Goal: Task Accomplishment & Management: Manage account settings

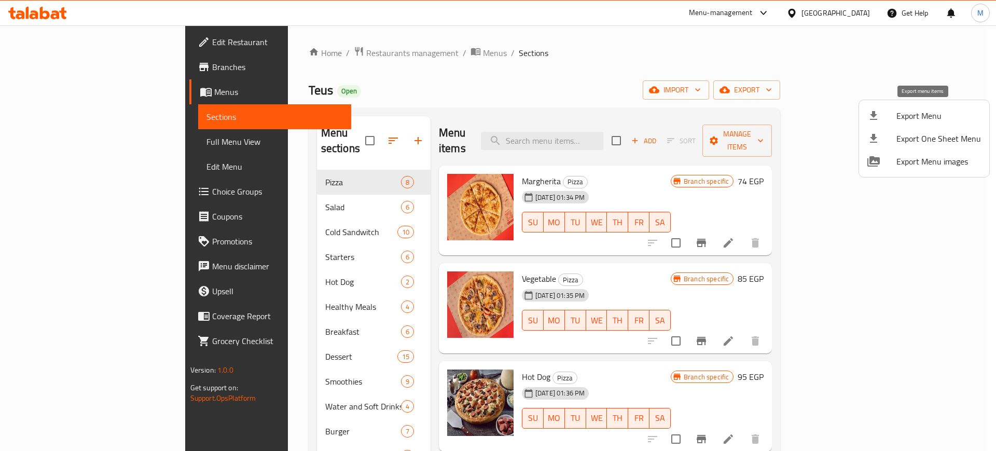
click at [900, 116] on span "Export Menu" at bounding box center [939, 116] width 85 height 12
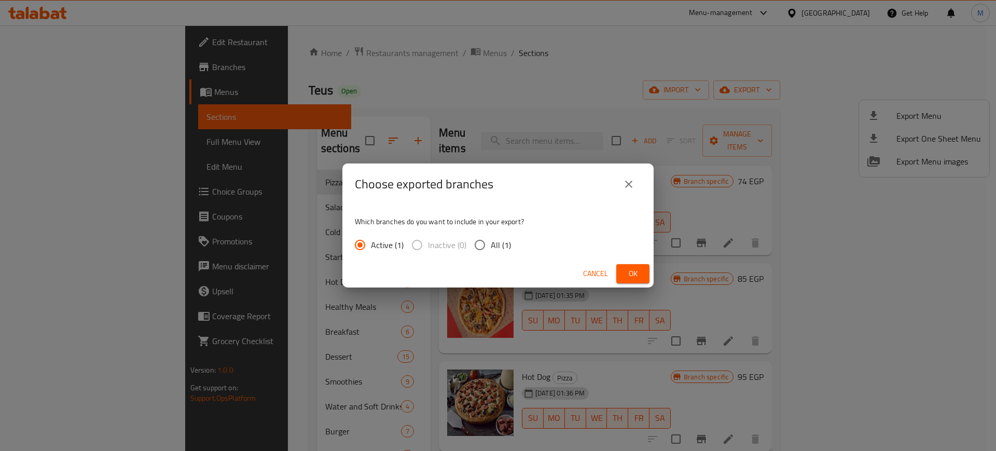
click at [483, 243] on input "All (1)" at bounding box center [480, 245] width 22 height 22
radio input "true"
click at [637, 270] on span "Ok" at bounding box center [633, 273] width 17 height 13
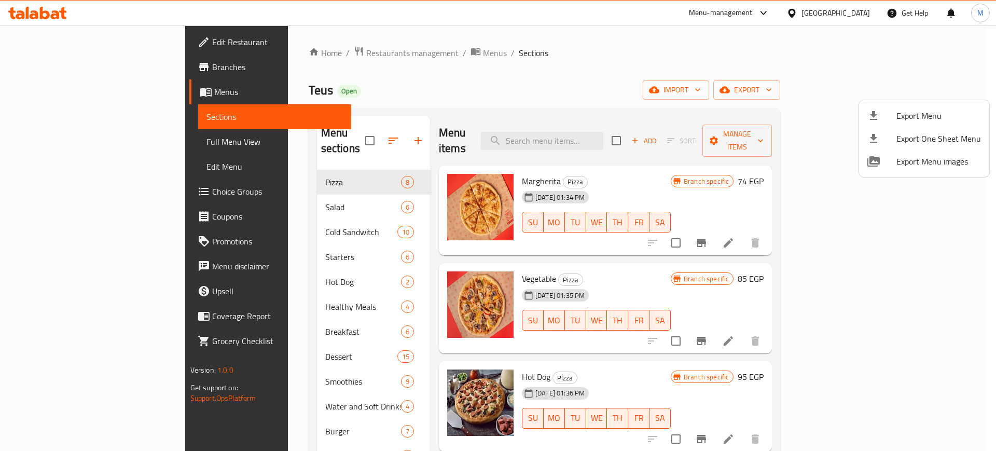
click at [728, 64] on div at bounding box center [498, 225] width 996 height 451
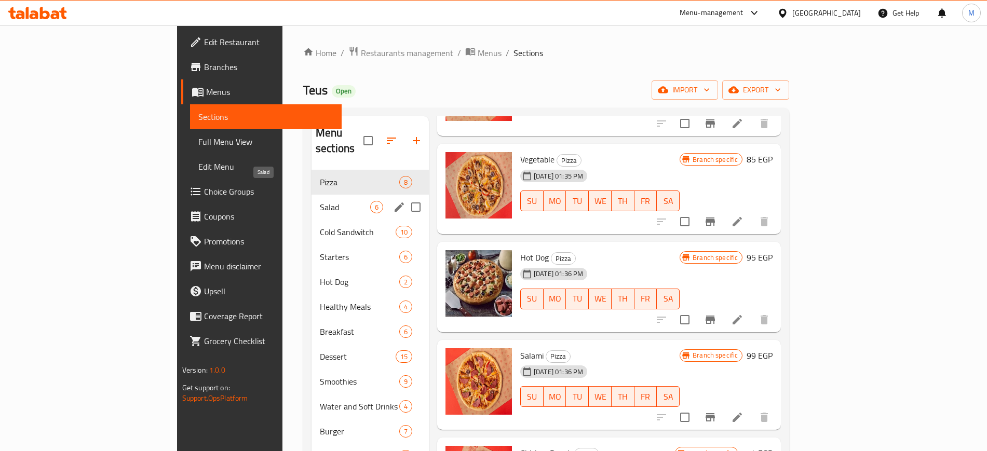
click at [320, 201] on span "Salad" at bounding box center [345, 207] width 50 height 12
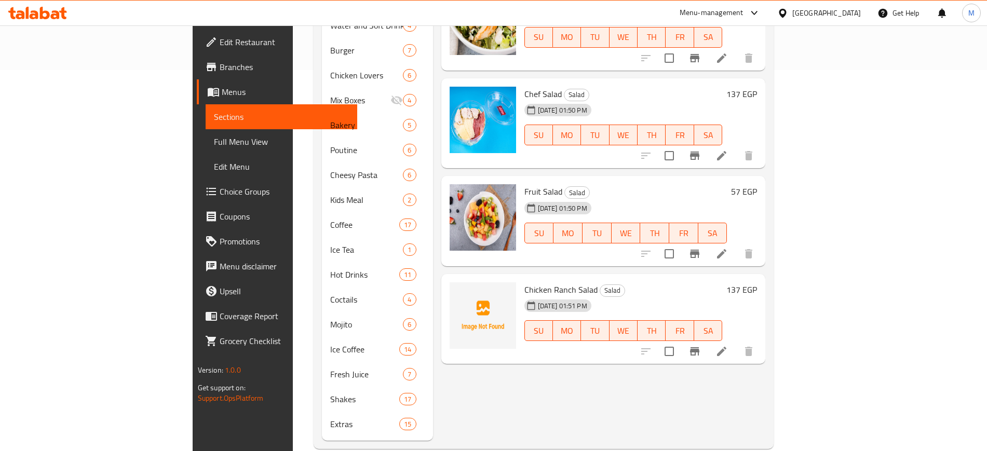
scroll to position [384, 0]
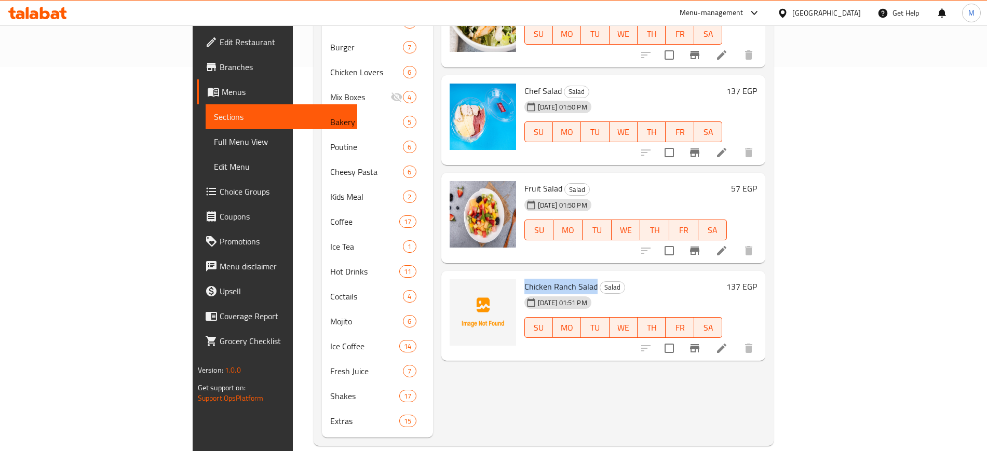
drag, startPoint x: 474, startPoint y: 271, endPoint x: 548, endPoint y: 276, distance: 73.4
click at [548, 276] on div "Chicken Ranch Salad Salad 11-09-2025 01:51 PM SU MO TU WE TH FR SA" at bounding box center [623, 316] width 207 height 82
copy span "Chicken Ranch Salad"
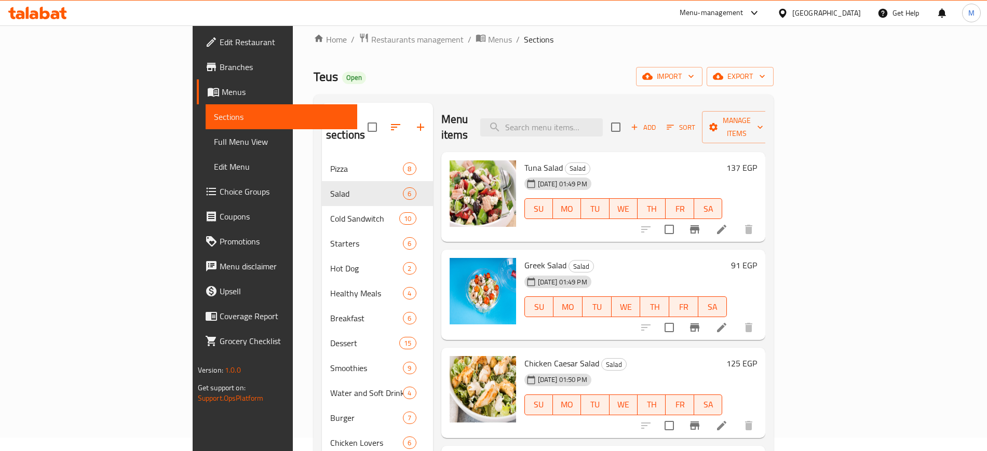
scroll to position [0, 0]
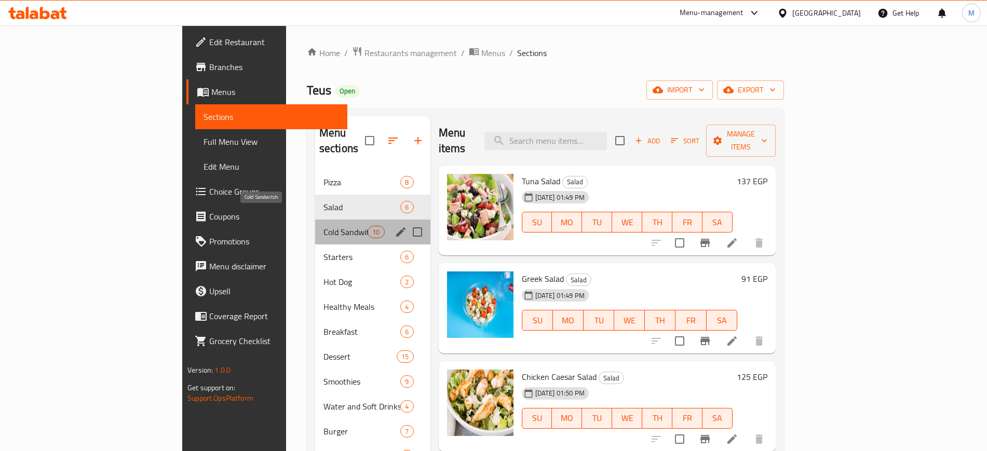
click at [323, 226] on span "Cold Sandwitch" at bounding box center [345, 232] width 44 height 12
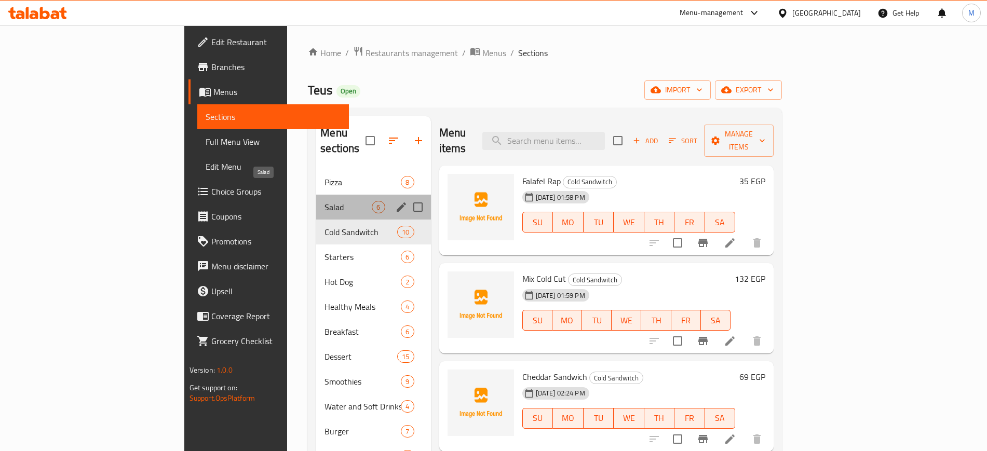
click at [324, 201] on span "Salad" at bounding box center [347, 207] width 47 height 12
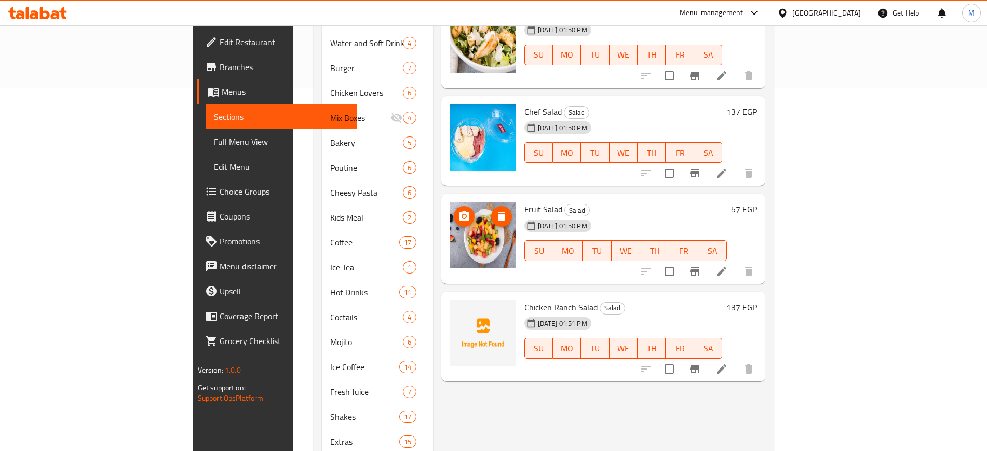
scroll to position [384, 0]
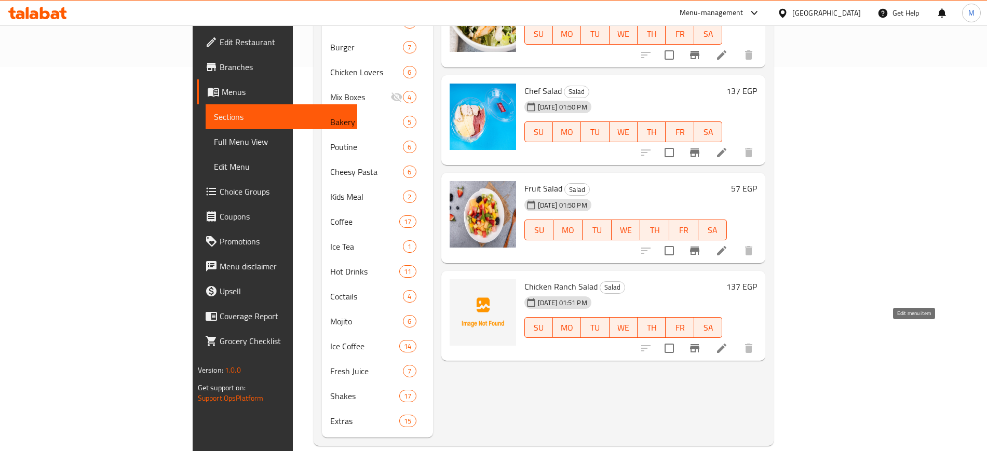
click at [726, 344] on icon at bounding box center [721, 348] width 9 height 9
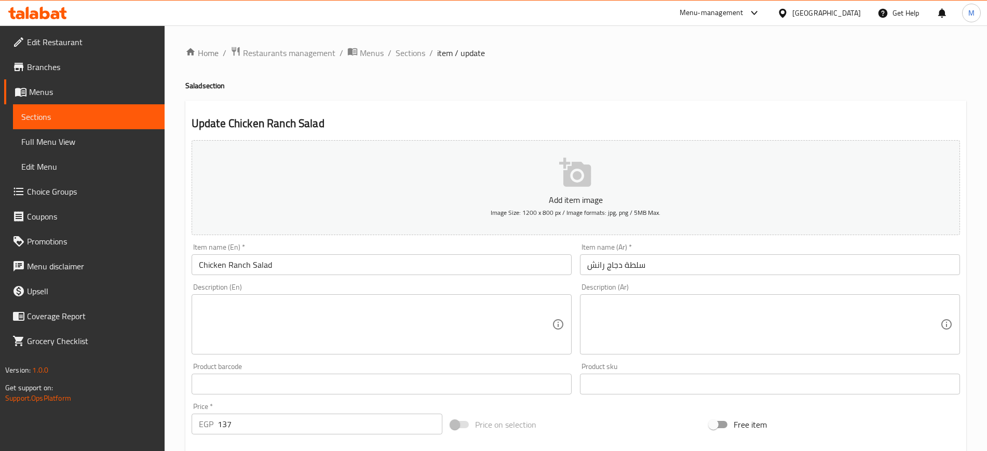
click at [663, 266] on input "سلطة دجاج رانش" at bounding box center [770, 264] width 380 height 21
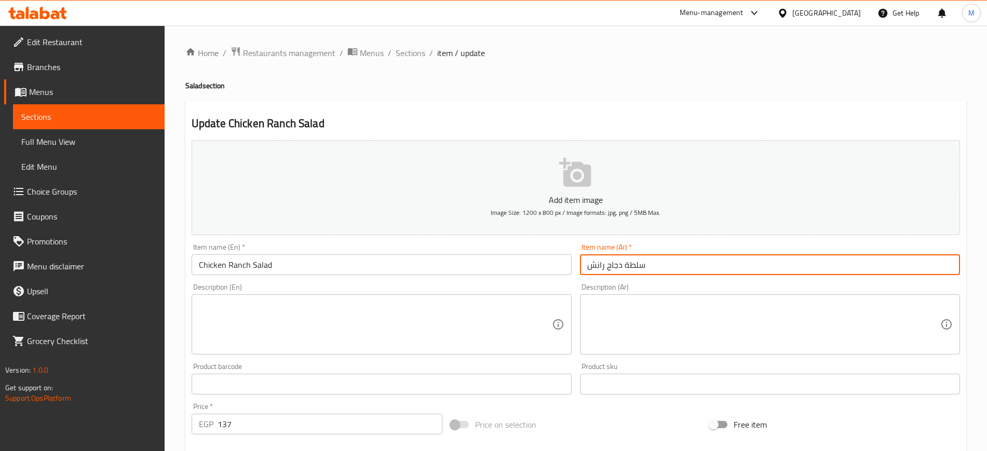
click at [663, 266] on input "سلطة دجاج رانش" at bounding box center [770, 264] width 380 height 21
click at [662, 266] on input "سلطة دجاج رانش" at bounding box center [770, 264] width 380 height 21
click at [413, 52] on span "Sections" at bounding box center [410, 53] width 30 height 12
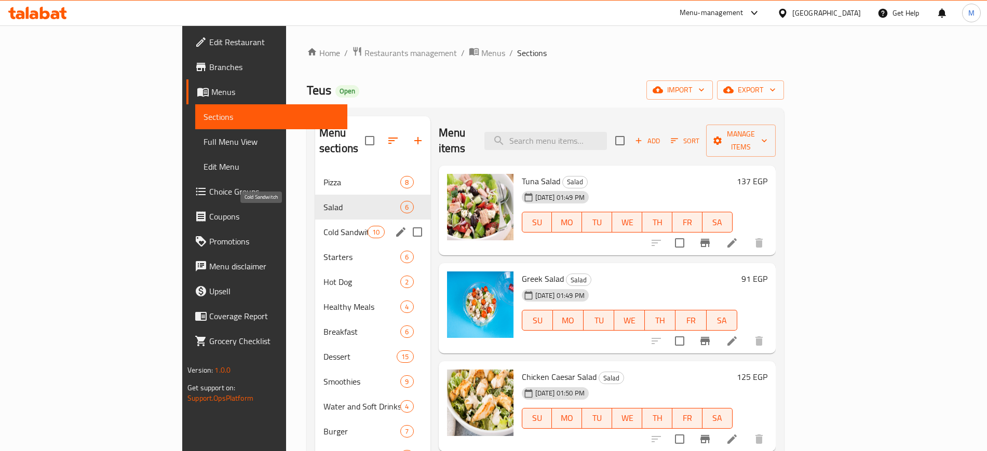
click at [323, 226] on span "Cold Sandwitch" at bounding box center [345, 232] width 44 height 12
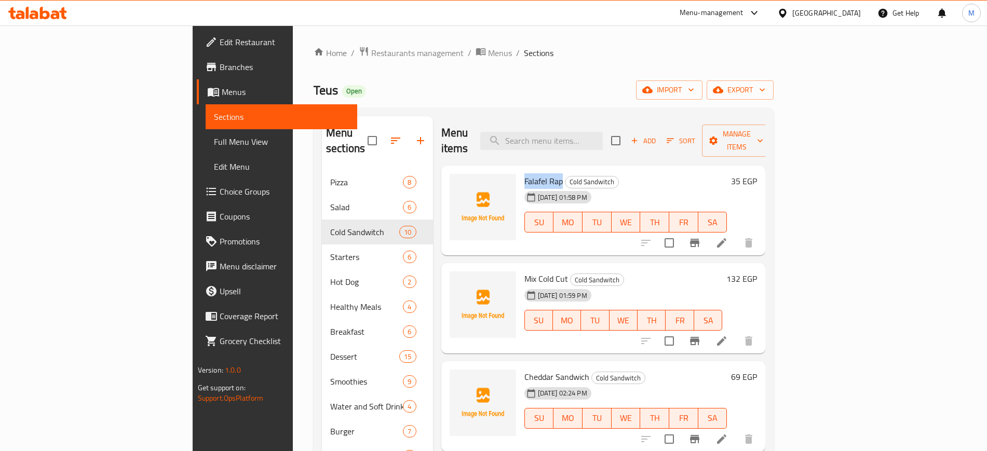
drag, startPoint x: 471, startPoint y: 166, endPoint x: 513, endPoint y: 164, distance: 42.1
click at [520, 170] on div "Falafel Rap Cold Sandwitch 11-09-2025 01:58 PM SU MO TU WE TH FR SA" at bounding box center [625, 211] width 211 height 82
copy span "Falafel Rap"
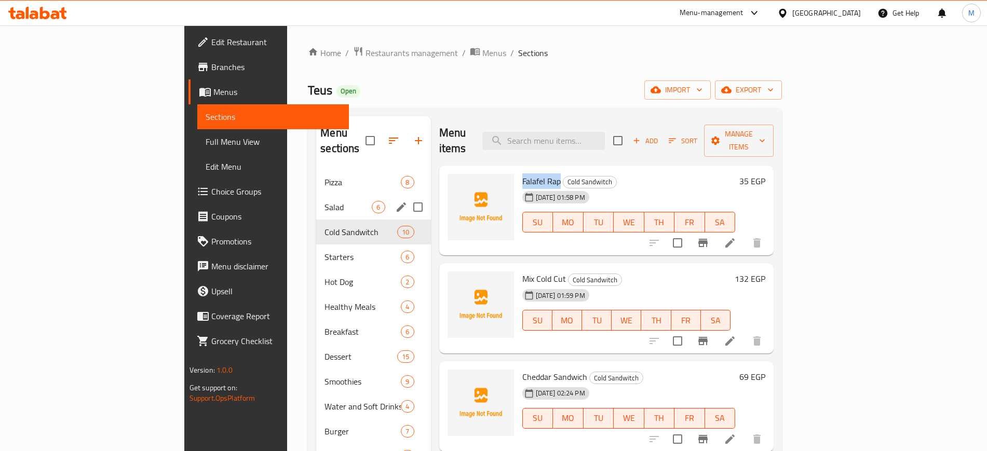
click at [324, 201] on span "Salad" at bounding box center [347, 207] width 47 height 12
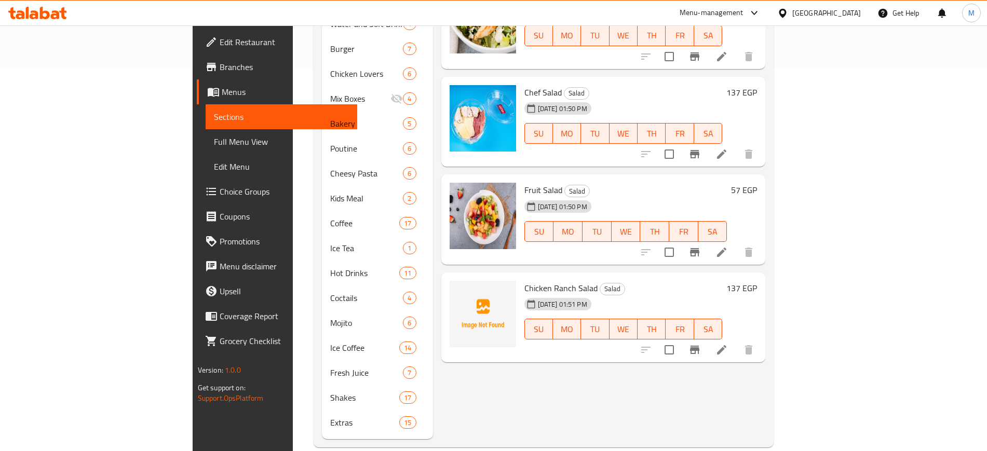
scroll to position [384, 0]
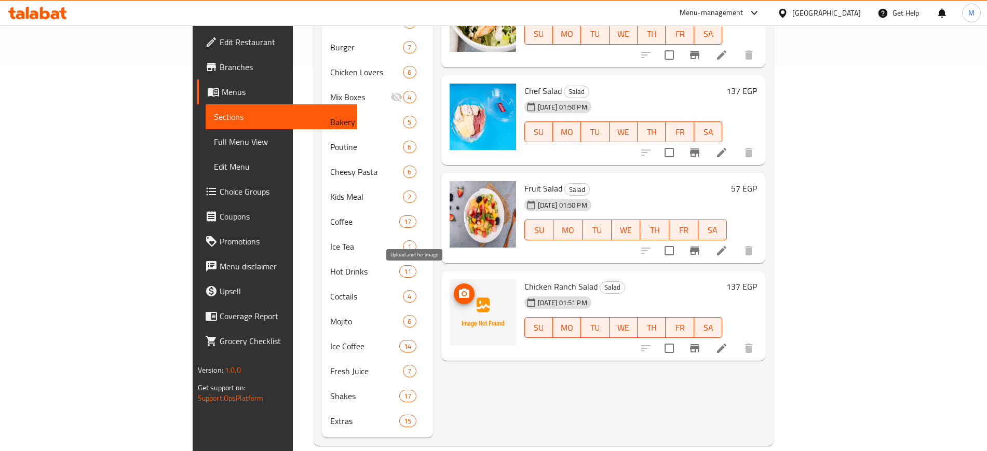
click at [459, 289] on icon "upload picture" at bounding box center [464, 293] width 10 height 9
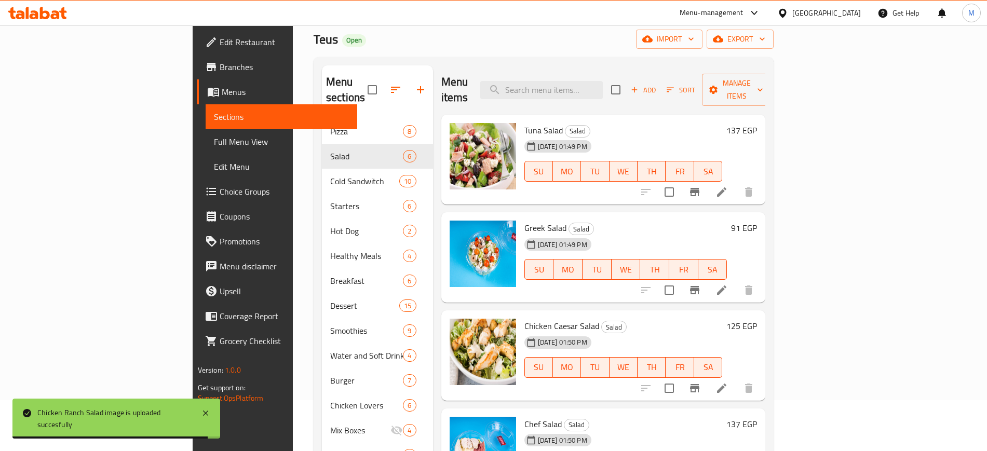
scroll to position [0, 0]
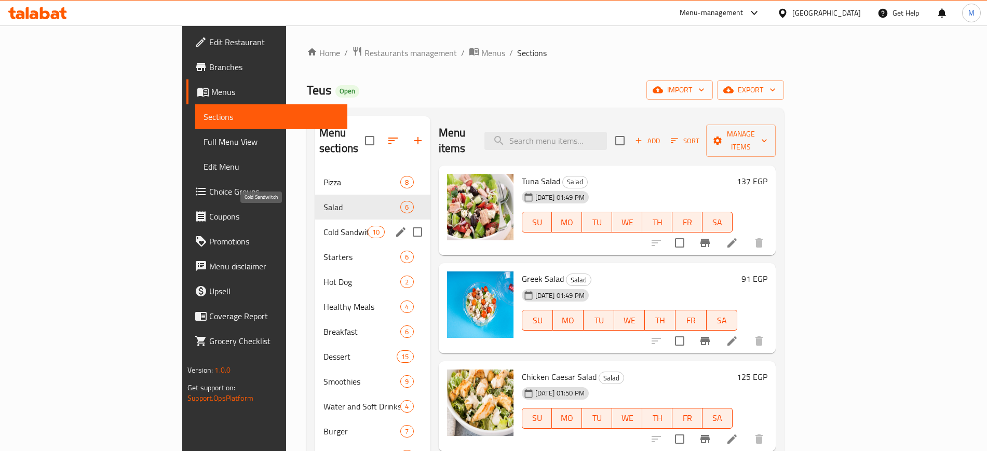
click at [323, 226] on span "Cold Sandwitch" at bounding box center [345, 232] width 44 height 12
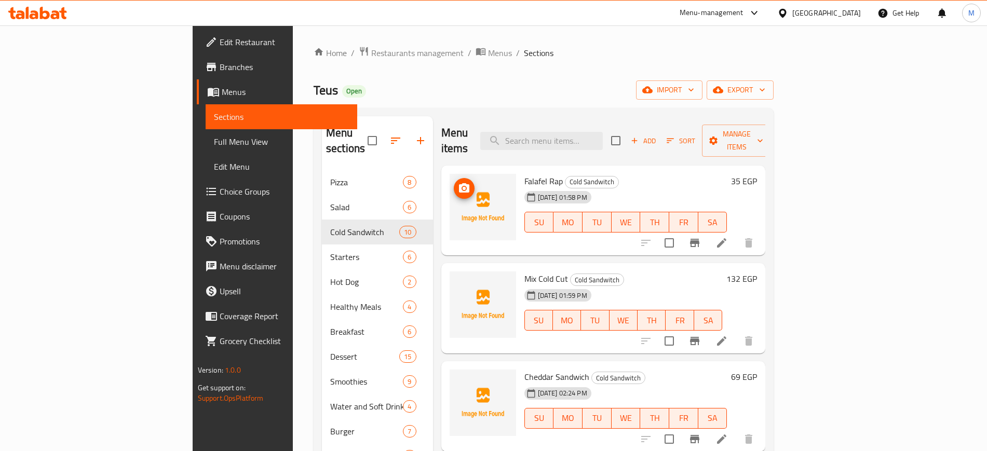
click at [459, 183] on icon "upload picture" at bounding box center [464, 187] width 10 height 9
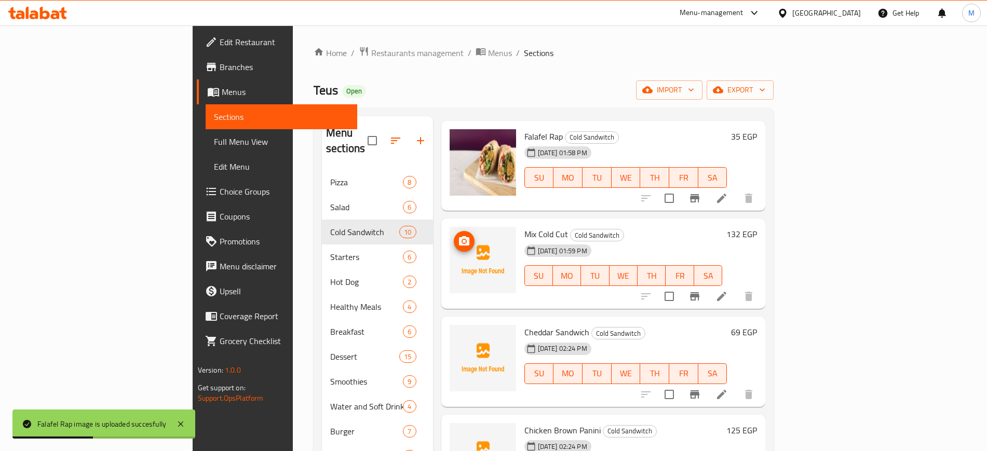
scroll to position [65, 0]
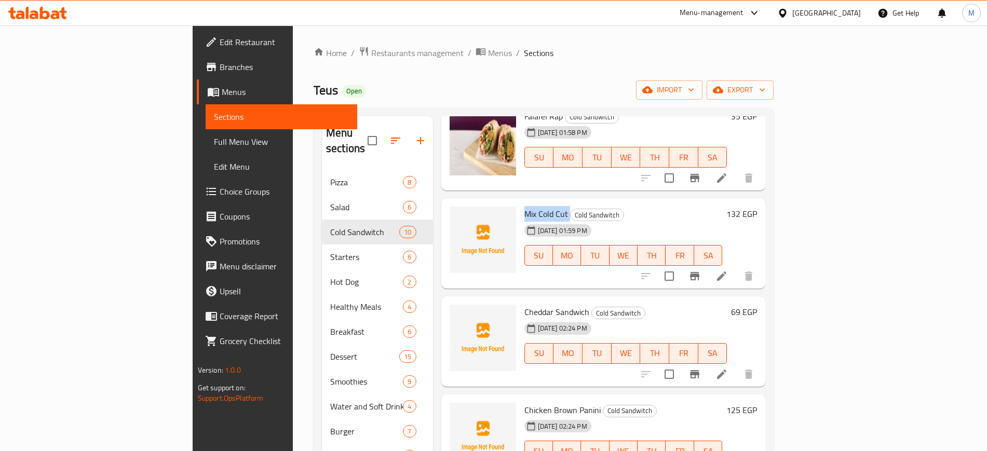
drag, startPoint x: 475, startPoint y: 202, endPoint x: 520, endPoint y: 201, distance: 44.6
click at [524, 207] on h6 "Mix Cold Cut Cold Sandwitch" at bounding box center [623, 214] width 198 height 15
copy h6 "Mix Cold Cut"
click at [615, 207] on h6 "Mix Cold Cut Cold Sandwitch" at bounding box center [623, 214] width 198 height 15
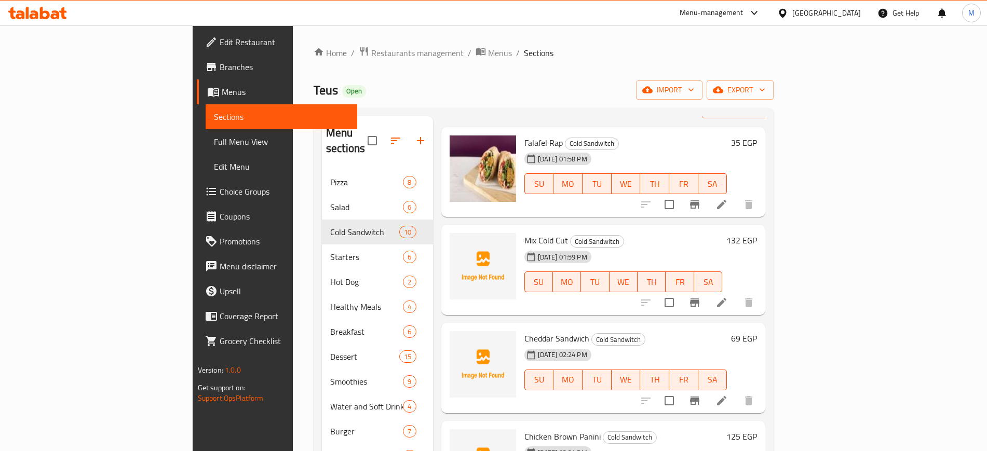
scroll to position [0, 0]
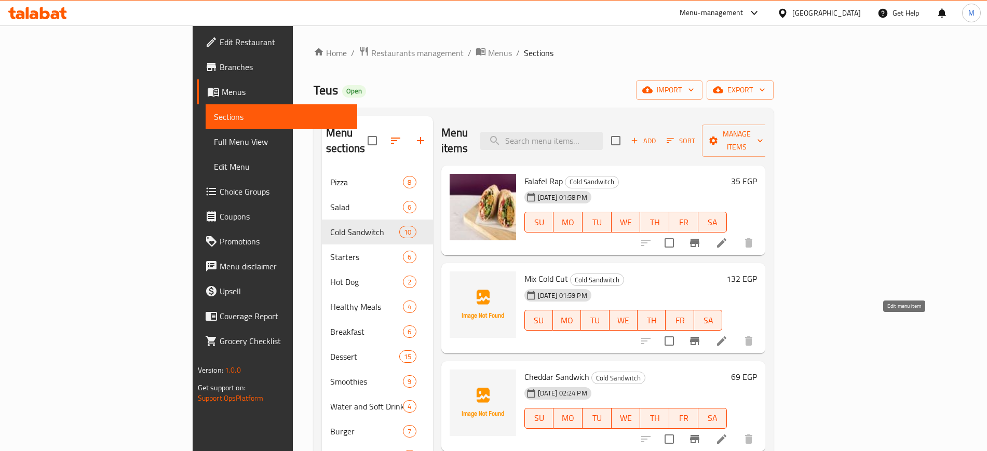
click at [728, 335] on icon at bounding box center [721, 341] width 12 height 12
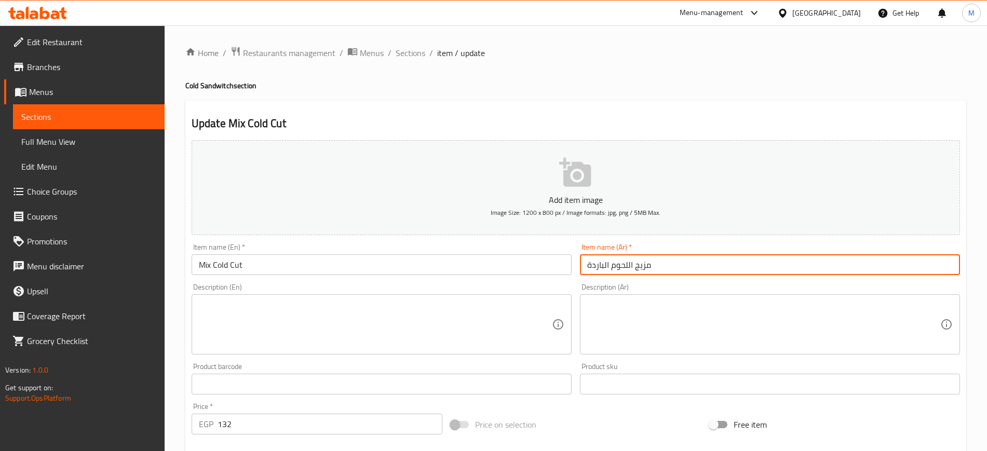
drag, startPoint x: 665, startPoint y: 265, endPoint x: 587, endPoint y: 261, distance: 77.4
click at [587, 261] on input "مزيج اللحوم الباردة" at bounding box center [770, 264] width 380 height 21
click at [415, 56] on span "Sections" at bounding box center [410, 53] width 30 height 12
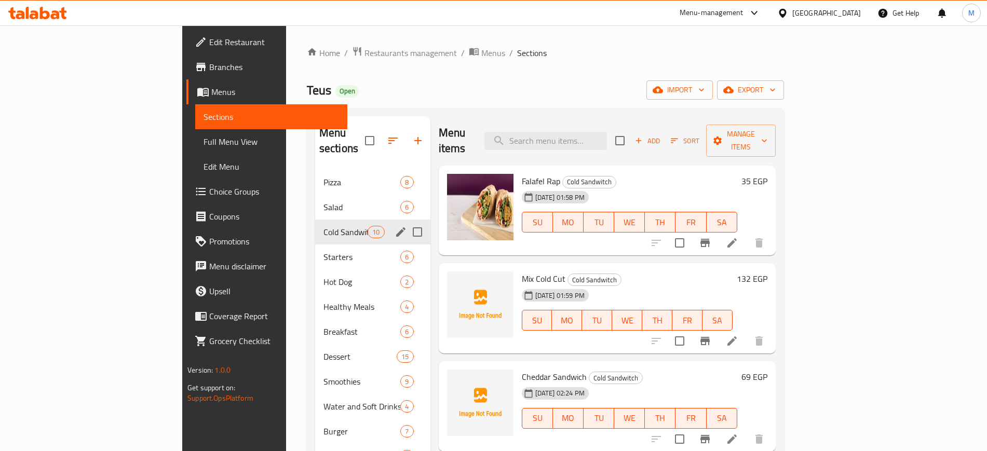
click at [323, 226] on span "Cold Sandwitch" at bounding box center [345, 232] width 44 height 12
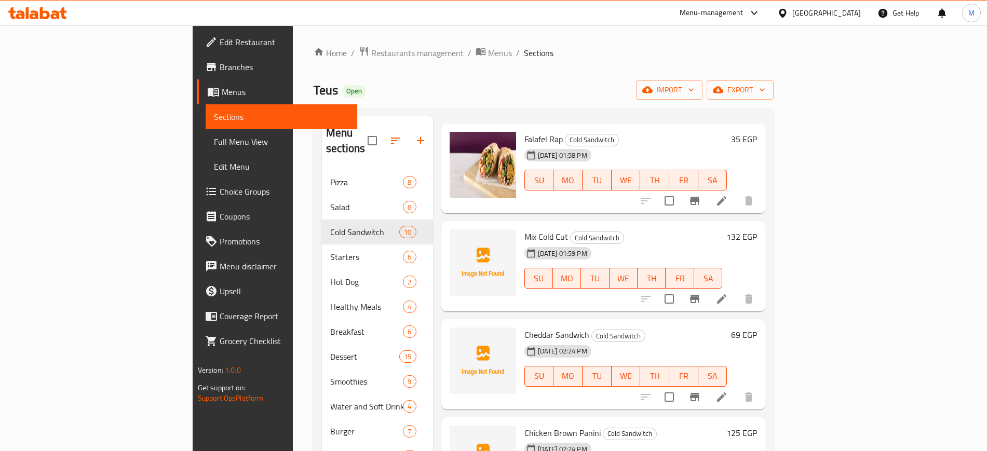
scroll to position [65, 0]
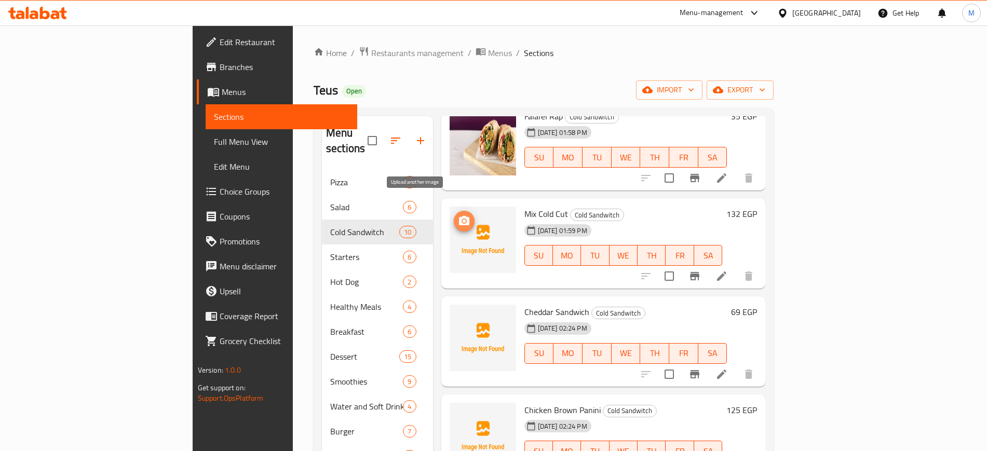
click at [459, 216] on icon "upload picture" at bounding box center [464, 220] width 10 height 9
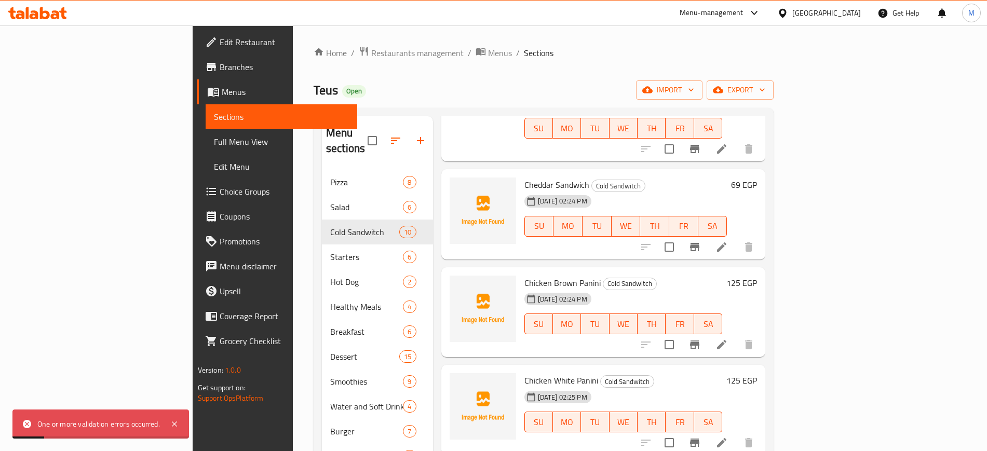
scroll to position [195, 0]
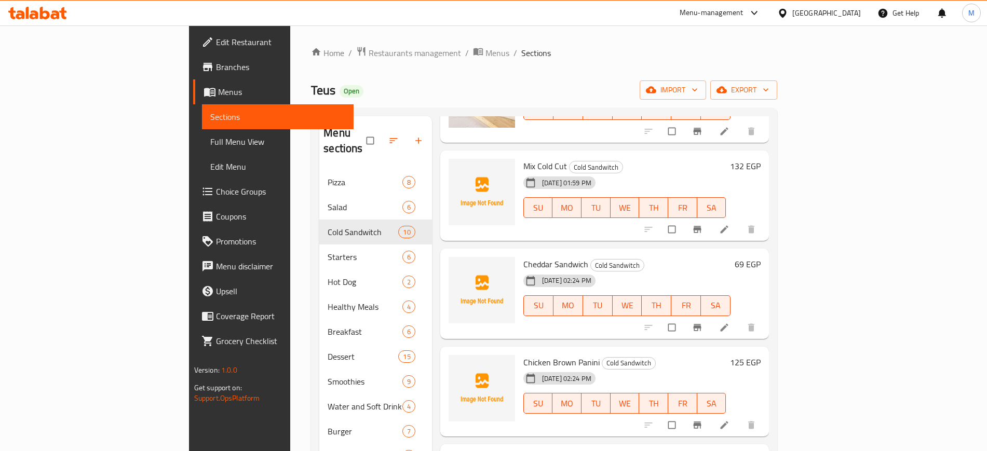
scroll to position [130, 0]
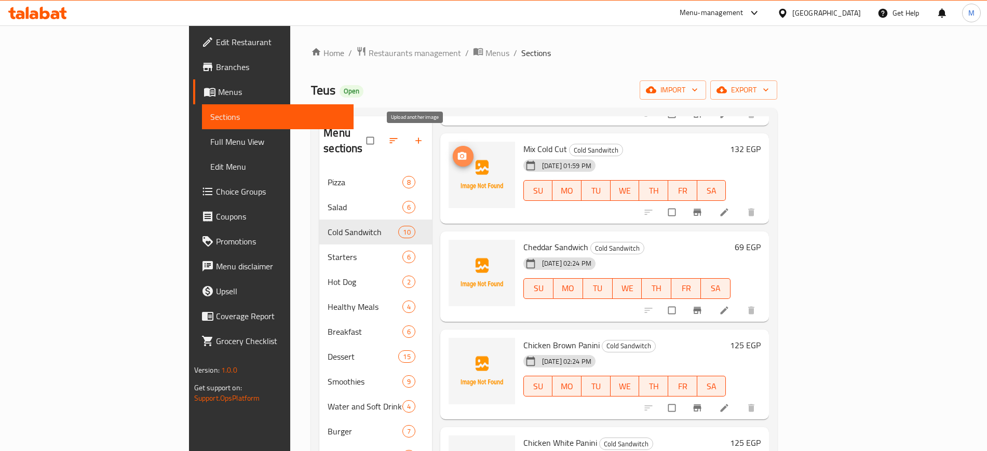
click at [457, 151] on icon "upload picture" at bounding box center [462, 156] width 10 height 10
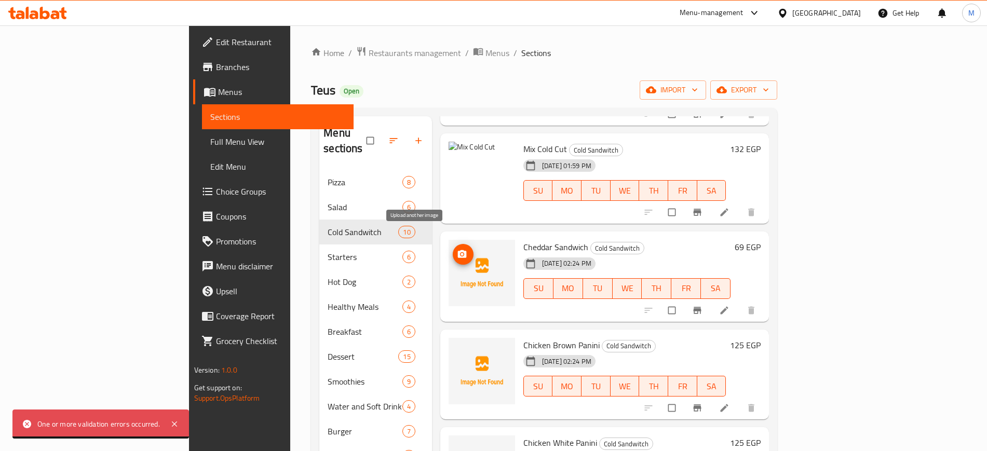
click at [453, 249] on span "upload picture" at bounding box center [463, 254] width 21 height 10
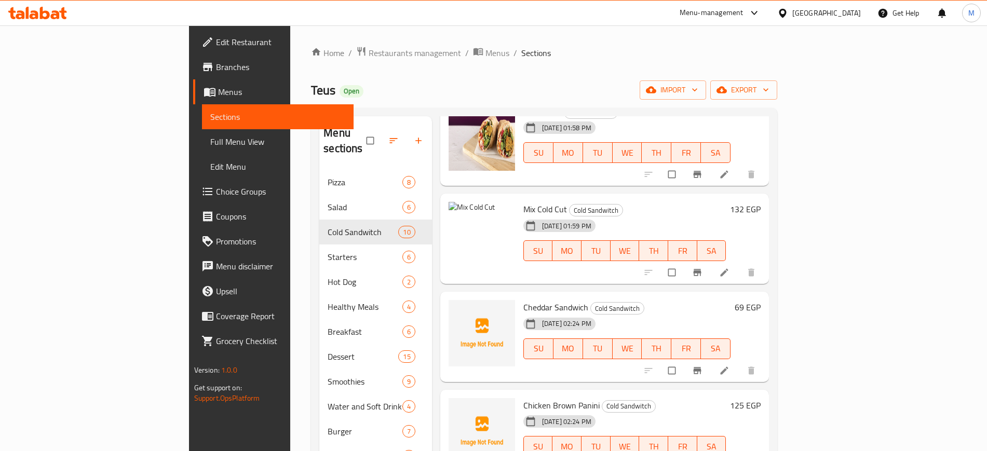
scroll to position [0, 0]
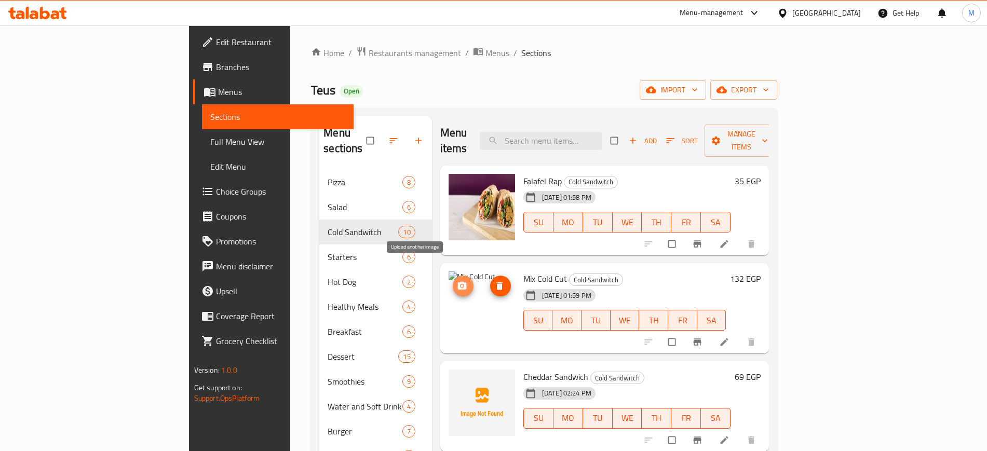
click at [457, 282] on icon "upload picture" at bounding box center [461, 286] width 9 height 8
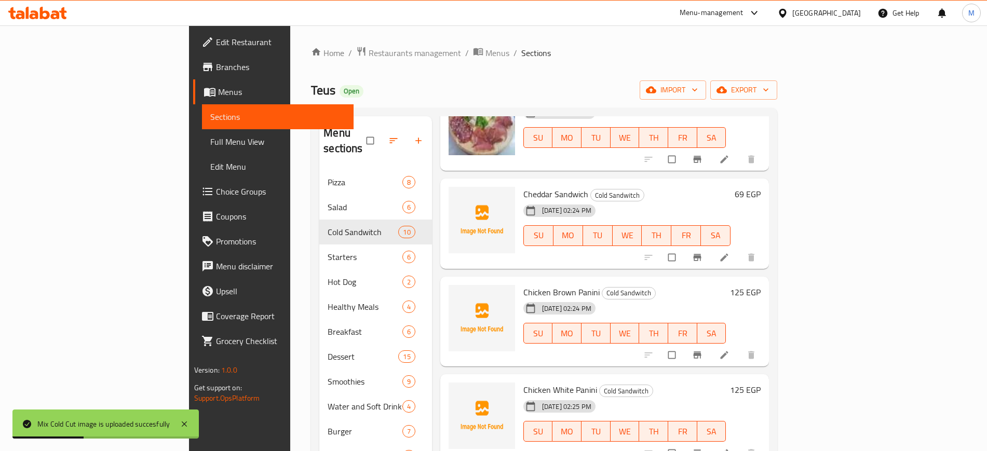
scroll to position [195, 0]
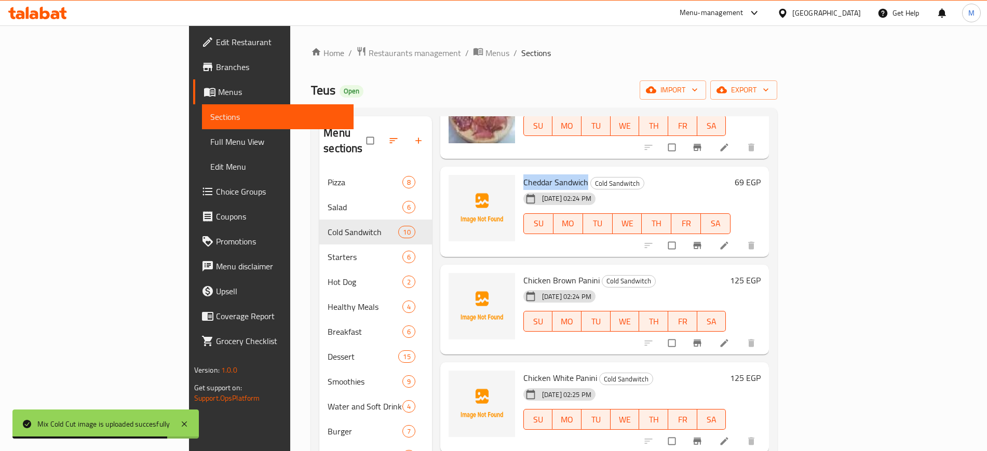
drag, startPoint x: 483, startPoint y: 165, endPoint x: 540, endPoint y: 165, distance: 56.6
click at [540, 171] on div "Cheddar Sandwich Cold Sandwitch 11-09-2025 02:24 PM SU MO TU WE TH FR SA" at bounding box center [627, 212] width 216 height 82
copy span "Cheddar Sandwich"
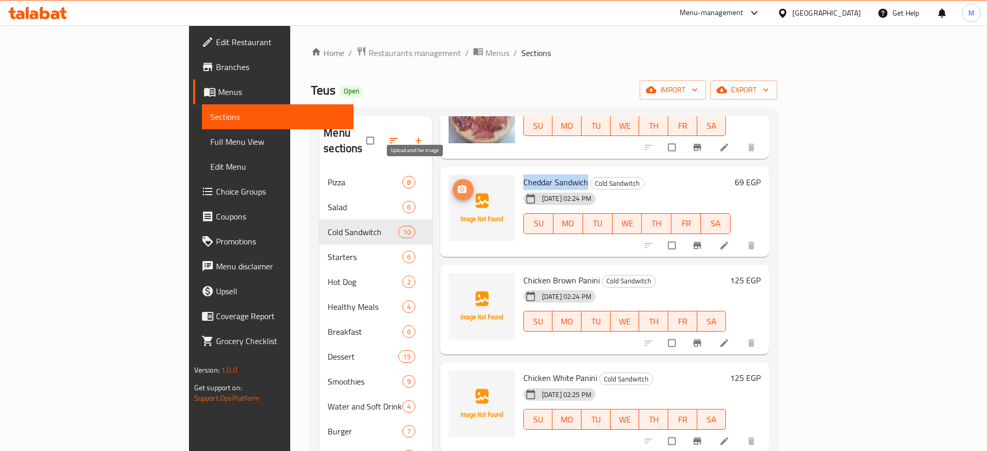
click at [453, 184] on span "upload picture" at bounding box center [463, 189] width 21 height 10
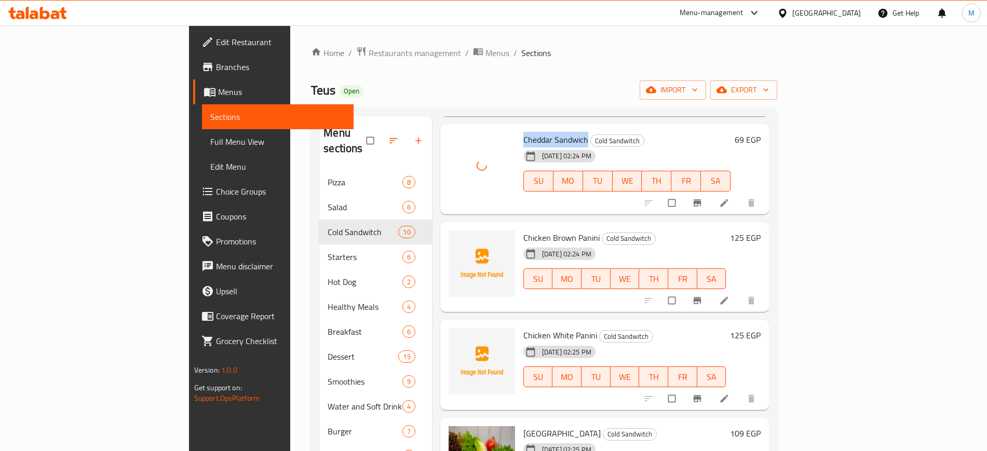
scroll to position [259, 0]
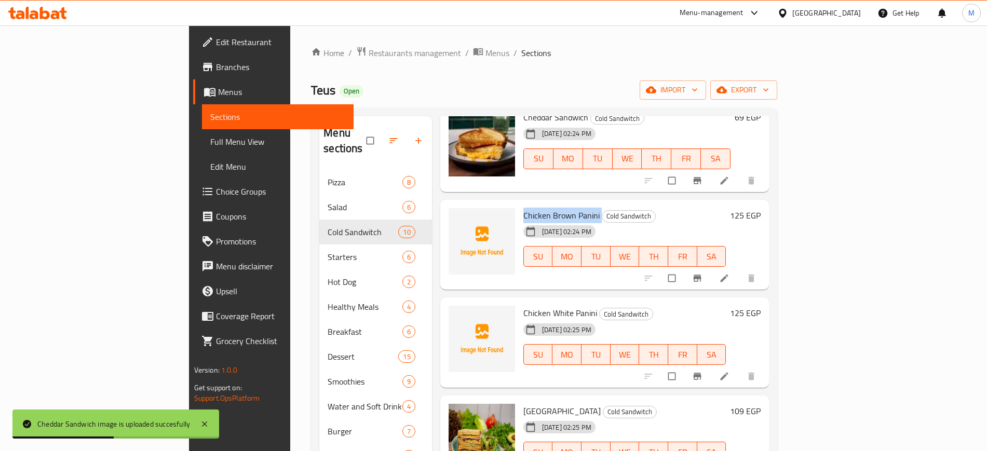
drag, startPoint x: 475, startPoint y: 201, endPoint x: 553, endPoint y: 203, distance: 77.9
click at [553, 208] on h6 "Chicken Brown Panini Cold Sandwitch" at bounding box center [624, 215] width 203 height 15
copy h6 "Chicken Brown Panini"
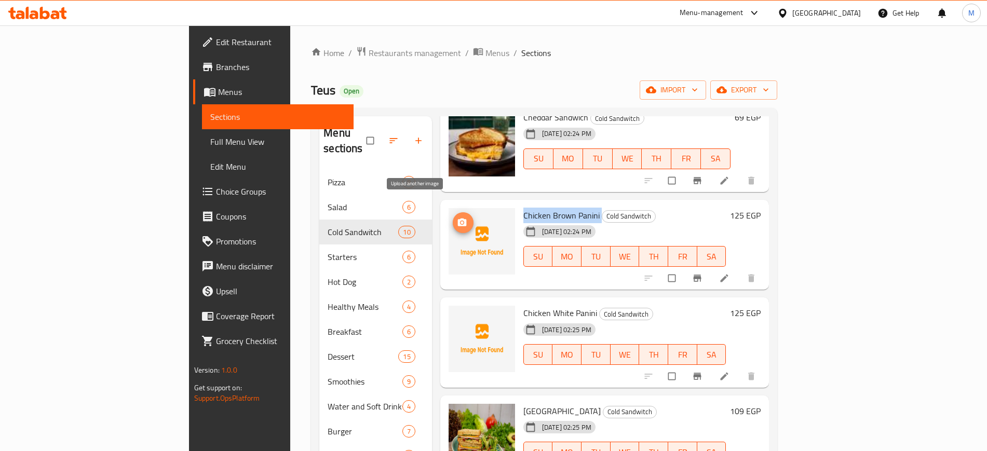
click at [453, 217] on span "upload picture" at bounding box center [463, 222] width 21 height 10
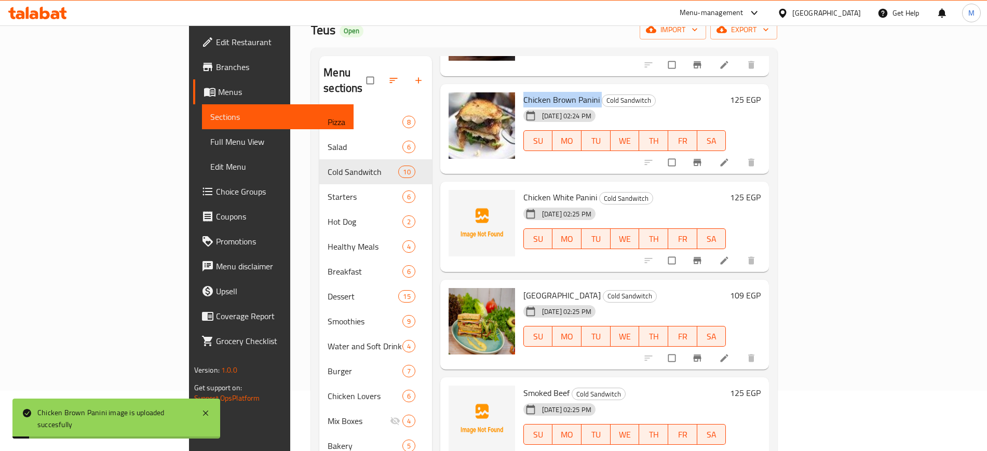
scroll to position [130, 0]
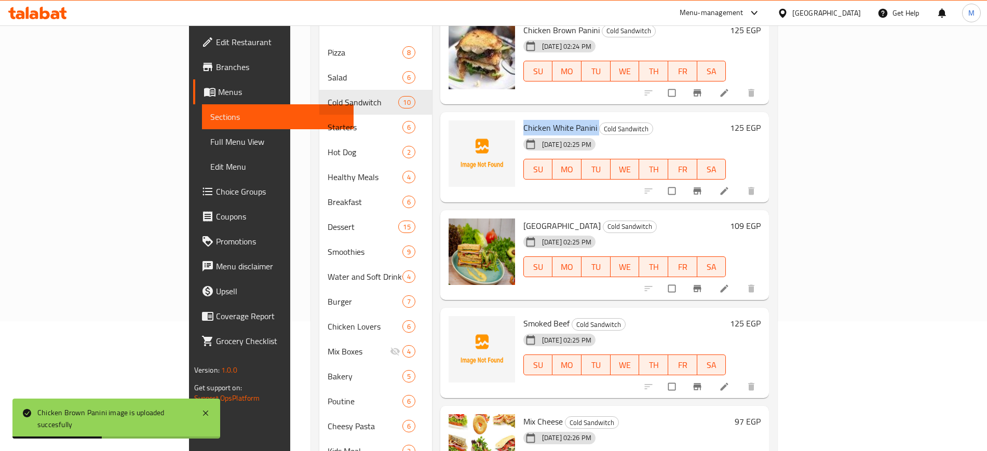
drag, startPoint x: 473, startPoint y: 112, endPoint x: 550, endPoint y: 117, distance: 77.0
click at [550, 117] on div "Chicken White Panini Cold Sandwitch 11-09-2025 02:25 PM SU MO TU WE TH FR SA" at bounding box center [624, 157] width 211 height 82
copy h6 "Chicken White Panini"
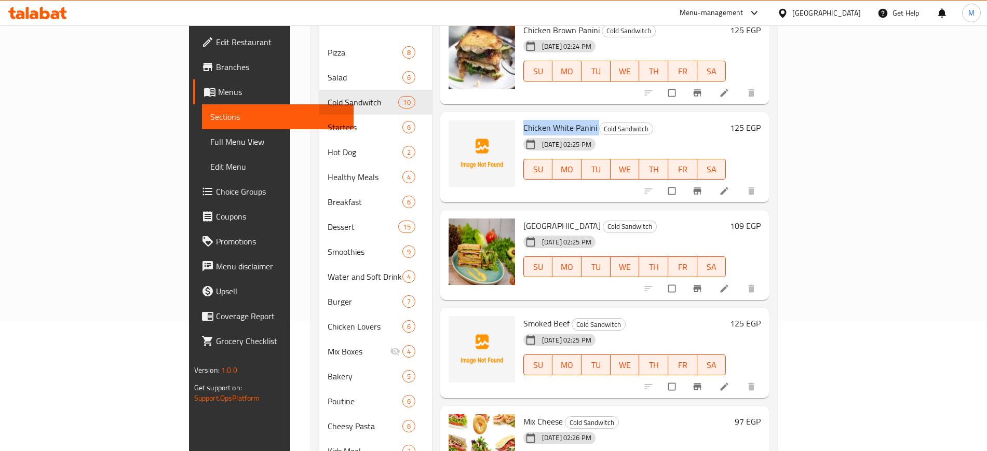
click at [729, 186] on icon at bounding box center [724, 191] width 10 height 10
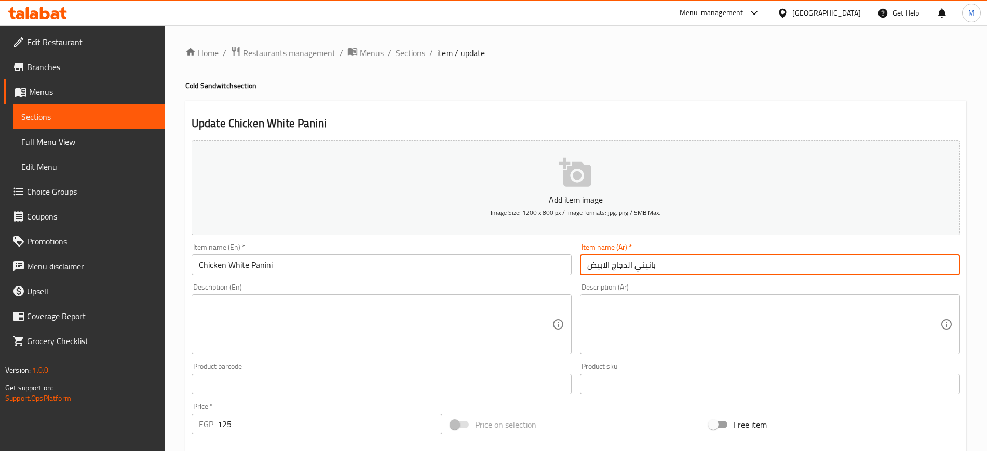
drag, startPoint x: 669, startPoint y: 266, endPoint x: 582, endPoint y: 265, distance: 87.2
click at [582, 265] on input "بانيني الدجاج الابيض" at bounding box center [770, 264] width 380 height 21
click at [411, 51] on span "Sections" at bounding box center [410, 53] width 30 height 12
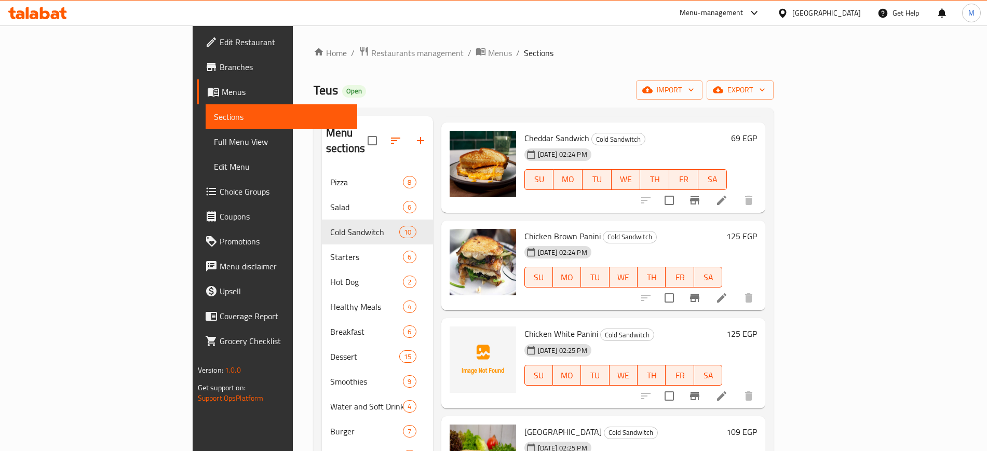
scroll to position [315, 0]
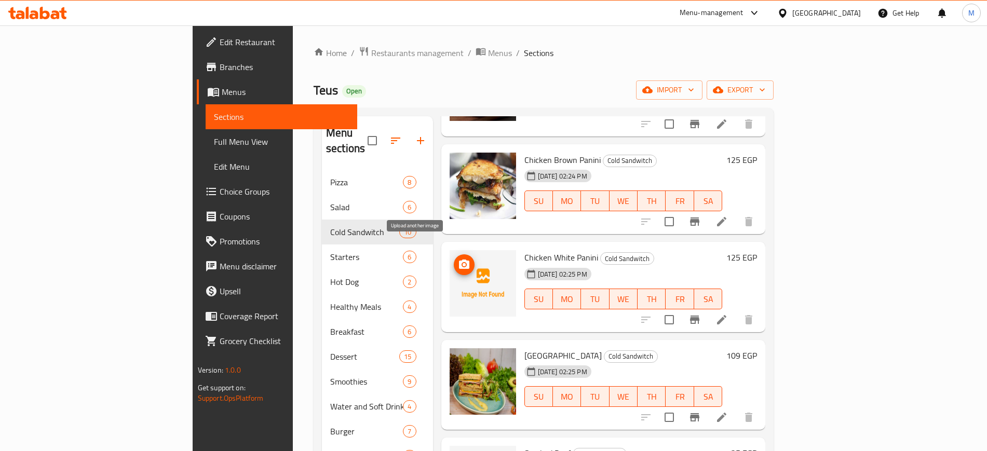
click at [454, 258] on span "upload picture" at bounding box center [464, 264] width 21 height 12
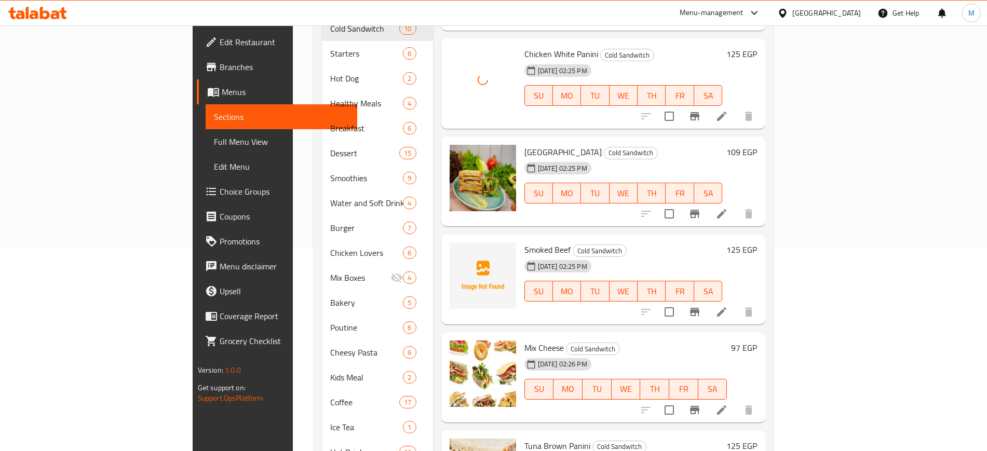
scroll to position [259, 0]
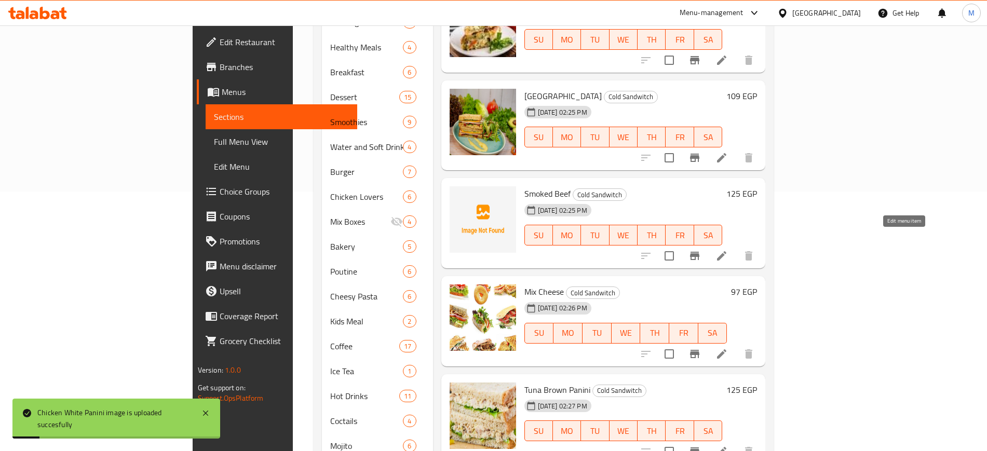
click at [726, 251] on icon at bounding box center [721, 255] width 9 height 9
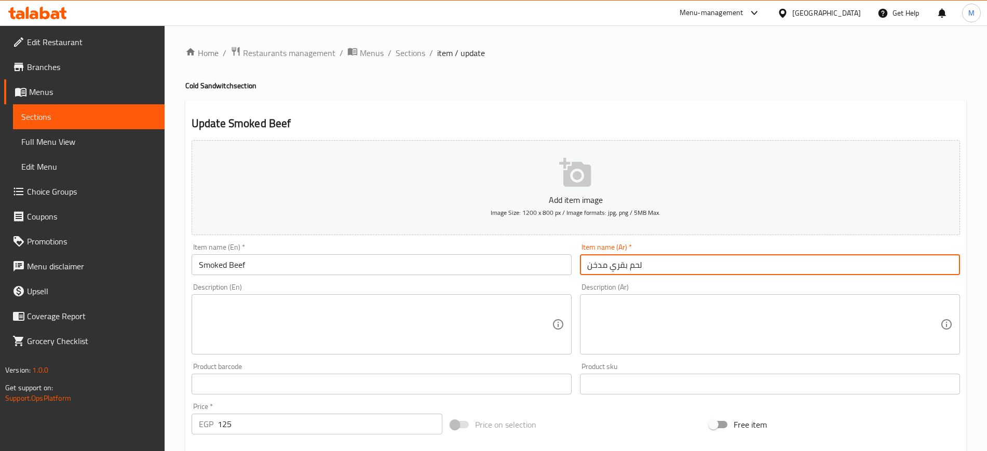
drag, startPoint x: 648, startPoint y: 269, endPoint x: 581, endPoint y: 265, distance: 66.5
click at [581, 265] on input "لحم بقري مدخن" at bounding box center [770, 264] width 380 height 21
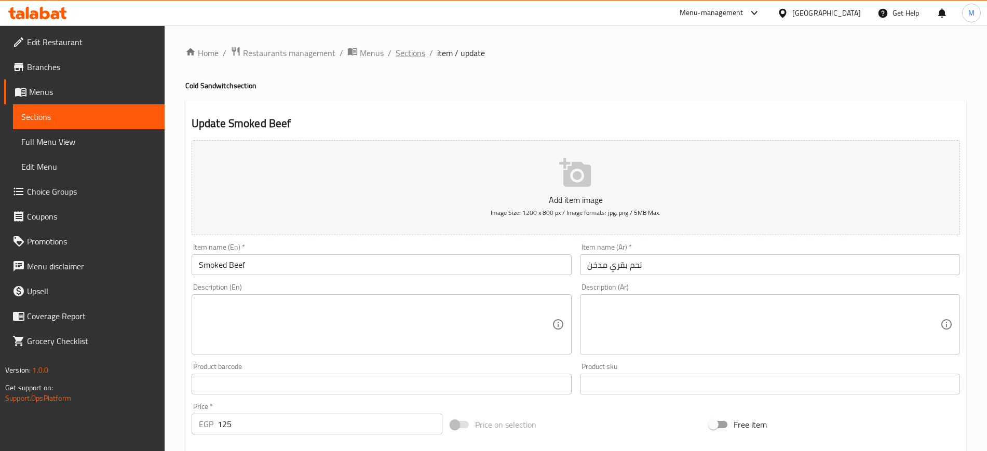
click at [417, 54] on span "Sections" at bounding box center [410, 53] width 30 height 12
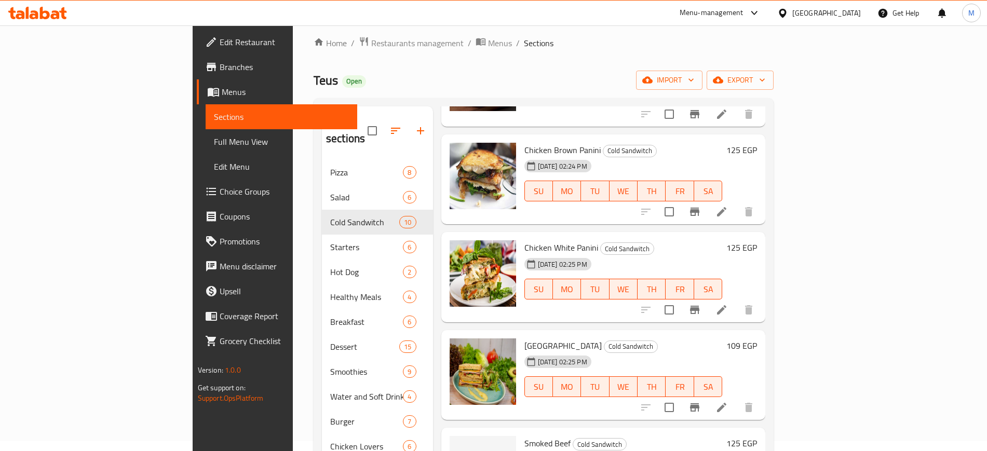
scroll to position [195, 0]
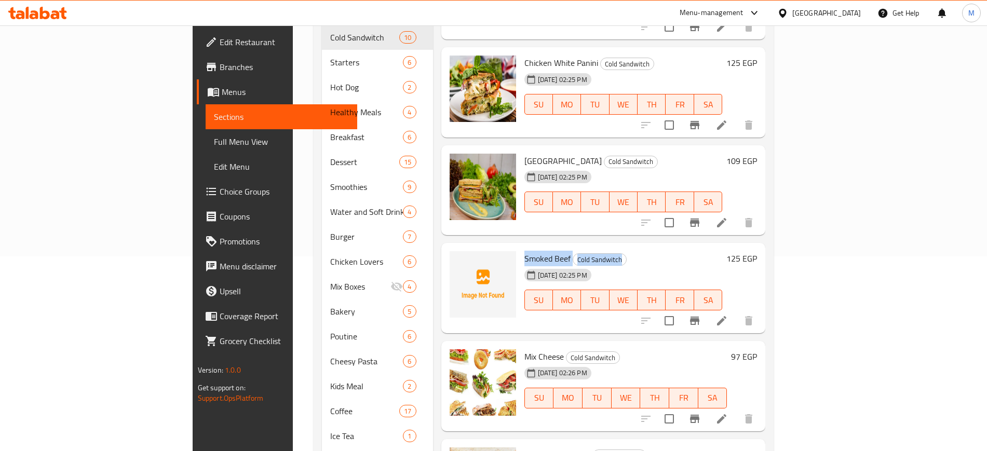
drag, startPoint x: 474, startPoint y: 241, endPoint x: 582, endPoint y: 246, distance: 108.6
click at [582, 247] on div "Smoked Beef Cold Sandwitch 11-09-2025 02:25 PM SU MO TU WE TH FR SA" at bounding box center [623, 288] width 207 height 82
copy h6 "Smoked Beef Cold Sandwitch"
click at [459, 261] on icon "upload picture" at bounding box center [464, 265] width 10 height 9
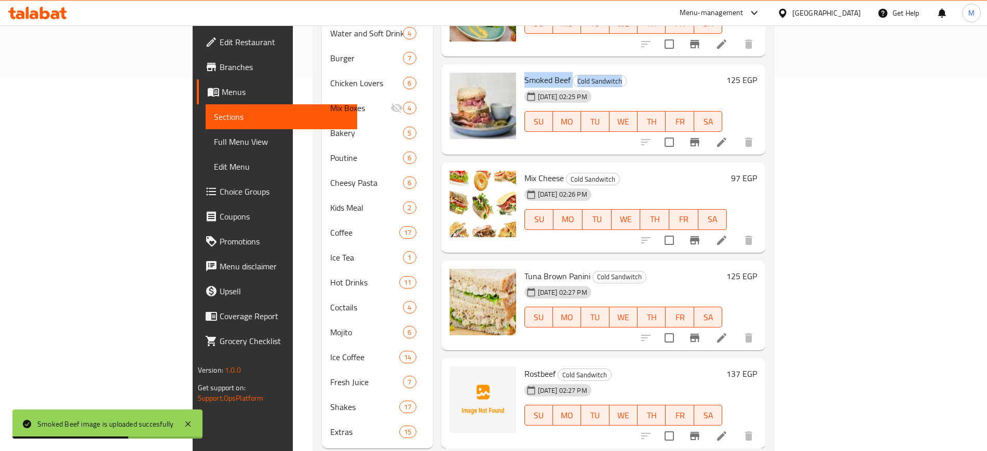
scroll to position [384, 0]
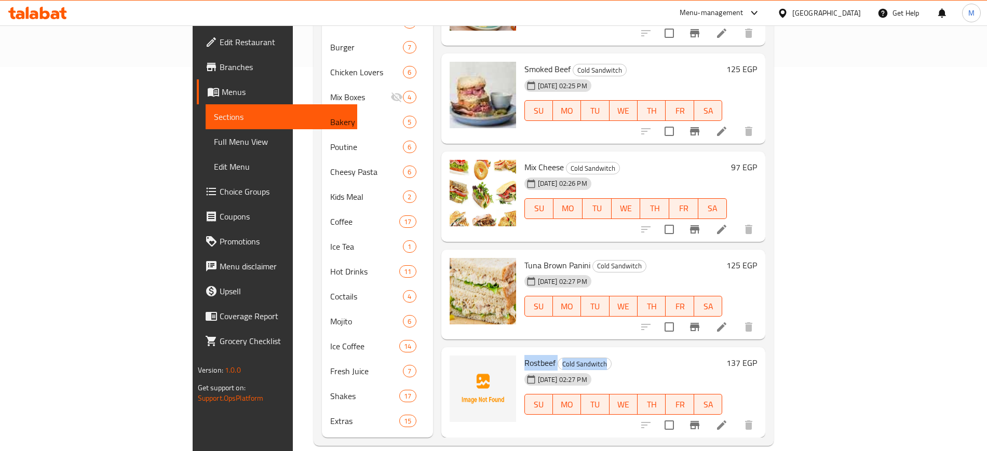
drag, startPoint x: 475, startPoint y: 345, endPoint x: 565, endPoint y: 346, distance: 90.3
click at [565, 351] on div "Rostbeef Cold Sandwitch 11-09-2025 02:27 PM SU MO TU WE TH FR SA" at bounding box center [623, 392] width 207 height 82
copy h6 "Rostbeef Cold Sandwitch"
click at [458, 364] on icon "upload picture" at bounding box center [464, 370] width 12 height 12
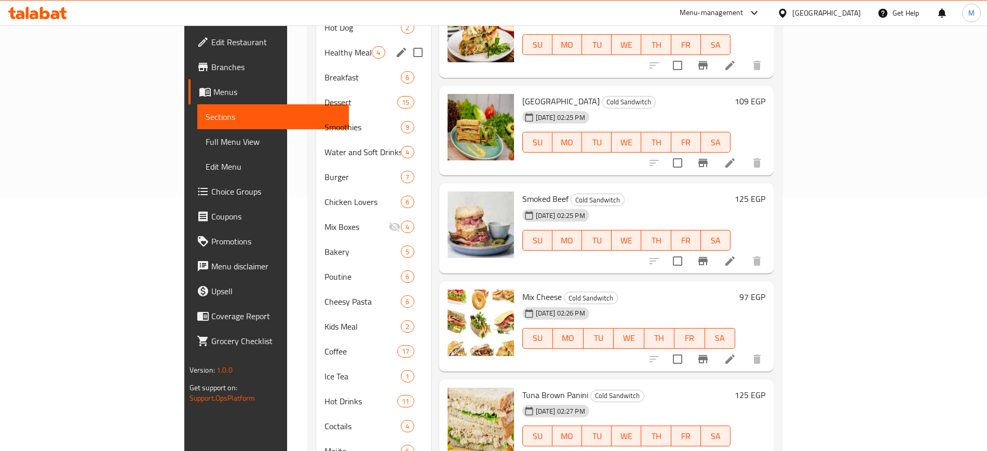
scroll to position [60, 0]
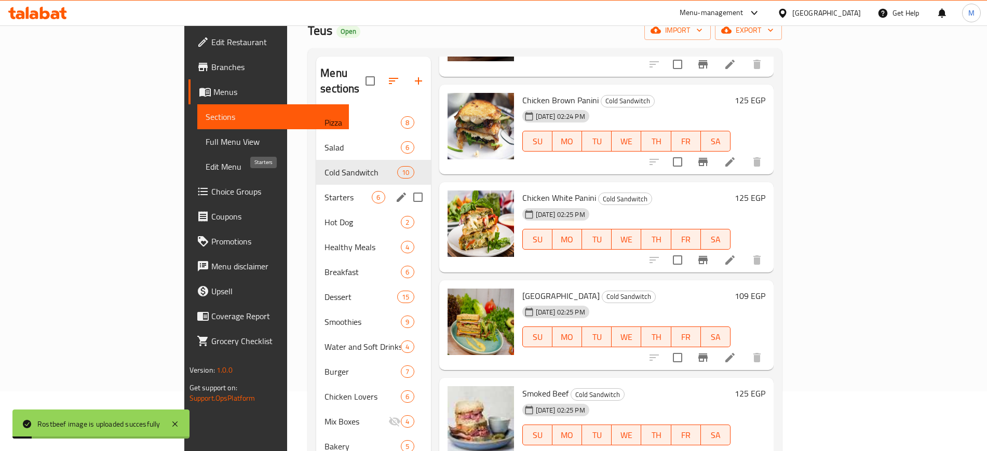
click at [324, 191] on span "Starters" at bounding box center [347, 197] width 47 height 12
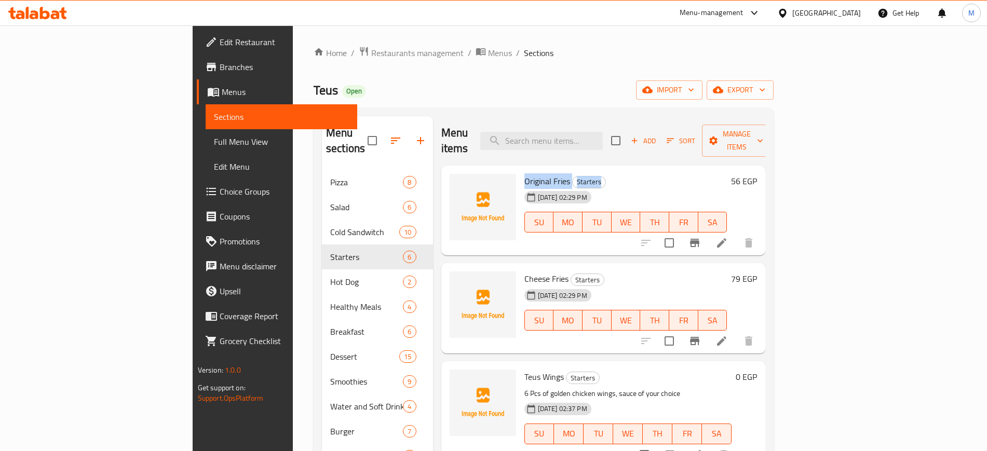
drag, startPoint x: 474, startPoint y: 169, endPoint x: 558, endPoint y: 168, distance: 84.1
click at [558, 170] on div "Original Fries Starters 11-09-2025 02:29 PM SU MO TU WE TH FR SA" at bounding box center [625, 211] width 211 height 82
copy h6 "Original Fries Starters"
click at [454, 182] on span "upload picture" at bounding box center [464, 188] width 21 height 12
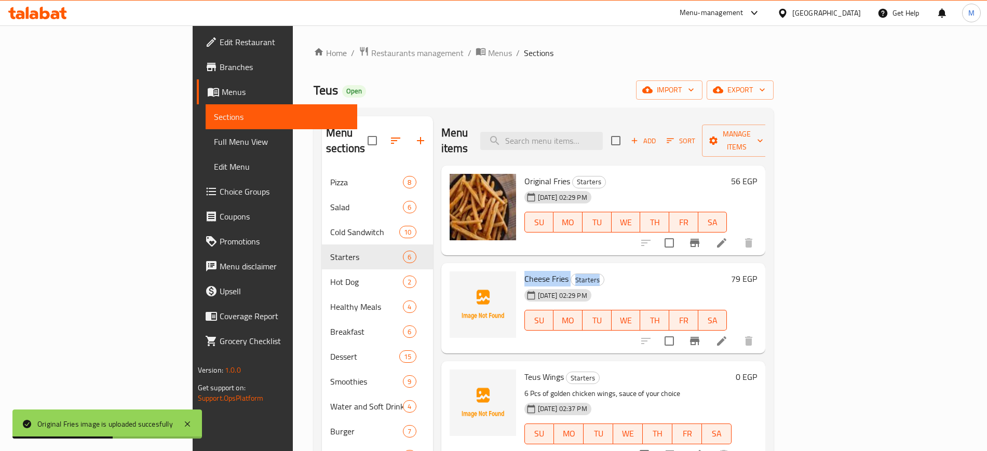
drag, startPoint x: 474, startPoint y: 261, endPoint x: 547, endPoint y: 271, distance: 73.3
click at [547, 271] on div "Cheese Fries Starters 11-09-2025 02:29 PM SU MO TU WE TH FR SA" at bounding box center [625, 308] width 211 height 82
copy div "Cheese Fries Starters"
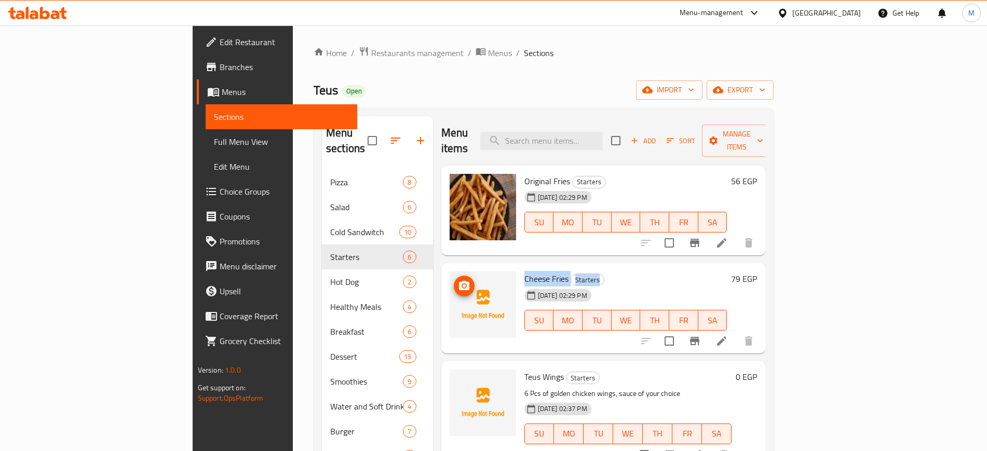
click at [459, 281] on icon "upload picture" at bounding box center [464, 285] width 10 height 9
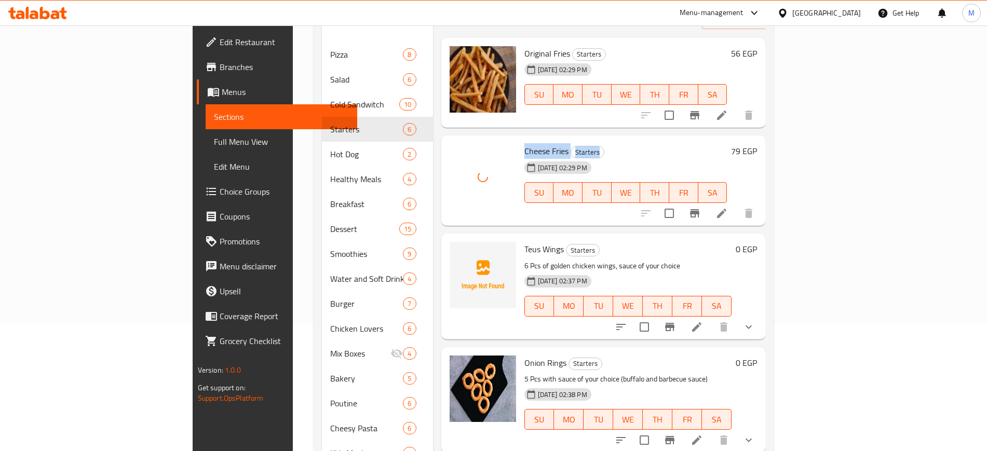
scroll to position [130, 0]
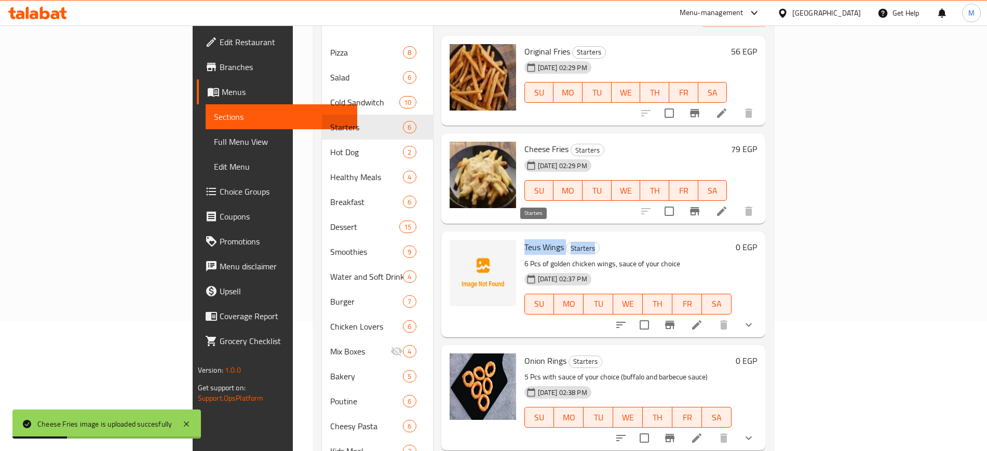
drag, startPoint x: 471, startPoint y: 228, endPoint x: 551, endPoint y: 232, distance: 80.0
click at [551, 236] on div "Teus Wings Starters 6 Pcs of golden chicken wings, sauce of your choice 11-09-2…" at bounding box center [628, 284] width 216 height 97
copy h6 "Teus Wings Starters"
click at [454, 248] on span "upload picture" at bounding box center [464, 254] width 21 height 12
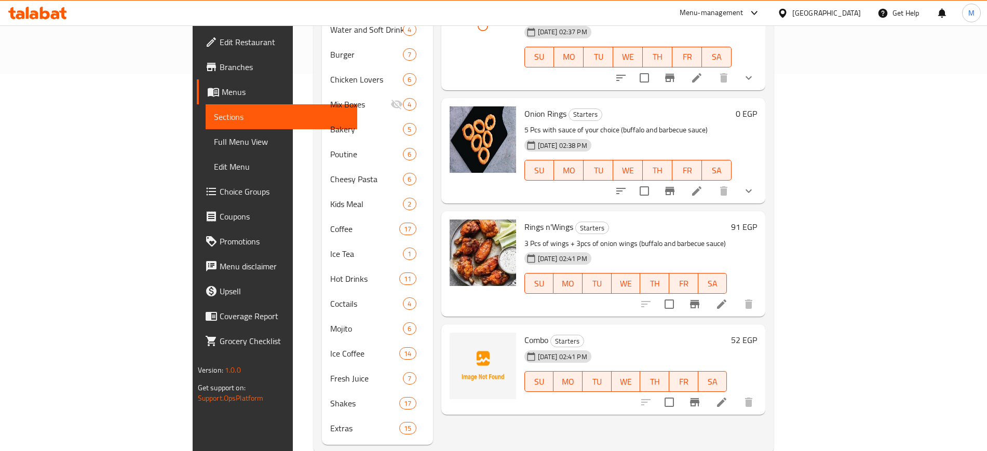
scroll to position [384, 0]
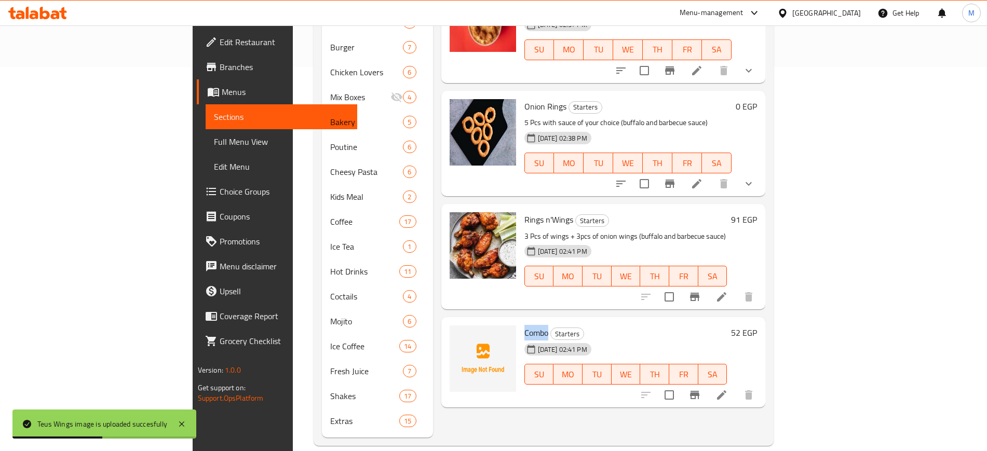
drag, startPoint x: 473, startPoint y: 318, endPoint x: 500, endPoint y: 320, distance: 27.0
click at [520, 321] on div "Combo Starters 11-09-2025 02:41 PM SU MO TU WE TH FR SA" at bounding box center [625, 362] width 211 height 82
copy span "Combo"
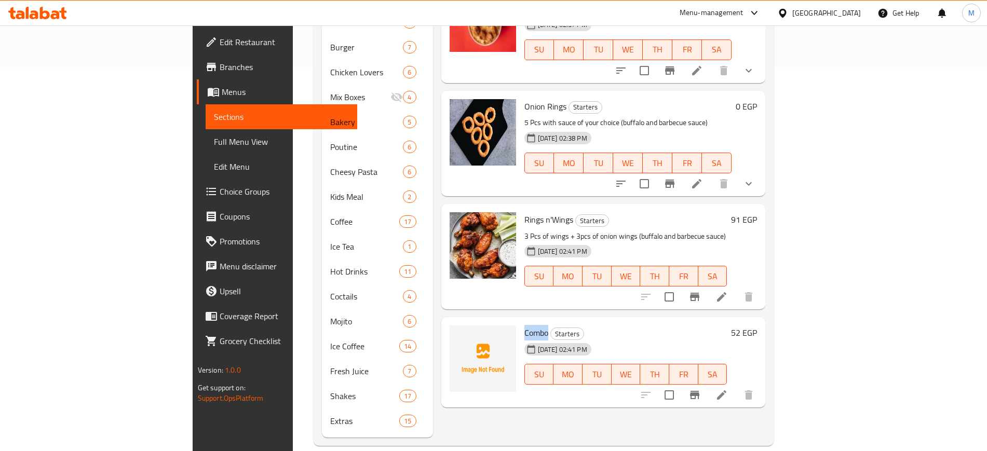
click at [726, 390] on icon at bounding box center [721, 394] width 9 height 9
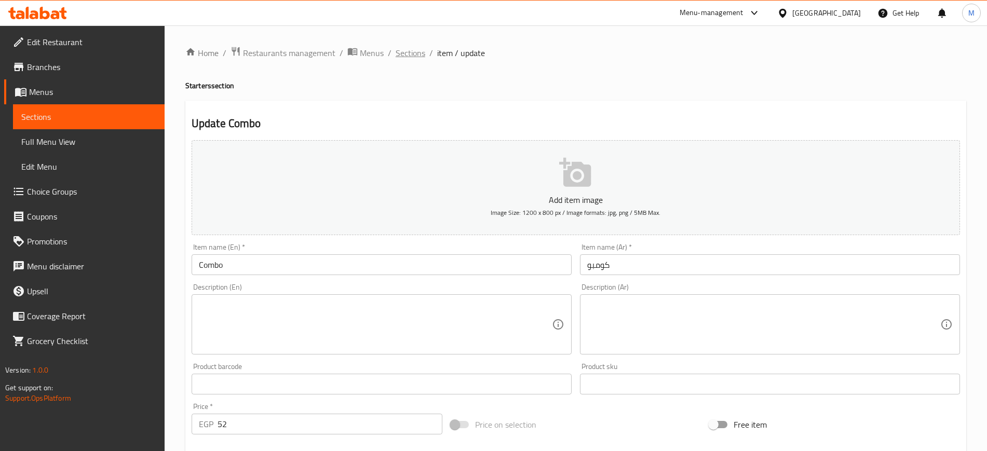
click at [409, 54] on span "Sections" at bounding box center [410, 53] width 30 height 12
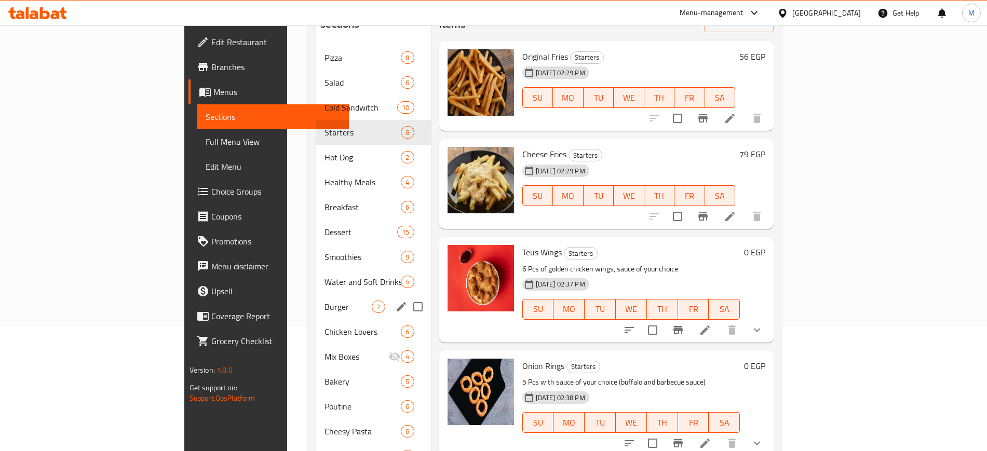
scroll to position [60, 0]
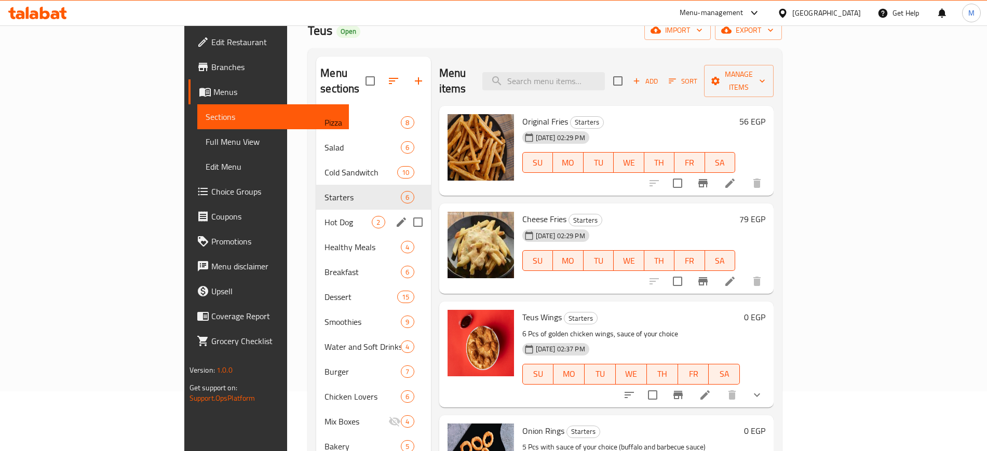
click at [324, 216] on span "Hot Dog" at bounding box center [347, 222] width 47 height 12
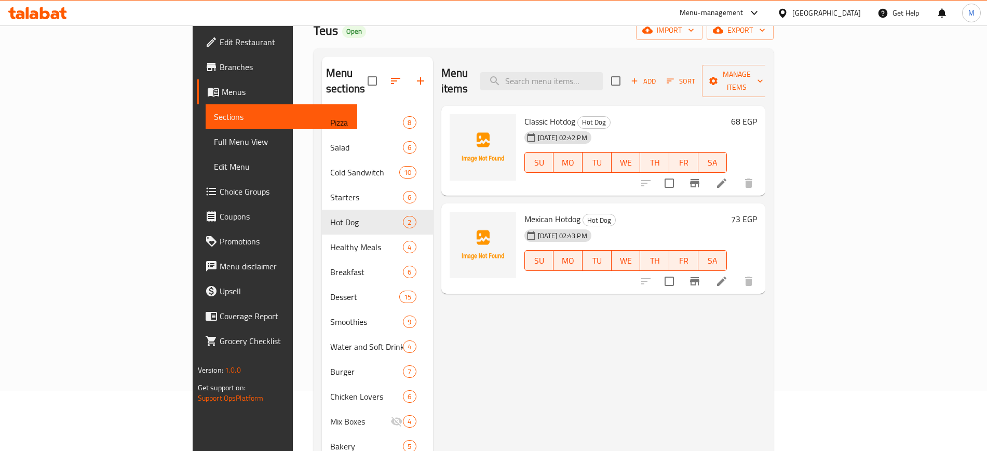
drag, startPoint x: 473, startPoint y: 107, endPoint x: 575, endPoint y: 112, distance: 101.8
click at [575, 112] on div "Classic Hotdog Hot Dog 11-09-2025 02:42 PM SU MO TU WE TH FR SA" at bounding box center [625, 151] width 211 height 82
click at [578, 116] on span "Hot Dog" at bounding box center [594, 122] width 32 height 12
click at [726, 179] on icon at bounding box center [721, 183] width 9 height 9
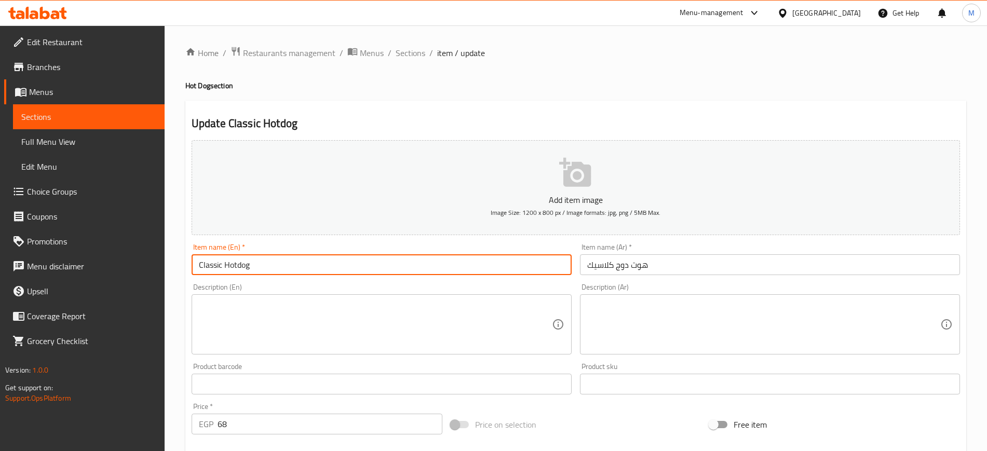
drag, startPoint x: 231, startPoint y: 265, endPoint x: 190, endPoint y: 265, distance: 41.0
click at [190, 265] on div "Item name (En)   * Classic Hotdog Item name (En) *" at bounding box center [381, 259] width 388 height 40
click at [417, 51] on span "Sections" at bounding box center [410, 53] width 30 height 12
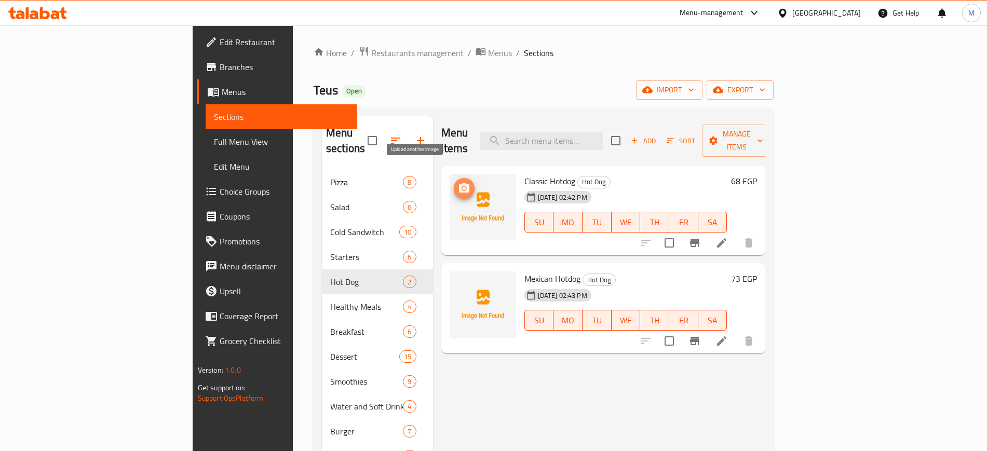
click at [459, 183] on icon "upload picture" at bounding box center [464, 187] width 10 height 9
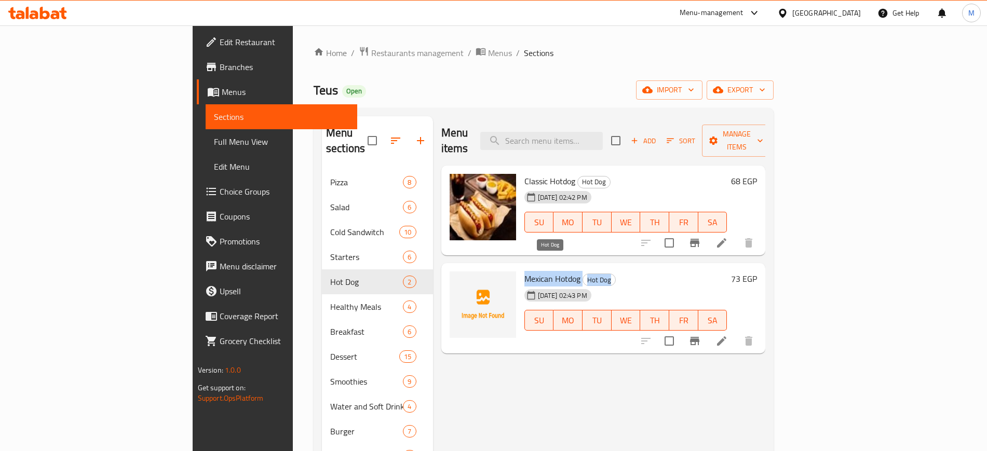
drag, startPoint x: 476, startPoint y: 265, endPoint x: 562, endPoint y: 264, distance: 86.2
click at [567, 267] on div "Mexican Hotdog Hot Dog 11-09-2025 02:43 PM SU MO TU WE TH FR SA" at bounding box center [625, 308] width 211 height 82
copy h6 "Mexican Hotdog Hot Dog"
click at [459, 281] on icon "upload picture" at bounding box center [464, 285] width 10 height 9
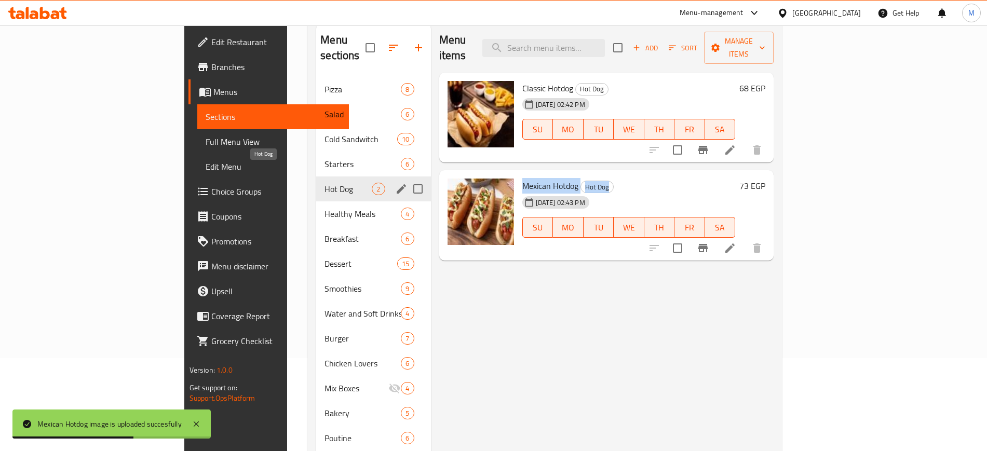
scroll to position [130, 0]
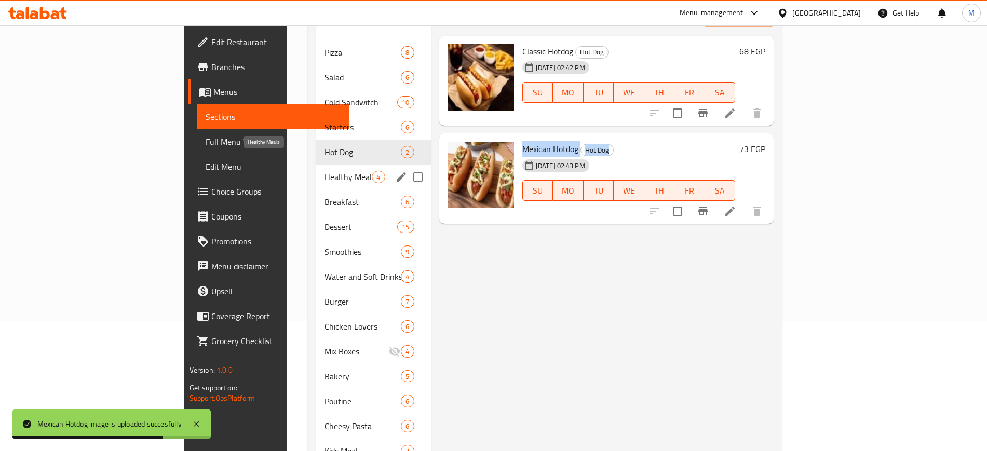
click at [324, 171] on span "Healthy Meals" at bounding box center [347, 177] width 47 height 12
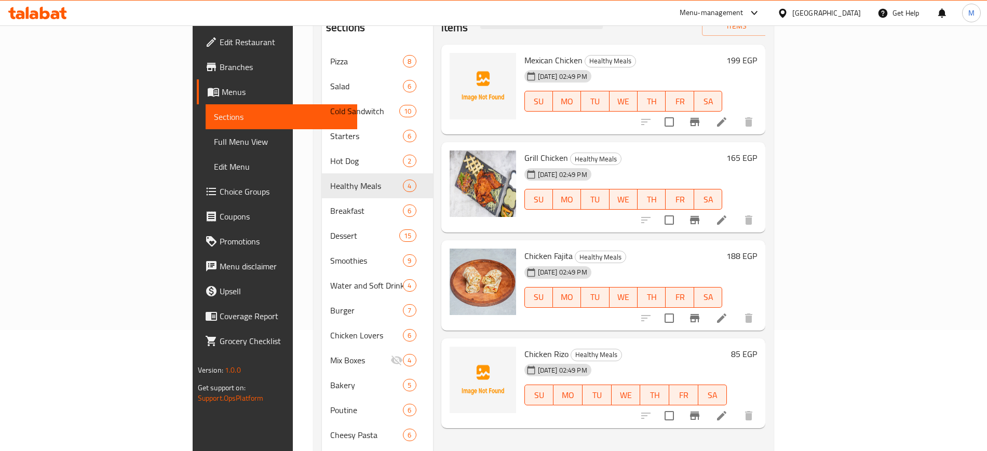
scroll to position [65, 0]
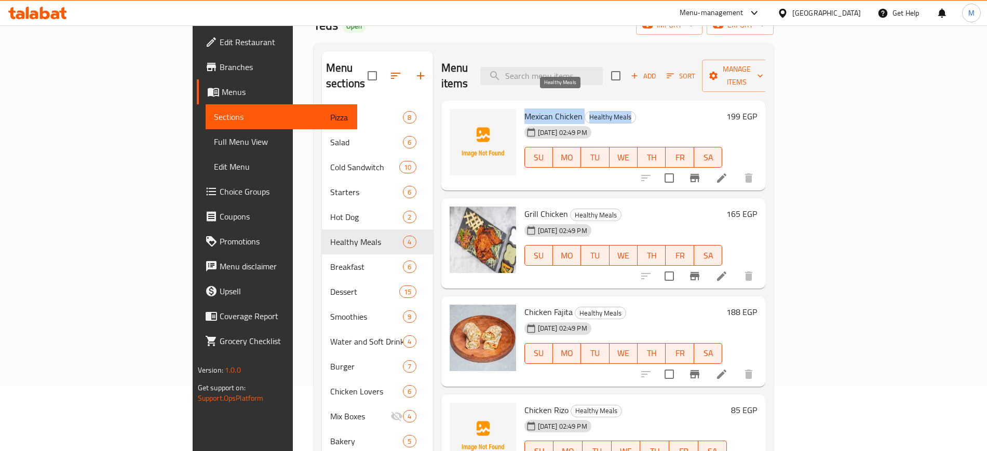
drag, startPoint x: 475, startPoint y: 103, endPoint x: 583, endPoint y: 101, distance: 108.5
click at [583, 105] on div "Mexican Chicken Healthy Meals 11-09-2025 02:49 PM SU MO TU WE TH FR SA" at bounding box center [623, 146] width 207 height 82
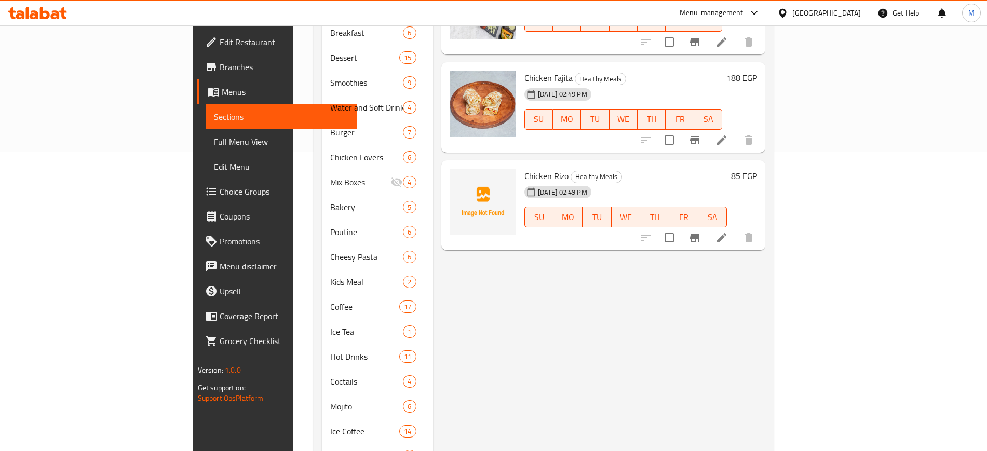
scroll to position [324, 0]
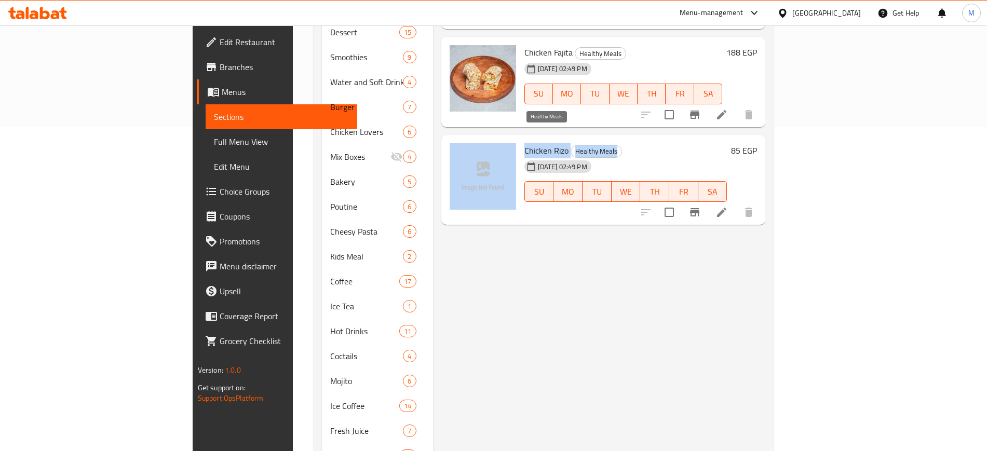
drag, startPoint x: 470, startPoint y: 132, endPoint x: 574, endPoint y: 130, distance: 104.3
click at [574, 139] on div "Chicken Rizo Healthy Meals 11-09-2025 02:49 PM SU MO TU WE TH FR SA 85 EGP" at bounding box center [603, 180] width 316 height 82
click at [524, 143] on span "Chicken Rizo" at bounding box center [546, 151] width 44 height 16
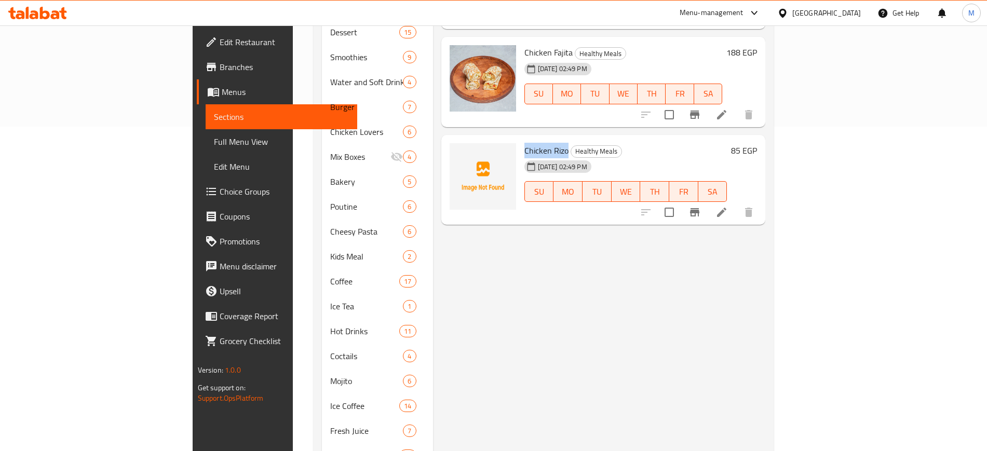
drag, startPoint x: 476, startPoint y: 135, endPoint x: 521, endPoint y: 135, distance: 44.1
click at [524, 143] on h6 "Chicken Rizo Healthy Meals" at bounding box center [625, 150] width 203 height 15
click at [458, 152] on icon "upload picture" at bounding box center [464, 158] width 12 height 12
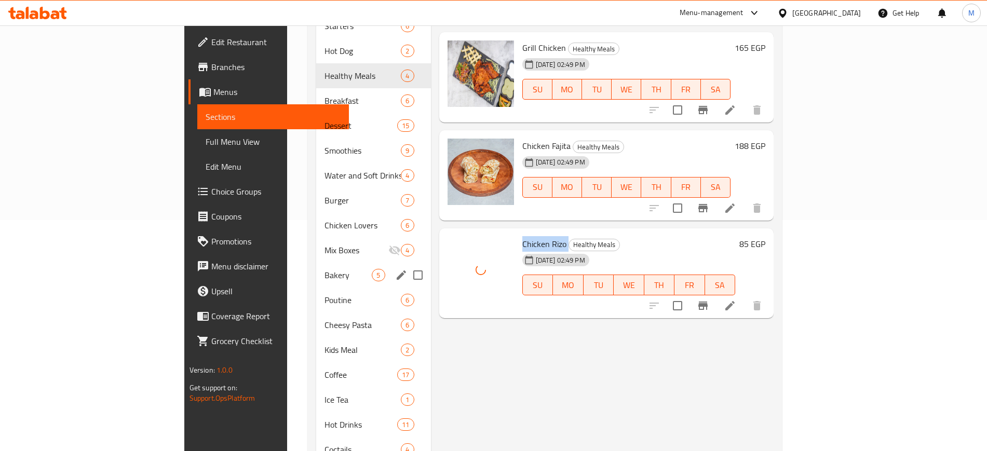
scroll to position [130, 0]
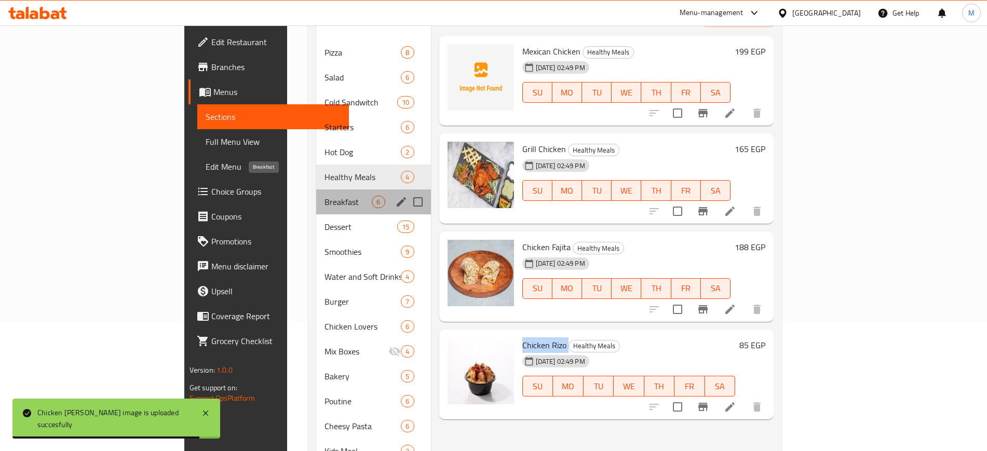
click at [324, 196] on span "Breakfast" at bounding box center [347, 202] width 47 height 12
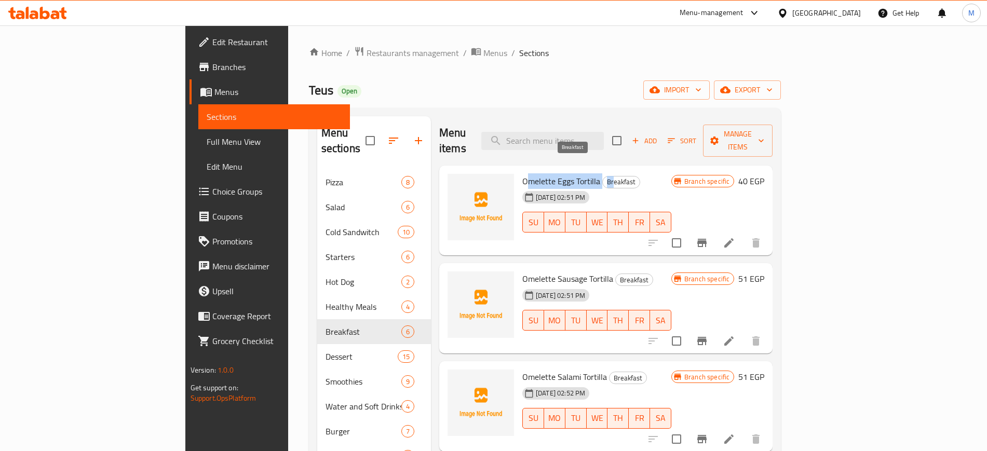
drag, startPoint x: 479, startPoint y: 167, endPoint x: 567, endPoint y: 167, distance: 87.7
click at [567, 174] on h6 "Omelette Eggs Tortilla Breakfast" at bounding box center [596, 181] width 149 height 15
click at [527, 173] on span "Omelette Eggs Tortilla" at bounding box center [561, 181] width 78 height 16
drag, startPoint x: 478, startPoint y: 167, endPoint x: 556, endPoint y: 165, distance: 77.9
click at [556, 174] on h6 "Omelette Eggs Tortilla Breakfast" at bounding box center [596, 181] width 149 height 15
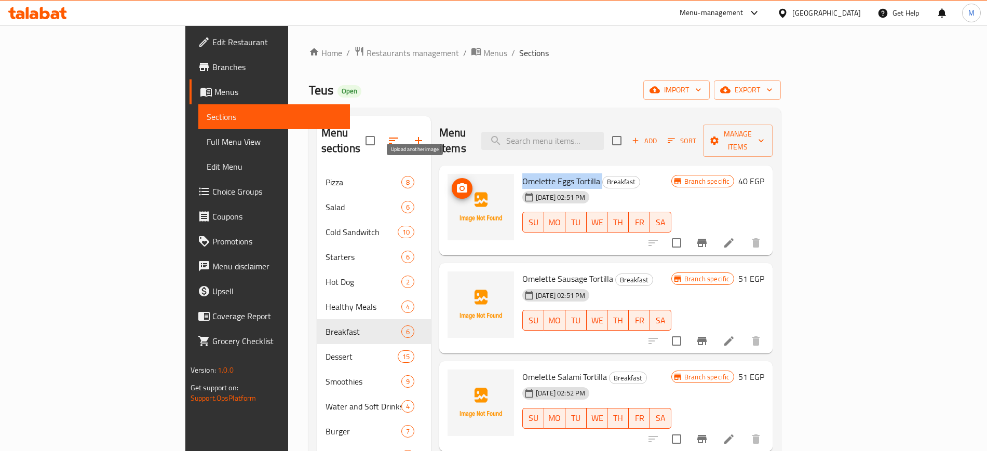
click at [456, 182] on icon "upload picture" at bounding box center [462, 188] width 12 height 12
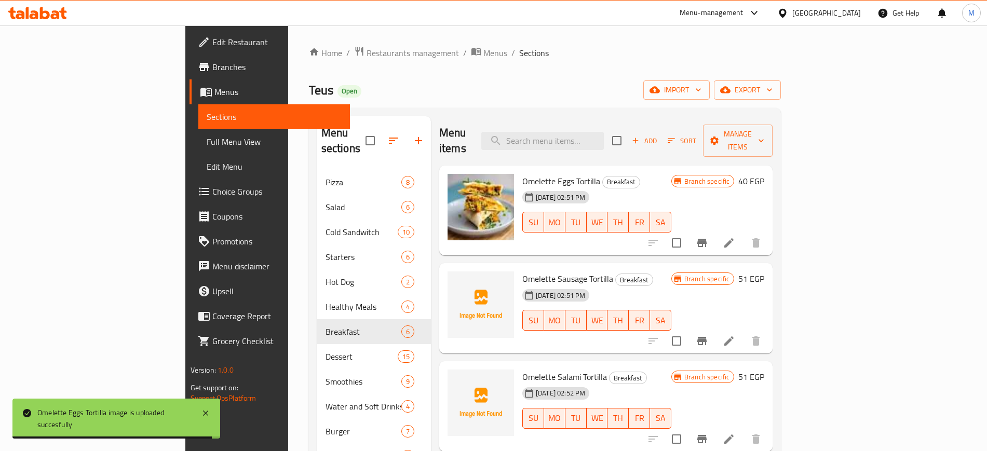
click at [494, 50] on ol "Home / Restaurants management / Menus / Sections" at bounding box center [545, 52] width 472 height 13
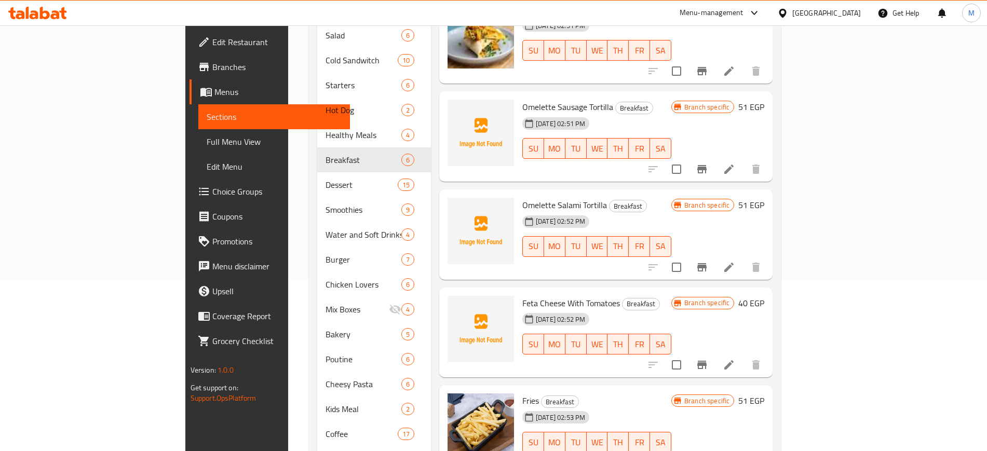
scroll to position [195, 0]
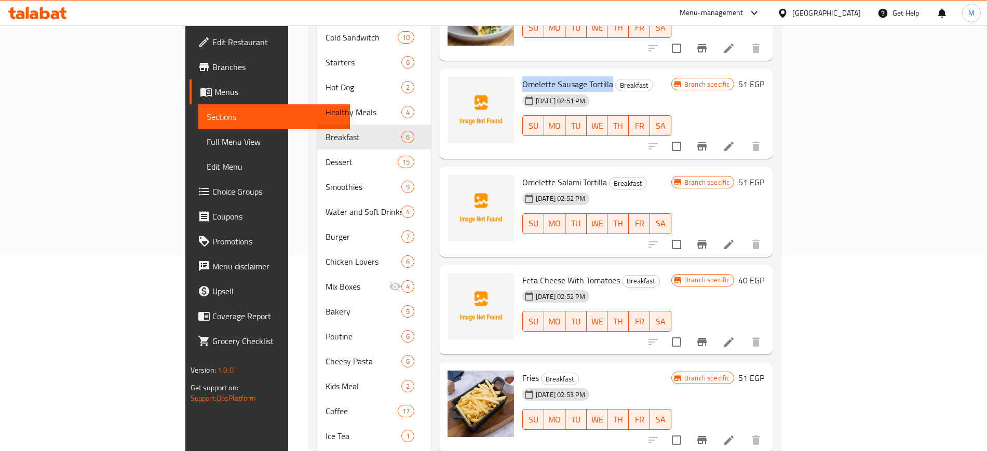
drag, startPoint x: 474, startPoint y: 71, endPoint x: 565, endPoint y: 70, distance: 91.3
click at [565, 73] on div "Omelette Sausage Tortilla Breakfast 11-09-2025 02:51 PM SU MO TU WE TH FR SA" at bounding box center [596, 114] width 157 height 82
click at [457, 86] on icon "upload picture" at bounding box center [462, 90] width 10 height 9
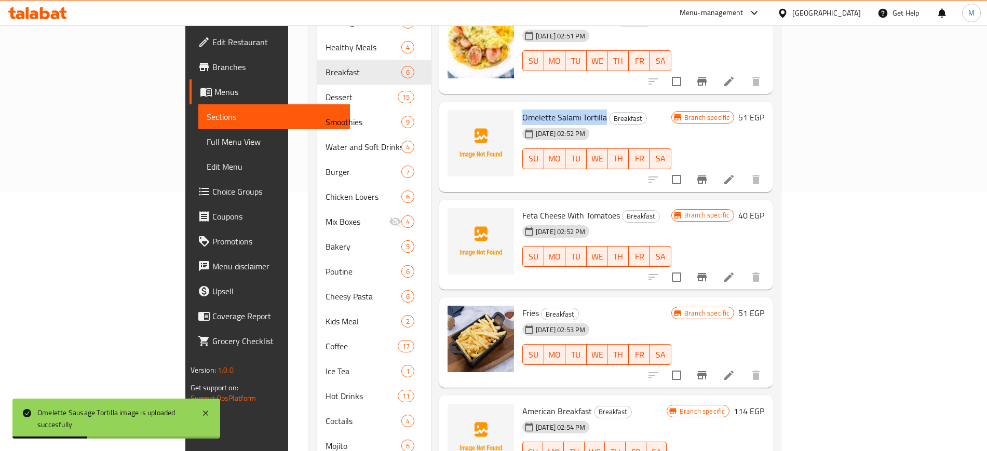
drag, startPoint x: 474, startPoint y: 103, endPoint x: 558, endPoint y: 103, distance: 84.1
click at [558, 106] on div "Omelette Salami Tortilla Breakfast 11-09-2025 02:52 PM SU MO TU WE TH FR SA" at bounding box center [596, 147] width 157 height 82
click at [457, 119] on icon "upload picture" at bounding box center [462, 123] width 10 height 9
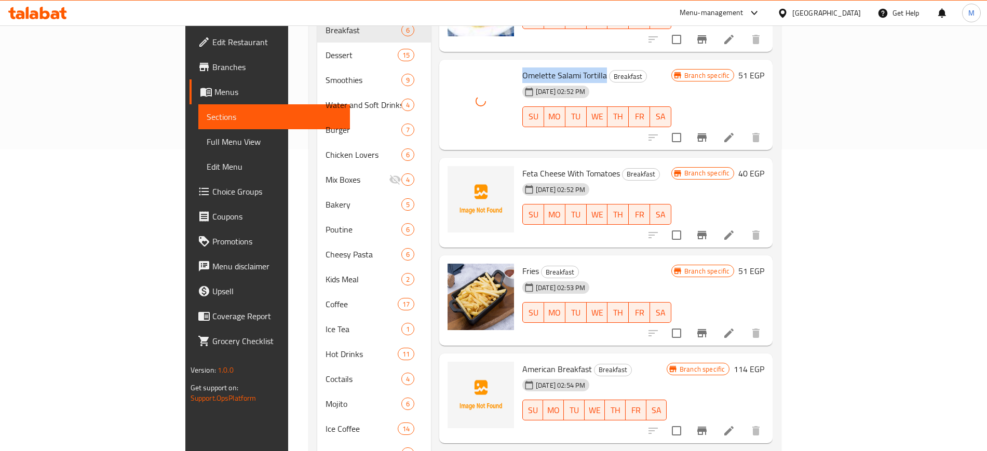
scroll to position [324, 0]
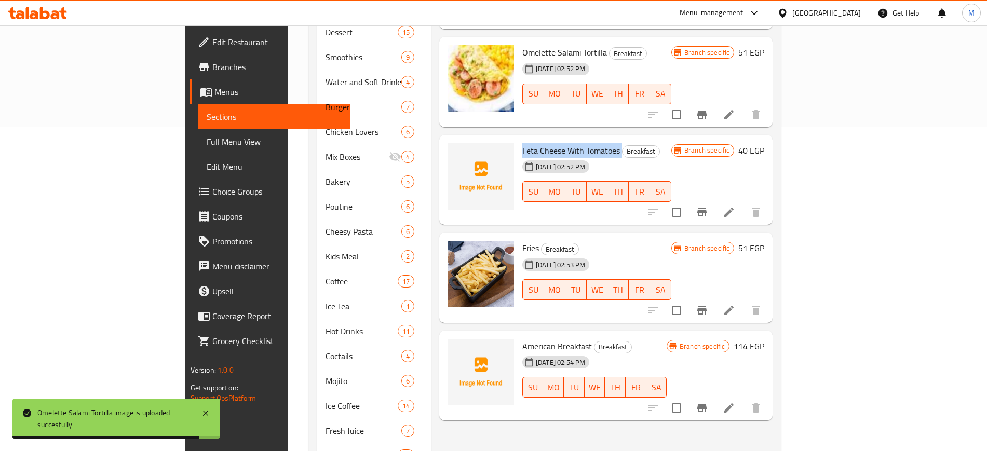
drag, startPoint x: 475, startPoint y: 136, endPoint x: 574, endPoint y: 140, distance: 99.2
click at [574, 140] on div "Feta Cheese With Tomatoes Breakfast 11-09-2025 02:52 PM SU MO TU WE TH FR SA" at bounding box center [596, 180] width 157 height 82
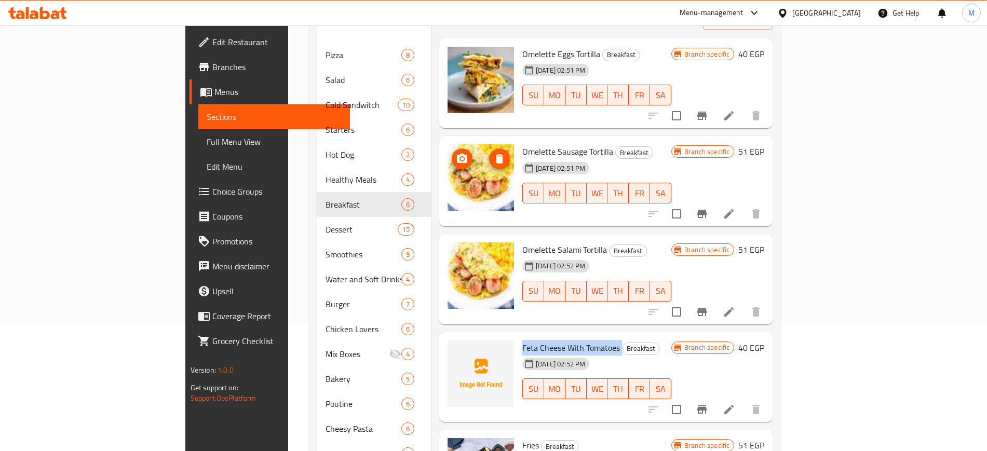
scroll to position [130, 0]
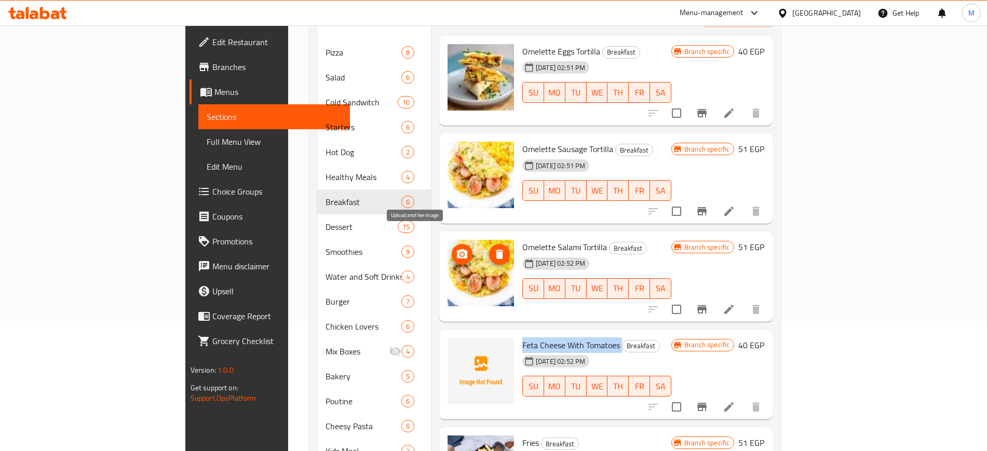
click at [457, 249] on icon "upload picture" at bounding box center [462, 253] width 10 height 9
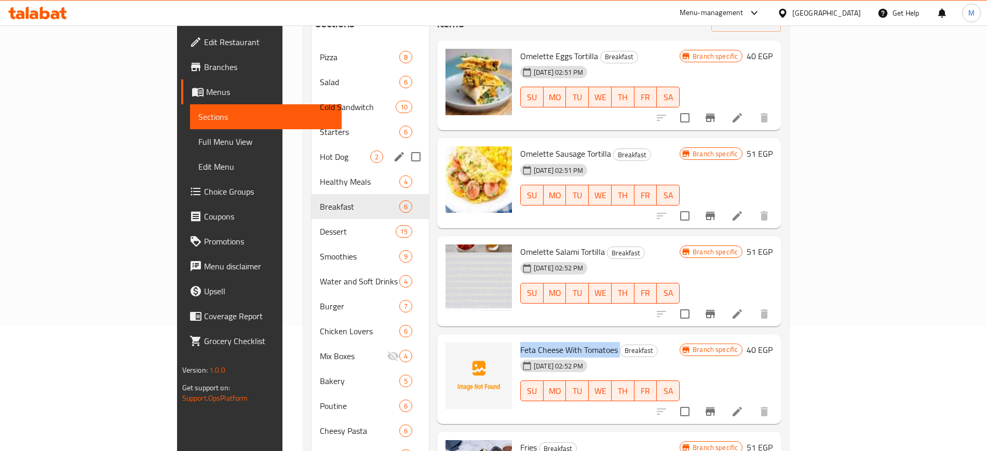
scroll to position [125, 0]
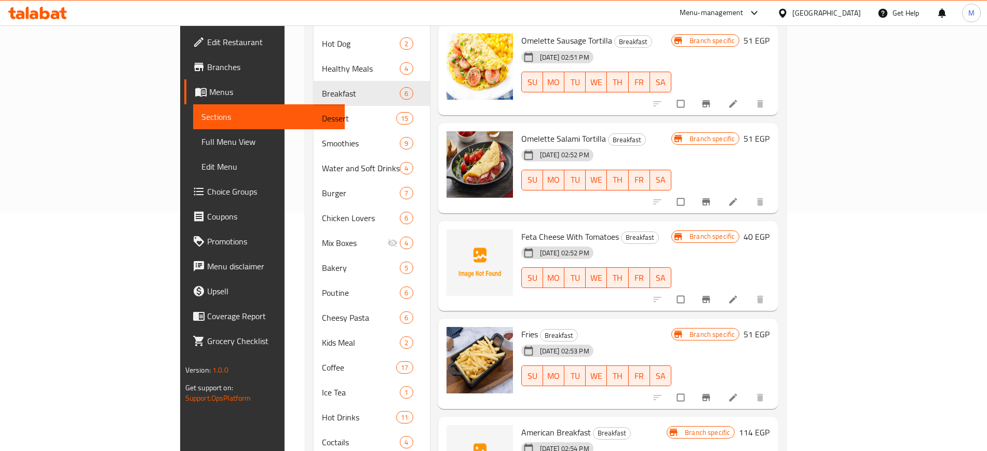
scroll to position [324, 0]
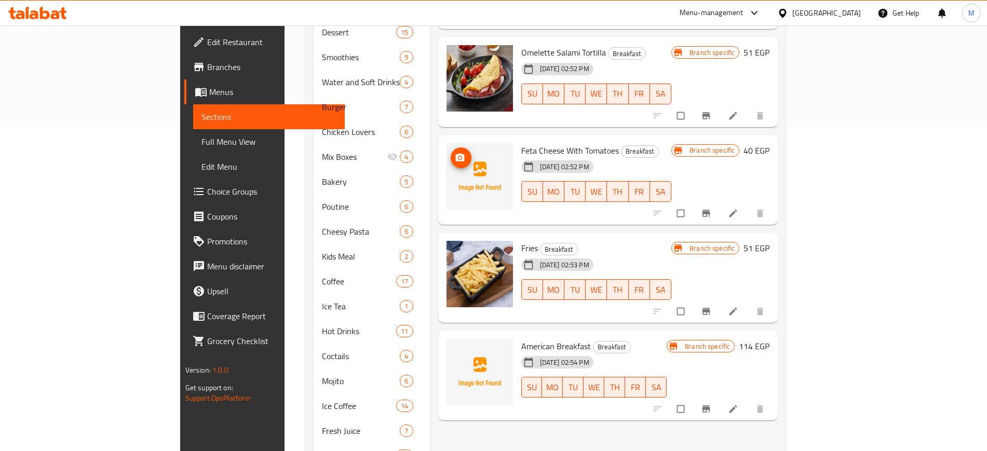
click at [455, 153] on icon "upload picture" at bounding box center [459, 157] width 9 height 8
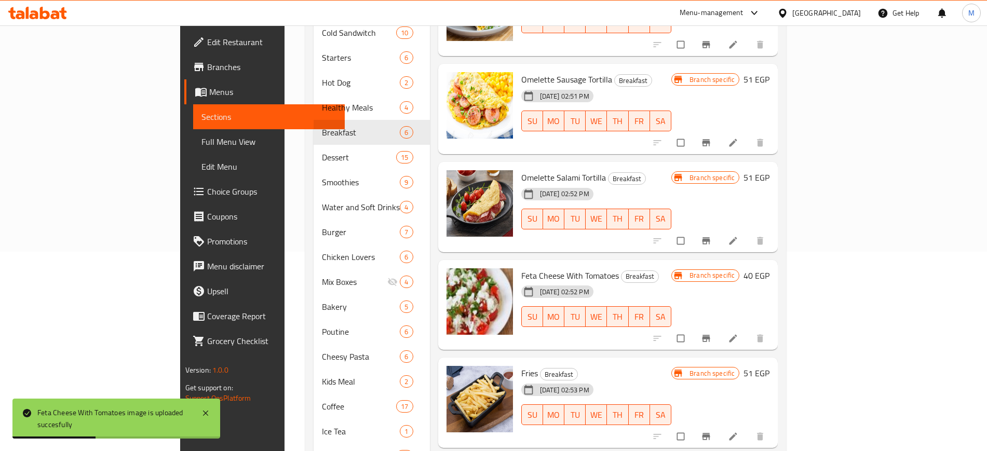
scroll to position [384, 0]
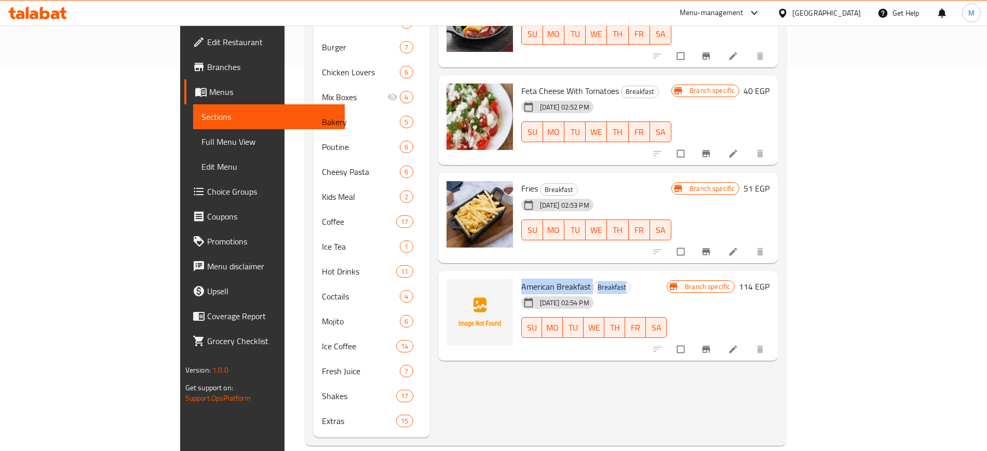
drag, startPoint x: 474, startPoint y: 271, endPoint x: 592, endPoint y: 272, distance: 118.3
click at [592, 275] on div "American Breakfast Breakfast 11-09-2025 02:54 PM SU MO TU WE TH FR SA" at bounding box center [594, 316] width 154 height 82
copy h6 "American Breakfast Breakfast"
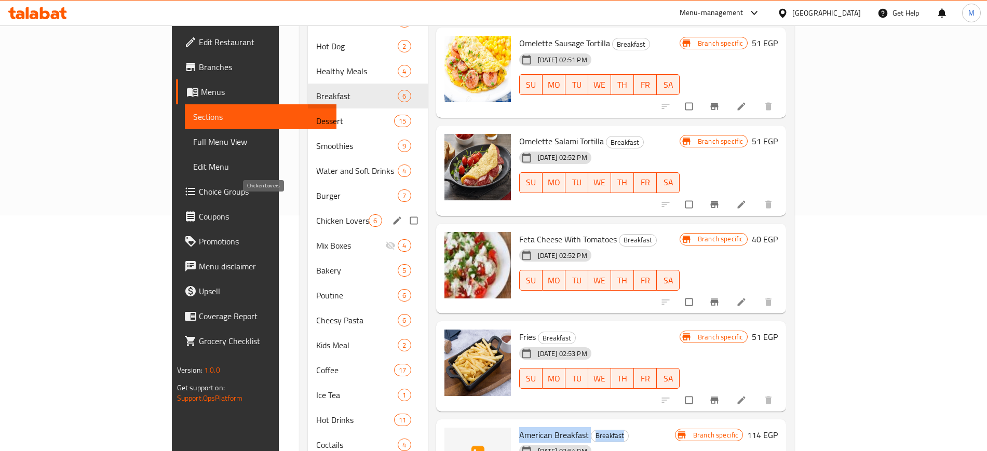
scroll to position [259, 0]
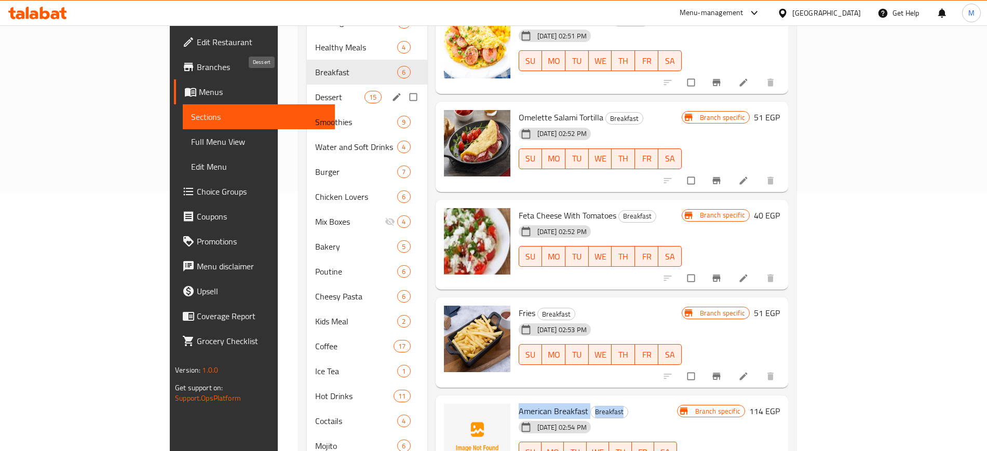
drag, startPoint x: 234, startPoint y: 78, endPoint x: 241, endPoint y: 85, distance: 10.0
click at [315, 91] on span "Dessert" at bounding box center [339, 97] width 49 height 12
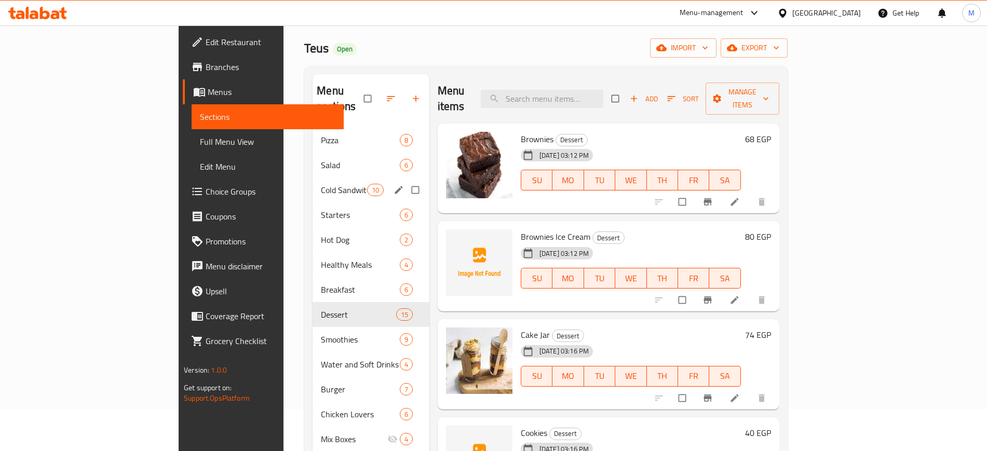
scroll to position [65, 0]
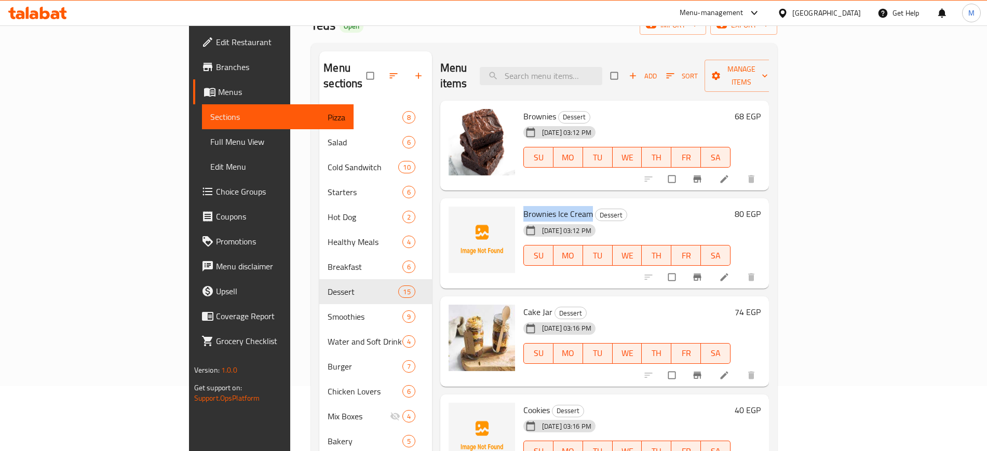
drag, startPoint x: 475, startPoint y: 199, endPoint x: 543, endPoint y: 199, distance: 67.5
click at [543, 202] on div "Brownies Ice Cream Dessert 11-09-2025 03:12 PM SU MO TU WE TH FR SA" at bounding box center [627, 243] width 216 height 82
copy span "Brownies Ice Cream"
click at [453, 216] on span "upload picture" at bounding box center [463, 221] width 21 height 10
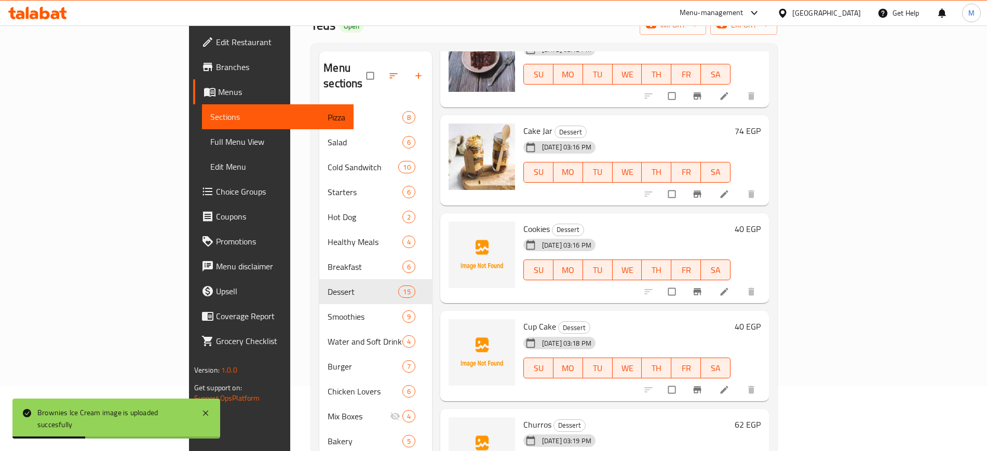
scroll to position [195, 0]
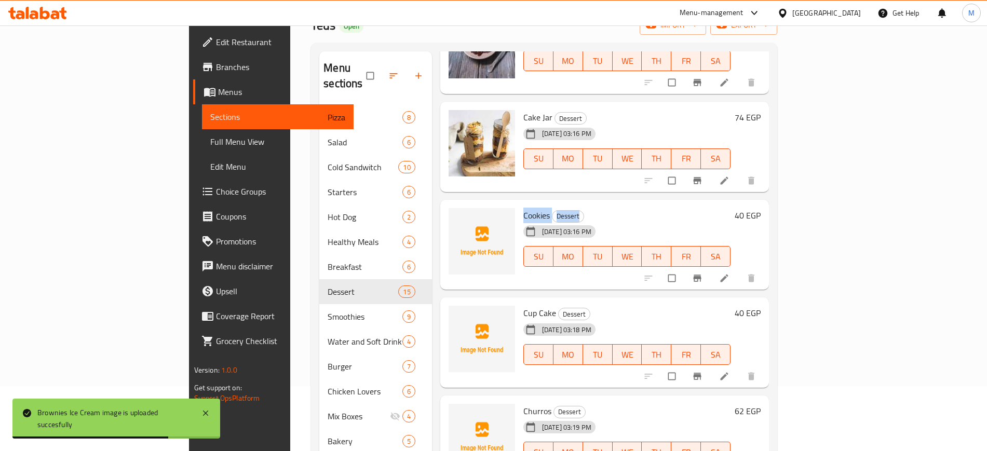
drag, startPoint x: 474, startPoint y: 199, endPoint x: 533, endPoint y: 206, distance: 59.6
click at [533, 206] on div "Cookies Dessert 11-09-2025 03:16 PM SU MO TU WE TH FR SA" at bounding box center [627, 245] width 216 height 82
copy div "Cookies Dessert"
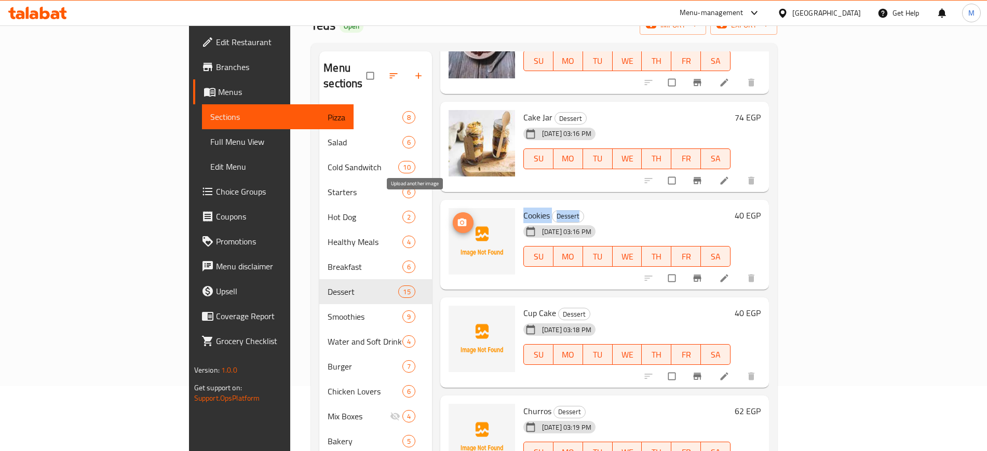
click at [457, 218] on icon "upload picture" at bounding box center [461, 222] width 9 height 8
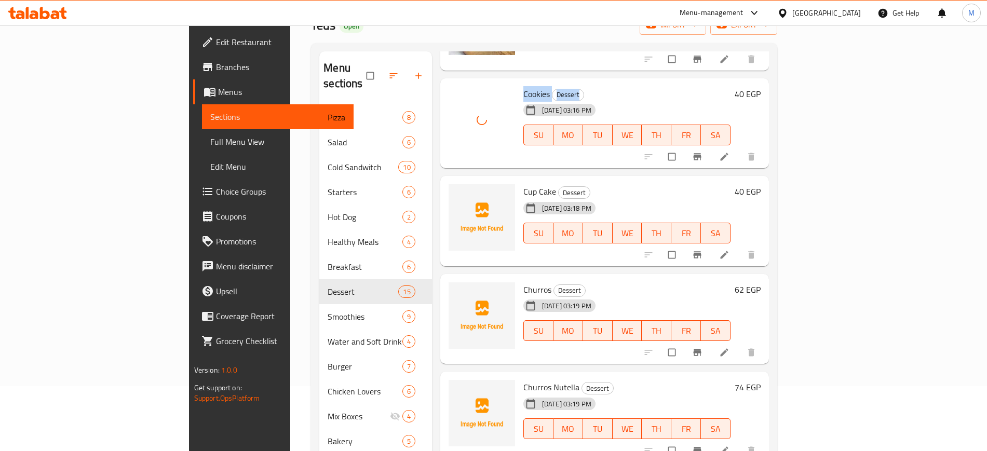
scroll to position [324, 0]
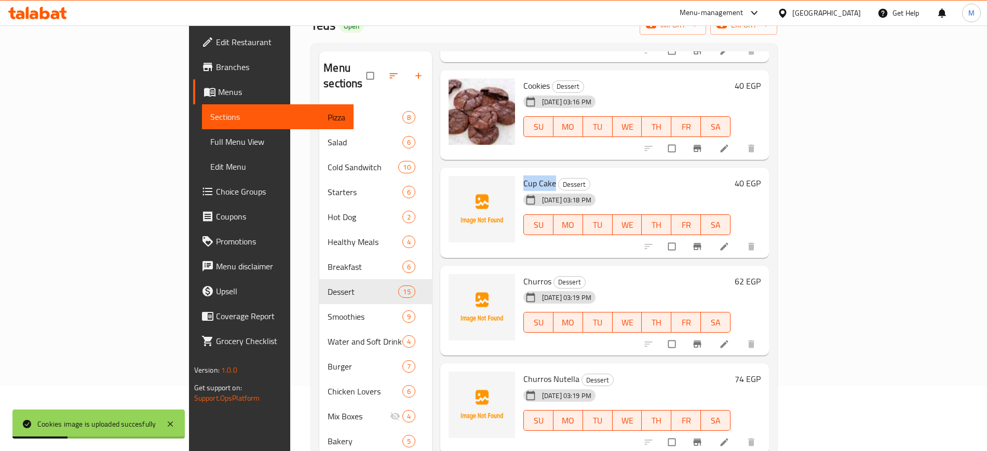
drag, startPoint x: 472, startPoint y: 168, endPoint x: 508, endPoint y: 171, distance: 35.5
click at [519, 172] on div "Cup Cake Dessert 11-09-2025 03:18 PM SU MO TU WE TH FR SA" at bounding box center [627, 213] width 216 height 82
copy span "Cup Cake"
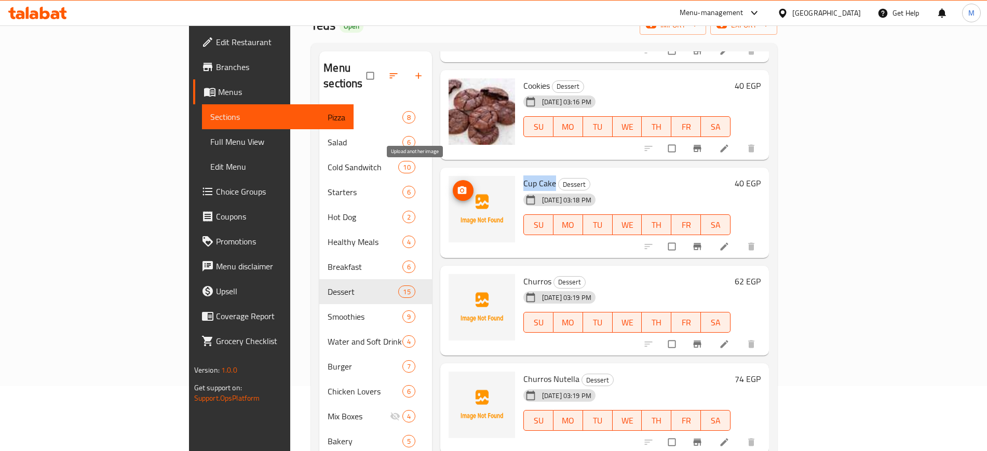
click at [453, 185] on span "upload picture" at bounding box center [463, 190] width 21 height 10
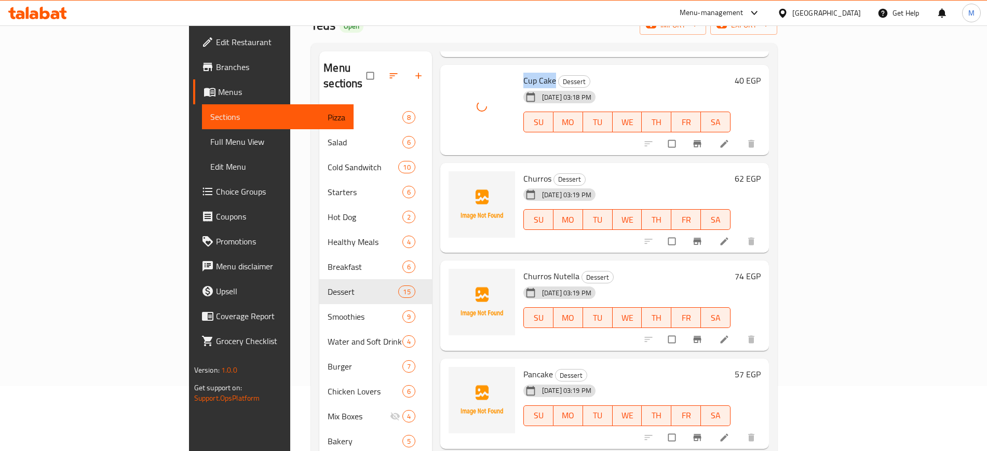
scroll to position [454, 0]
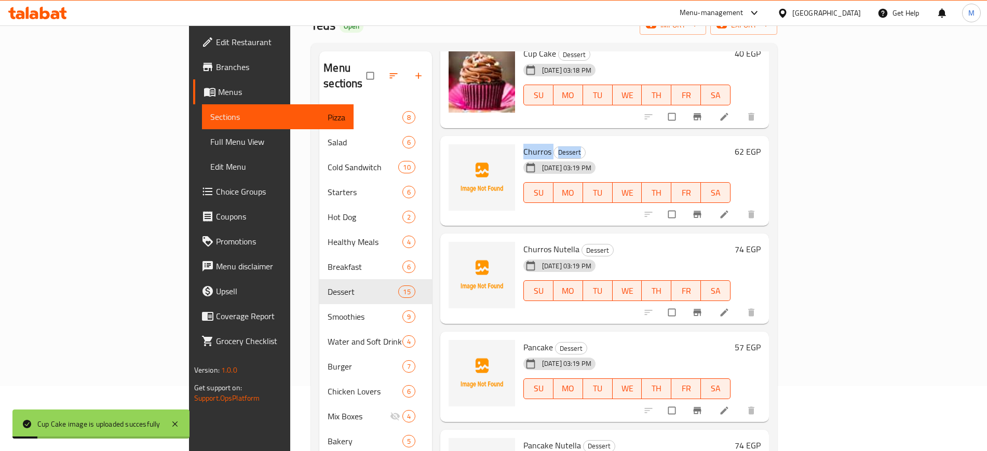
drag, startPoint x: 476, startPoint y: 135, endPoint x: 538, endPoint y: 141, distance: 62.0
click at [538, 141] on div "Churros Dessert 11-09-2025 03:19 PM SU MO TU WE TH FR SA" at bounding box center [627, 181] width 216 height 82
copy h6 "Churros Dessert"
click at [457, 154] on icon "upload picture" at bounding box center [461, 158] width 9 height 8
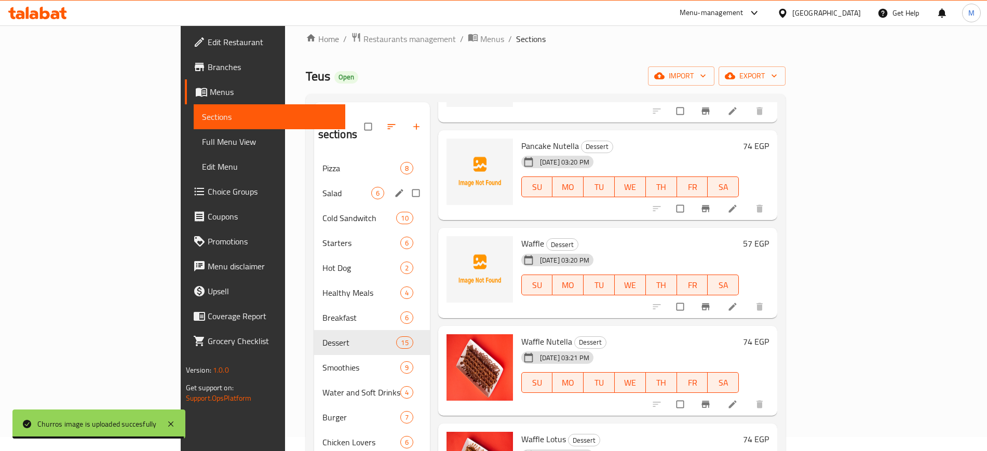
scroll to position [0, 0]
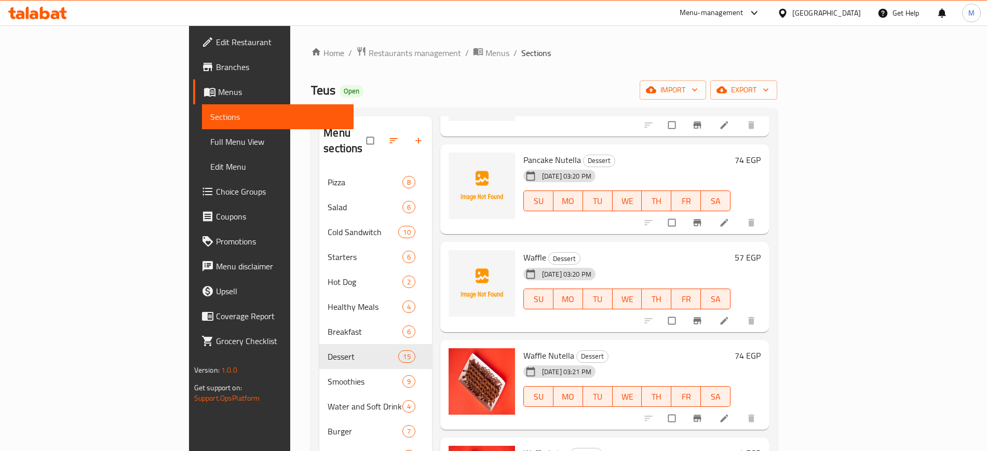
click at [218, 87] on span "Menus" at bounding box center [281, 92] width 127 height 12
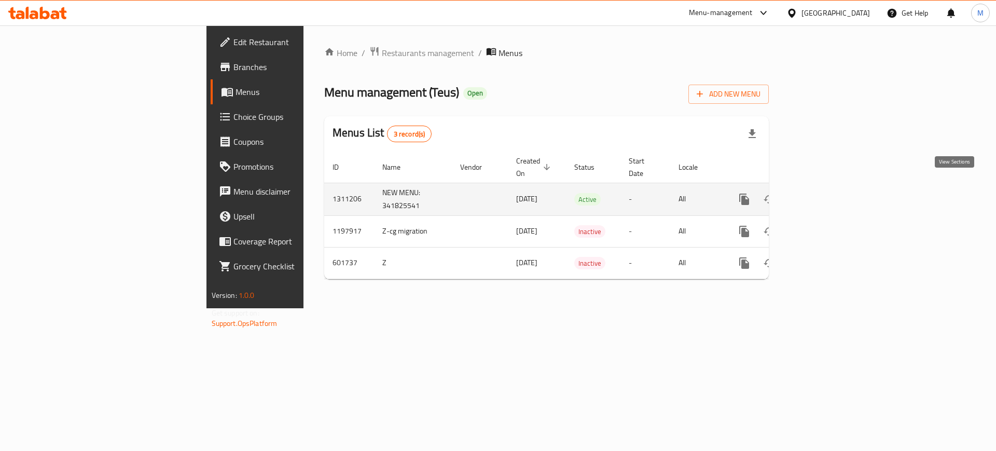
click at [826, 193] on icon "enhanced table" at bounding box center [819, 199] width 12 height 12
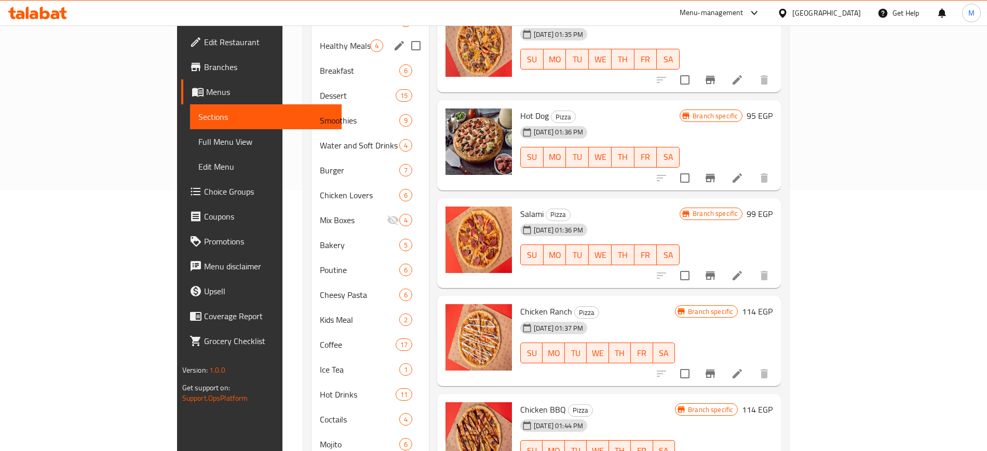
scroll to position [60, 0]
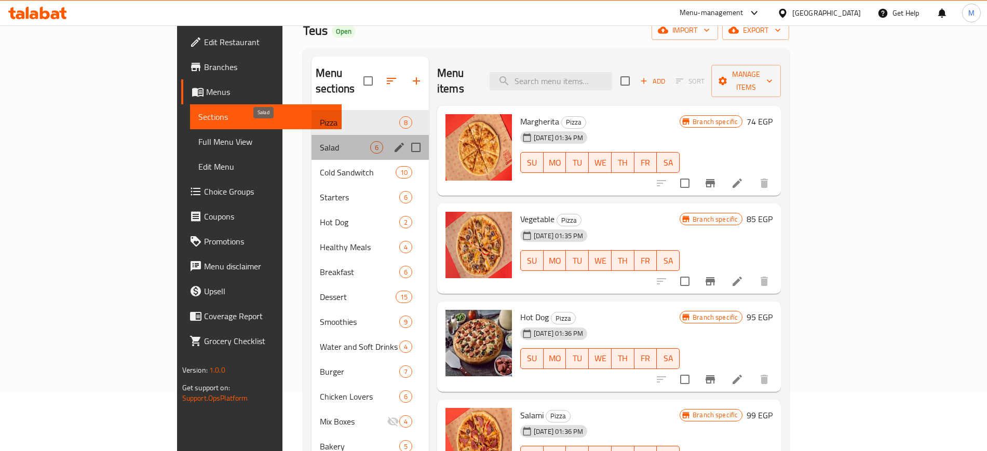
click at [320, 141] on span "Salad" at bounding box center [345, 147] width 50 height 12
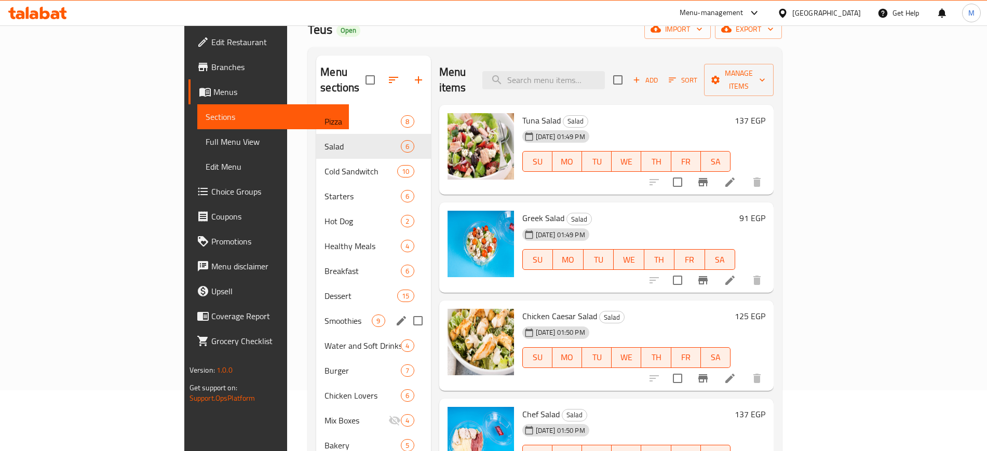
scroll to position [60, 0]
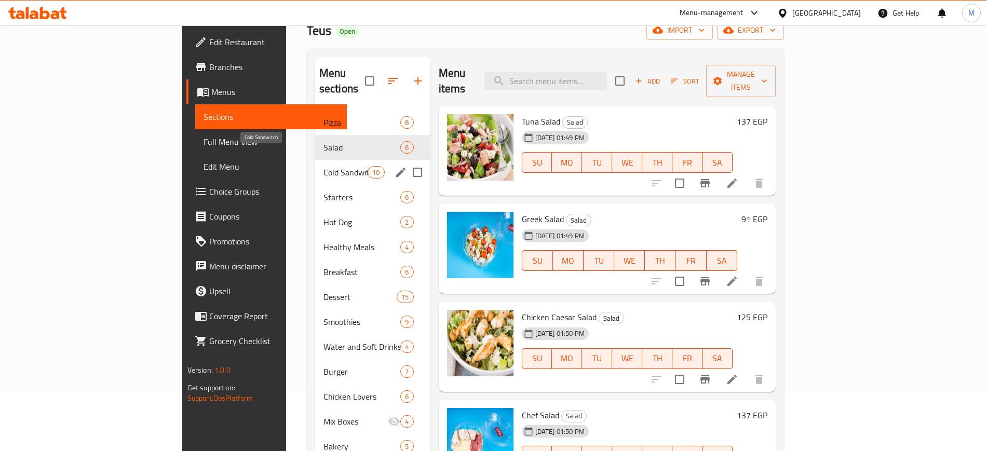
click at [323, 166] on span "Cold Sandwitch" at bounding box center [345, 172] width 44 height 12
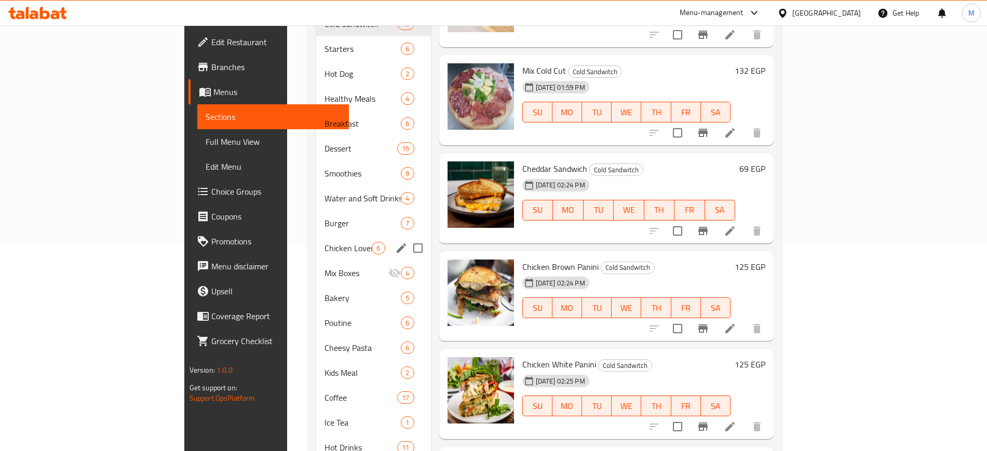
scroll to position [125, 0]
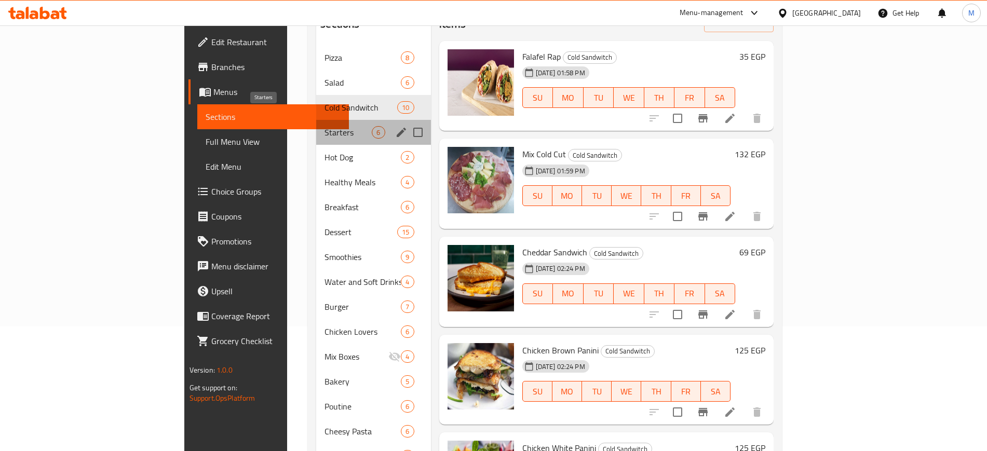
click at [324, 126] on span "Starters" at bounding box center [347, 132] width 47 height 12
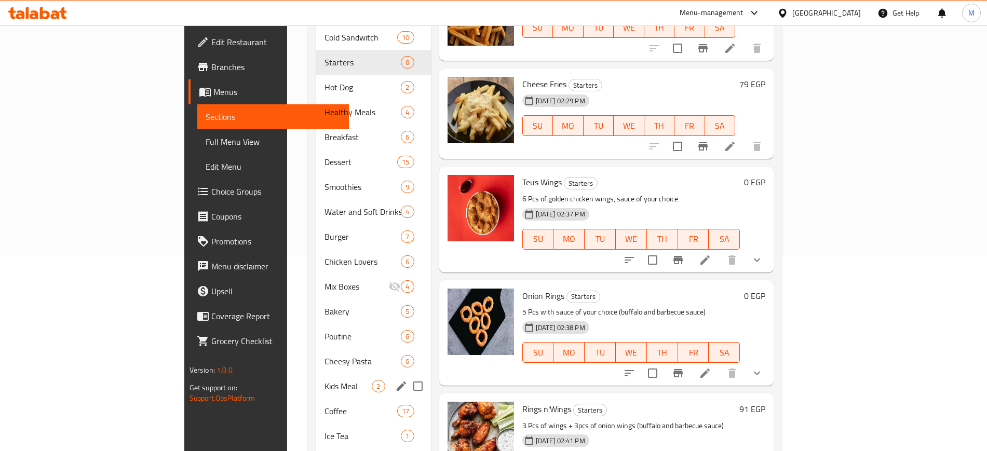
scroll to position [189, 0]
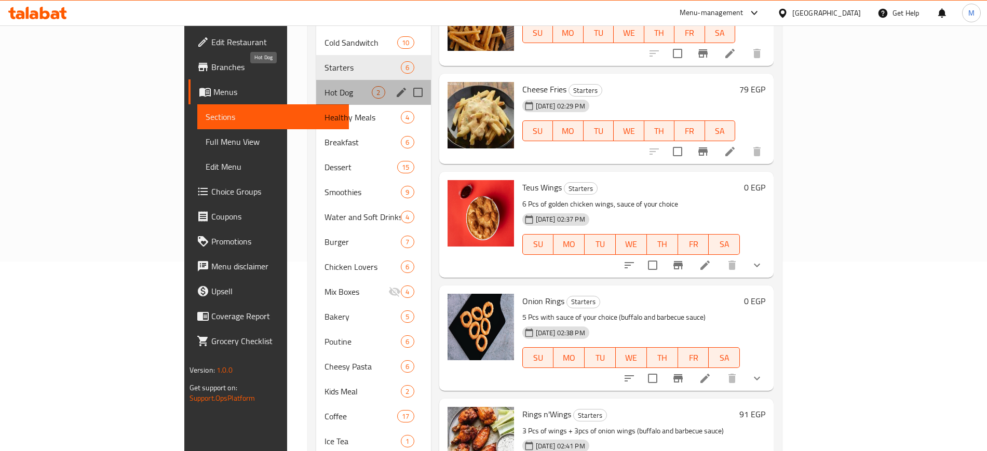
click at [324, 86] on span "Hot Dog" at bounding box center [347, 92] width 47 height 12
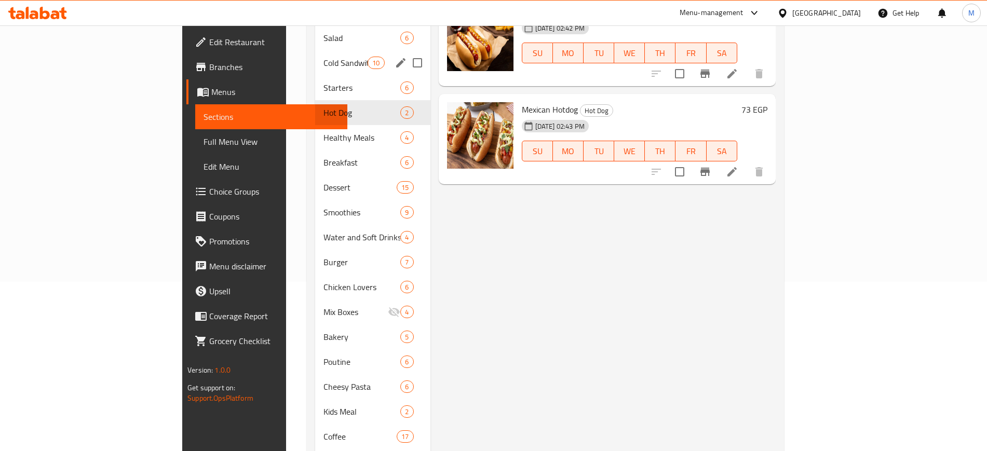
scroll to position [195, 0]
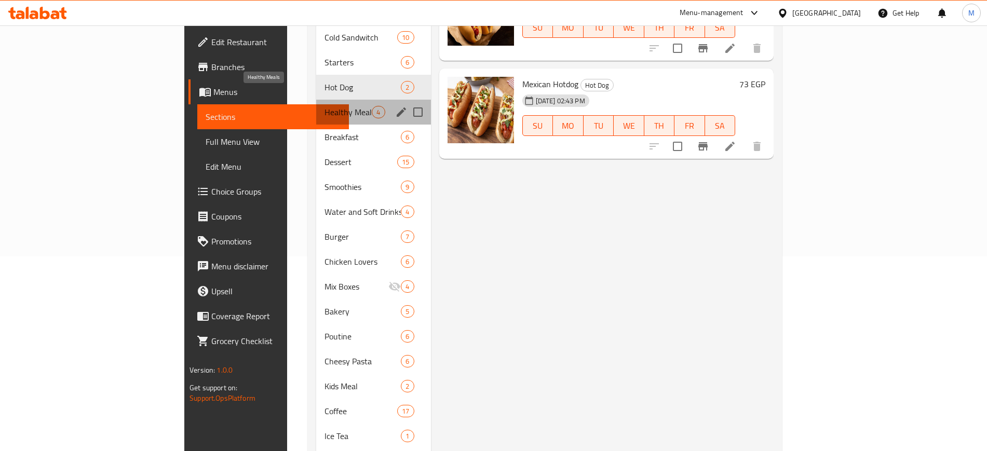
click at [324, 106] on span "Healthy Meals" at bounding box center [347, 112] width 47 height 12
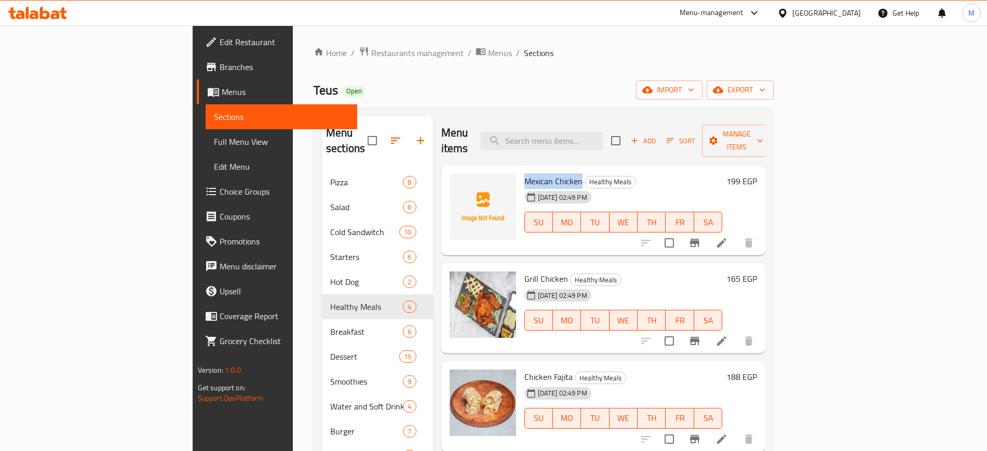
drag, startPoint x: 474, startPoint y: 166, endPoint x: 533, endPoint y: 163, distance: 58.7
click at [533, 170] on div "Mexican Chicken Healthy Meals 11-09-2025 02:49 PM SU MO TU WE TH FR SA" at bounding box center [623, 211] width 207 height 82
copy span "Mexican Chicken"
click at [459, 183] on icon "upload picture" at bounding box center [464, 187] width 10 height 9
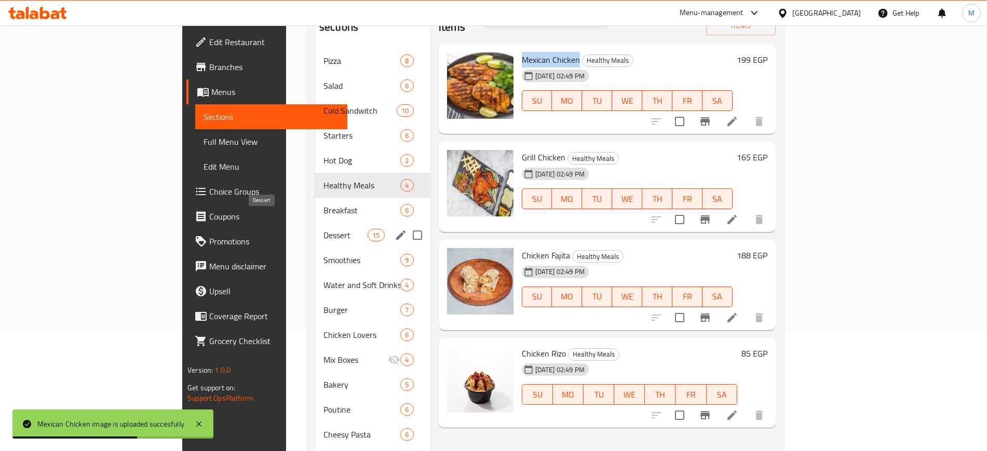
scroll to position [130, 0]
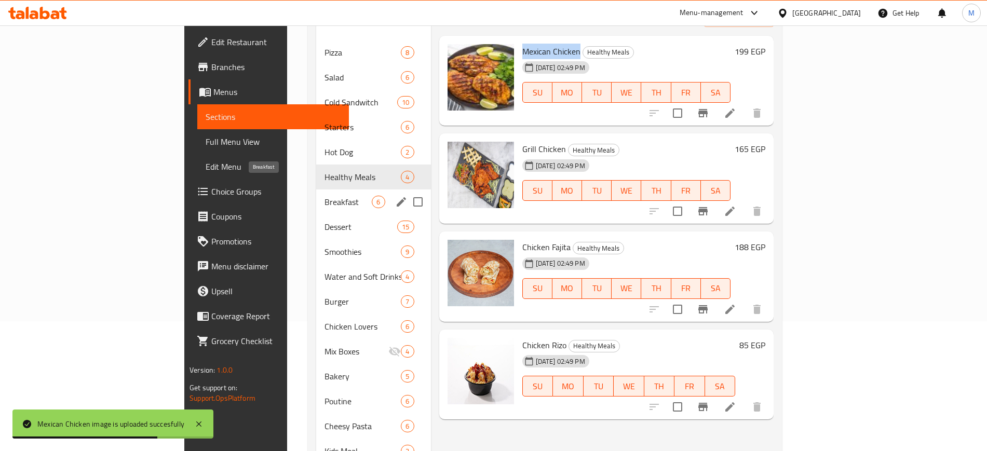
click at [324, 196] on span "Breakfast" at bounding box center [347, 202] width 47 height 12
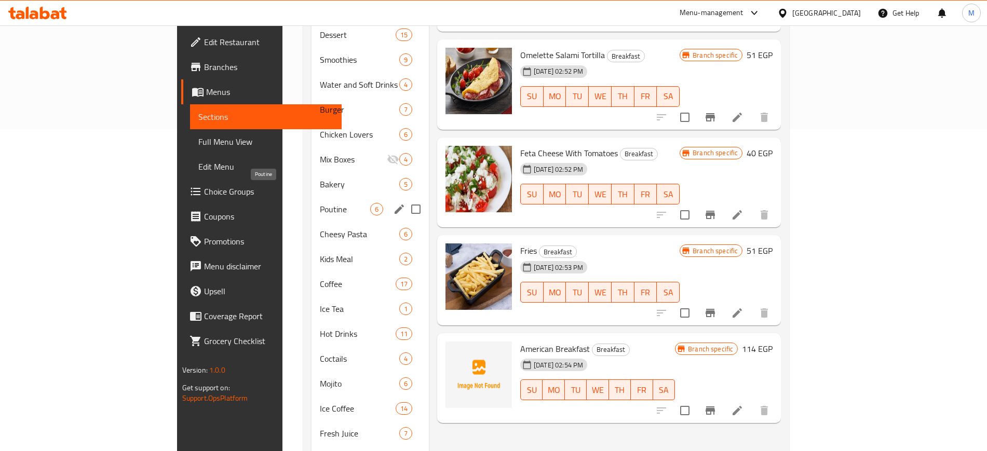
scroll to position [254, 0]
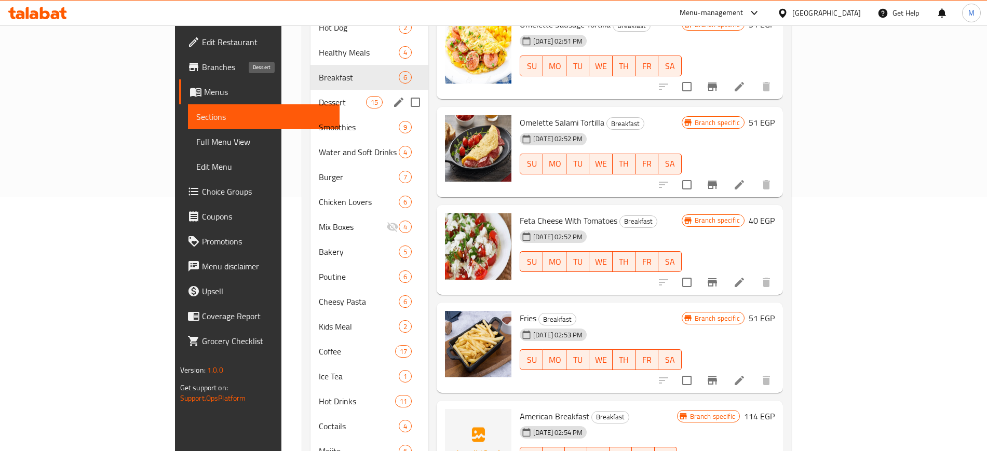
drag, startPoint x: 228, startPoint y: 84, endPoint x: 254, endPoint y: 107, distance: 34.9
click at [319, 96] on span "Dessert" at bounding box center [342, 102] width 47 height 12
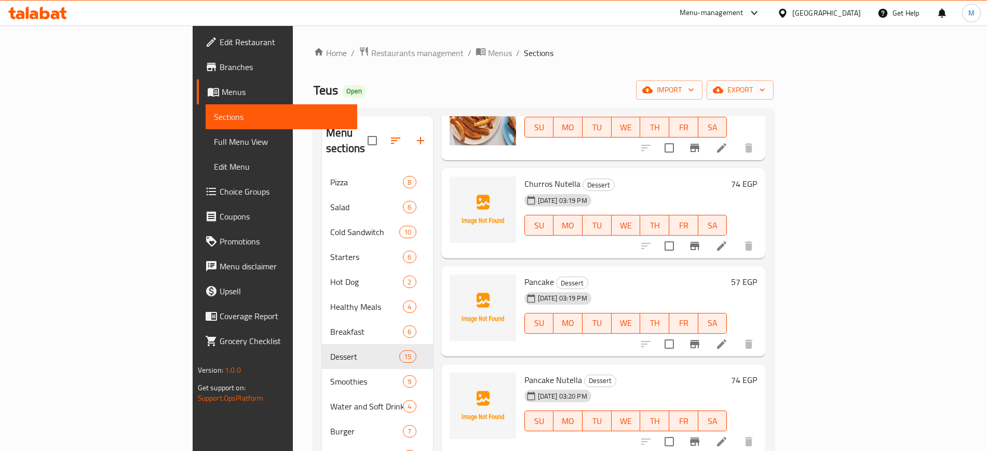
scroll to position [584, 0]
drag, startPoint x: 475, startPoint y: 167, endPoint x: 571, endPoint y: 172, distance: 96.6
click at [571, 173] on div "Churros Nutella Dessert 11-09-2025 03:19 PM SU MO TU WE TH FR SA" at bounding box center [625, 214] width 211 height 82
copy h6 "Churros Nutella Dessert"
click at [459, 186] on icon "upload picture" at bounding box center [464, 190] width 10 height 9
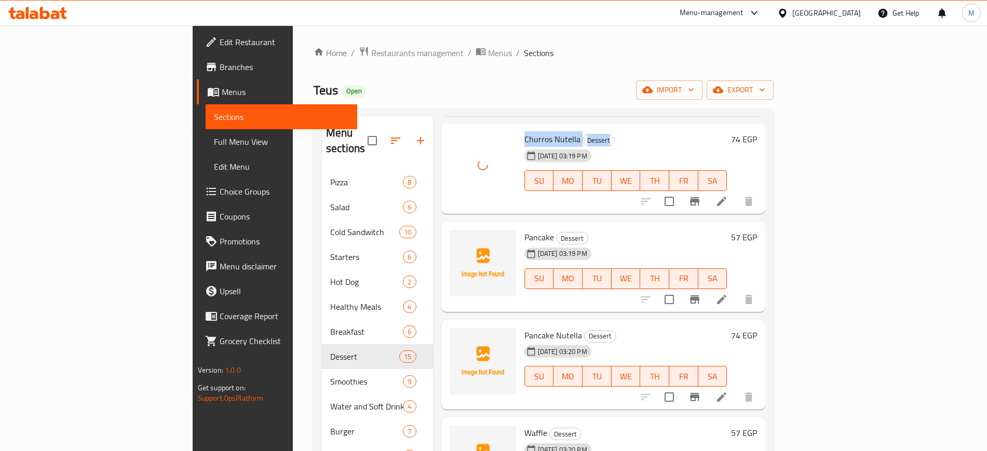
scroll to position [714, 0]
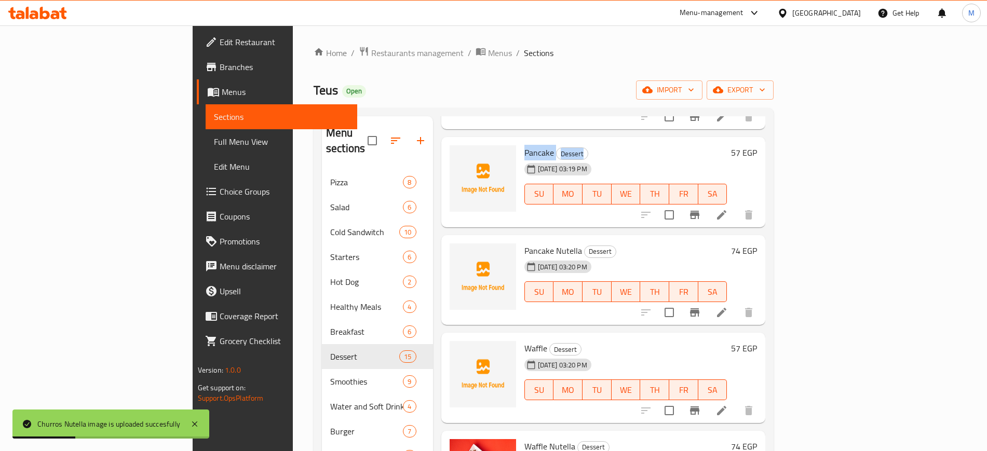
drag, startPoint x: 476, startPoint y: 134, endPoint x: 546, endPoint y: 137, distance: 70.1
click at [546, 145] on h6 "Pancake Dessert" at bounding box center [625, 152] width 203 height 15
copy h6 "Pancake Dessert"
click at [459, 155] on icon "upload picture" at bounding box center [464, 159] width 10 height 9
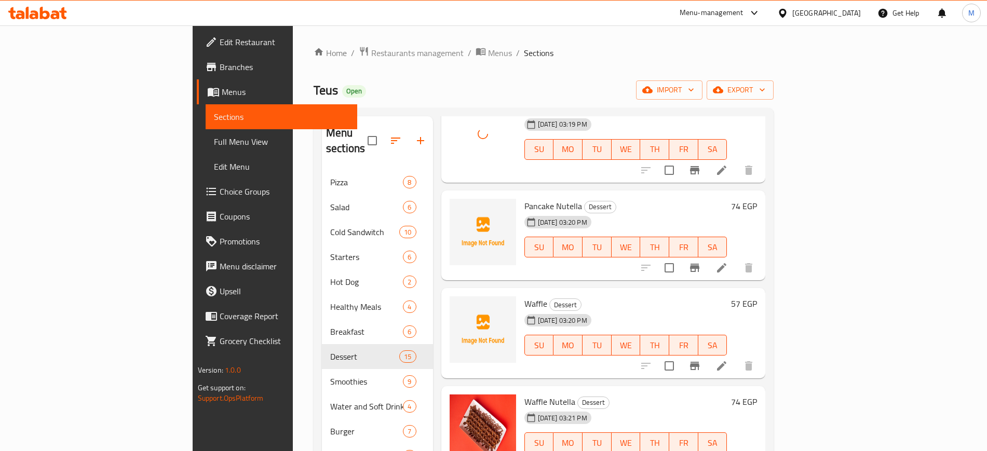
scroll to position [778, 0]
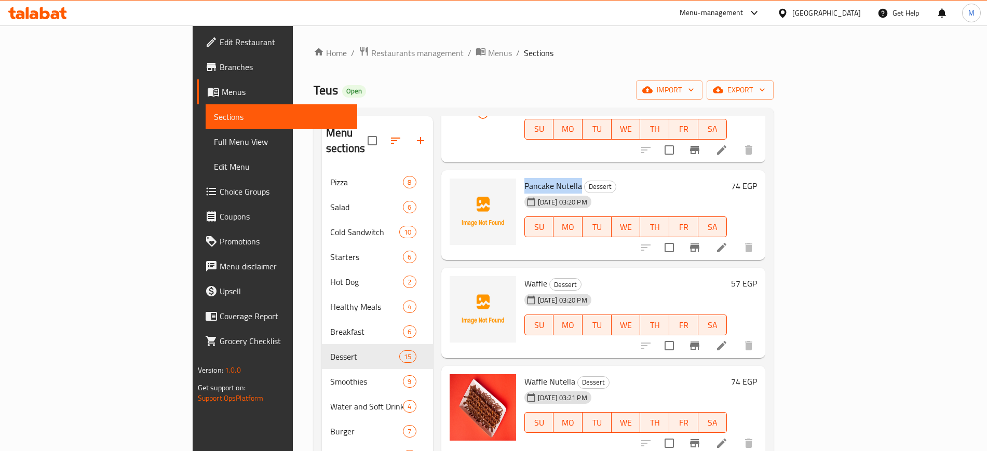
drag, startPoint x: 478, startPoint y: 170, endPoint x: 532, endPoint y: 173, distance: 53.5
click at [532, 179] on h6 "Pancake Nutella Dessert" at bounding box center [625, 186] width 203 height 15
copy span "Pancake Nutella"
click at [573, 191] on div "11-09-2025 03:20 PM" at bounding box center [546, 201] width 53 height 21
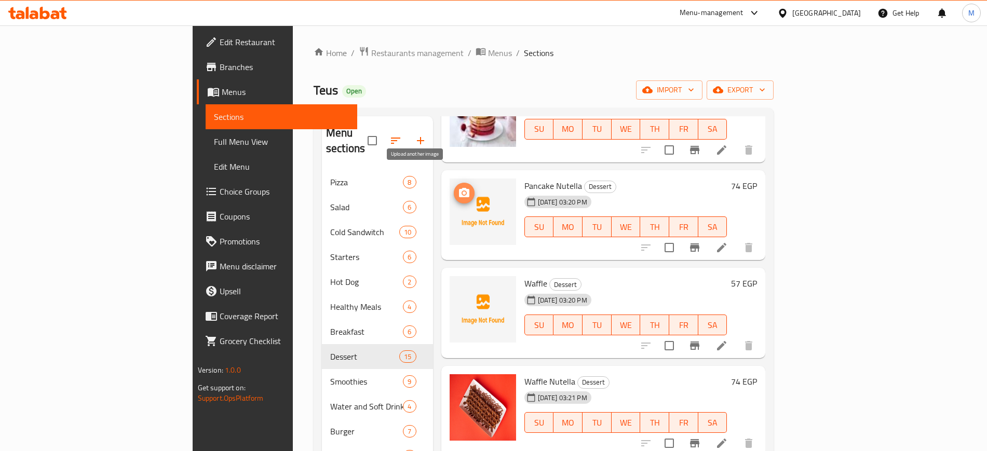
click at [462, 191] on circle "upload picture" at bounding box center [463, 192] width 3 height 3
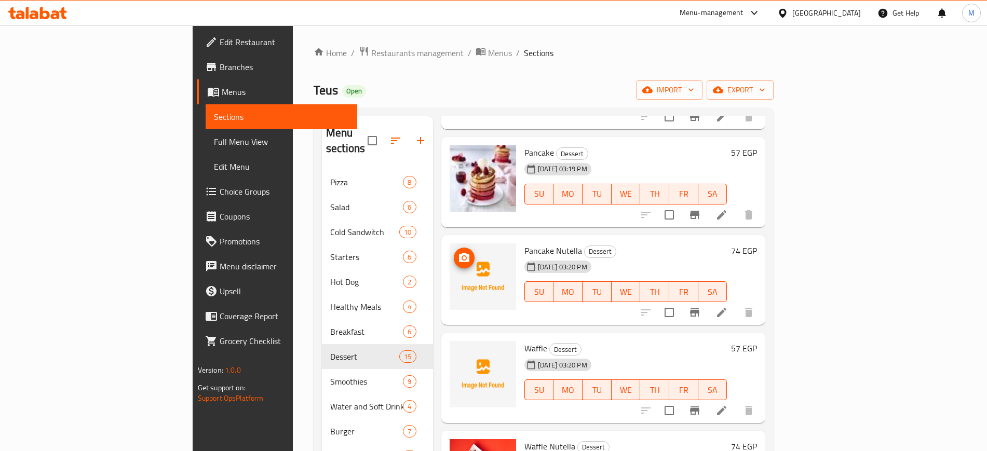
click at [462, 256] on circle "upload picture" at bounding box center [463, 257] width 3 height 3
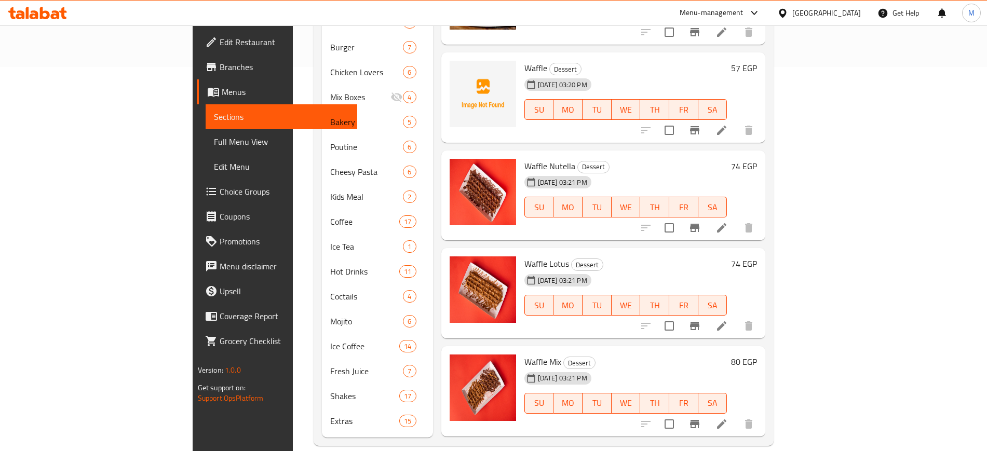
scroll to position [545, 0]
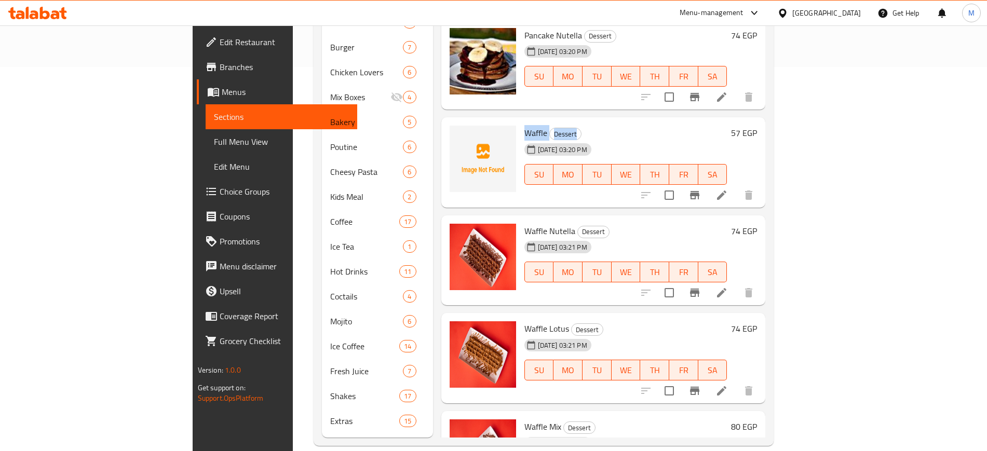
drag, startPoint x: 477, startPoint y: 116, endPoint x: 537, endPoint y: 118, distance: 60.2
click at [537, 126] on h6 "Waffle Dessert" at bounding box center [625, 133] width 203 height 15
copy h6 "Waffle Dessert"
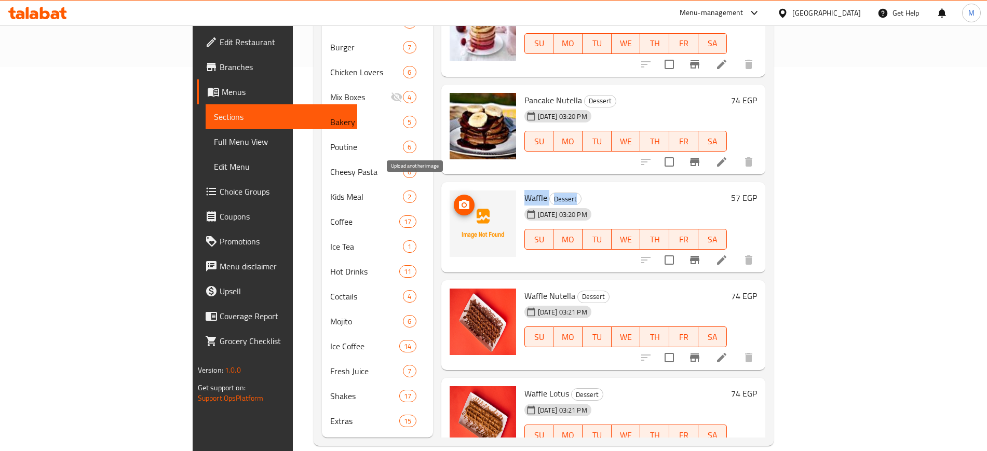
click at [459, 200] on icon "upload picture" at bounding box center [464, 204] width 10 height 9
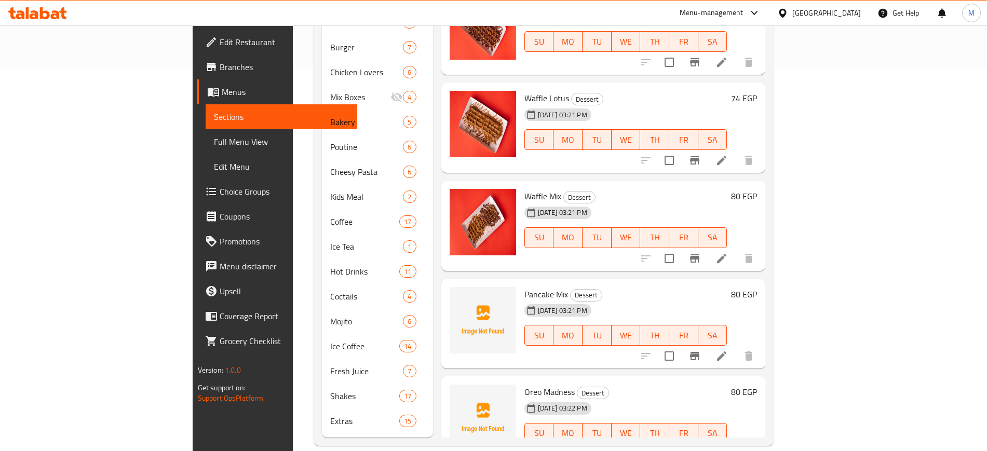
scroll to position [804, 0]
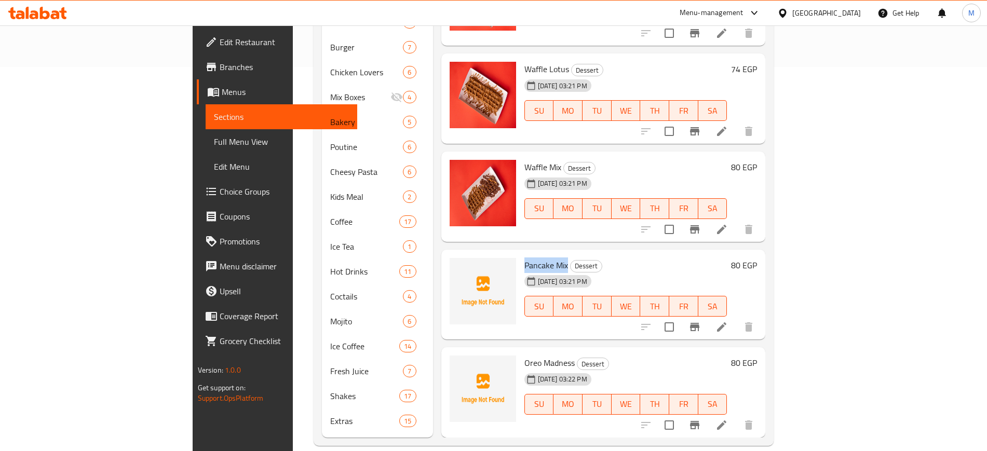
drag, startPoint x: 475, startPoint y: 251, endPoint x: 519, endPoint y: 251, distance: 43.6
click at [524, 257] on span "Pancake Mix" at bounding box center [546, 265] width 44 height 16
click at [458, 266] on icon "upload picture" at bounding box center [464, 272] width 12 height 12
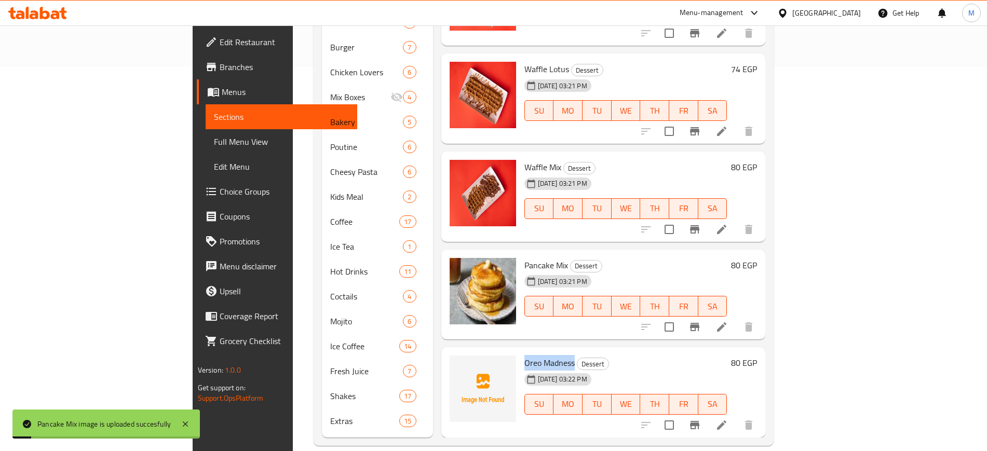
drag, startPoint x: 477, startPoint y: 348, endPoint x: 526, endPoint y: 348, distance: 49.3
click at [526, 355] on h6 "Oreo Madness Dessert" at bounding box center [625, 362] width 203 height 15
click at [459, 365] on icon "upload picture" at bounding box center [464, 369] width 10 height 9
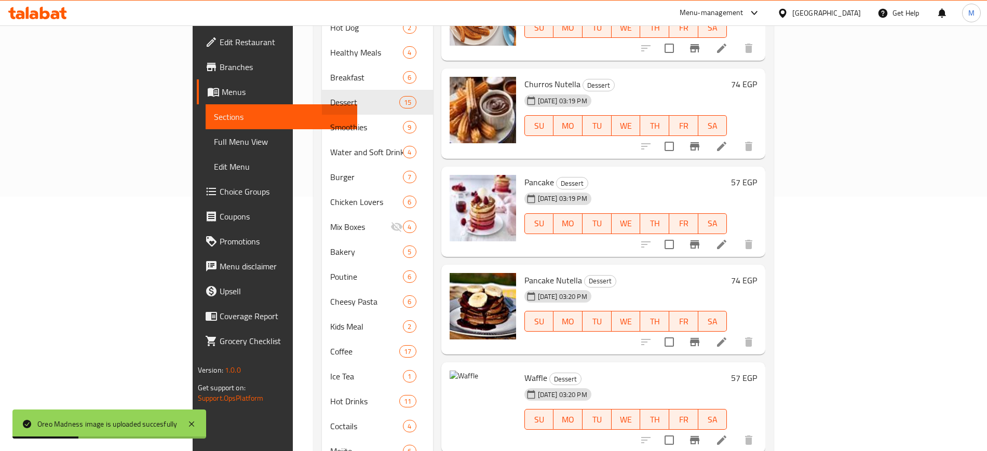
scroll to position [545, 0]
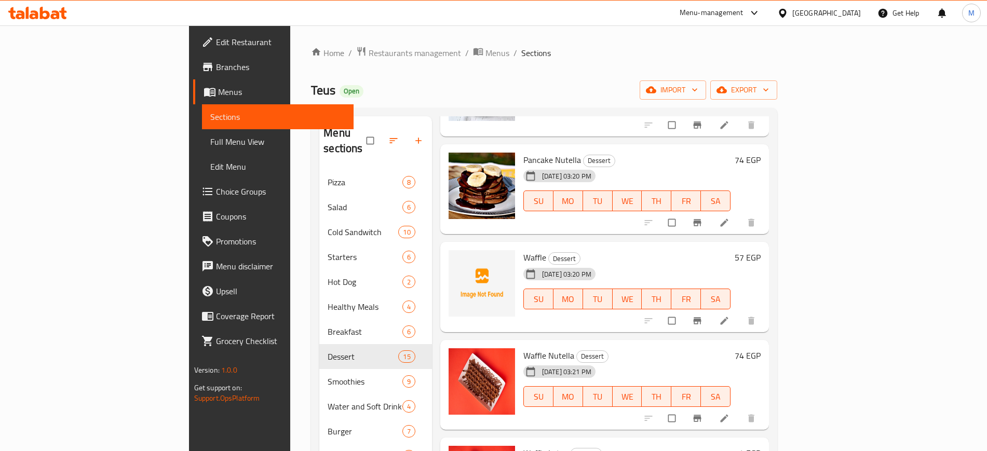
scroll to position [65, 0]
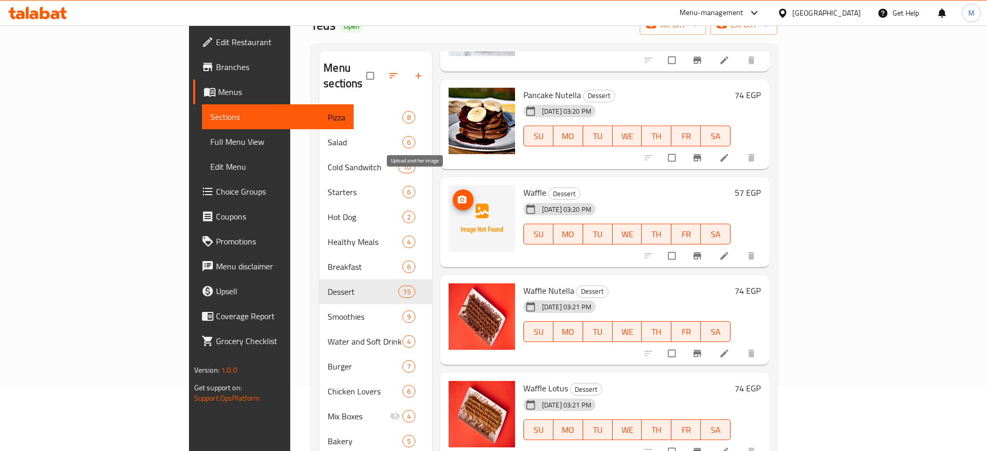
click at [460, 199] on circle "upload picture" at bounding box center [461, 200] width 3 height 3
drag, startPoint x: 480, startPoint y: 174, endPoint x: 507, endPoint y: 177, distance: 27.7
click at [519, 181] on div "Waffle Dessert [DATE] 03:20 PM SU MO TU WE TH FR SA" at bounding box center [627, 222] width 216 height 82
copy h6 "Waffle"
click at [457, 195] on icon "upload picture" at bounding box center [462, 200] width 10 height 10
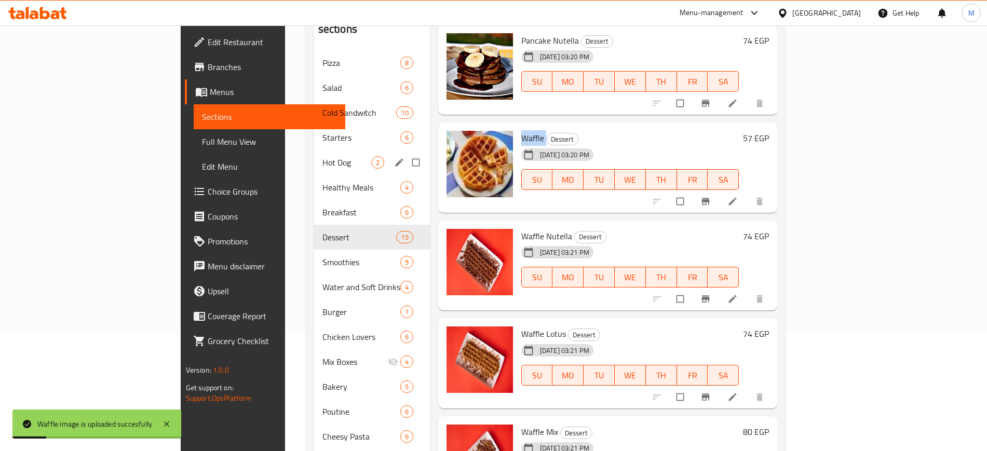
scroll to position [60, 0]
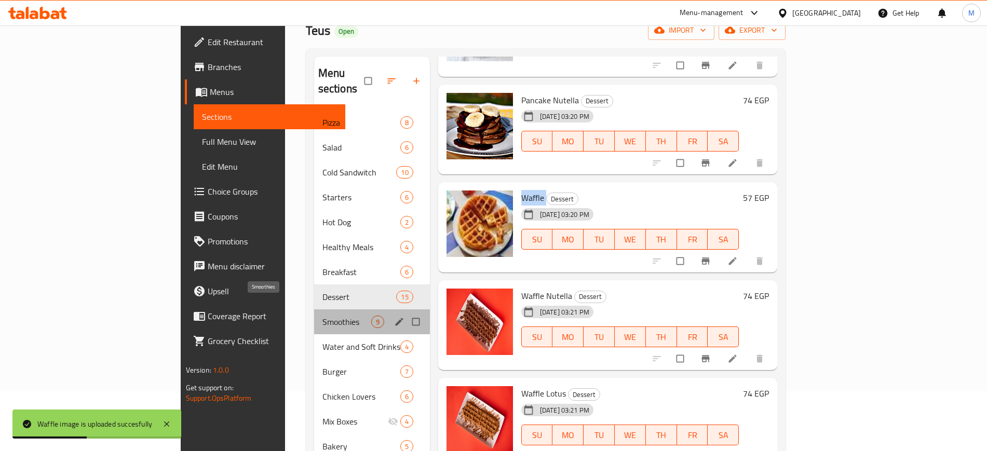
click at [322, 316] on span "Smoothies" at bounding box center [346, 322] width 49 height 12
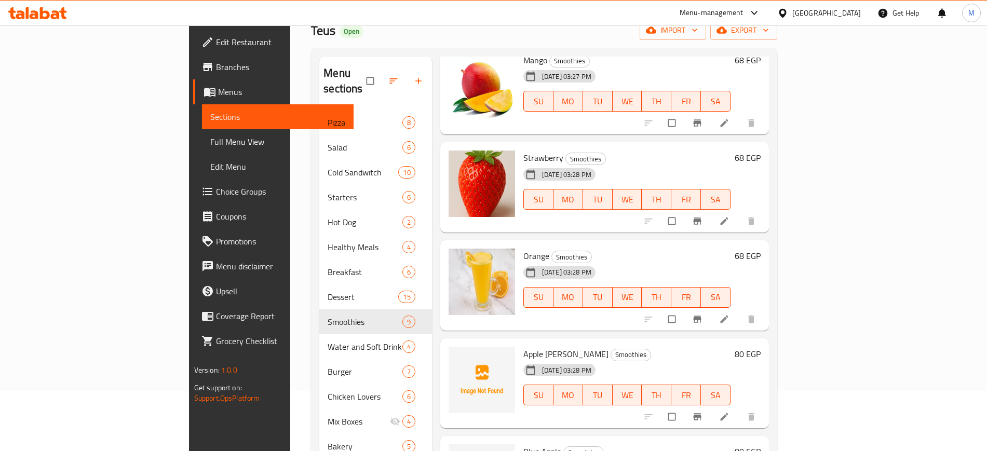
scroll to position [130, 0]
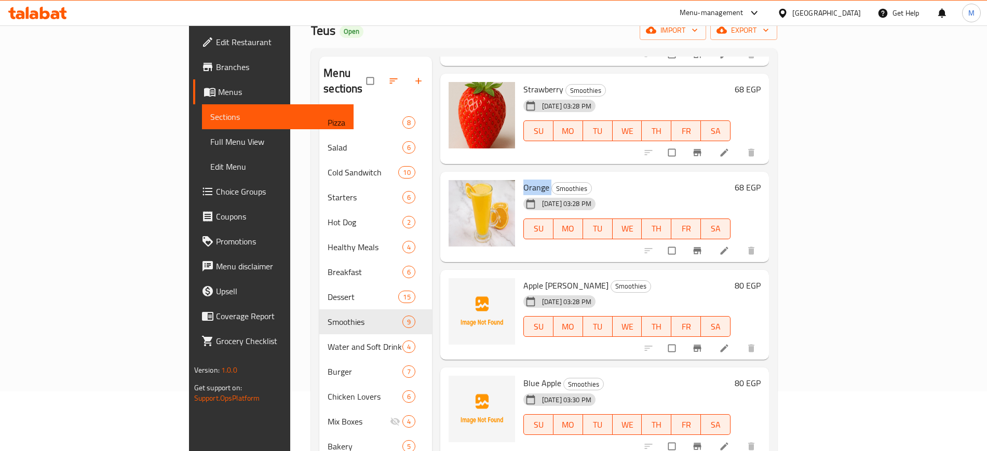
drag, startPoint x: 482, startPoint y: 171, endPoint x: 504, endPoint y: 172, distance: 22.3
click at [519, 176] on div "Orange Smoothies [DATE] 03:28 PM SU MO TU WE TH FR SA" at bounding box center [627, 217] width 216 height 82
copy h6 "Orange"
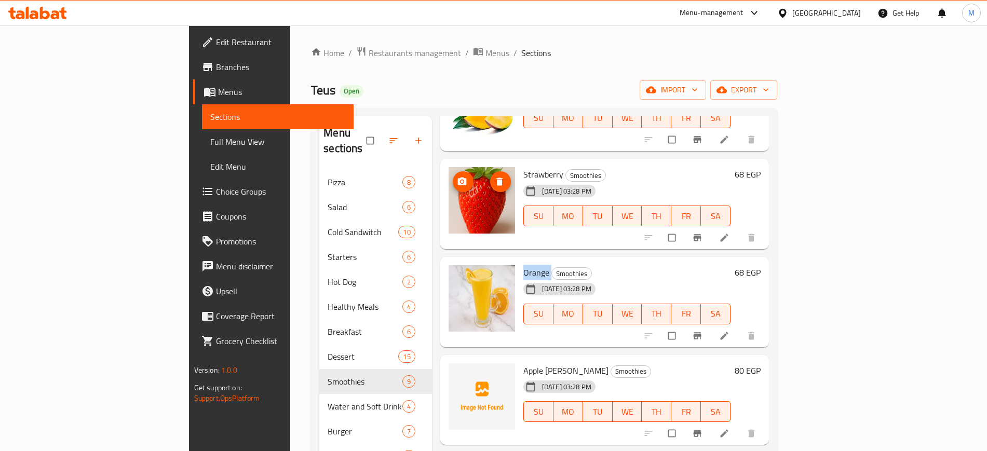
scroll to position [217, 0]
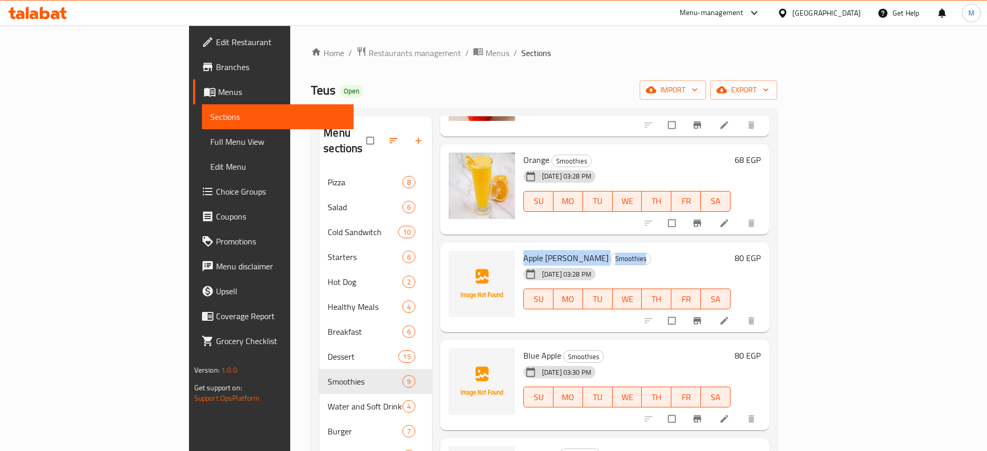
drag, startPoint x: 476, startPoint y: 242, endPoint x: 573, endPoint y: 242, distance: 97.6
click at [573, 251] on h6 "Apple Berry Smoothies" at bounding box center [627, 258] width 208 height 15
copy h6 "Apple Berry Smoothies"
click at [453, 257] on button "upload picture" at bounding box center [463, 265] width 21 height 21
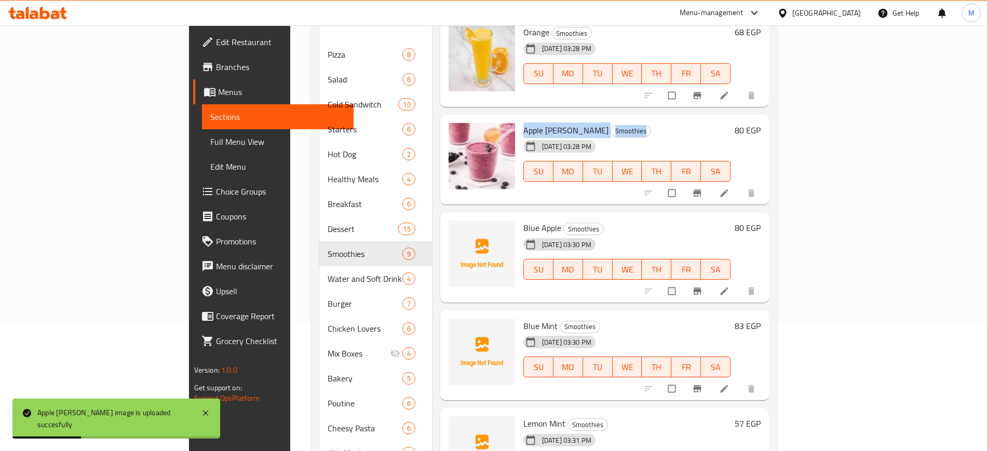
scroll to position [130, 0]
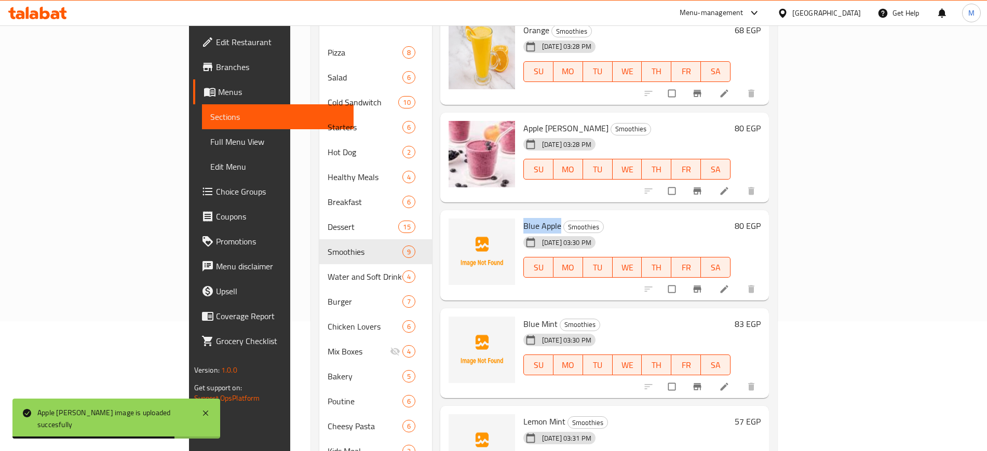
drag, startPoint x: 474, startPoint y: 211, endPoint x: 514, endPoint y: 210, distance: 40.0
click at [519, 214] on div "Blue Apple Smoothies 11-09-2025 03:30 PM SU MO TU WE TH FR SA" at bounding box center [627, 255] width 216 height 82
copy span "Blue Apple"
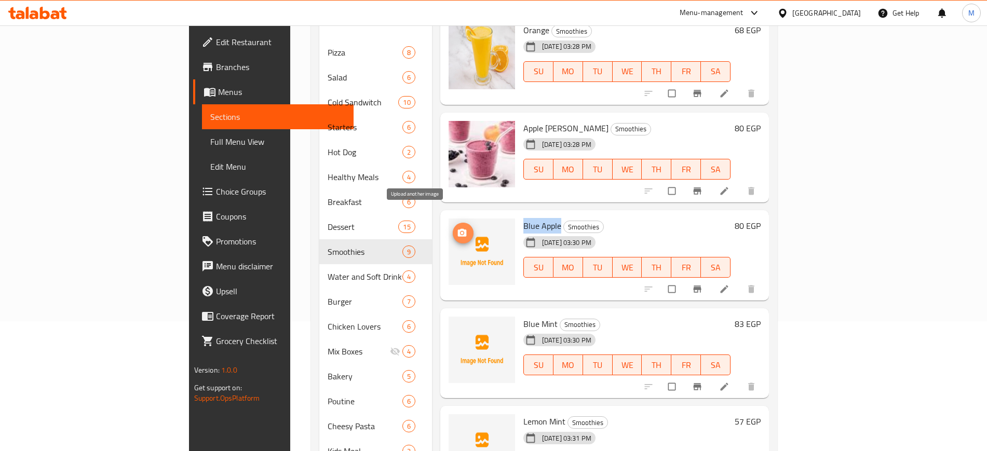
click at [457, 229] on icon "upload picture" at bounding box center [461, 233] width 9 height 8
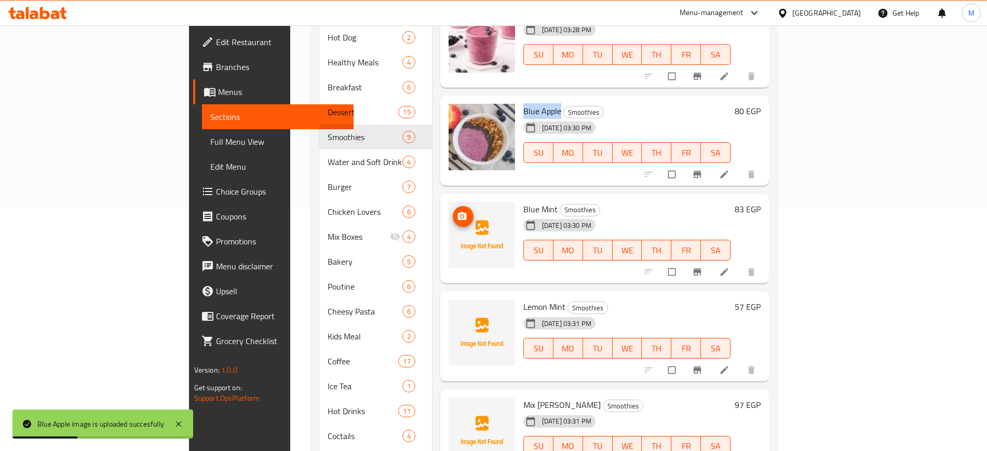
scroll to position [259, 0]
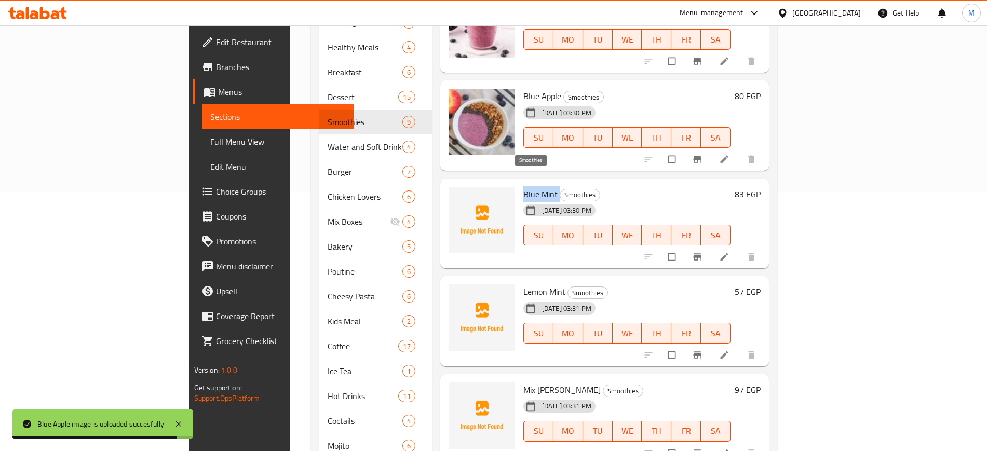
drag, startPoint x: 476, startPoint y: 179, endPoint x: 511, endPoint y: 179, distance: 35.3
click at [523, 187] on h6 "Blue Mint Smoothies" at bounding box center [627, 194] width 208 height 15
copy h6 "Blue Mint"
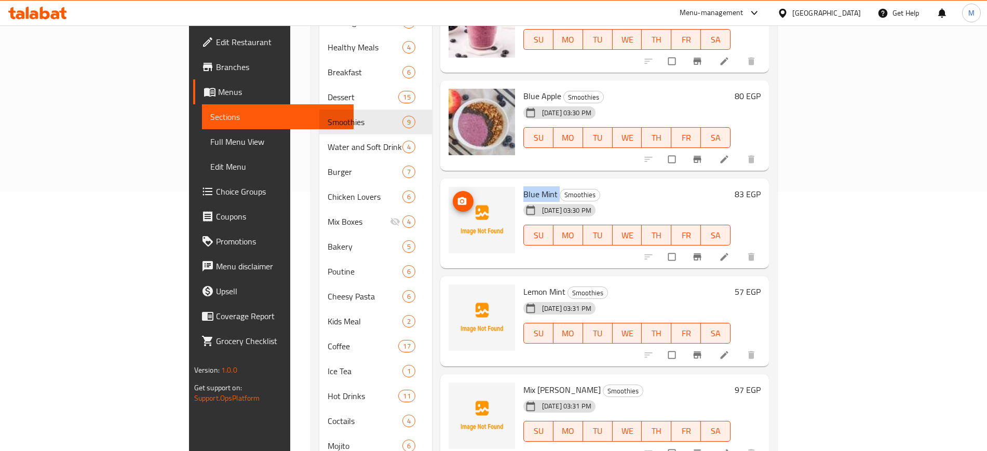
click at [448, 187] on img at bounding box center [481, 220] width 66 height 66
click at [453, 196] on span "upload picture" at bounding box center [463, 201] width 21 height 10
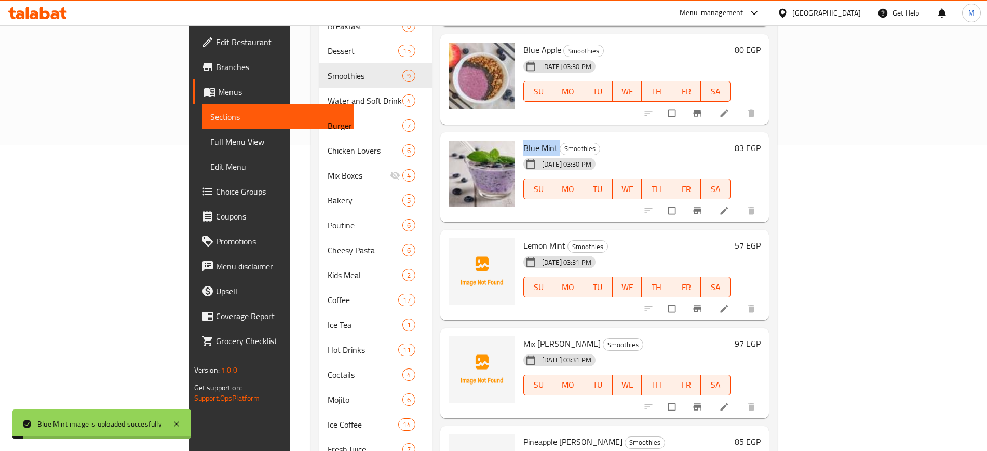
scroll to position [324, 0]
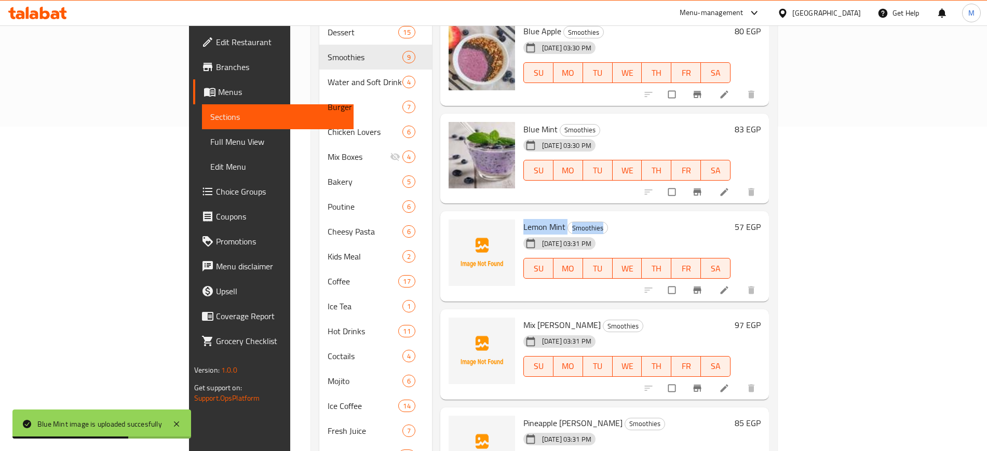
drag, startPoint x: 474, startPoint y: 213, endPoint x: 553, endPoint y: 220, distance: 79.2
click at [553, 220] on div "Lemon Mint Smoothies 11-09-2025 03:31 PM SU MO TU WE TH FR SA" at bounding box center [627, 256] width 216 height 82
copy div "Lemon Mint Smoothies"
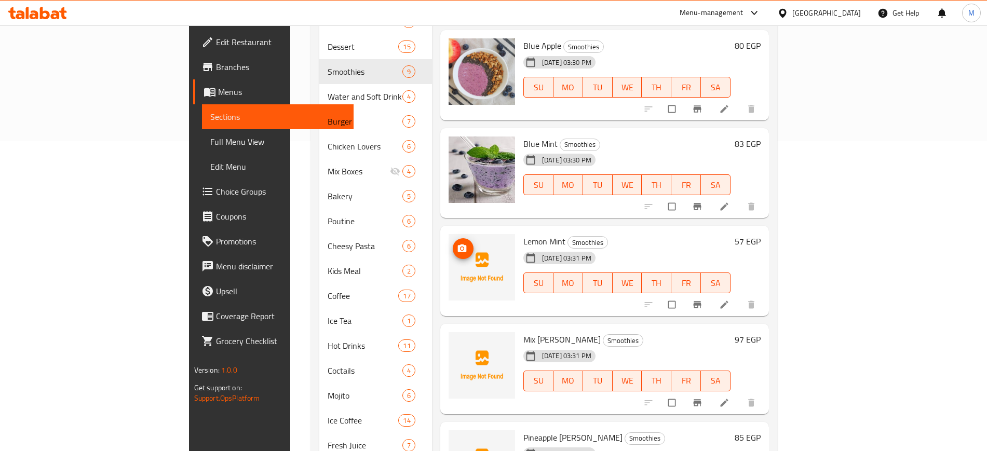
scroll to position [324, 0]
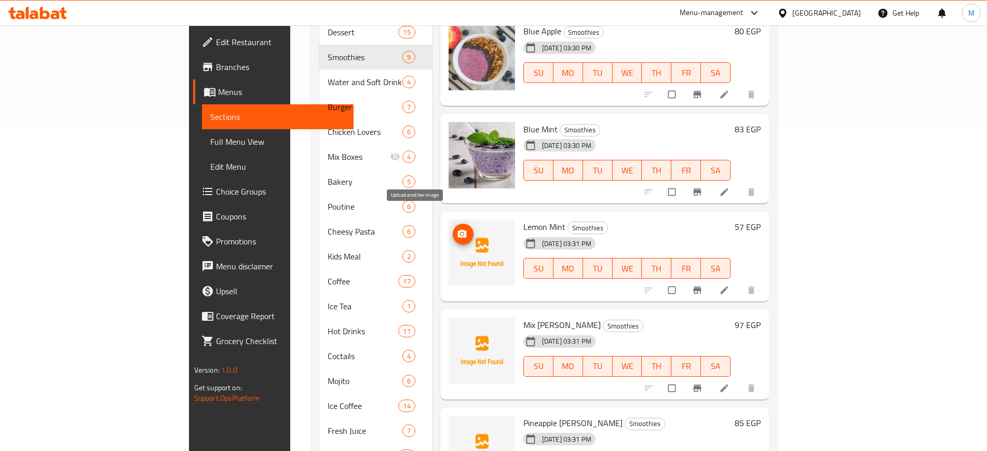
click at [457, 229] on icon "upload picture" at bounding box center [462, 234] width 10 height 10
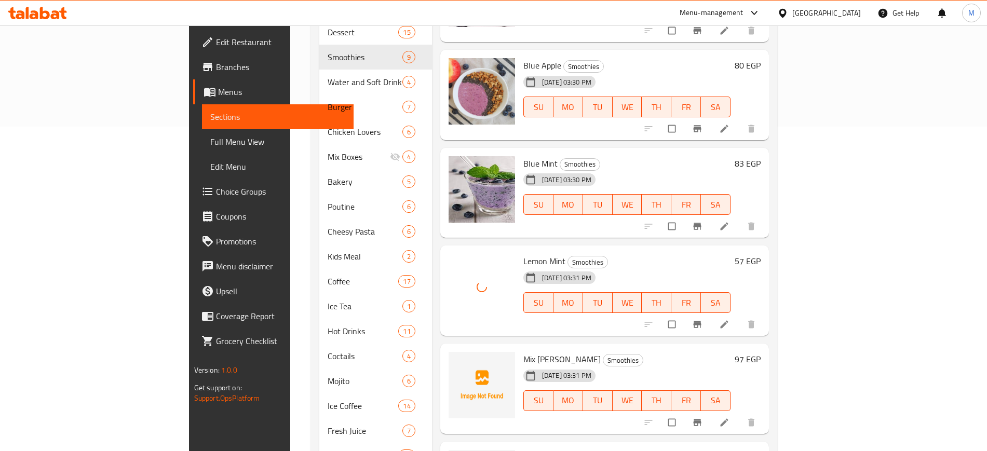
scroll to position [152, 0]
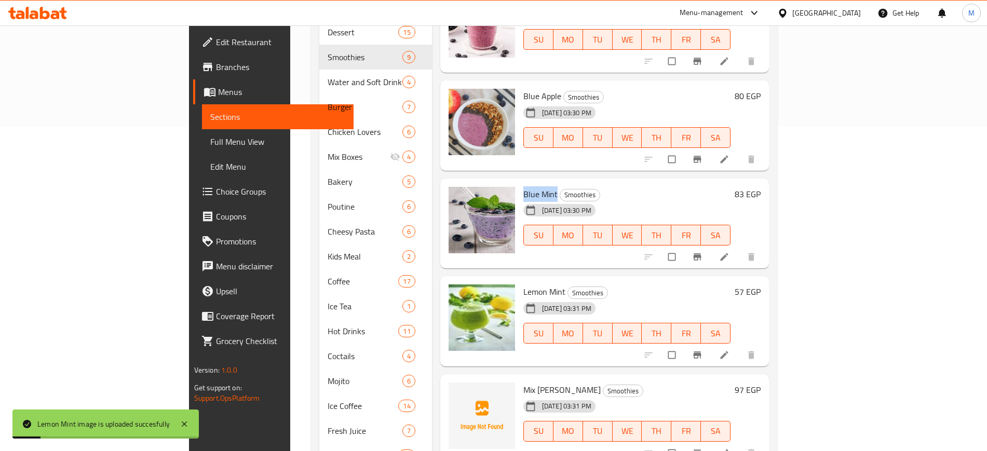
drag, startPoint x: 473, startPoint y: 177, endPoint x: 509, endPoint y: 180, distance: 35.9
click at [519, 183] on div "Blue Mint Smoothies [DATE] 03:30 PM SU MO TU WE TH FR SA" at bounding box center [627, 224] width 216 height 82
copy span "Blue Mint"
click at [453, 194] on button "upload picture" at bounding box center [463, 201] width 21 height 21
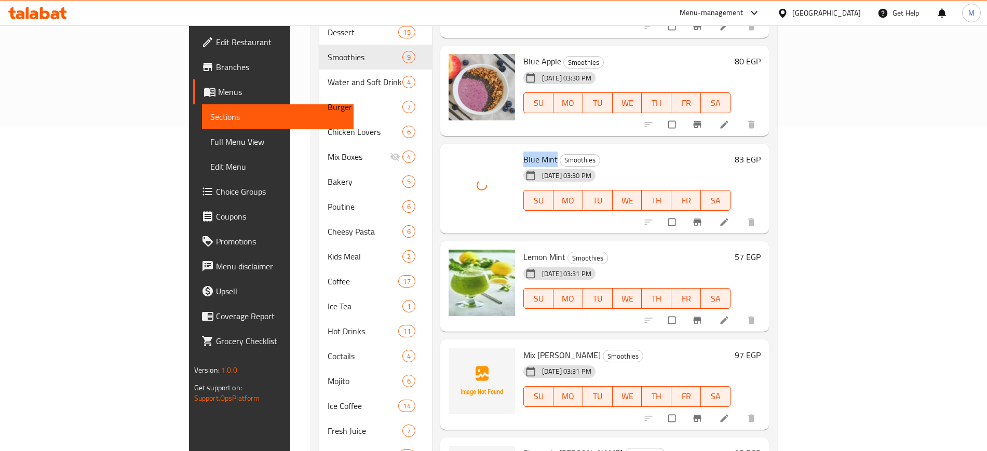
scroll to position [217, 0]
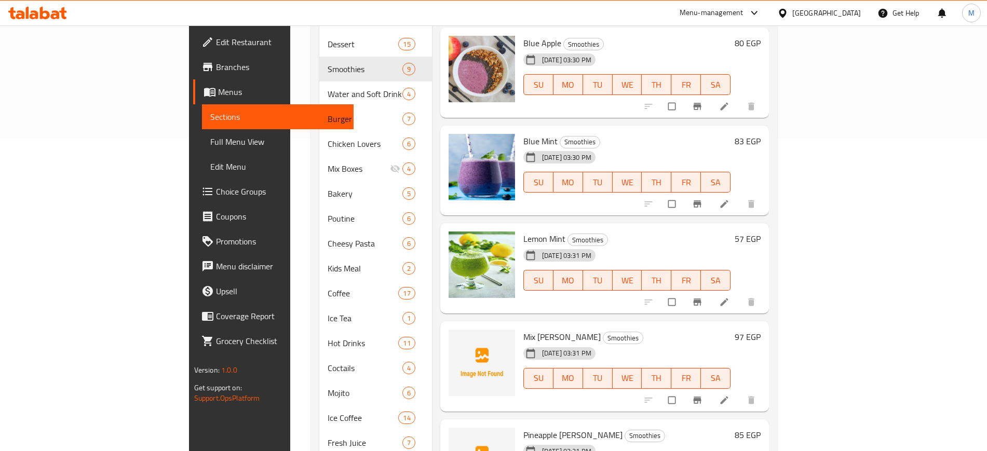
scroll to position [384, 0]
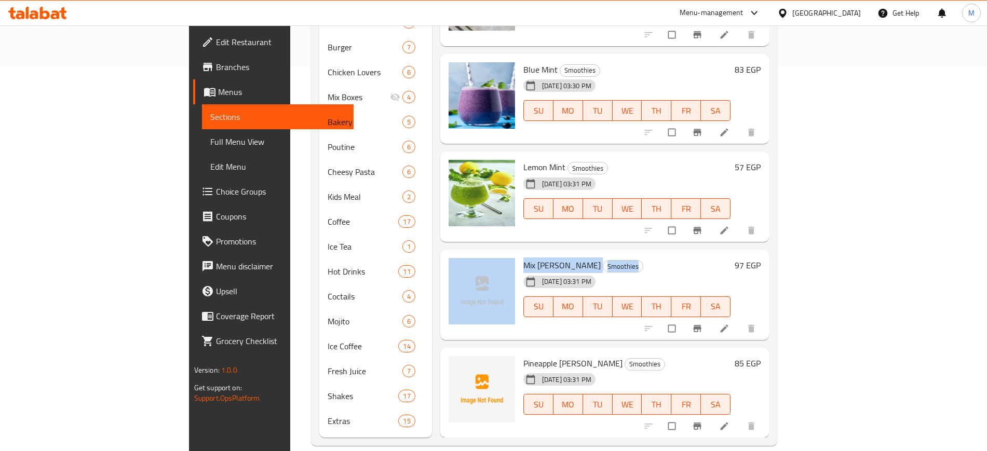
drag, startPoint x: 471, startPoint y: 251, endPoint x: 563, endPoint y: 251, distance: 91.9
click at [563, 254] on div "Mix [PERSON_NAME] Smoothies [DATE] 03:31 PM SU MO TU WE TH FR SA 97 EGP" at bounding box center [604, 295] width 321 height 82
copy div "Mix [PERSON_NAME] Smoothies"
click at [457, 267] on icon "upload picture" at bounding box center [462, 272] width 10 height 10
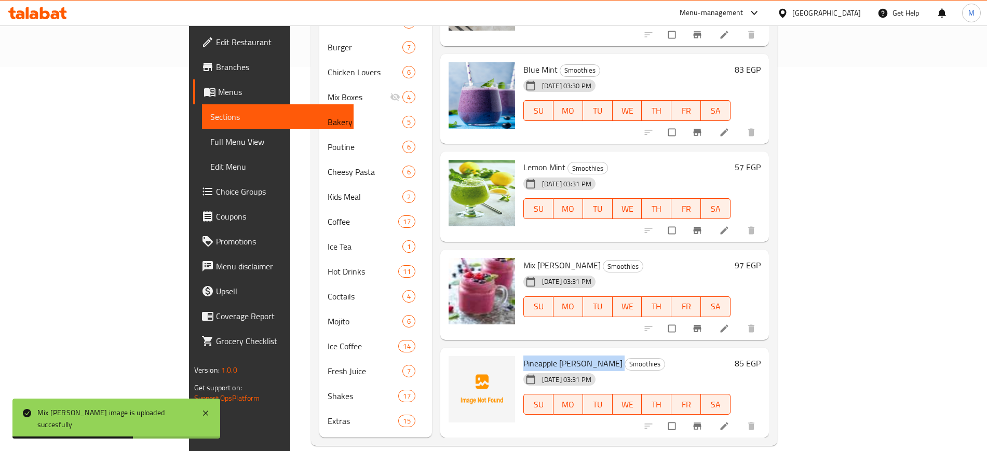
drag, startPoint x: 476, startPoint y: 347, endPoint x: 532, endPoint y: 347, distance: 56.0
click at [532, 356] on h6 "Pineapple [PERSON_NAME] Smoothies" at bounding box center [627, 363] width 208 height 15
copy h6 "Pineapple [PERSON_NAME]"
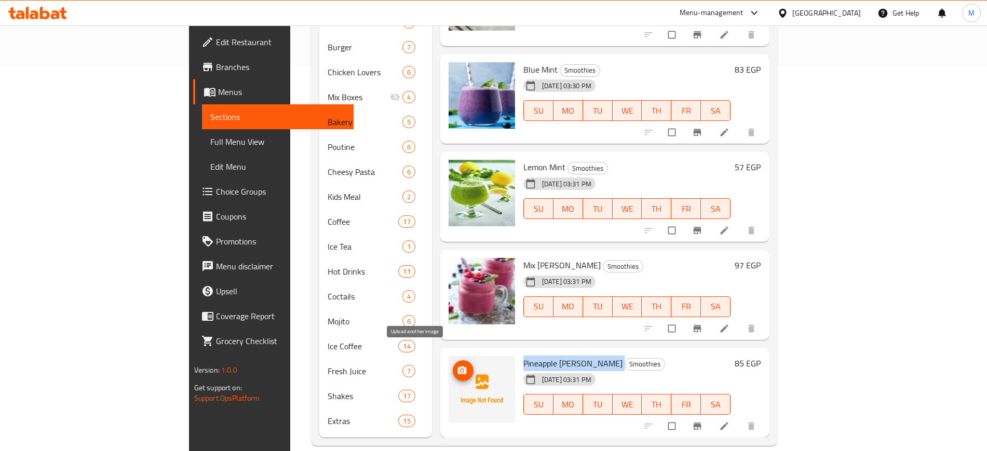
click at [457, 366] on icon "upload picture" at bounding box center [461, 370] width 9 height 8
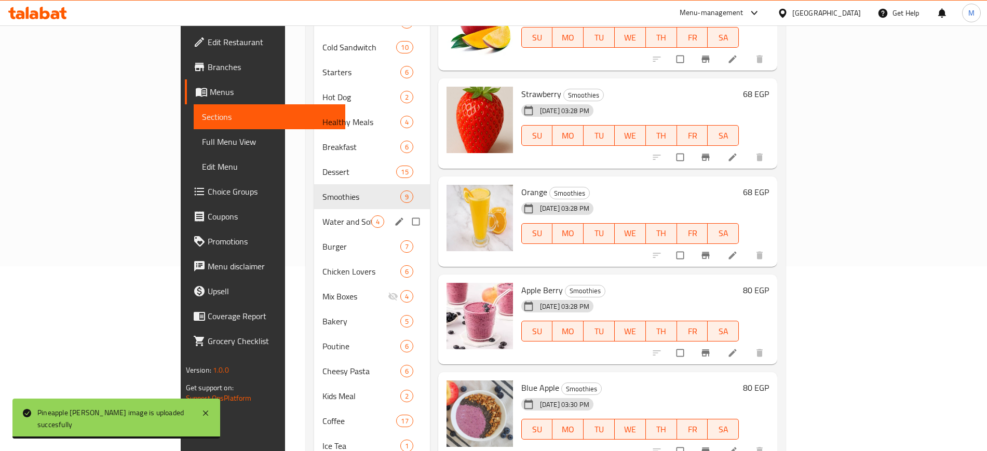
scroll to position [195, 0]
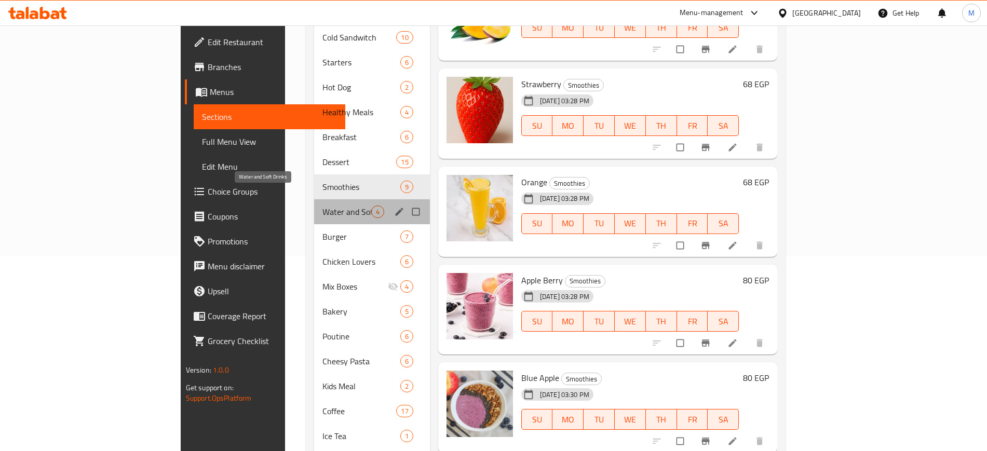
click at [322, 206] on span "Water and Soft Drinks" at bounding box center [346, 212] width 49 height 12
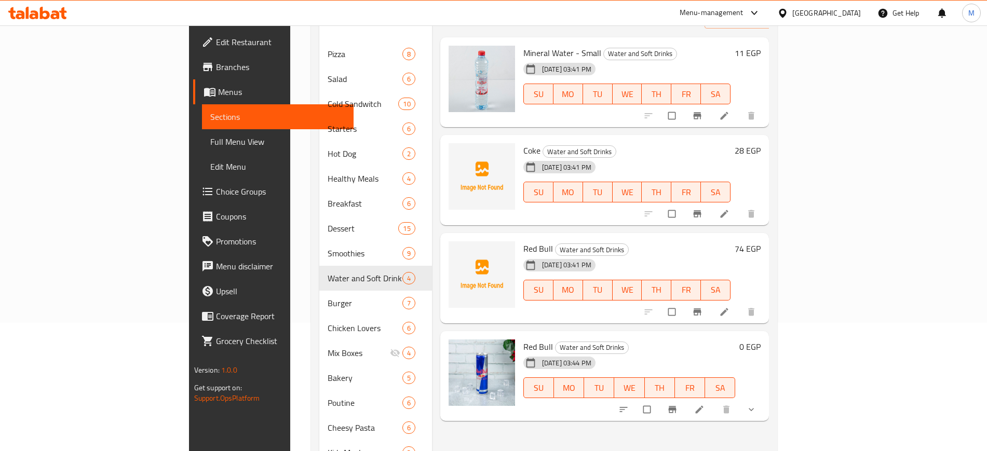
scroll to position [130, 0]
drag, startPoint x: 474, startPoint y: 137, endPoint x: 586, endPoint y: 137, distance: 111.6
click at [586, 138] on div "Coke Water and Soft Drinks [DATE] 03:41 PM SU MO TU WE TH FR SA" at bounding box center [627, 179] width 216 height 82
click at [523, 141] on span "Coke" at bounding box center [531, 149] width 17 height 16
copy h6 "Coke Water and Soft Drinks"
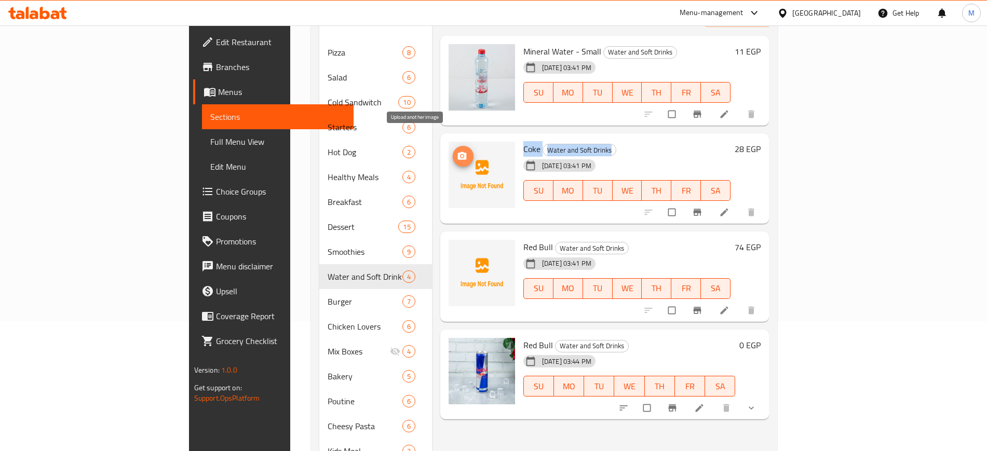
click at [457, 151] on icon "upload picture" at bounding box center [462, 156] width 10 height 10
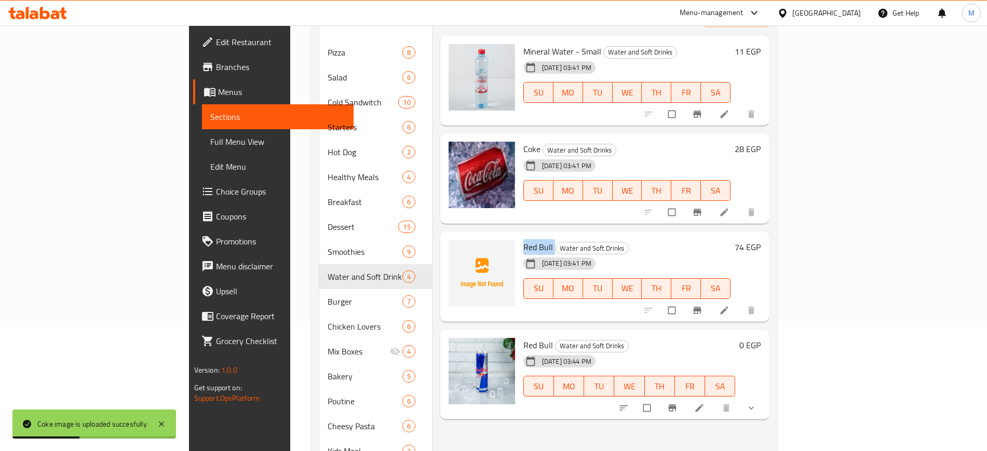
drag, startPoint x: 475, startPoint y: 230, endPoint x: 506, endPoint y: 233, distance: 30.7
click at [519, 236] on div "Red Bull Water and Soft Drinks [DATE] 03:41 PM SU MO TU WE TH FR SA" at bounding box center [627, 277] width 216 height 82
copy h6 "Red Bull"
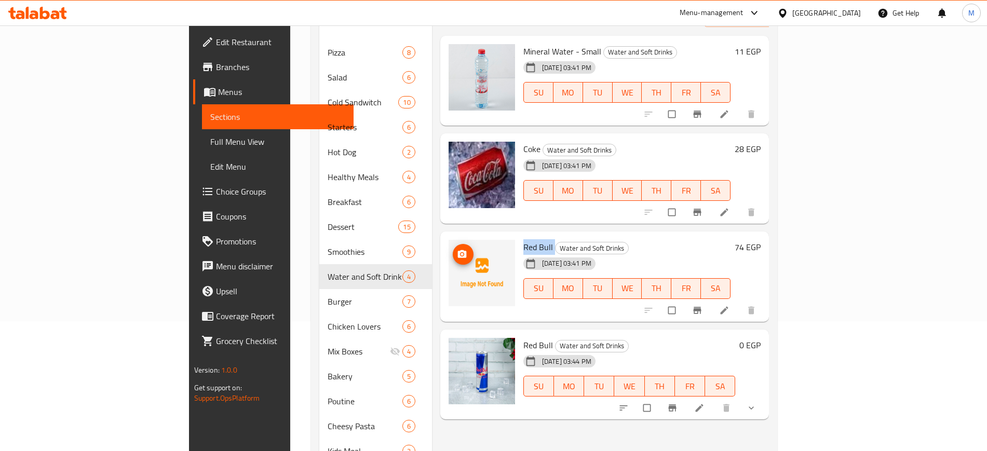
click at [457, 250] on icon "upload picture" at bounding box center [461, 254] width 9 height 8
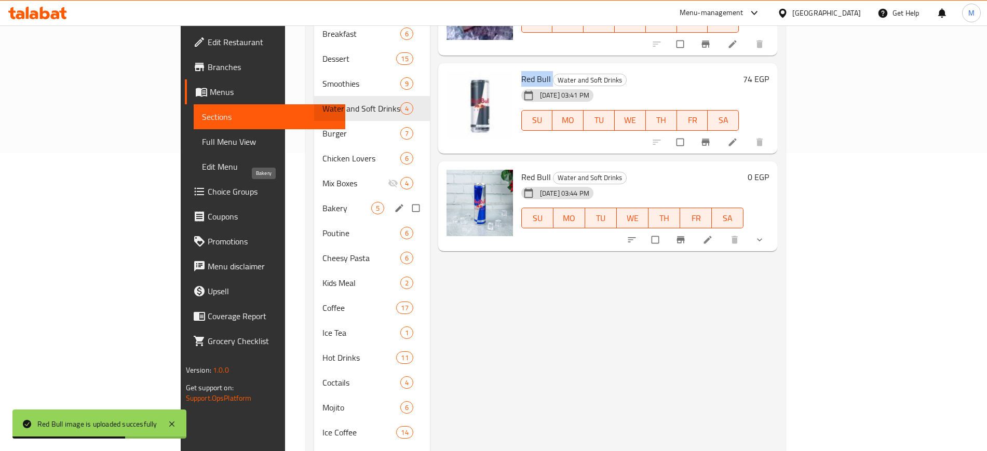
scroll to position [324, 0]
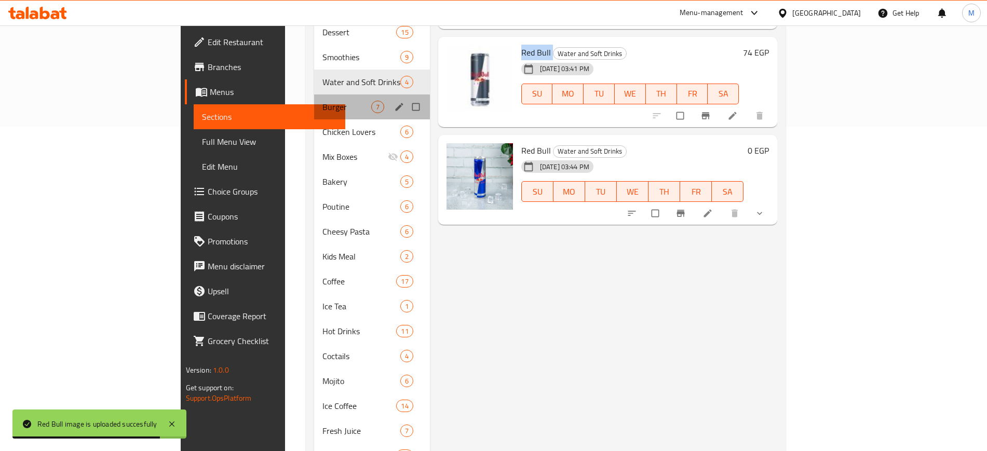
click at [314, 94] on div "Burger 7" at bounding box center [372, 106] width 116 height 25
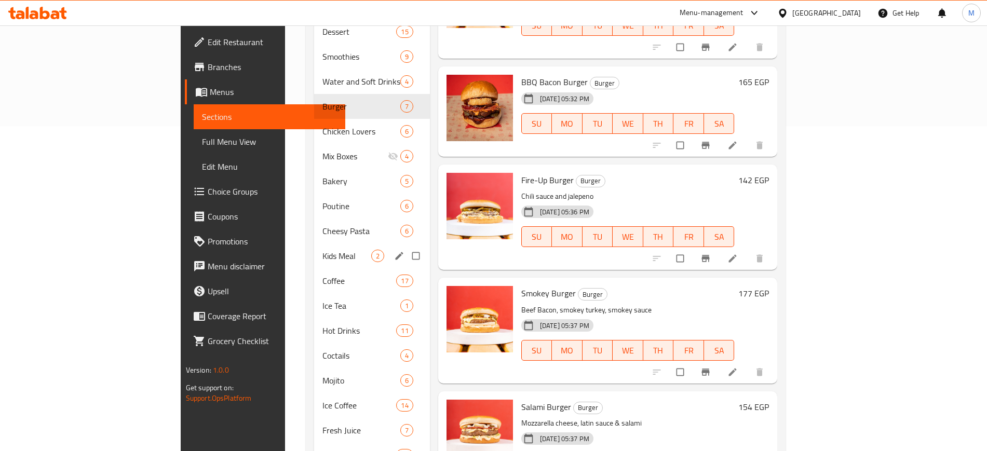
scroll to position [254, 0]
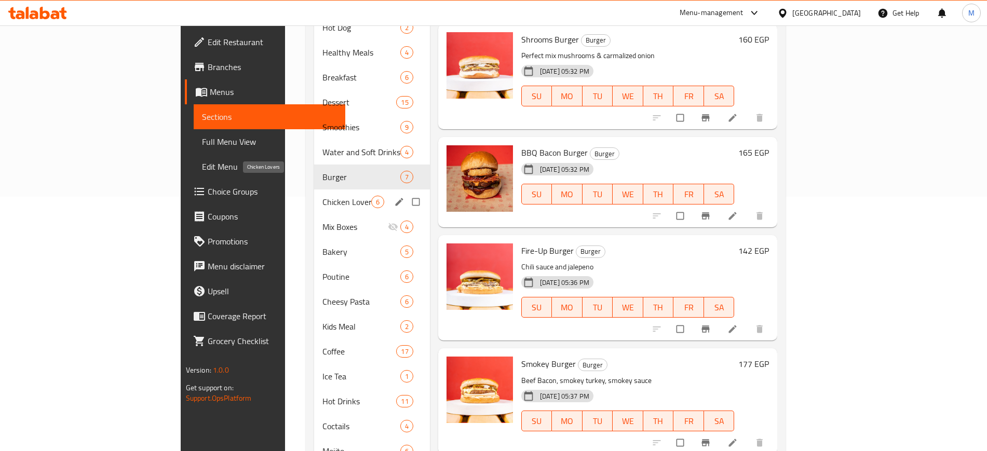
click at [322, 196] on span "Chicken Lovers" at bounding box center [346, 202] width 49 height 12
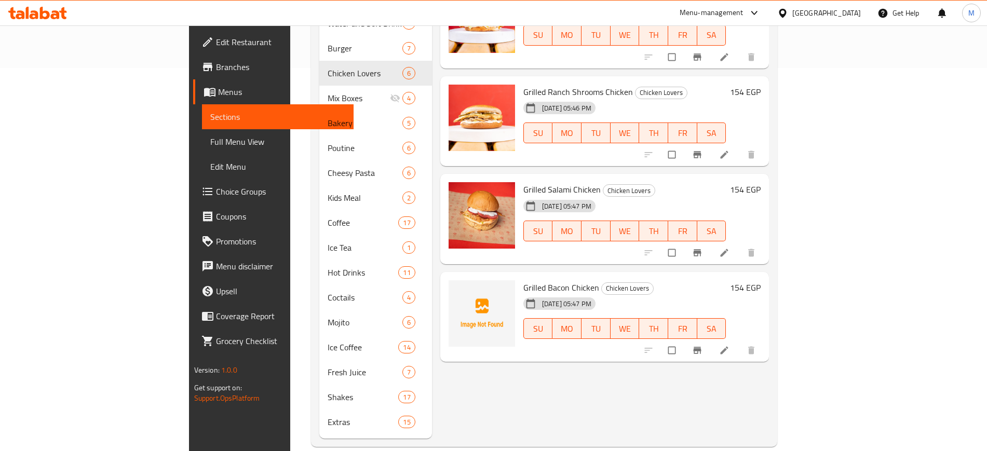
scroll to position [384, 0]
drag, startPoint x: 472, startPoint y: 270, endPoint x: 551, endPoint y: 271, distance: 78.9
click at [551, 275] on div "Grilled Bacon Chicken Chicken Lovers 11-09-2025 05:47 PM SU MO TU WE TH FR SA" at bounding box center [624, 316] width 211 height 82
copy h6 "Grilled Bacon Chicken"
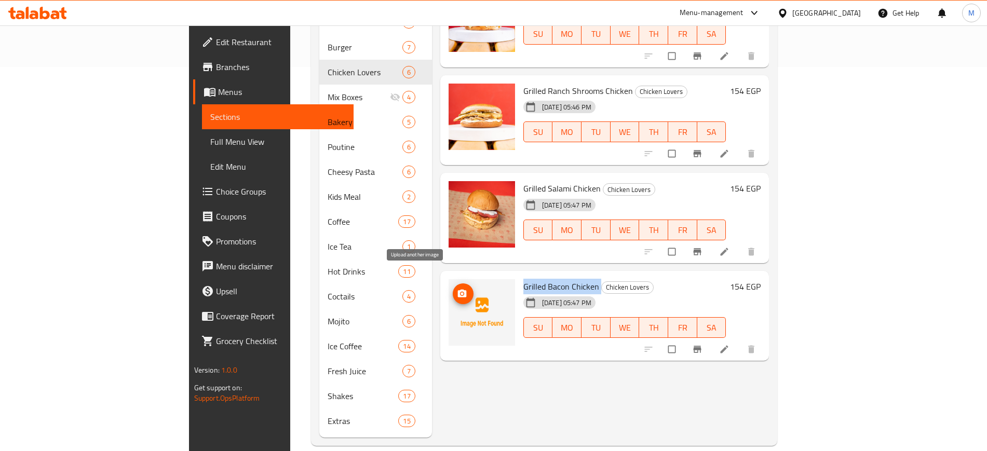
click at [457, 289] on icon "upload picture" at bounding box center [461, 293] width 9 height 8
copy h6 "Grilled Bacon Chicken"
click at [457, 289] on icon "upload picture" at bounding box center [462, 294] width 10 height 10
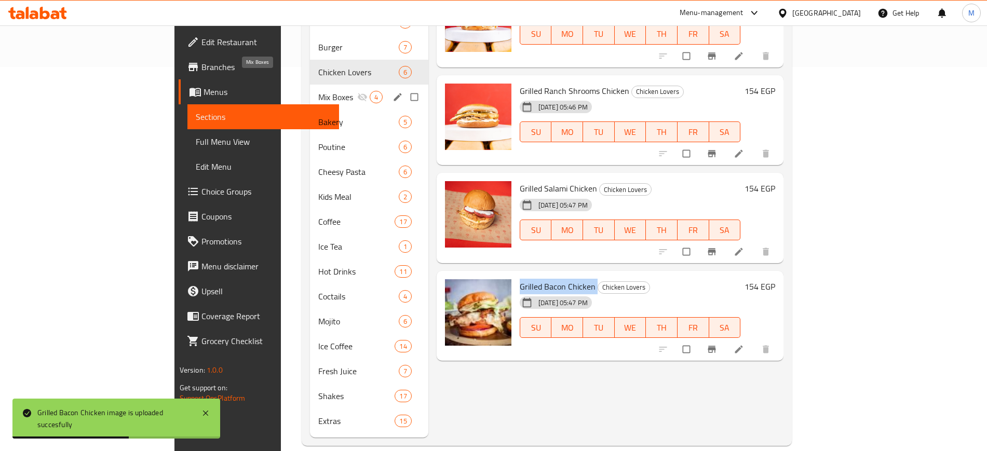
click at [318, 91] on span "Mix Boxes" at bounding box center [337, 97] width 39 height 12
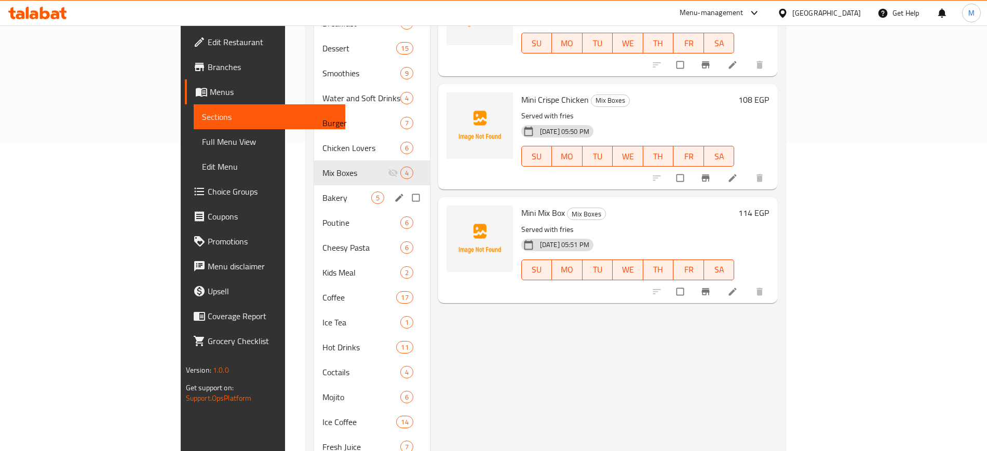
scroll to position [384, 0]
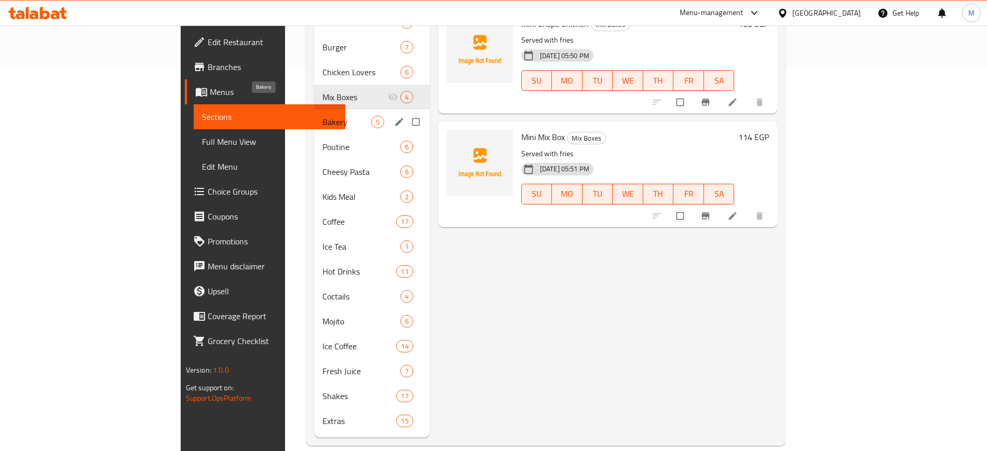
click at [322, 116] on span "Bakery" at bounding box center [346, 122] width 49 height 12
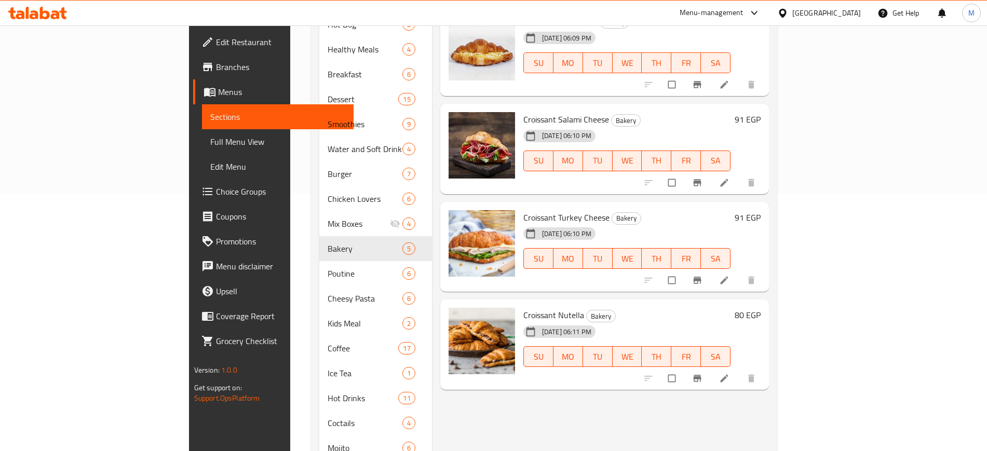
scroll to position [259, 0]
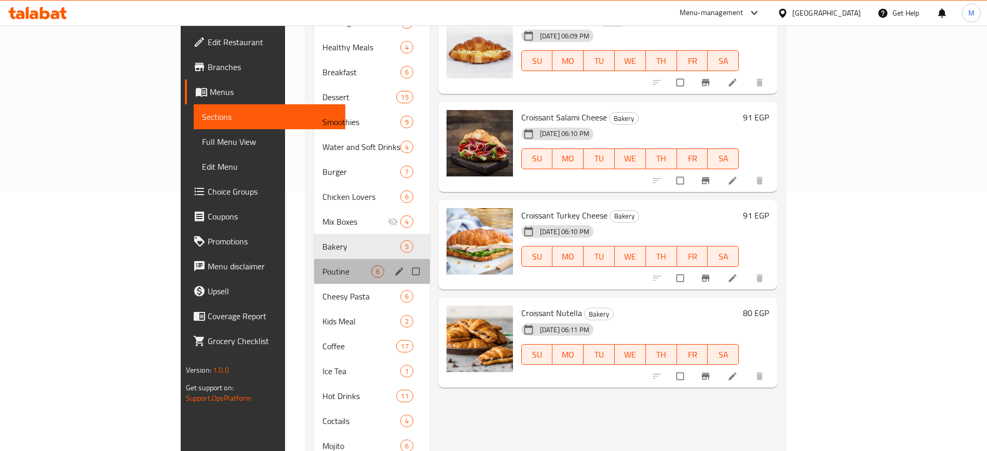
click at [314, 262] on div "Poutine 6" at bounding box center [372, 271] width 116 height 25
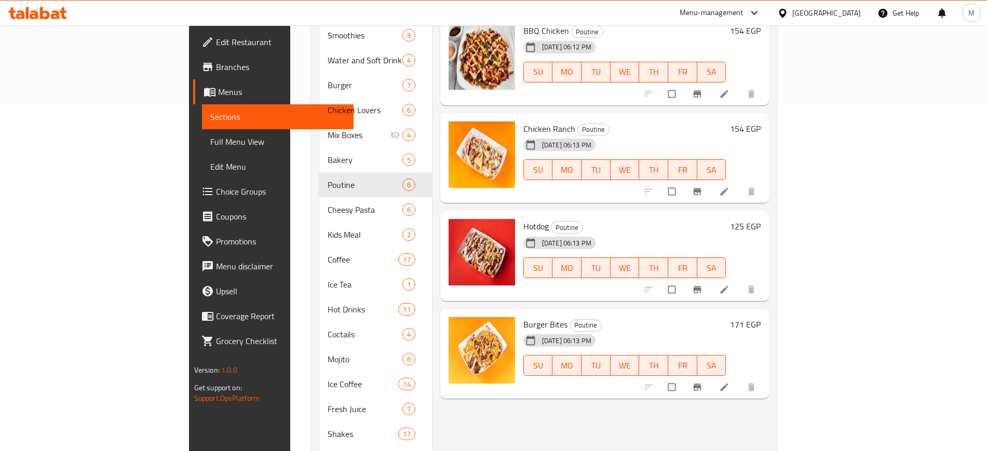
scroll to position [384, 0]
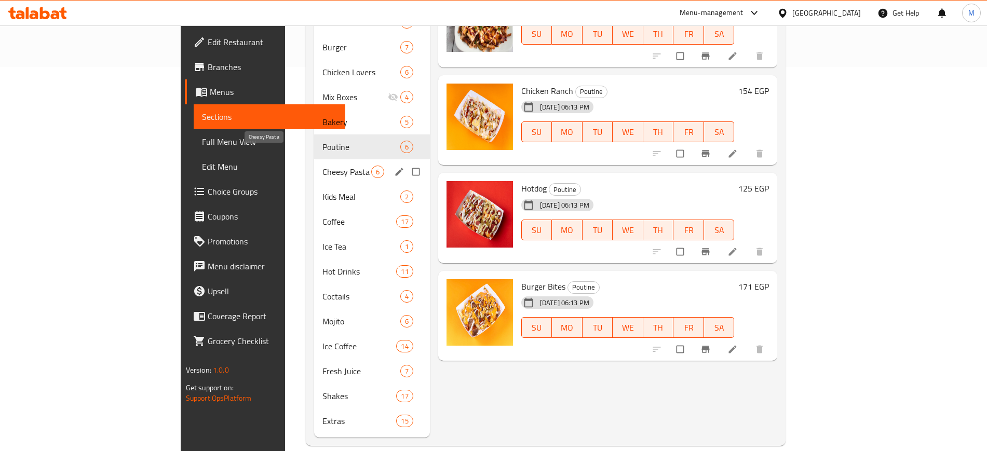
click at [314, 159] on div "Cheesy Pasta 6" at bounding box center [372, 171] width 116 height 25
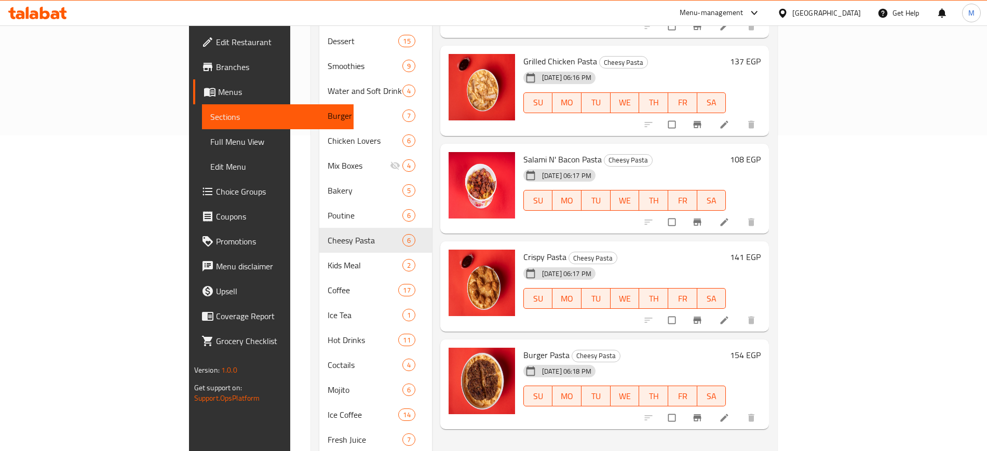
scroll to position [384, 0]
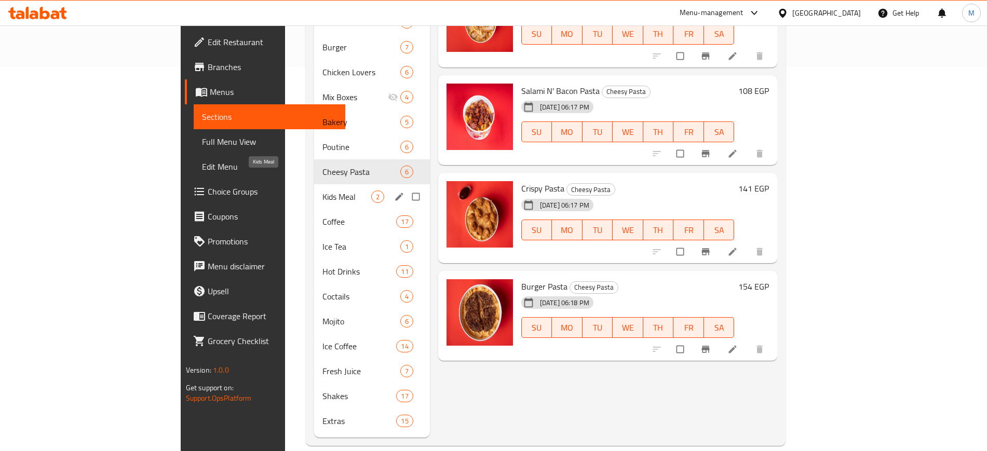
click at [322, 190] on span "Kids Meal" at bounding box center [346, 196] width 49 height 12
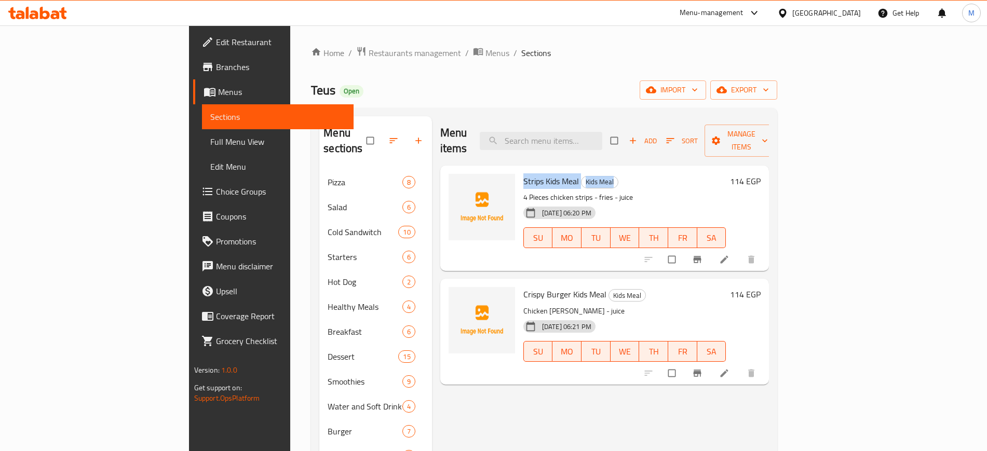
drag, startPoint x: 475, startPoint y: 169, endPoint x: 587, endPoint y: 170, distance: 111.6
click at [587, 174] on h6 "Strips Kids Meal Kids Meal" at bounding box center [624, 181] width 203 height 15
copy h6 "Strips Kids Meal Kids Meal"
click at [457, 184] on icon "upload picture" at bounding box center [461, 188] width 9 height 8
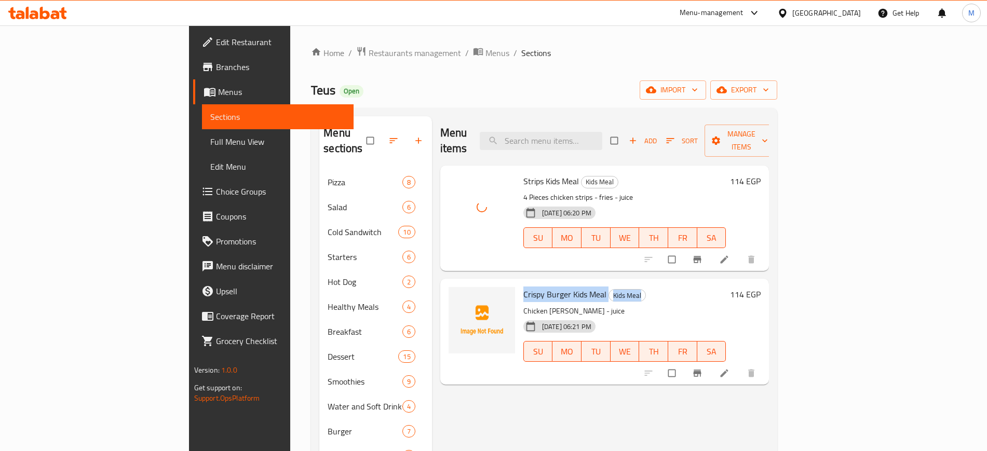
drag, startPoint x: 476, startPoint y: 281, endPoint x: 627, endPoint y: 285, distance: 150.5
click at [627, 287] on h6 "Crispy Burger Kids Meal Kids Meal" at bounding box center [624, 294] width 203 height 15
copy h6 "Crispy Burger Kids Meal Kids Meal"
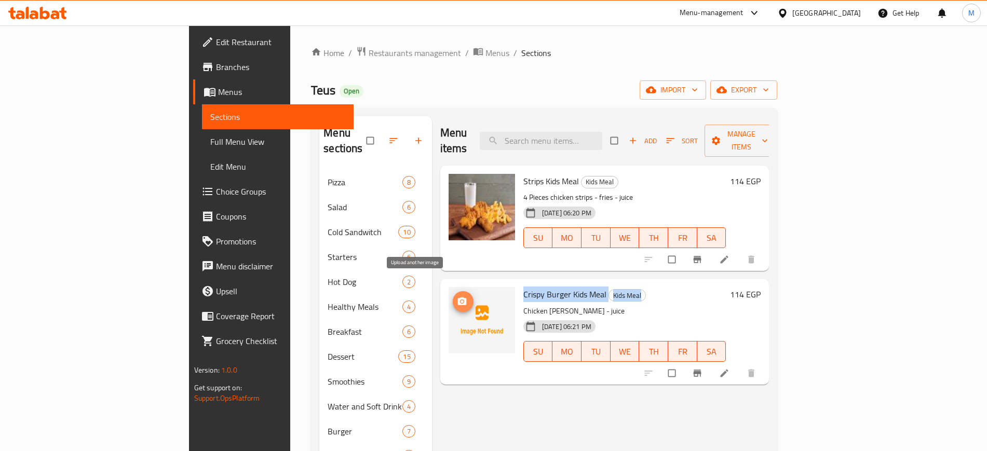
click at [453, 296] on span "upload picture" at bounding box center [463, 301] width 21 height 10
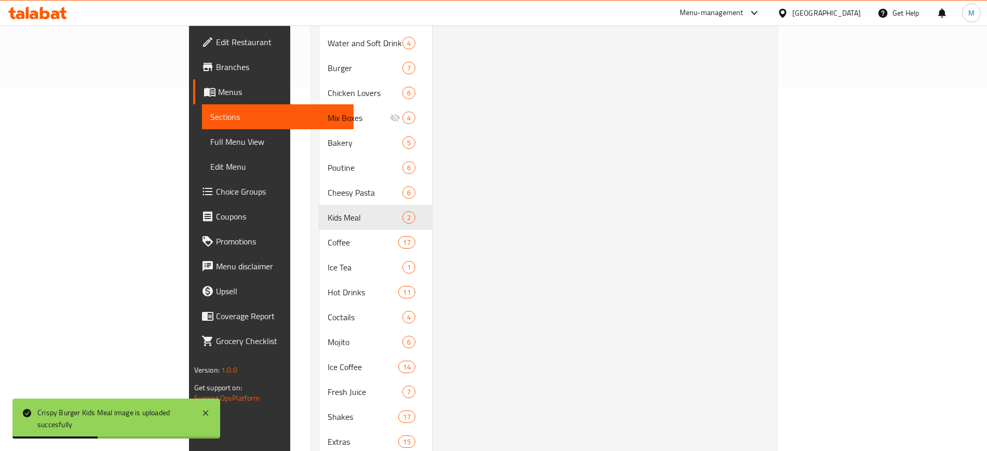
scroll to position [384, 0]
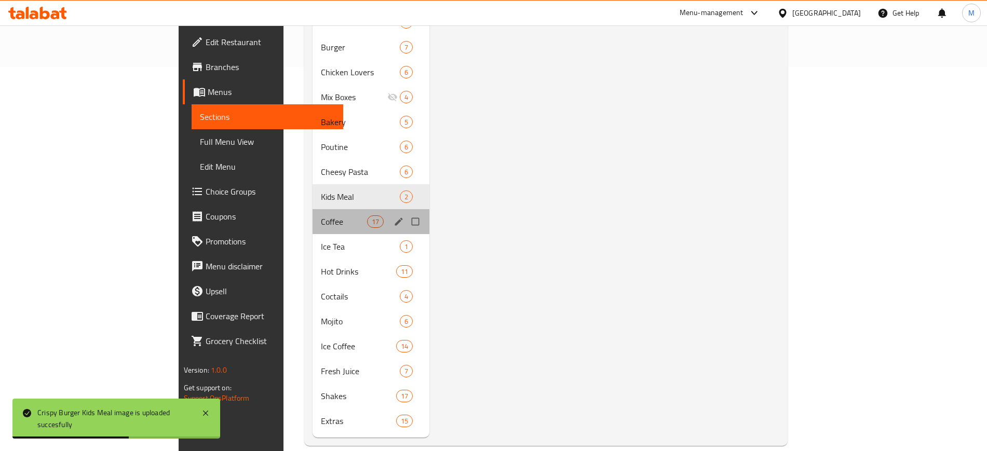
click at [312, 213] on div "Coffee 17" at bounding box center [370, 221] width 117 height 25
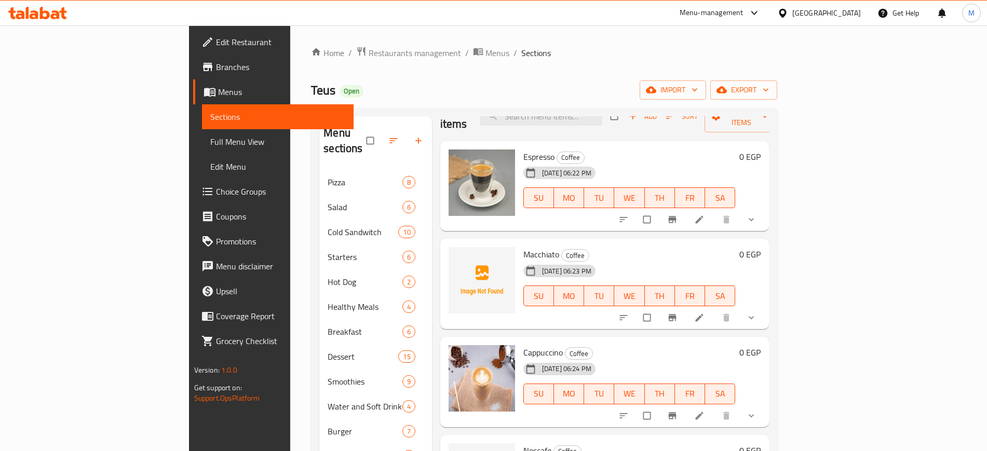
scroll to position [65, 0]
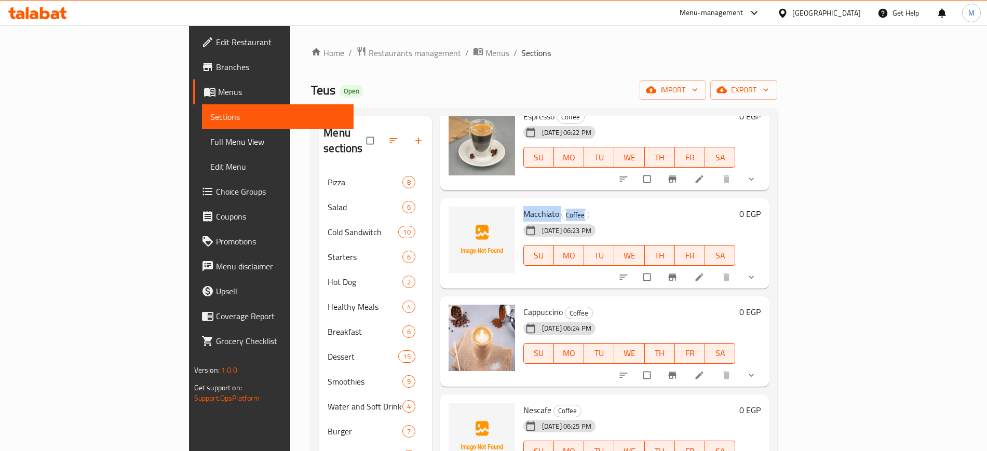
drag, startPoint x: 475, startPoint y: 199, endPoint x: 555, endPoint y: 199, distance: 80.4
click at [555, 202] on div "Macchiato Coffee 11-09-2025 06:23 PM SU MO TU WE TH FR SA" at bounding box center [629, 243] width 221 height 82
copy h6 "Macchiato Coffee"
click at [457, 217] on icon "upload picture" at bounding box center [461, 221] width 9 height 8
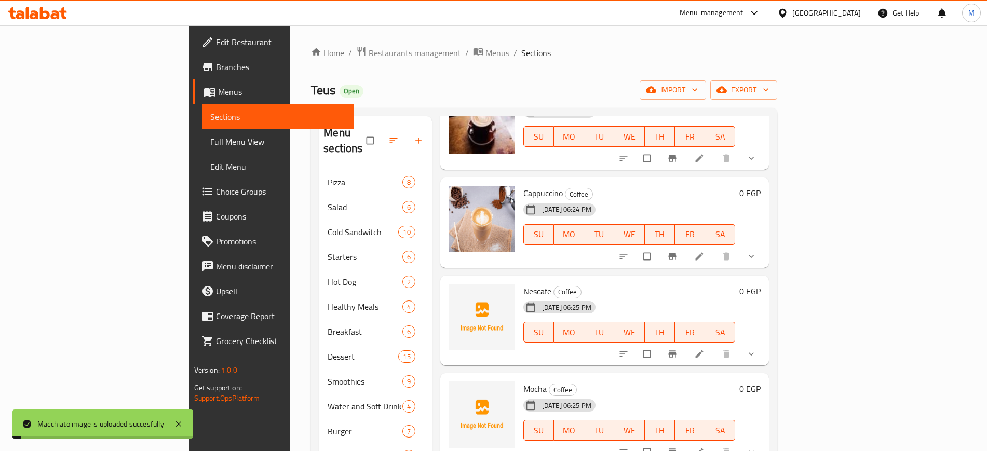
scroll to position [195, 0]
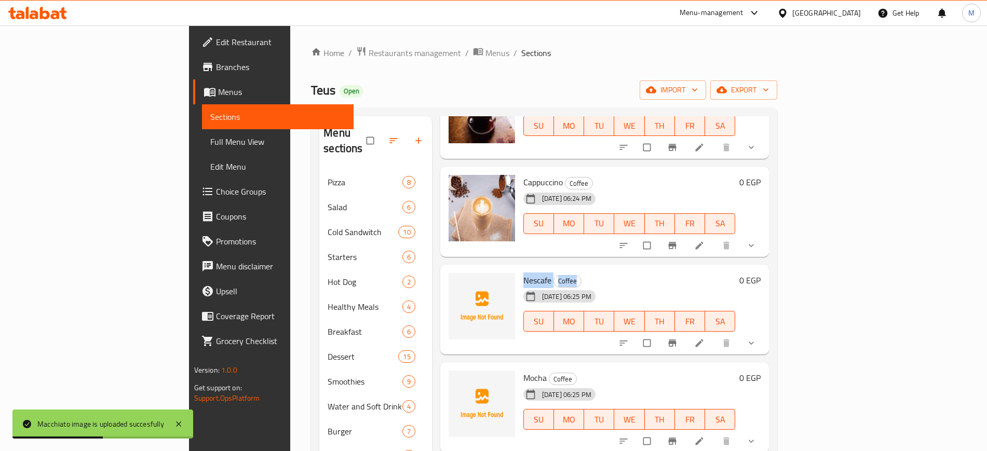
drag, startPoint x: 475, startPoint y: 264, endPoint x: 551, endPoint y: 264, distance: 75.8
click at [551, 269] on div "Nescafe Coffee 11-09-2025 06:25 PM SU MO TU WE TH FR SA" at bounding box center [629, 310] width 221 height 82
copy h6 "Nescafe Coffee"
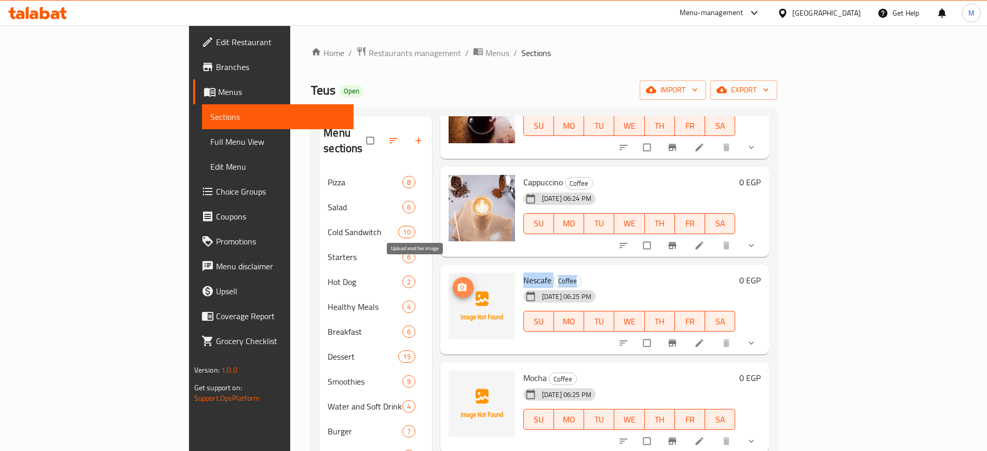
click at [453, 282] on span "upload picture" at bounding box center [463, 287] width 21 height 10
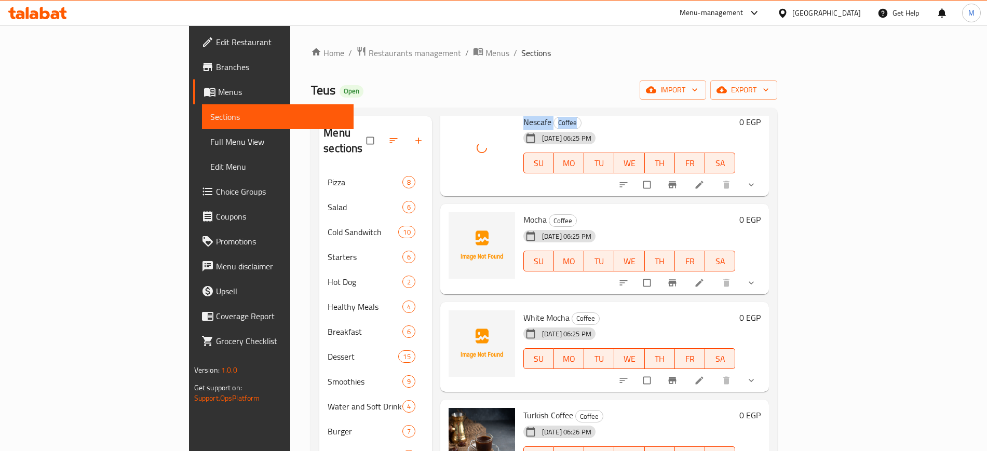
scroll to position [389, 0]
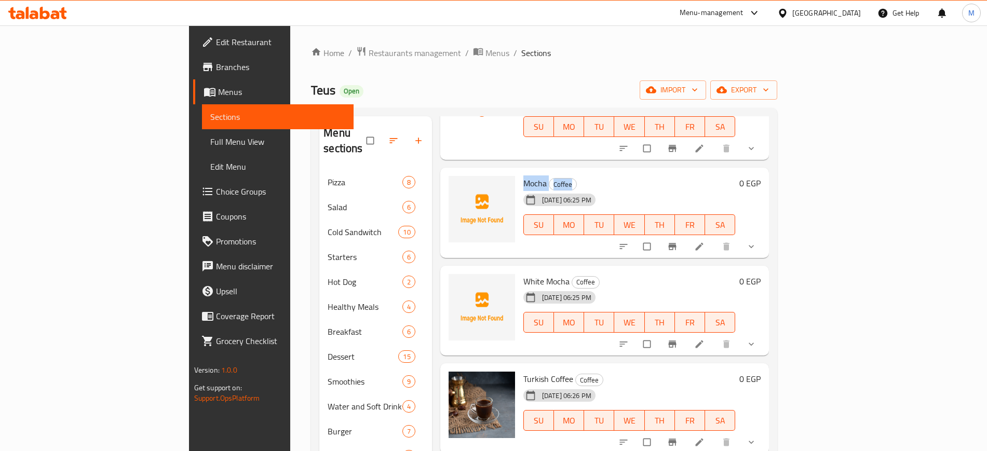
drag, startPoint x: 474, startPoint y: 168, endPoint x: 568, endPoint y: 172, distance: 93.5
click at [568, 172] on div "Mocha Coffee 11-09-2025 06:25 PM SU MO TU WE TH FR SA" at bounding box center [629, 213] width 221 height 82
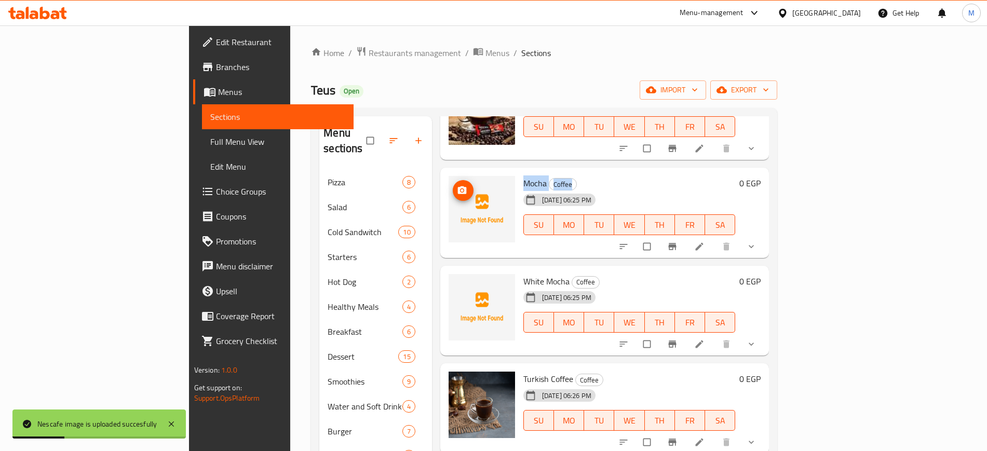
click at [457, 186] on icon "upload picture" at bounding box center [461, 190] width 9 height 8
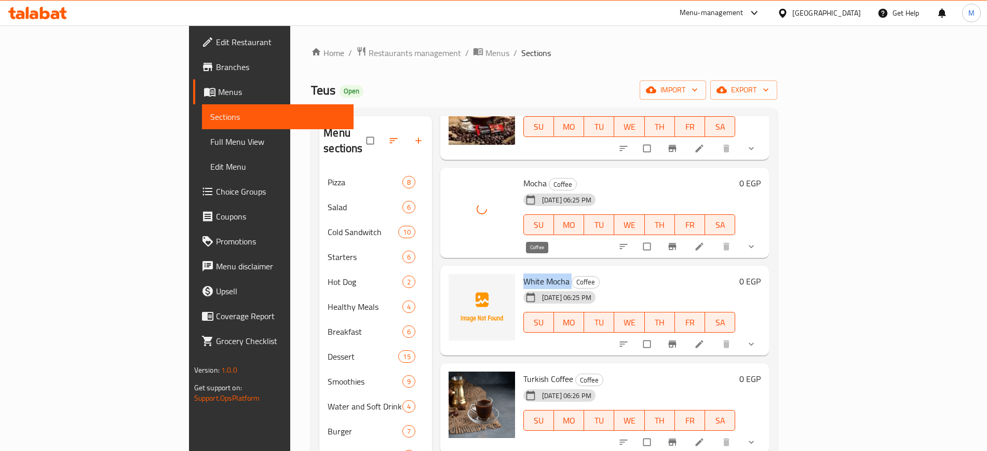
drag, startPoint x: 473, startPoint y: 267, endPoint x: 530, endPoint y: 266, distance: 56.6
click at [530, 270] on div "White Mocha Coffee 11-09-2025 06:25 PM SU MO TU WE TH FR SA" at bounding box center [629, 311] width 221 height 82
drag, startPoint x: 576, startPoint y: 253, endPoint x: 545, endPoint y: 263, distance: 31.7
click at [576, 266] on div "White Mocha Coffee 11-09-2025 06:25 PM SU MO TU WE TH FR SA 0 EGP" at bounding box center [604, 311] width 329 height 90
drag, startPoint x: 476, startPoint y: 264, endPoint x: 566, endPoint y: 265, distance: 89.3
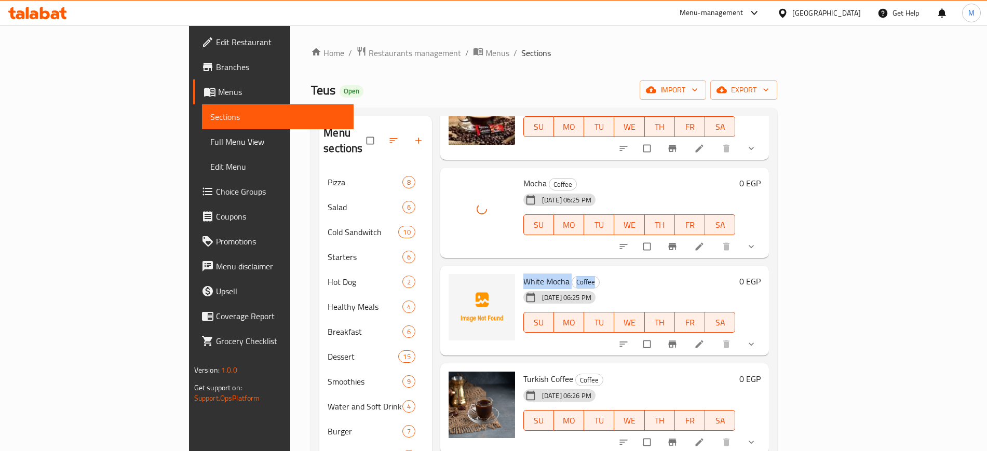
click at [566, 274] on h6 "White Mocha Coffee" at bounding box center [629, 281] width 212 height 15
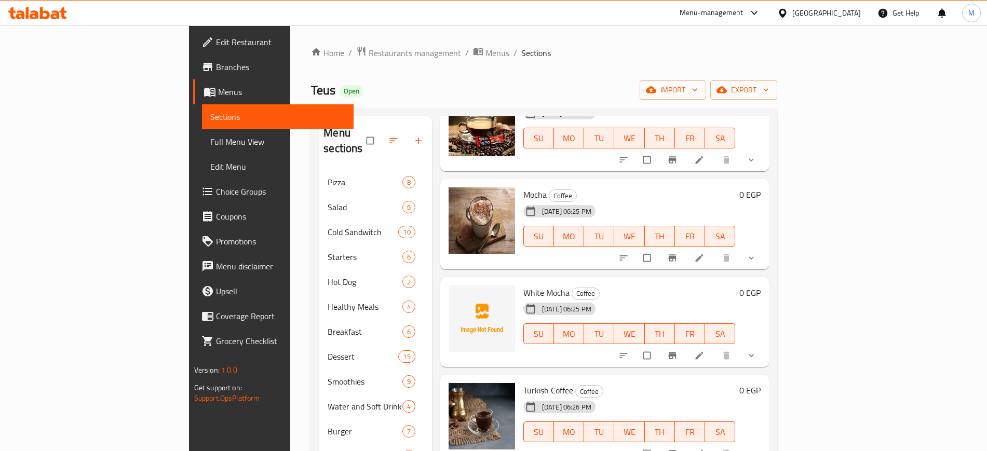
scroll to position [454, 0]
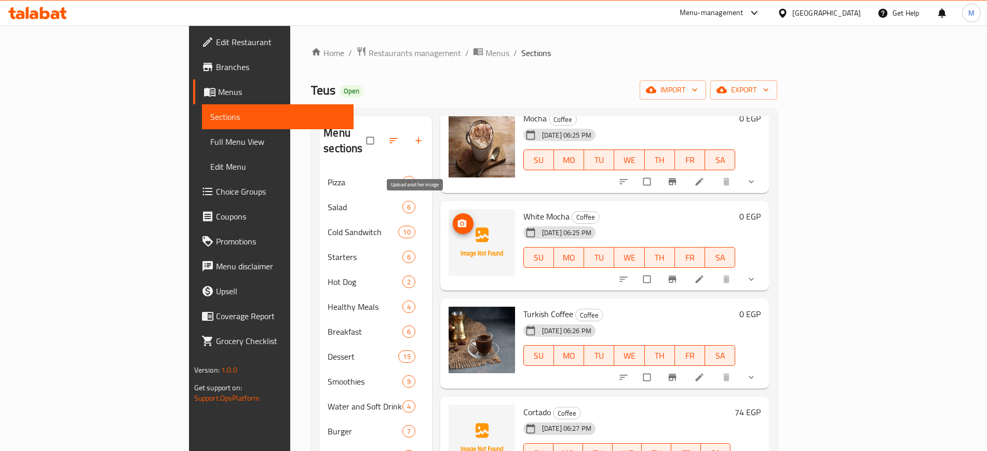
click at [453, 213] on button "upload picture" at bounding box center [463, 223] width 21 height 21
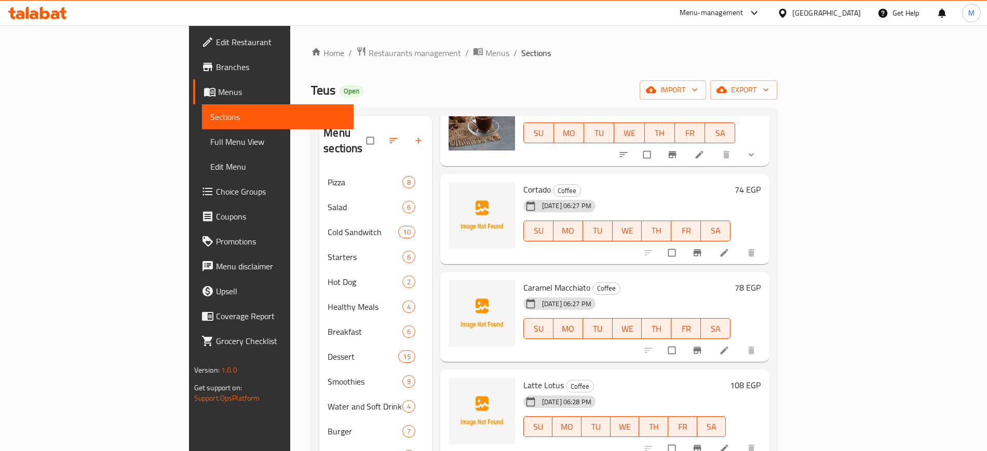
scroll to position [649, 0]
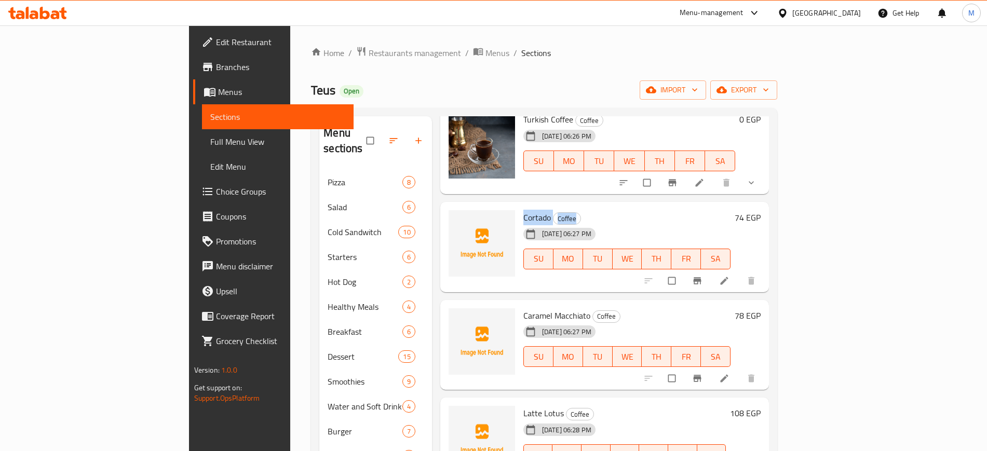
drag, startPoint x: 471, startPoint y: 200, endPoint x: 554, endPoint y: 200, distance: 82.5
click at [554, 206] on div "Cortado Coffee 11-09-2025 06:27 PM SU MO TU WE TH FR SA" at bounding box center [627, 247] width 216 height 82
copy h6 "Cortado Coffee"
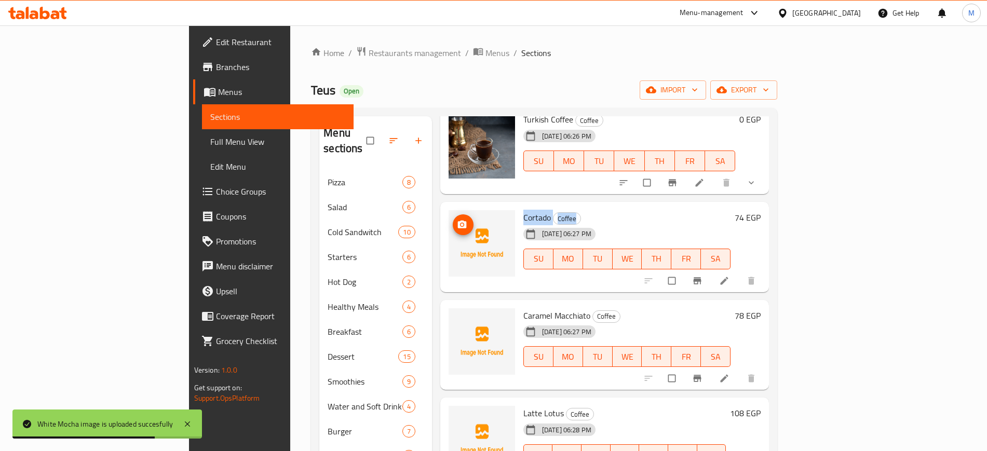
click at [457, 221] on icon "upload picture" at bounding box center [461, 225] width 9 height 8
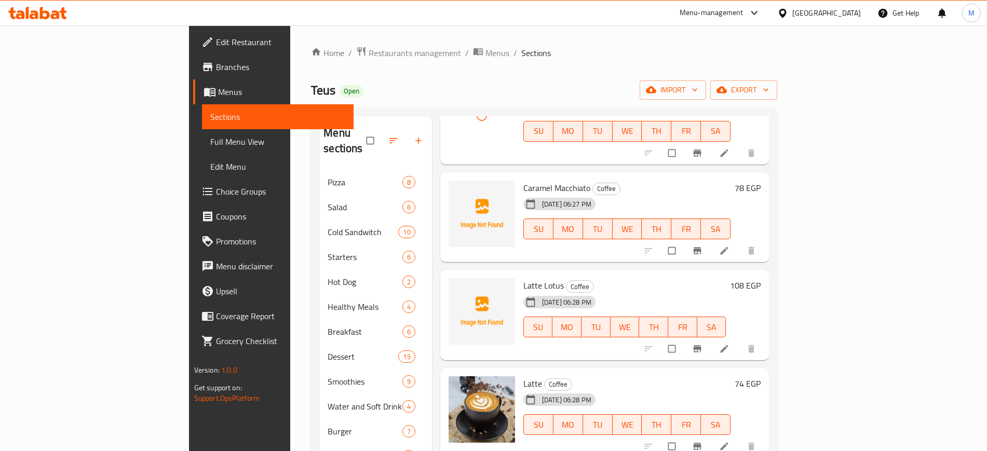
scroll to position [778, 0]
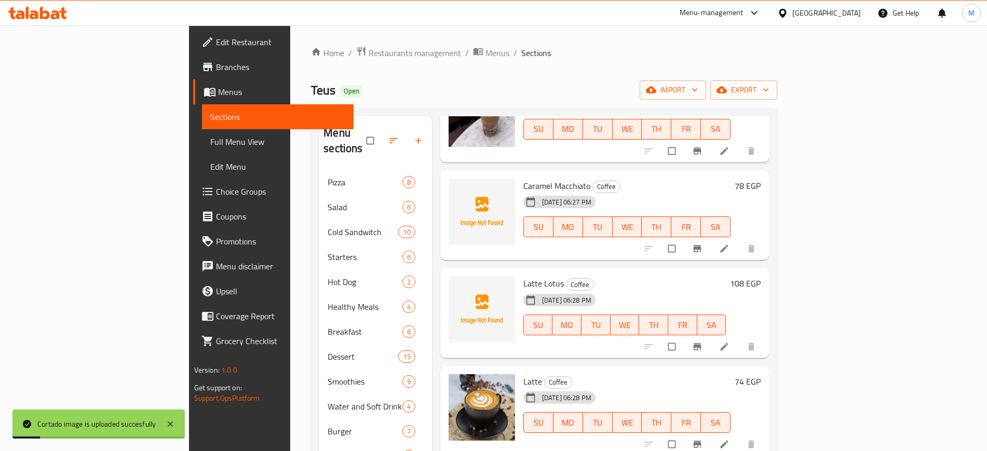
drag, startPoint x: 475, startPoint y: 167, endPoint x: 596, endPoint y: 177, distance: 121.4
click at [596, 177] on div "Caramel Macchiato Coffee 11-09-2025 06:27 PM SU MO TU WE TH FR SA" at bounding box center [627, 215] width 216 height 82
click at [597, 179] on h6 "Caramel Macchiato Coffee" at bounding box center [627, 186] width 208 height 15
drag, startPoint x: 485, startPoint y: 166, endPoint x: 609, endPoint y: 165, distance: 124.6
click at [609, 174] on div "Caramel Macchiato Coffee 11-09-2025 06:27 PM SU MO TU WE TH FR SA" at bounding box center [627, 215] width 216 height 82
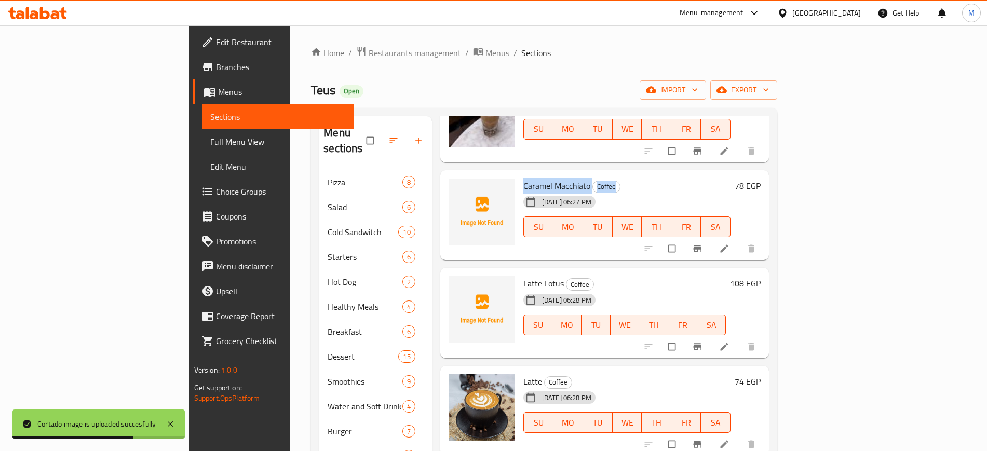
copy h6 "Caramel Macchiato Coffee"
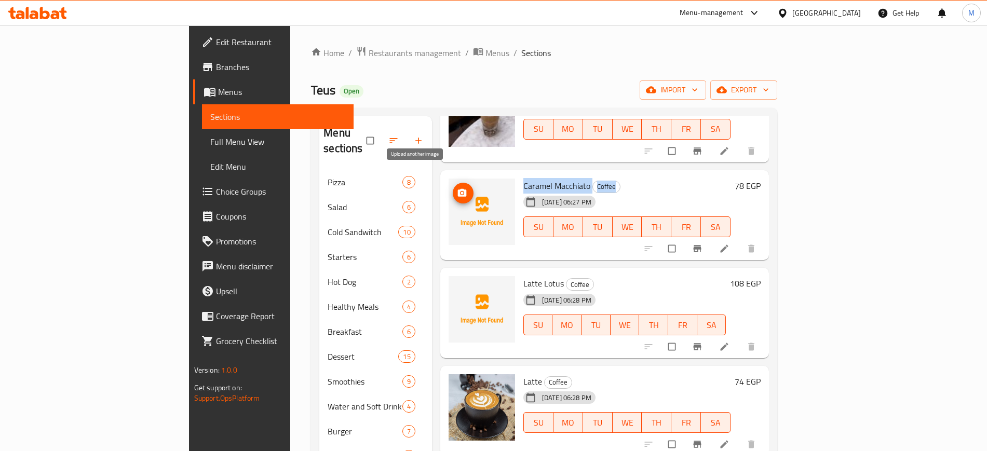
click at [457, 188] on icon "upload picture" at bounding box center [461, 192] width 9 height 8
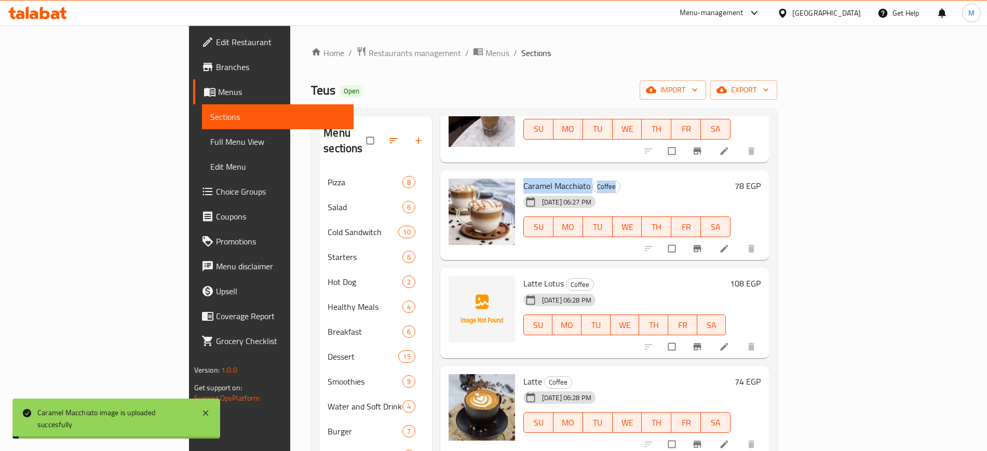
drag, startPoint x: 484, startPoint y: 269, endPoint x: 576, endPoint y: 276, distance: 92.1
click at [576, 276] on div "Latte Lotus Coffee 11-09-2025 06:28 PM SU MO TU WE TH FR SA" at bounding box center [624, 313] width 211 height 82
click at [596, 272] on div "Latte Lotus Coffee 11-09-2025 06:28 PM SU MO TU WE TH FR SA" at bounding box center [624, 313] width 211 height 82
drag, startPoint x: 475, startPoint y: 265, endPoint x: 577, endPoint y: 265, distance: 101.7
click at [577, 276] on h6 "Latte Lotus Coffee" at bounding box center [624, 283] width 203 height 15
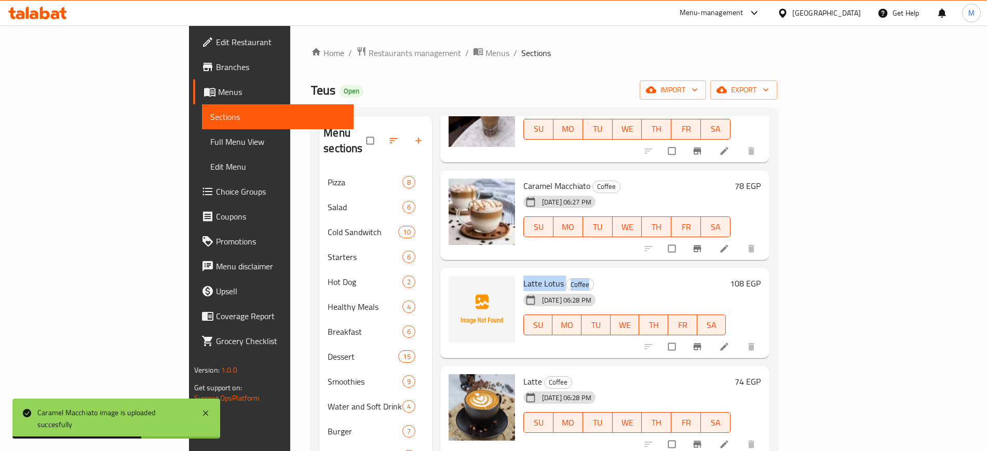
copy h6 "Latte Lotus Coffee"
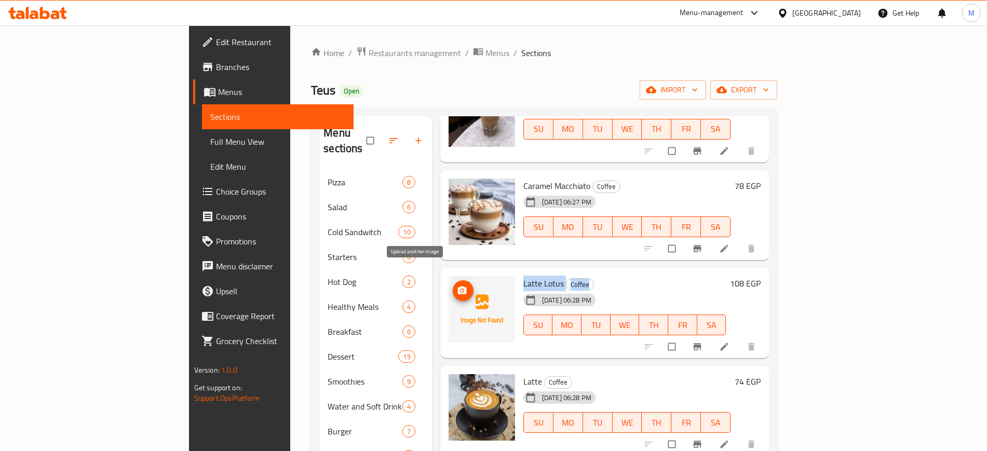
click at [457, 286] on icon "upload picture" at bounding box center [461, 290] width 9 height 8
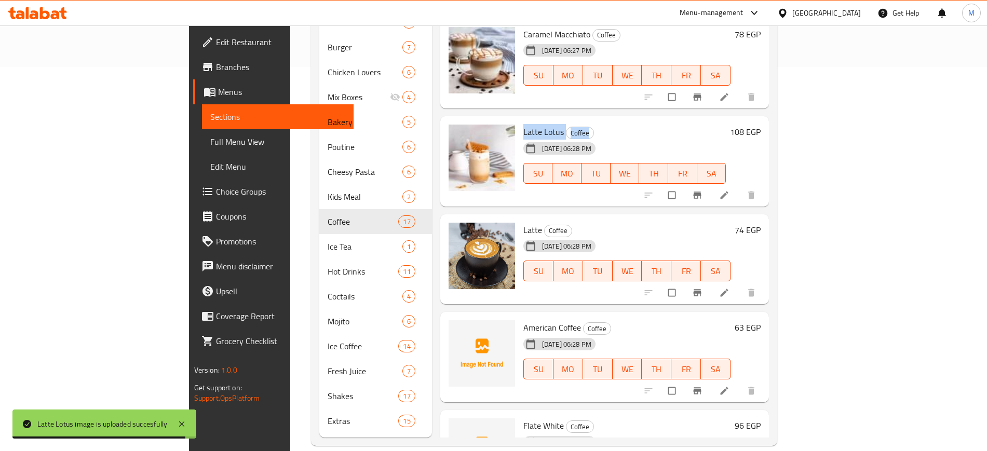
scroll to position [676, 0]
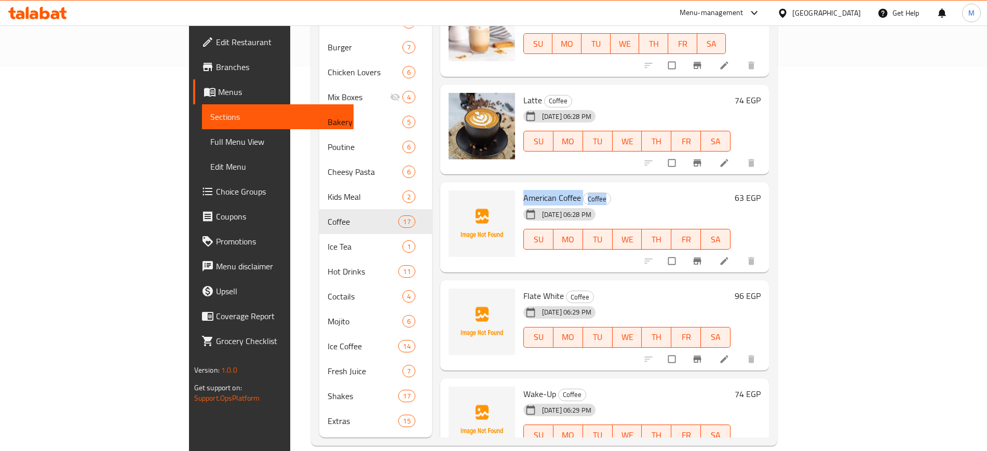
drag, startPoint x: 474, startPoint y: 183, endPoint x: 585, endPoint y: 182, distance: 111.1
click at [585, 186] on div "American Coffee Coffee 11-09-2025 06:28 PM SU MO TU WE TH FR SA" at bounding box center [627, 227] width 216 height 82
copy h6 "American Coffee Coffee"
click at [457, 201] on icon "upload picture" at bounding box center [461, 205] width 9 height 8
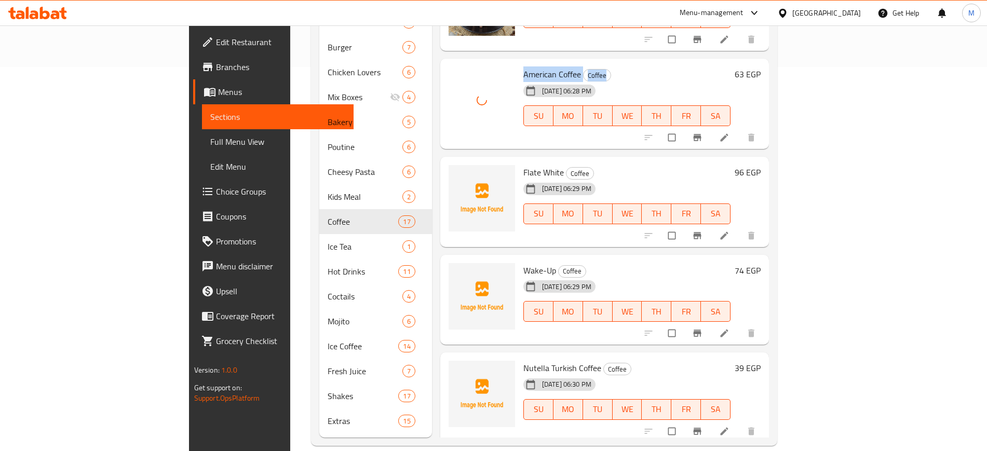
scroll to position [805, 0]
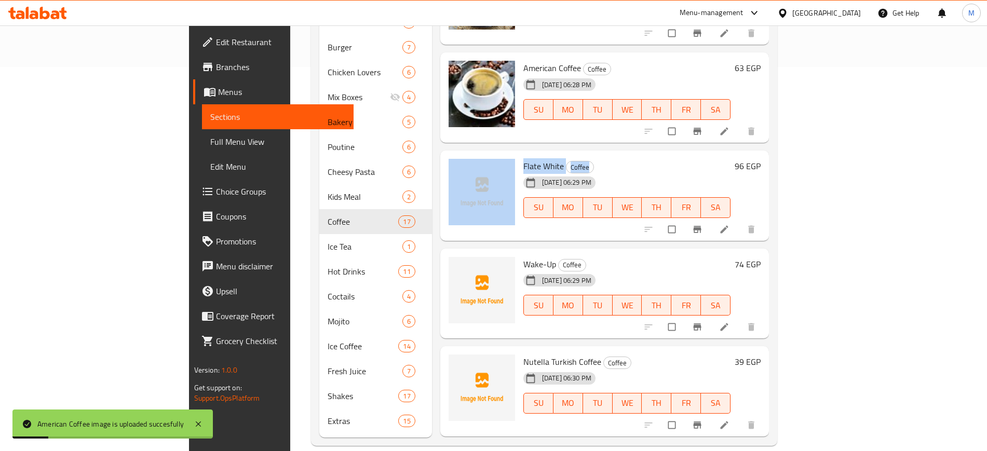
drag, startPoint x: 471, startPoint y: 147, endPoint x: 563, endPoint y: 148, distance: 92.4
click at [563, 155] on div "Flate White Coffee 11-09-2025 06:29 PM SU MO TU WE TH FR SA 96 EGP" at bounding box center [604, 196] width 321 height 82
copy div "Flate White Coffee"
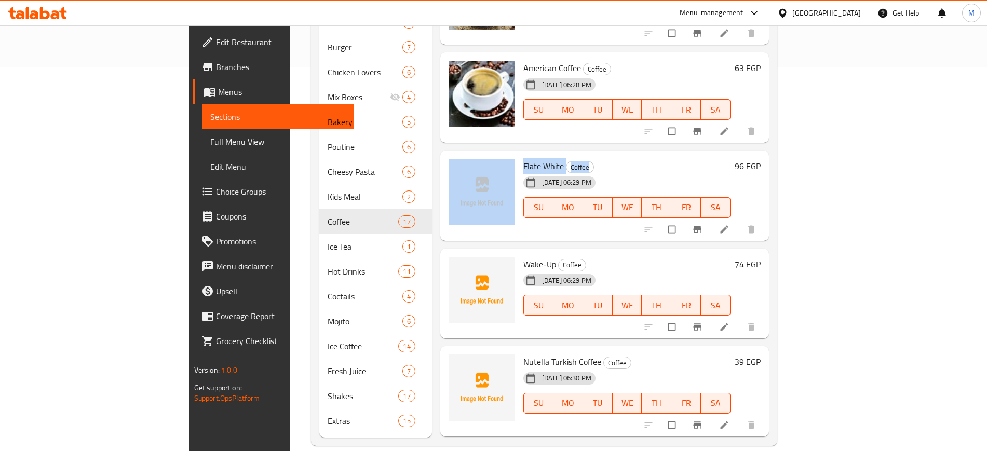
copy div "Flate White Coffee"
click at [460, 172] on circle "upload picture" at bounding box center [461, 173] width 3 height 3
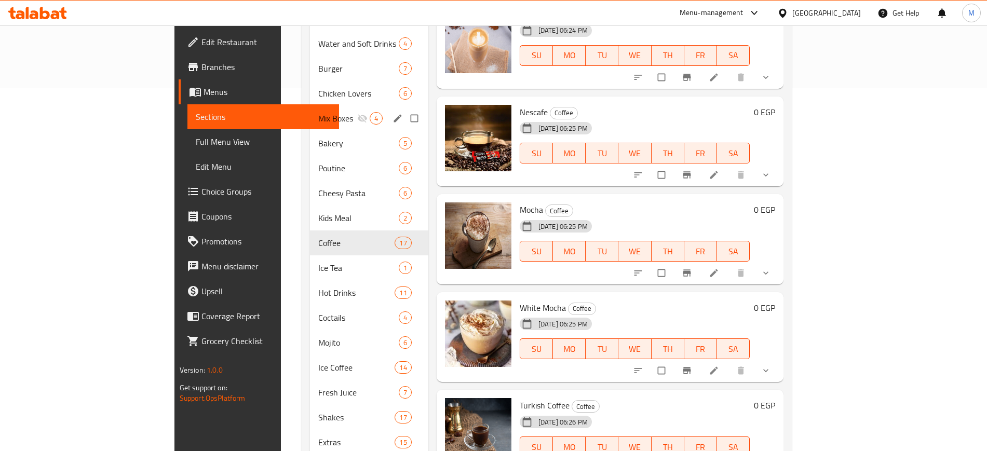
scroll to position [384, 0]
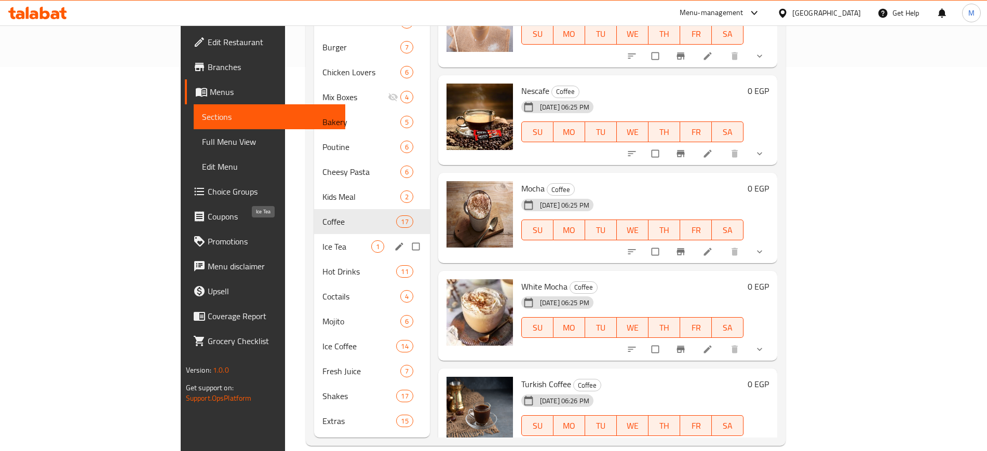
click at [322, 240] on span "Ice Tea" at bounding box center [346, 246] width 49 height 12
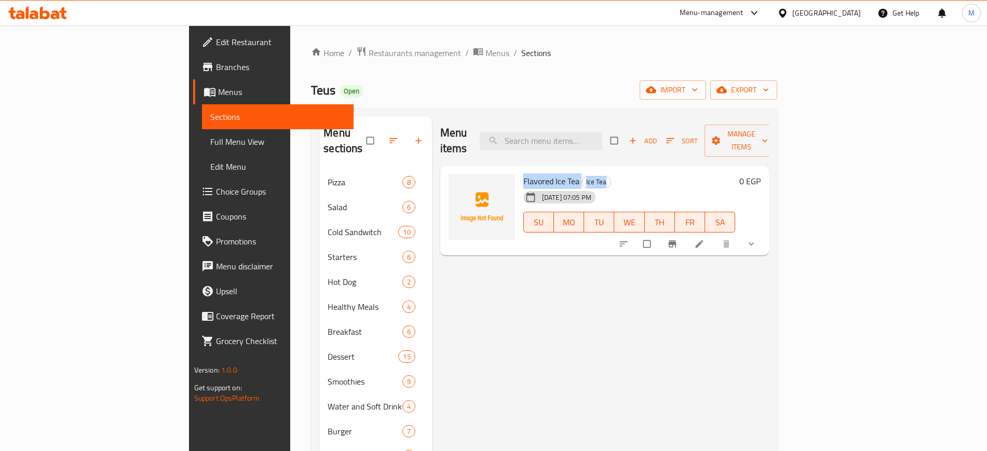
drag, startPoint x: 473, startPoint y: 165, endPoint x: 578, endPoint y: 165, distance: 104.8
click at [578, 170] on div "Flavored Ice Tea Ice Tea 11-09-2025 07:05 PM SU MO TU WE TH FR SA" at bounding box center [629, 211] width 221 height 82
copy h6 "Flavored Ice Tea Ice Tea"
click at [457, 183] on icon "upload picture" at bounding box center [462, 188] width 10 height 10
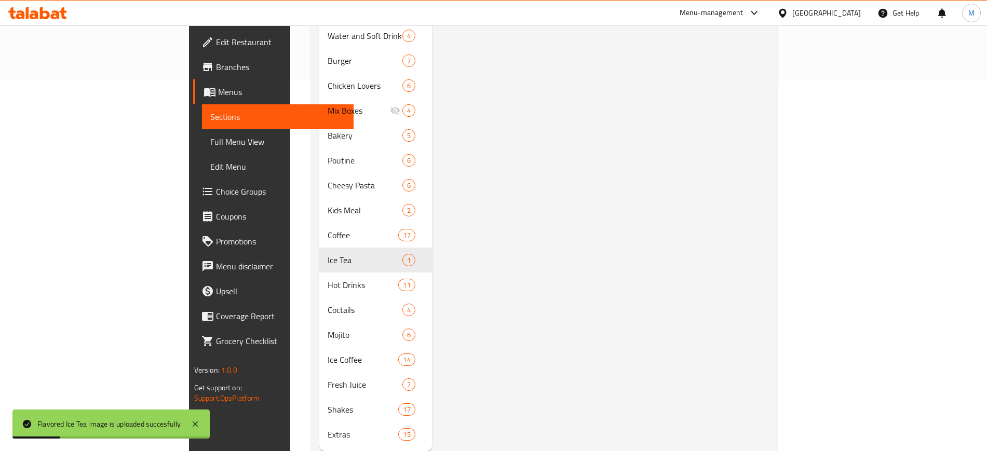
scroll to position [384, 0]
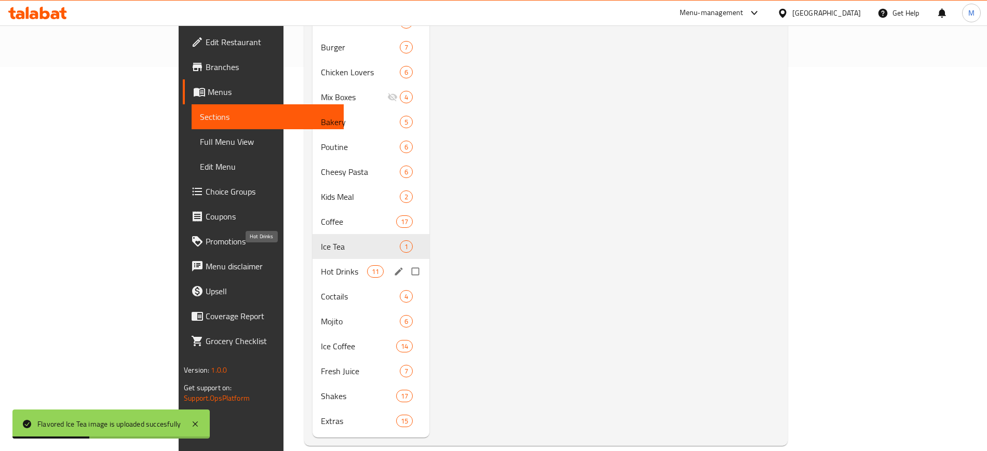
click at [321, 265] on span "Hot Drinks" at bounding box center [344, 271] width 46 height 12
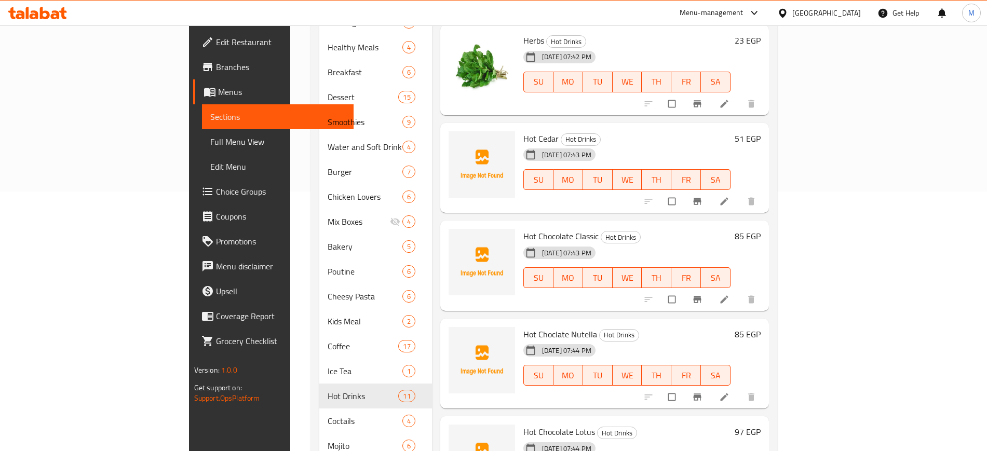
scroll to position [23, 0]
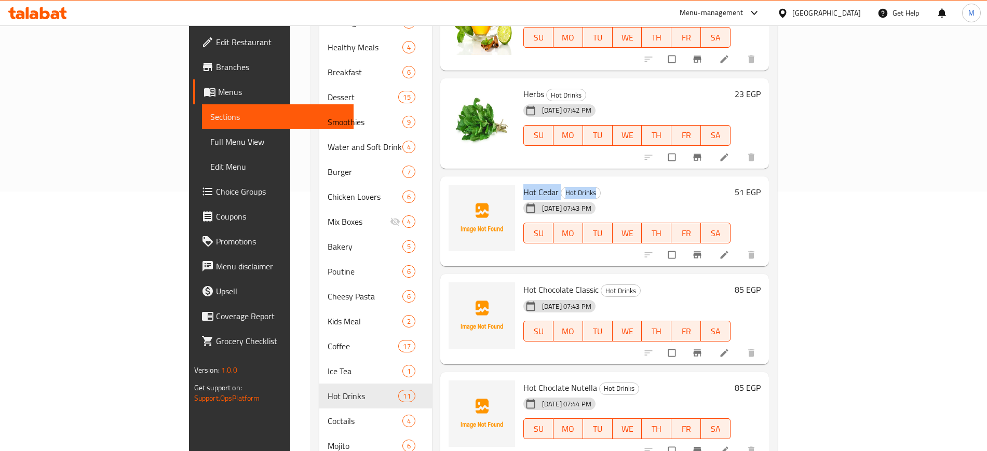
drag, startPoint x: 472, startPoint y: 177, endPoint x: 571, endPoint y: 179, distance: 99.1
click at [571, 181] on div "Hot Cedar Hot Drinks 11-09-2025 07:43 PM SU MO TU WE TH FR SA" at bounding box center [627, 222] width 216 height 82
copy h6 "Hot Cedar Hot Drinks"
click at [457, 194] on icon "upload picture" at bounding box center [462, 199] width 10 height 10
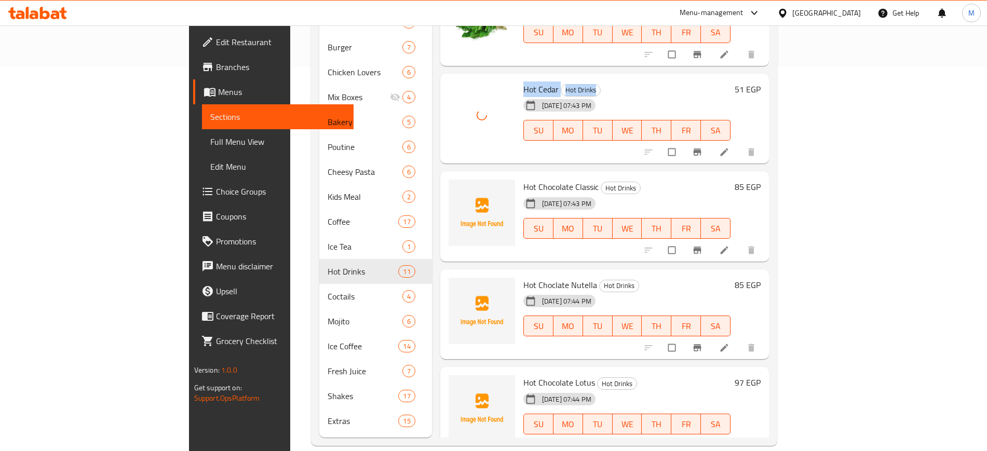
scroll to position [0, 0]
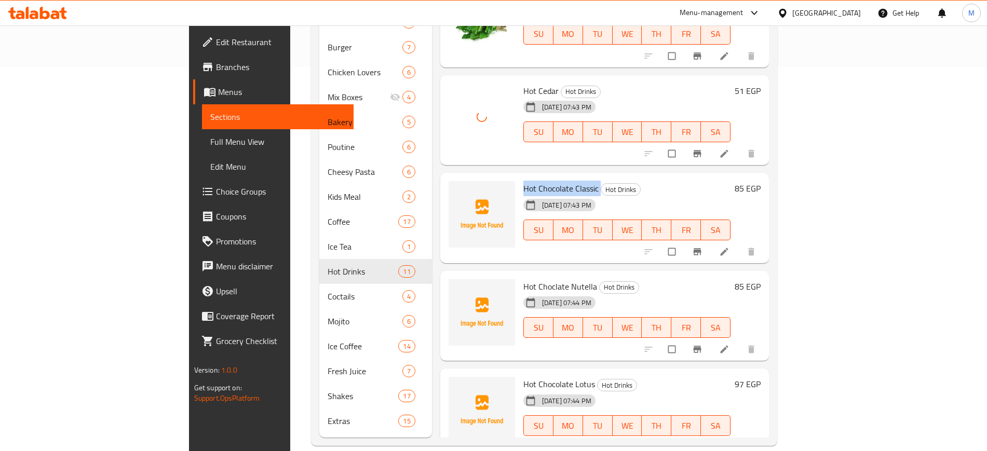
drag, startPoint x: 473, startPoint y: 172, endPoint x: 553, endPoint y: 174, distance: 79.9
click at [553, 177] on div "Hot Chocolate Classic Hot Drinks 11-09-2025 07:43 PM SU MO TU WE TH FR SA" at bounding box center [627, 218] width 216 height 82
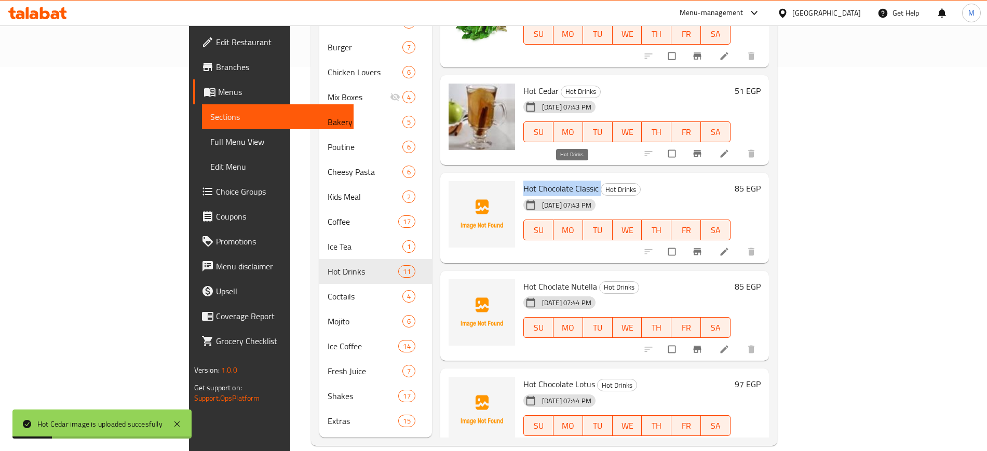
copy h6 "Hot Chocolate Classic"
click at [453, 190] on span "upload picture" at bounding box center [463, 195] width 21 height 10
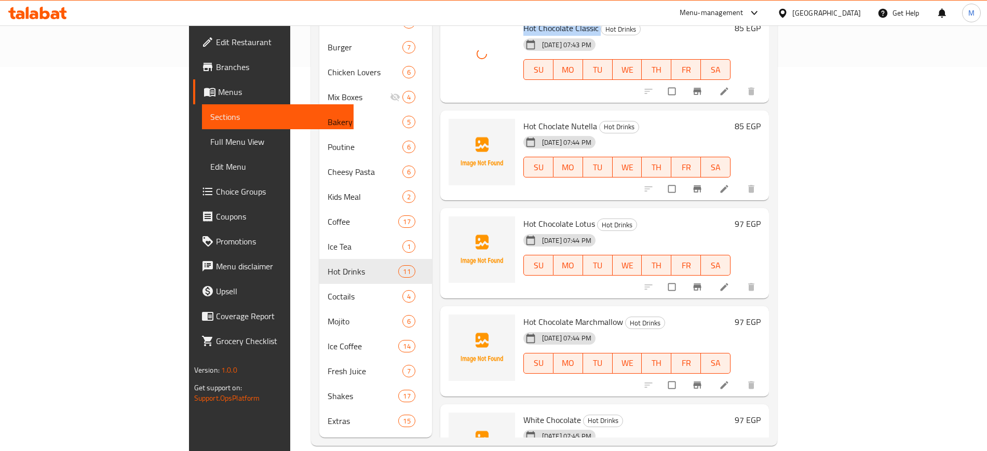
scroll to position [65, 0]
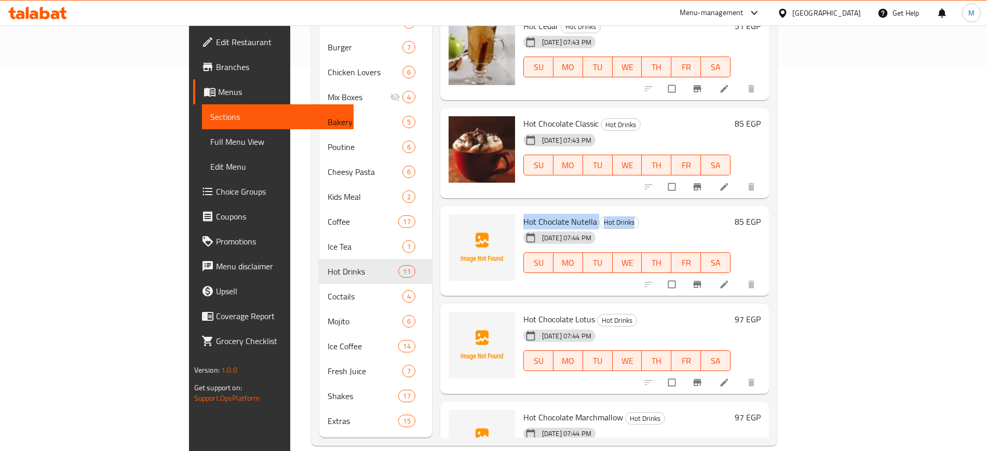
drag, startPoint x: 473, startPoint y: 207, endPoint x: 593, endPoint y: 204, distance: 120.4
click at [593, 210] on div "Hot Choclate Nutella Hot Drinks 11-09-2025 07:44 PM SU MO TU WE TH FR SA" at bounding box center [627, 251] width 216 height 82
copy h6 "Hot Choclate Nutella Hot Drinks"
click at [457, 224] on icon "upload picture" at bounding box center [461, 228] width 9 height 8
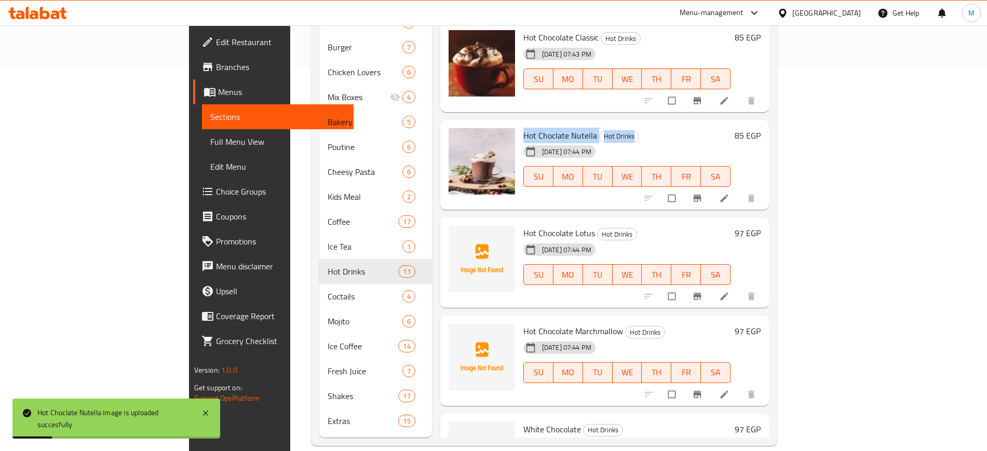
scroll to position [195, 0]
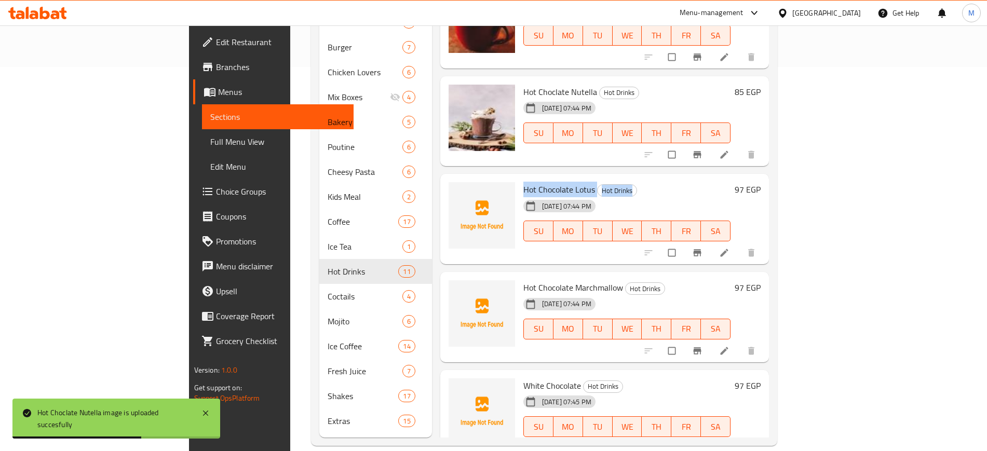
drag, startPoint x: 473, startPoint y: 172, endPoint x: 632, endPoint y: 172, distance: 158.3
click at [632, 178] on div "Hot Chocolate Lotus Hot Drinks 11-09-2025 07:44 PM SU MO TU WE TH FR SA" at bounding box center [627, 219] width 216 height 82
copy h6 "Hot Chocolate Lotus Hot Drinks"
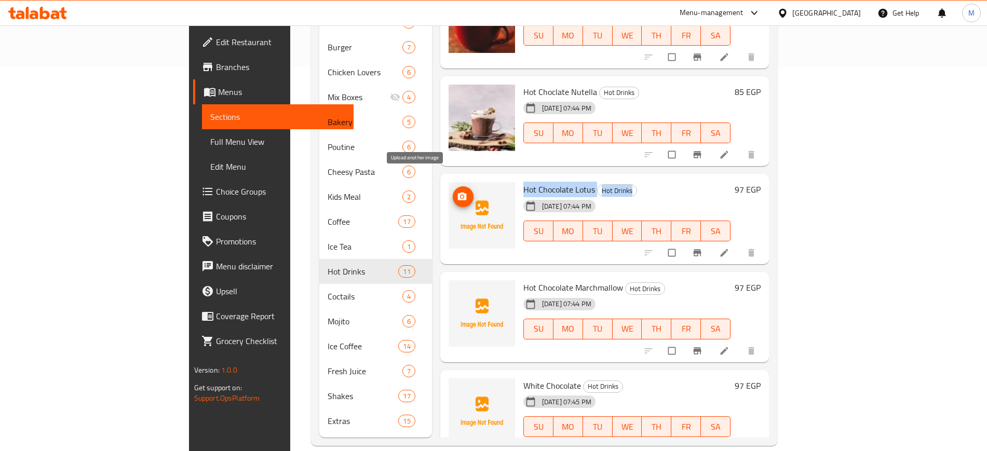
click at [457, 191] on icon "upload picture" at bounding box center [462, 196] width 10 height 10
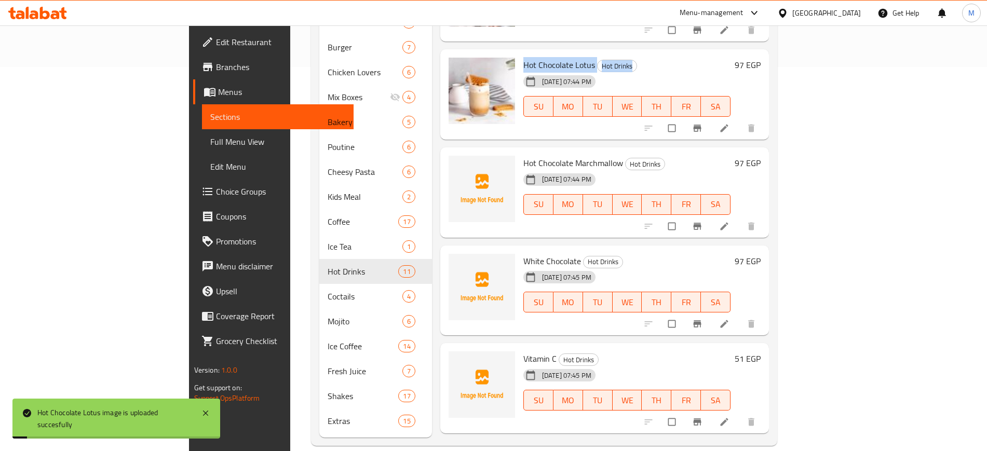
scroll to position [348, 0]
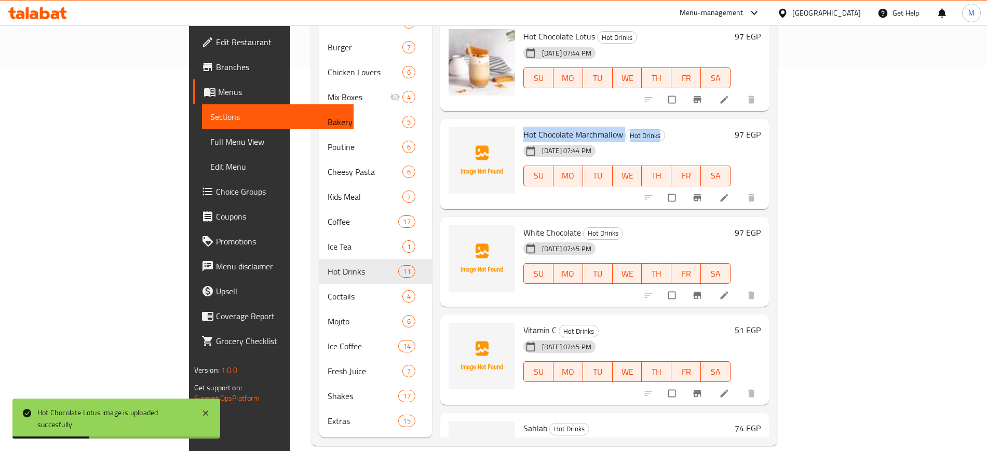
drag, startPoint x: 473, startPoint y: 121, endPoint x: 625, endPoint y: 119, distance: 152.1
click at [625, 123] on div "Hot Chocolate Marchmallow Hot Drinks 11-09-2025 07:44 PM SU MO TU WE TH FR SA" at bounding box center [627, 164] width 216 height 82
copy h6 "Hot Chocolate Marchmallow Hot Drinks"
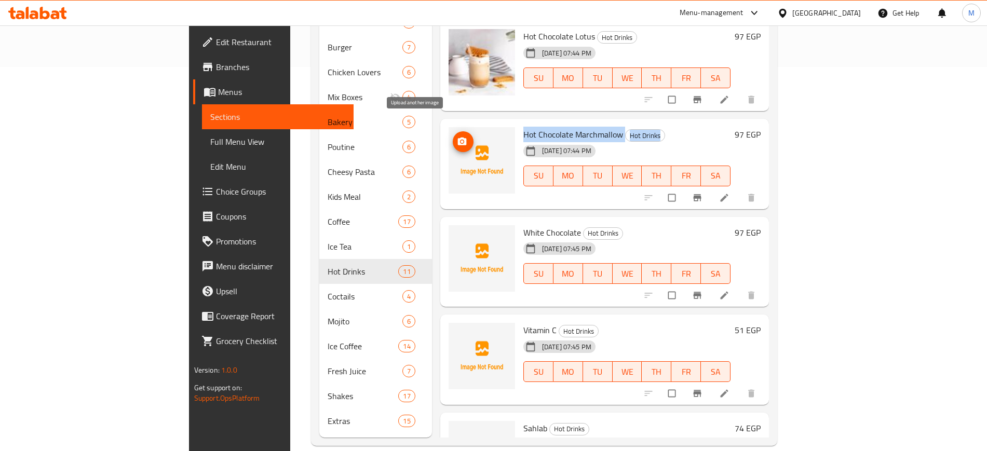
click at [457, 136] on icon "upload picture" at bounding box center [462, 141] width 10 height 10
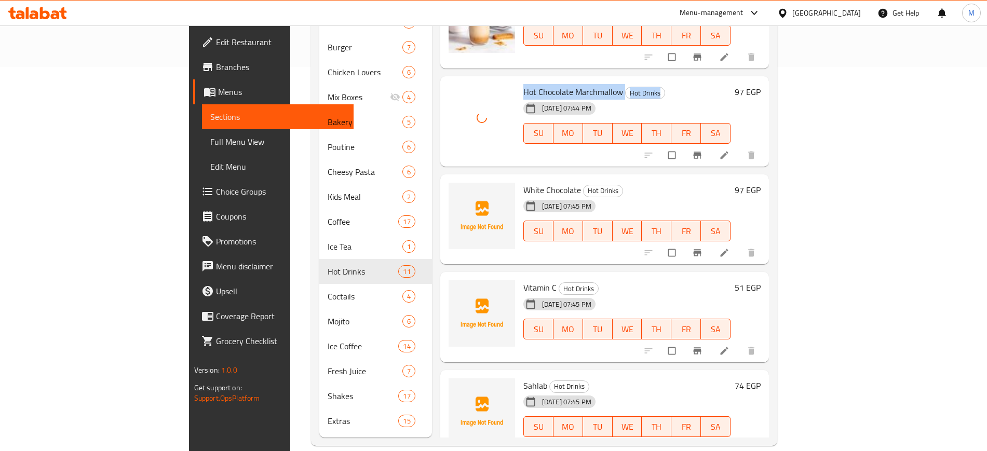
scroll to position [413, 0]
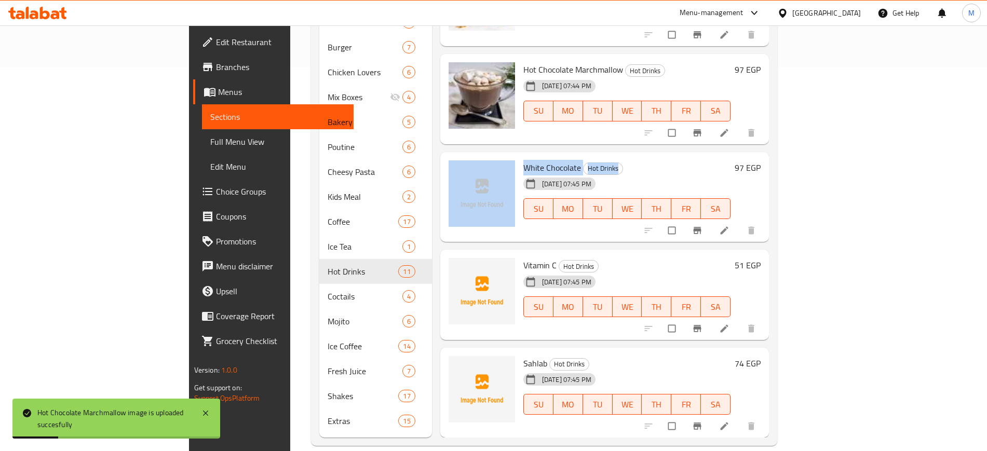
drag, startPoint x: 470, startPoint y: 149, endPoint x: 600, endPoint y: 152, distance: 129.8
click at [600, 156] on div "White Chocolate Hot Drinks 11-09-2025 07:45 PM SU MO TU WE TH FR SA 97 EGP" at bounding box center [604, 197] width 321 height 82
copy div "White Chocolate Hot Drinks"
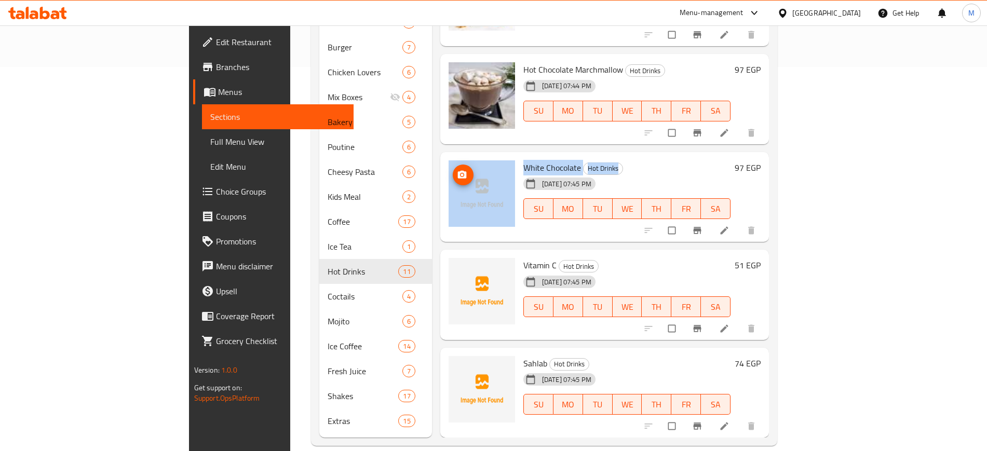
click at [457, 170] on icon "upload picture" at bounding box center [461, 174] width 9 height 8
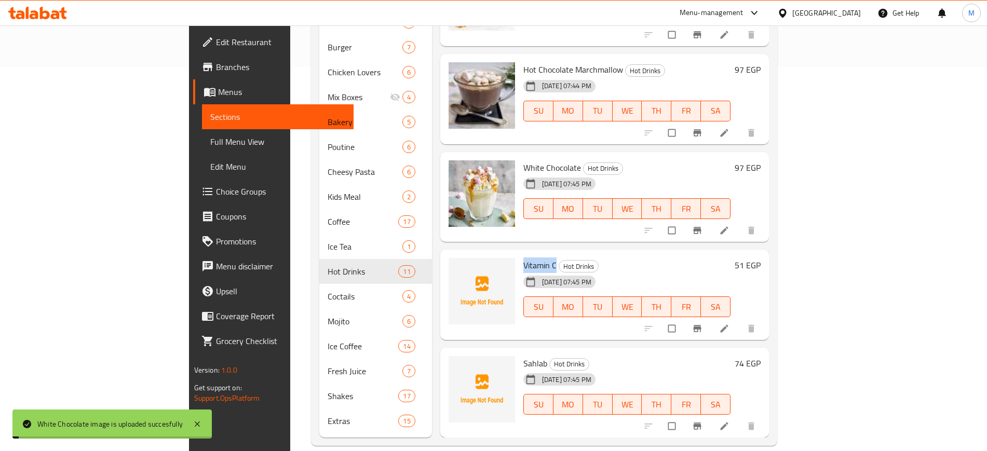
drag, startPoint x: 474, startPoint y: 251, endPoint x: 510, endPoint y: 250, distance: 35.3
click at [519, 254] on div "Vitamin C Hot Drinks 11-09-2025 07:45 PM SU MO TU WE TH FR SA" at bounding box center [627, 295] width 216 height 82
copy span "Vitamin C"
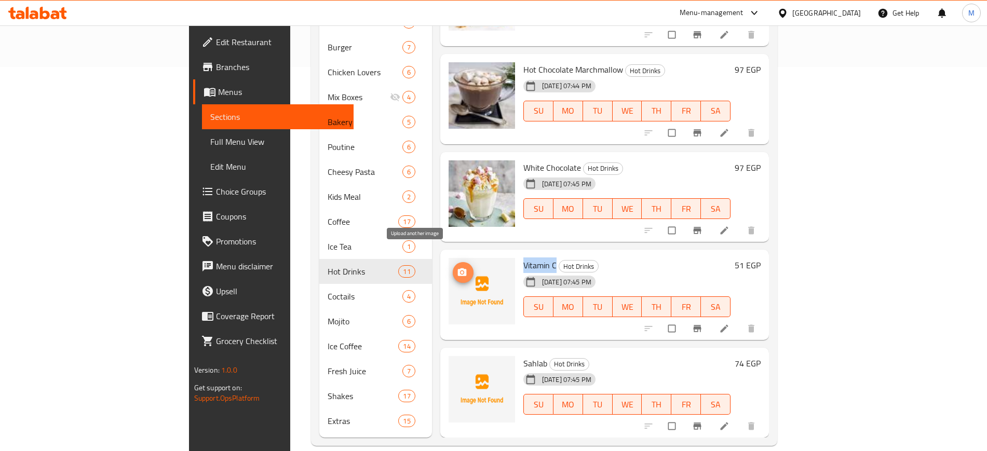
click at [457, 267] on icon "upload picture" at bounding box center [462, 272] width 10 height 10
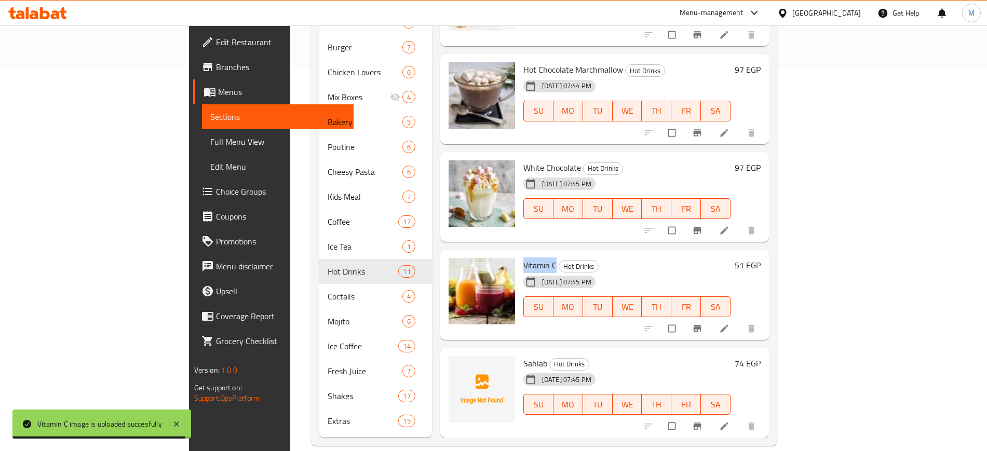
drag, startPoint x: 475, startPoint y: 346, endPoint x: 587, endPoint y: 357, distance: 113.1
click at [587, 357] on div "Sahlab Hot Drinks 11-09-2025 07:45 PM SU MO TU WE TH FR SA" at bounding box center [627, 393] width 216 height 82
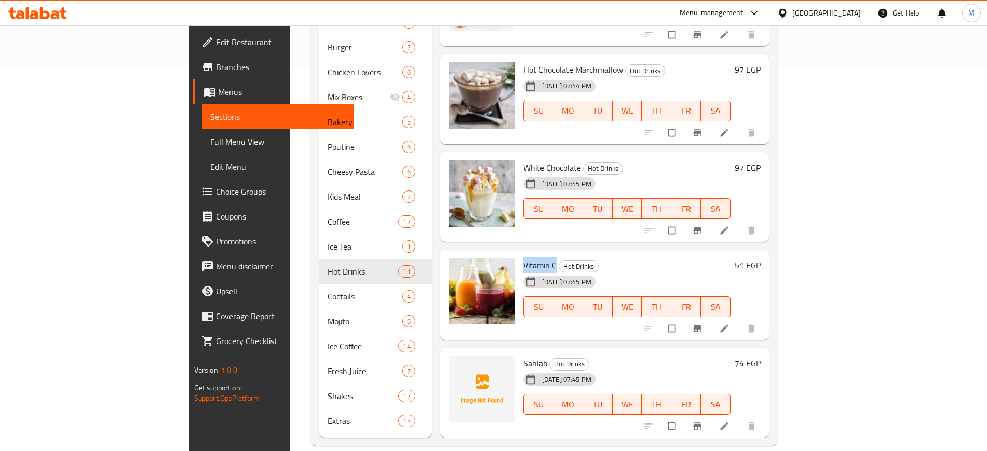
click at [576, 356] on h6 "Sahlab Hot Drinks" at bounding box center [627, 363] width 208 height 15
drag, startPoint x: 476, startPoint y: 347, endPoint x: 586, endPoint y: 349, distance: 110.6
click at [586, 356] on h6 "Sahlab Hot Drinks" at bounding box center [627, 363] width 208 height 15
copy h6 "Sahlab Hot Drinks"
click at [457, 366] on icon "upload picture" at bounding box center [461, 370] width 9 height 8
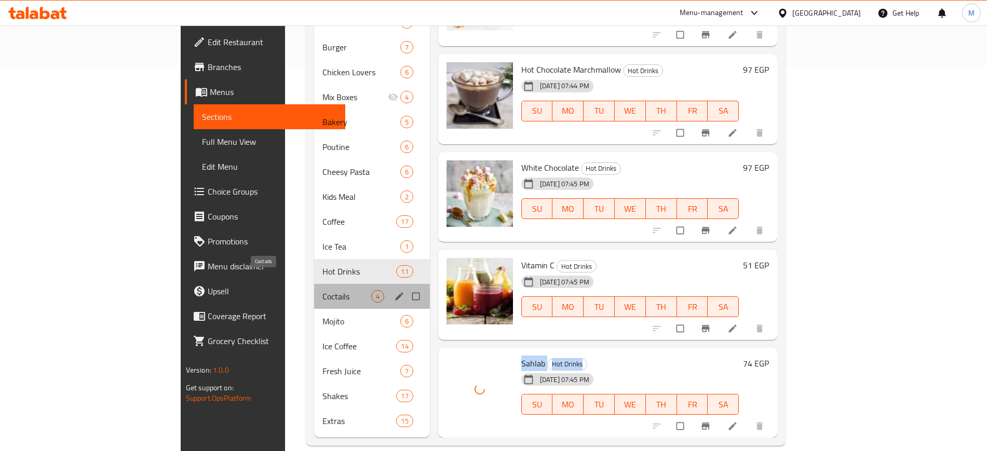
click at [322, 290] on span "Coctails" at bounding box center [346, 296] width 49 height 12
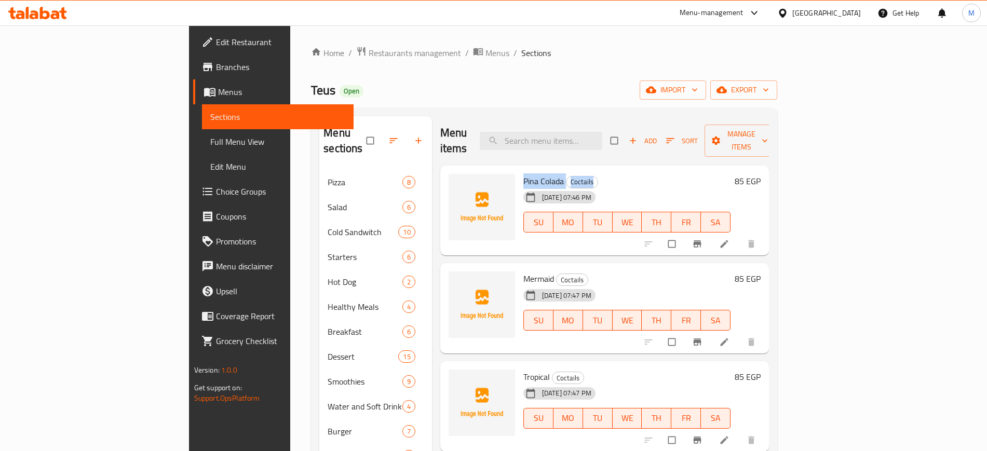
drag, startPoint x: 474, startPoint y: 166, endPoint x: 559, endPoint y: 167, distance: 85.1
click at [559, 170] on div "Pina Colada Coctails 11-09-2025 07:46 PM SU MO TU WE TH FR SA" at bounding box center [627, 211] width 216 height 82
click at [457, 184] on icon "upload picture" at bounding box center [461, 188] width 9 height 8
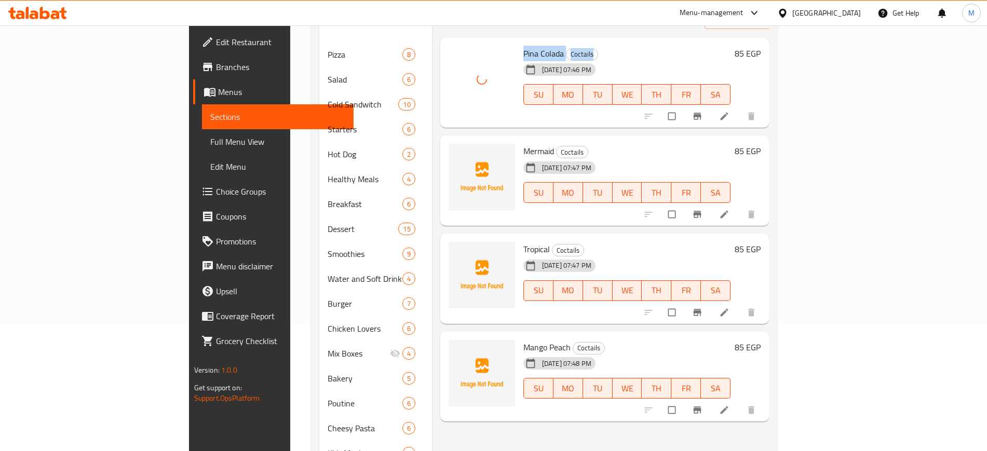
scroll to position [130, 0]
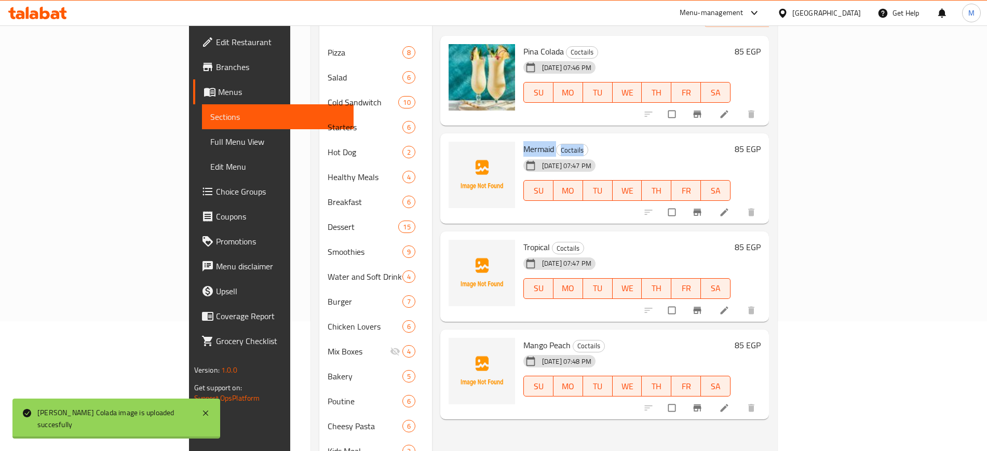
drag, startPoint x: 474, startPoint y: 136, endPoint x: 570, endPoint y: 134, distance: 96.0
click at [570, 138] on div "Mermaid Coctails 11-09-2025 07:47 PM SU MO TU WE TH FR SA" at bounding box center [627, 179] width 216 height 82
click at [457, 152] on icon "upload picture" at bounding box center [461, 156] width 9 height 8
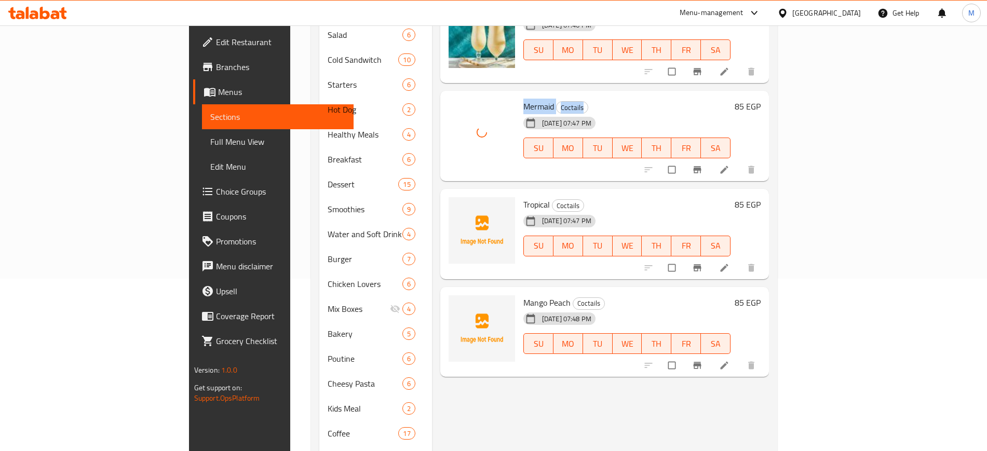
scroll to position [195, 0]
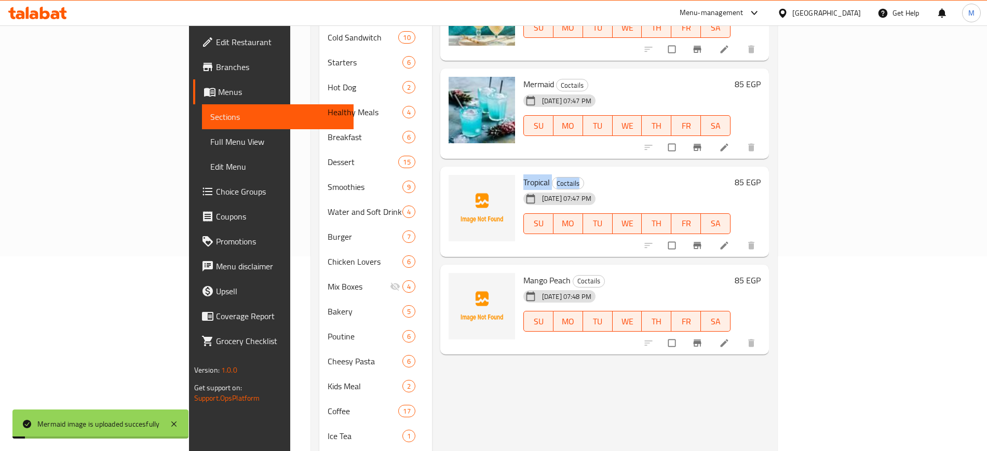
drag, startPoint x: 474, startPoint y: 168, endPoint x: 555, endPoint y: 168, distance: 80.4
click at [555, 171] on div "Tropical Coctails 11-09-2025 07:47 PM SU MO TU WE TH FR SA" at bounding box center [627, 212] width 216 height 82
click at [453, 184] on span "upload picture" at bounding box center [463, 189] width 21 height 10
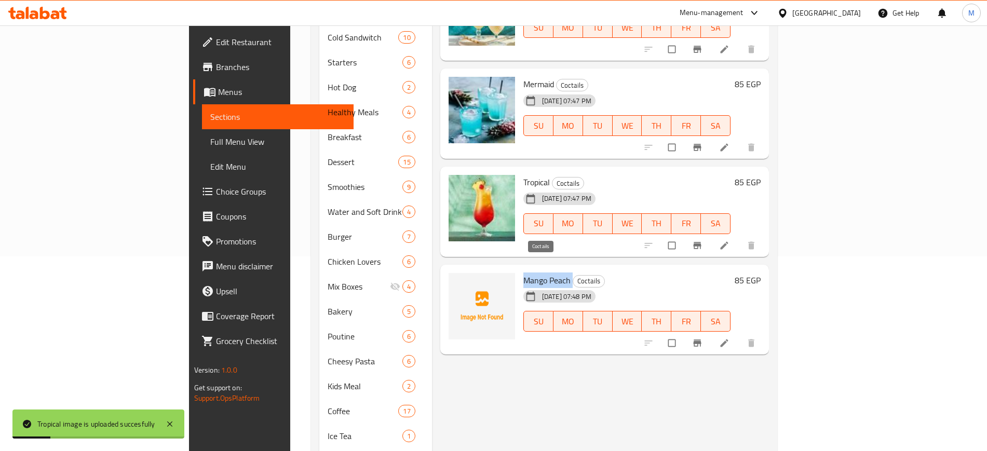
drag, startPoint x: 473, startPoint y: 267, endPoint x: 528, endPoint y: 266, distance: 55.0
click at [528, 269] on div "Mango Peach Coctails 11-09-2025 07:48 PM SU MO TU WE TH FR SA" at bounding box center [627, 310] width 216 height 82
click at [523, 272] on span "Mango Peach" at bounding box center [546, 280] width 47 height 16
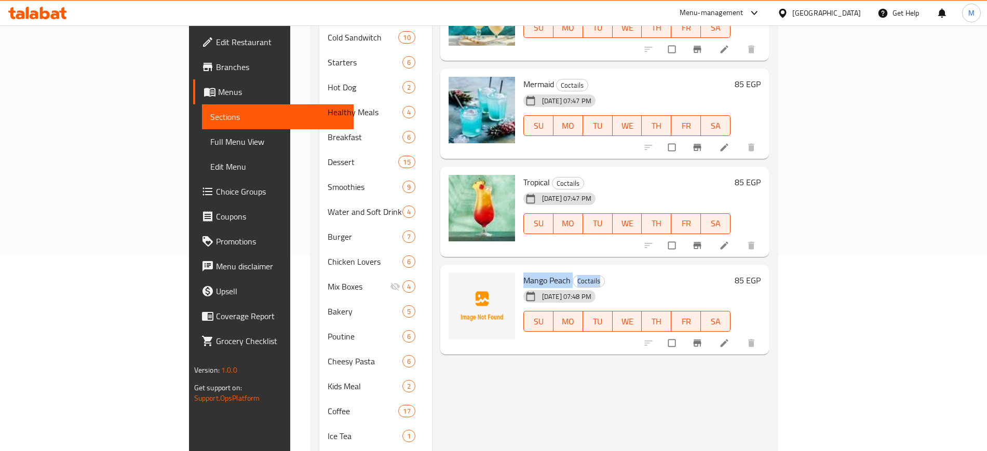
drag, startPoint x: 475, startPoint y: 266, endPoint x: 588, endPoint y: 265, distance: 112.6
click at [588, 269] on div "Mango Peach Coctails 11-09-2025 07:48 PM SU MO TU WE TH FR SA" at bounding box center [627, 310] width 216 height 82
click at [457, 282] on icon "upload picture" at bounding box center [462, 287] width 10 height 10
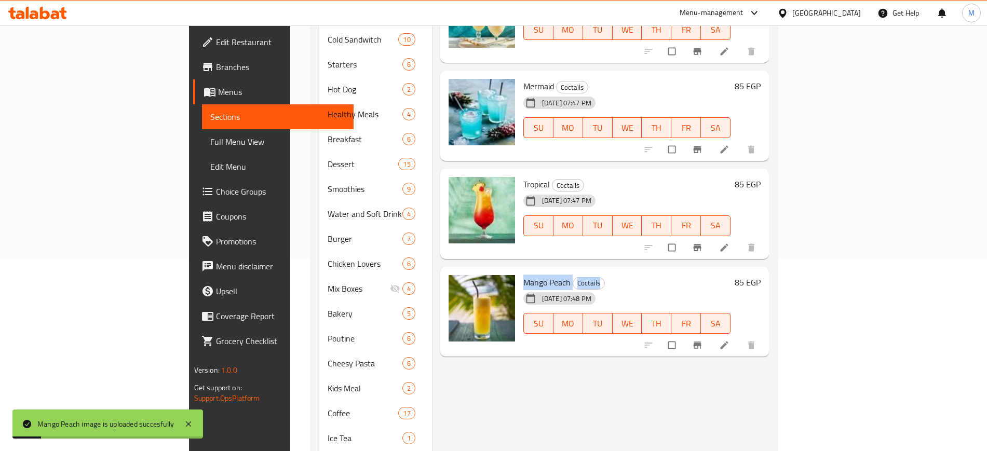
scroll to position [259, 0]
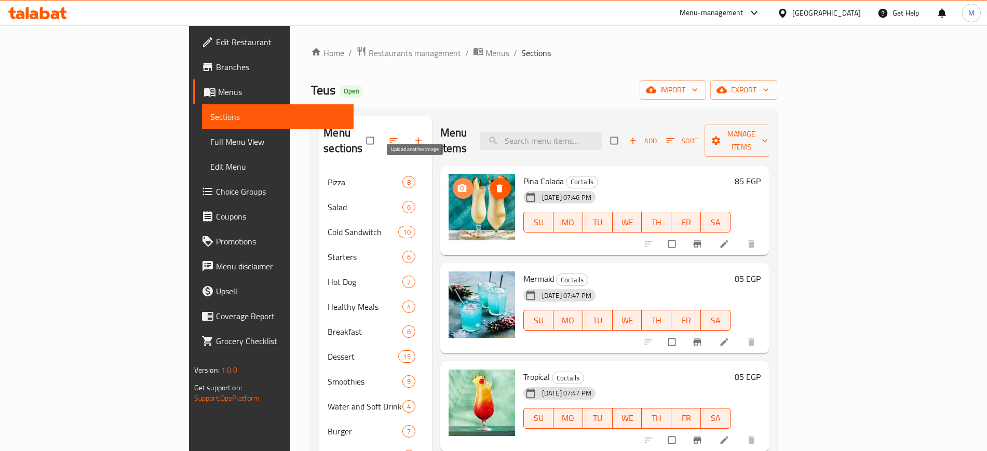
click at [457, 183] on icon "upload picture" at bounding box center [462, 188] width 10 height 10
click at [460, 187] on circle "upload picture" at bounding box center [461, 188] width 3 height 3
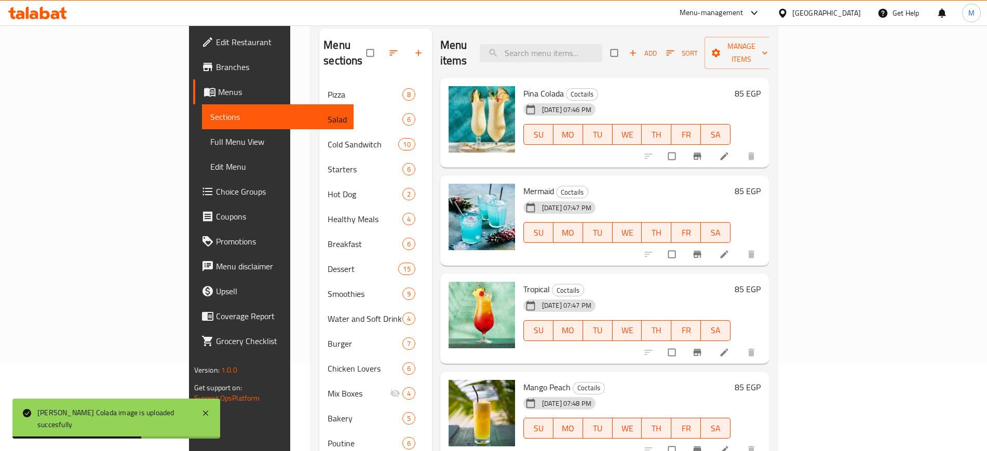
scroll to position [65, 0]
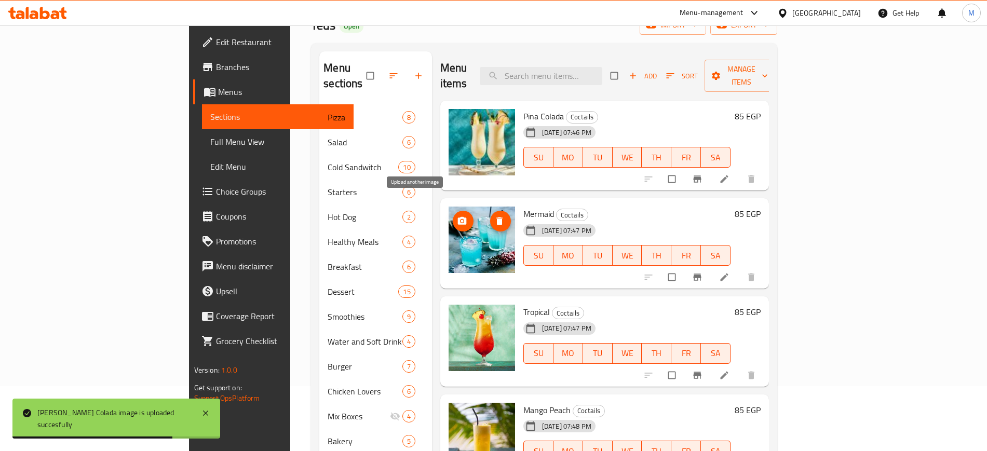
click at [453, 216] on span "upload picture" at bounding box center [463, 221] width 21 height 10
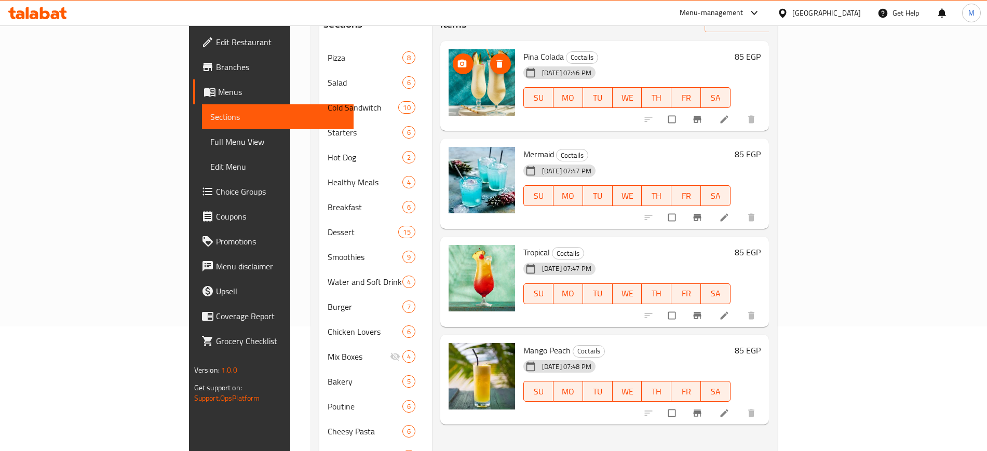
scroll to position [130, 0]
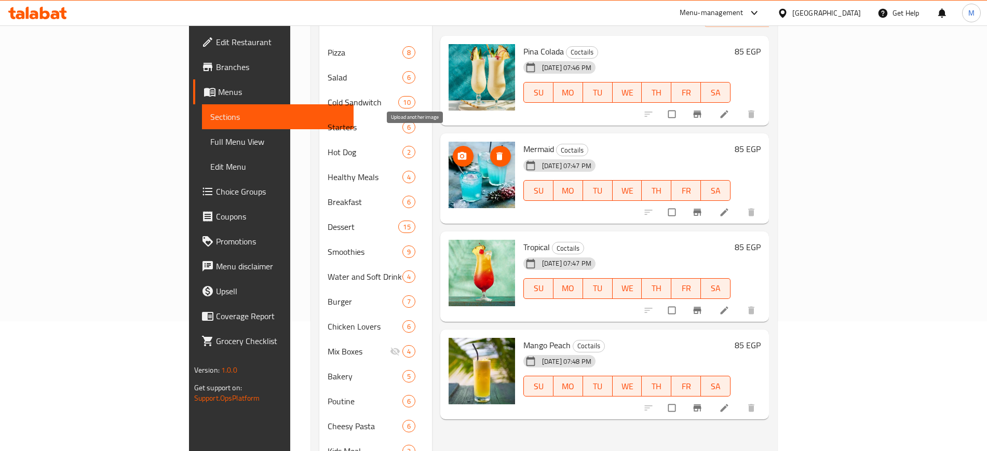
click at [457, 151] on icon "upload picture" at bounding box center [462, 156] width 10 height 10
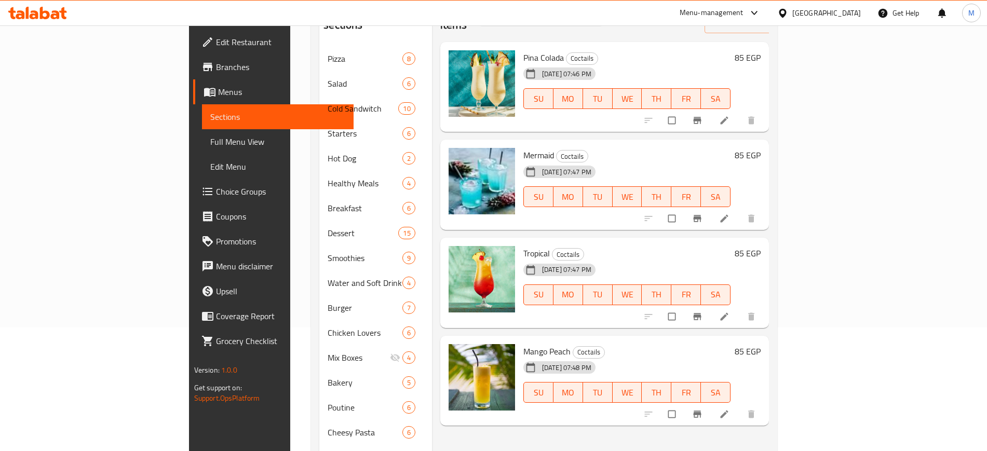
scroll to position [0, 0]
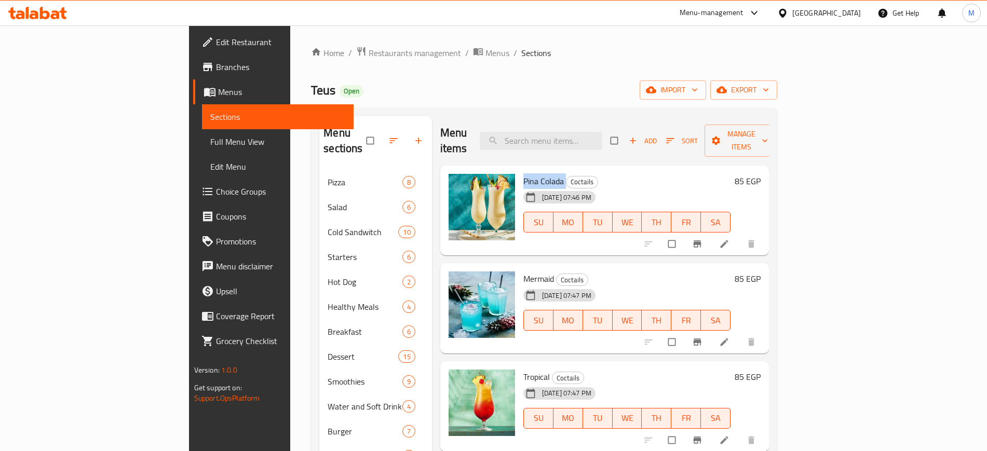
drag, startPoint x: 475, startPoint y: 163, endPoint x: 519, endPoint y: 163, distance: 44.1
click at [523, 174] on h6 "[PERSON_NAME] Colada Coctails" at bounding box center [627, 181] width 208 height 15
copy h6 "Pina Colada"
click at [457, 184] on icon "upload picture" at bounding box center [461, 188] width 9 height 8
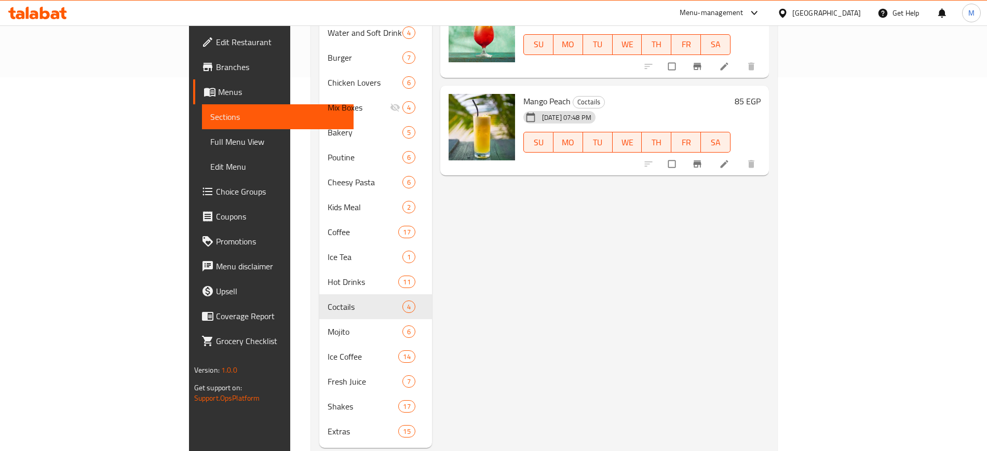
scroll to position [384, 0]
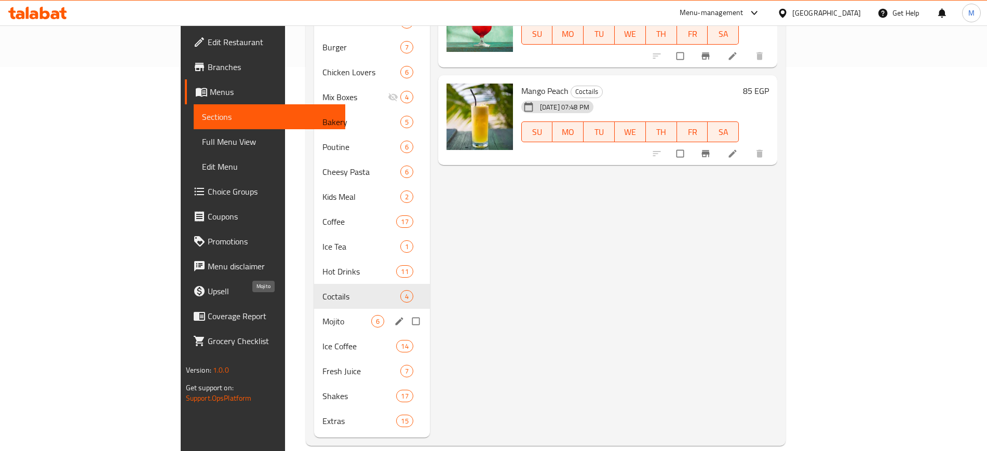
click at [322, 315] on span "Mojito" at bounding box center [346, 321] width 49 height 12
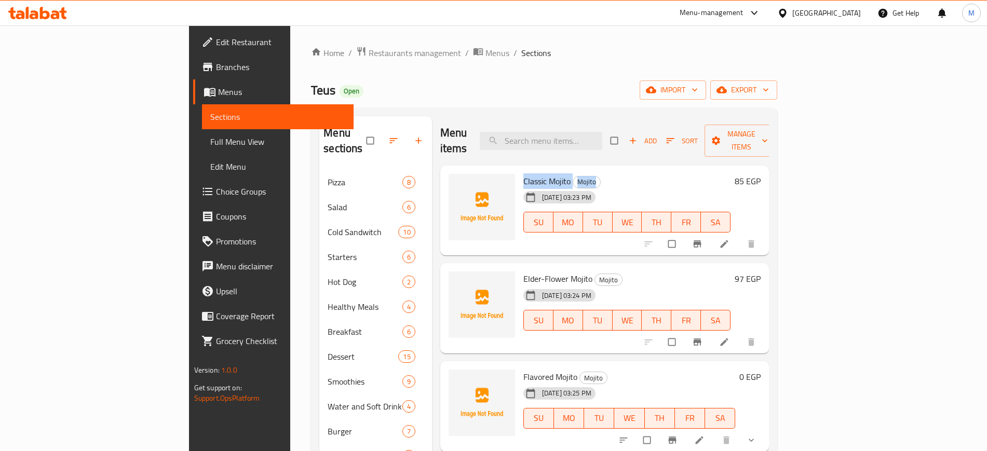
drag, startPoint x: 473, startPoint y: 166, endPoint x: 576, endPoint y: 166, distance: 102.8
click at [576, 170] on div "Classic Mojito Mojito [DATE] 03:23 PM SU MO TU WE TH FR SA" at bounding box center [627, 211] width 216 height 82
copy h6 "Classic [PERSON_NAME]"
click at [457, 183] on icon "upload picture" at bounding box center [462, 188] width 10 height 10
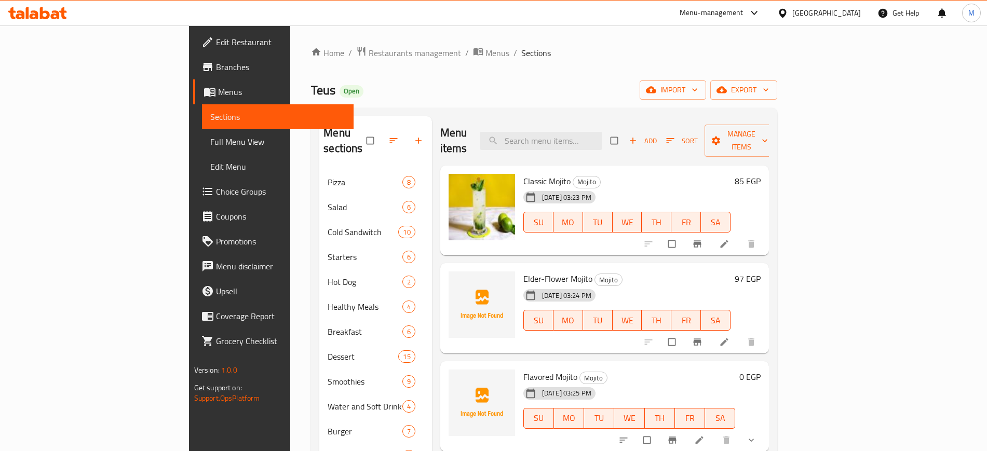
click at [731, 174] on h6 "Classic [PERSON_NAME]" at bounding box center [627, 181] width 208 height 15
click at [729, 239] on icon at bounding box center [724, 244] width 10 height 10
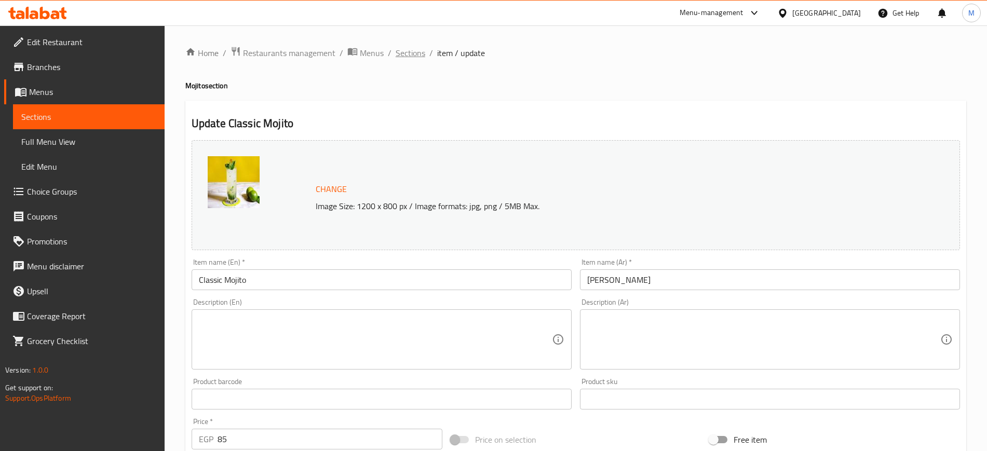
click at [411, 54] on span "Sections" at bounding box center [410, 53] width 30 height 12
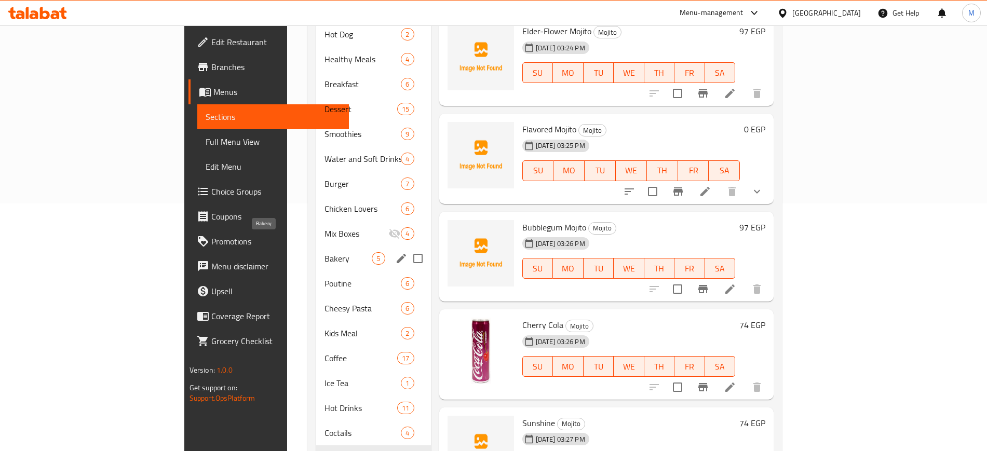
scroll to position [384, 0]
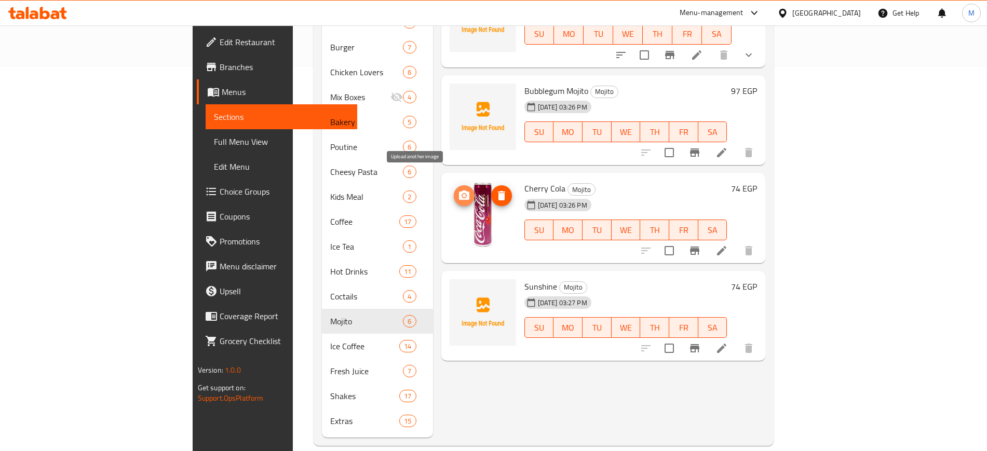
click at [458, 189] on icon "upload picture" at bounding box center [464, 195] width 12 height 12
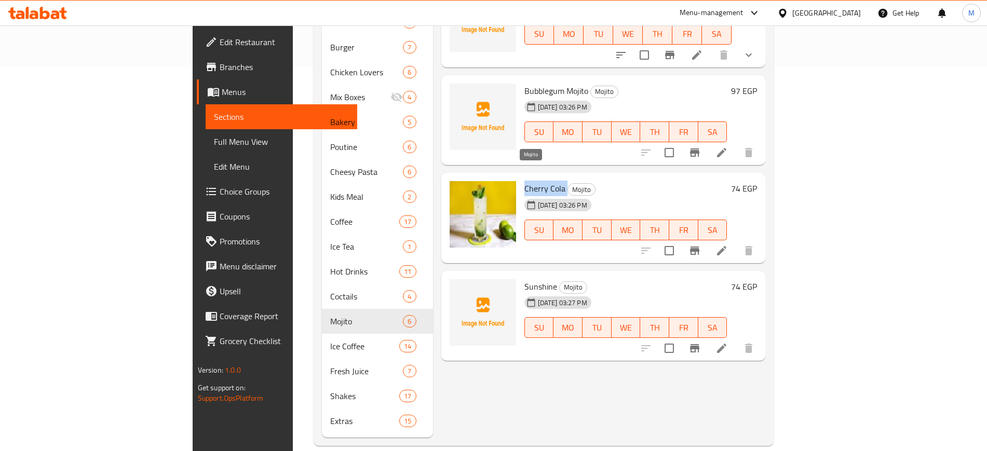
drag, startPoint x: 477, startPoint y: 171, endPoint x: 523, endPoint y: 174, distance: 45.7
click at [524, 181] on h6 "Cherry Cola Mojito" at bounding box center [625, 188] width 203 height 15
copy h6 "Cherry Cola"
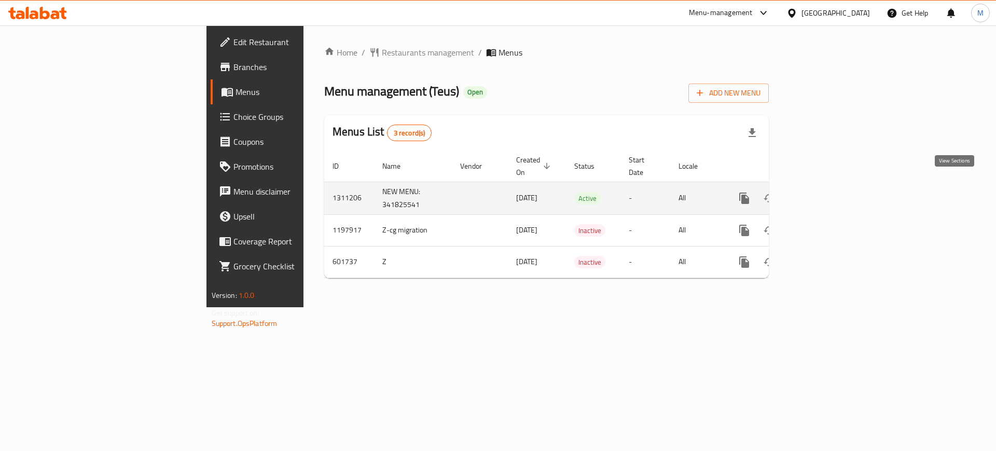
click at [824, 194] on icon "enhanced table" at bounding box center [819, 198] width 9 height 9
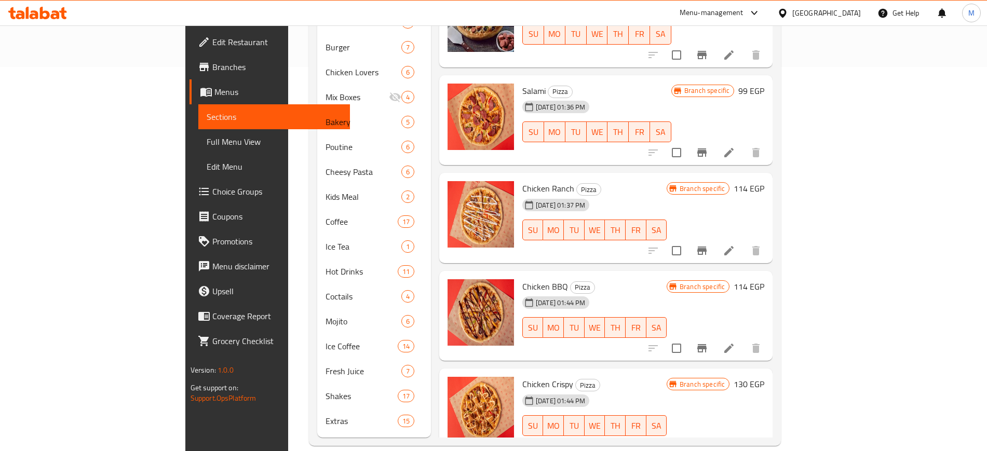
scroll to position [119, 0]
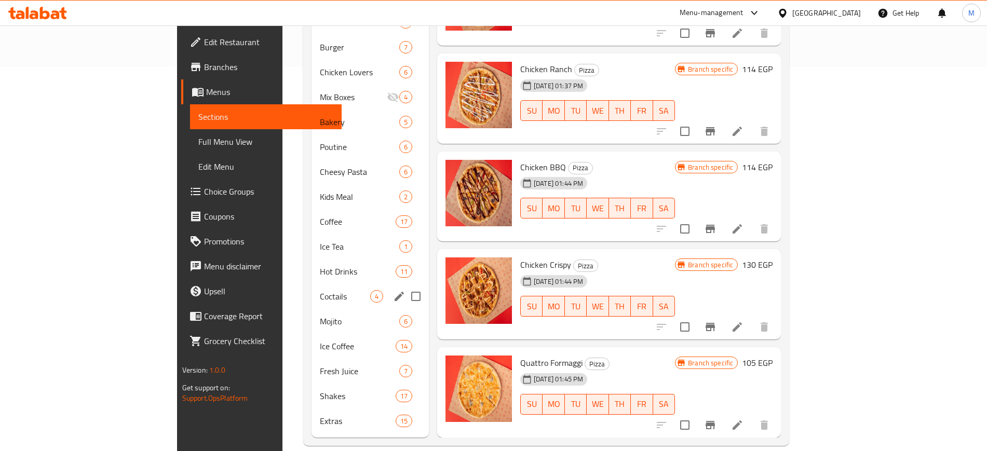
click at [311, 287] on div "Coctails 4" at bounding box center [369, 296] width 117 height 25
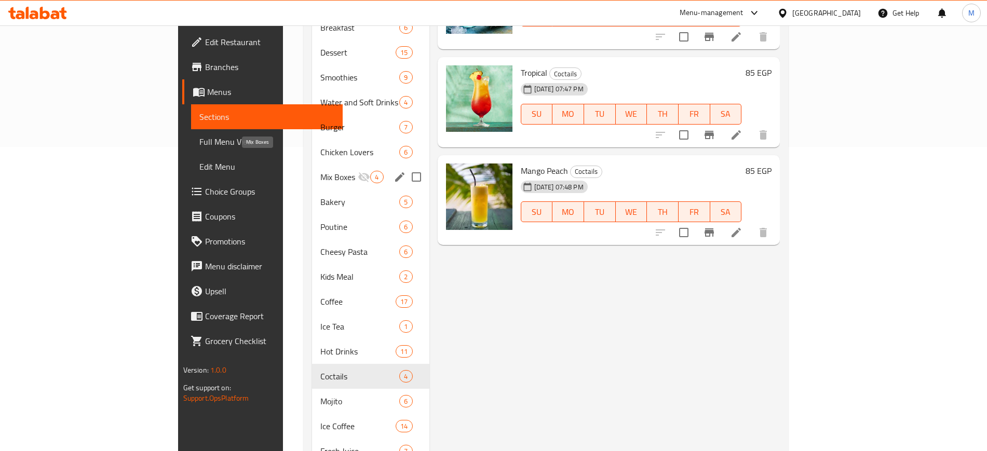
scroll to position [384, 0]
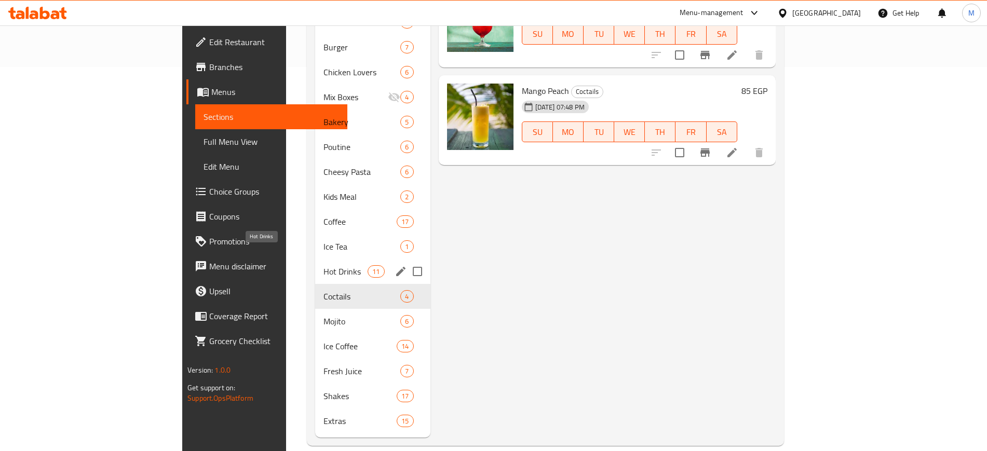
click at [323, 265] on span "Hot Drinks" at bounding box center [345, 271] width 44 height 12
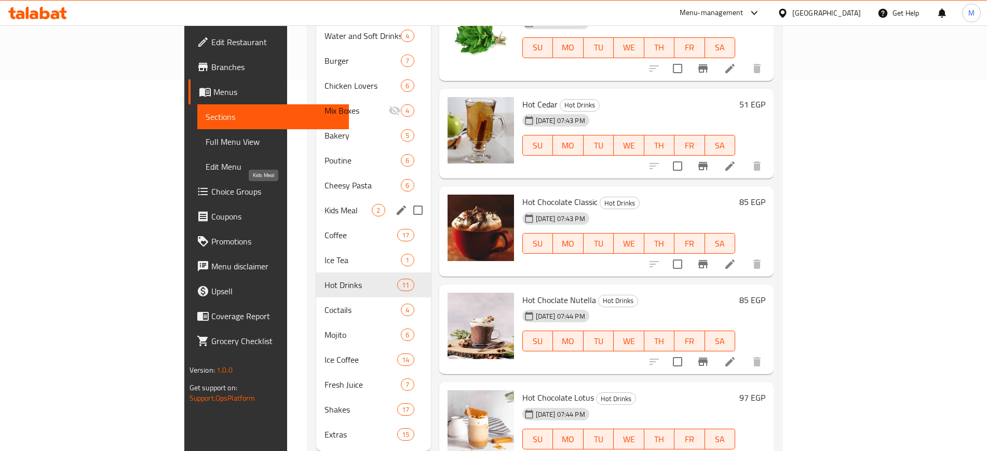
scroll to position [384, 0]
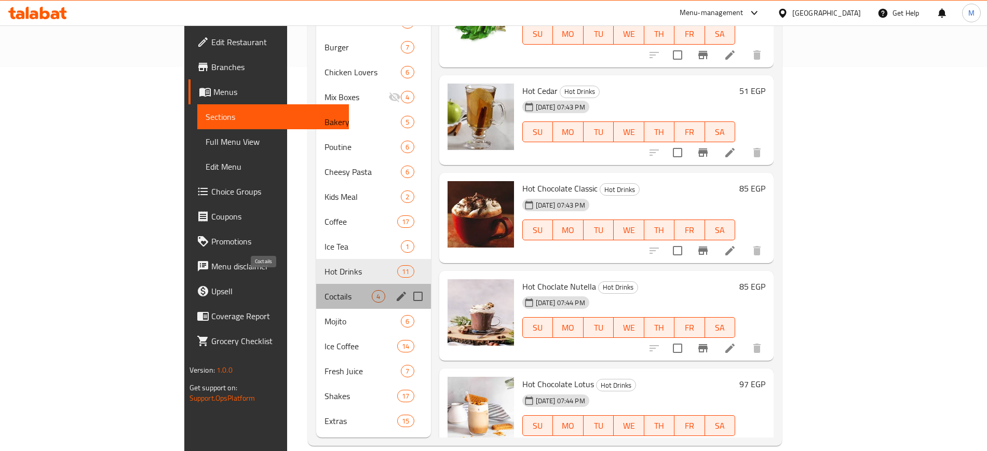
click at [324, 290] on span "Coctails" at bounding box center [347, 296] width 47 height 12
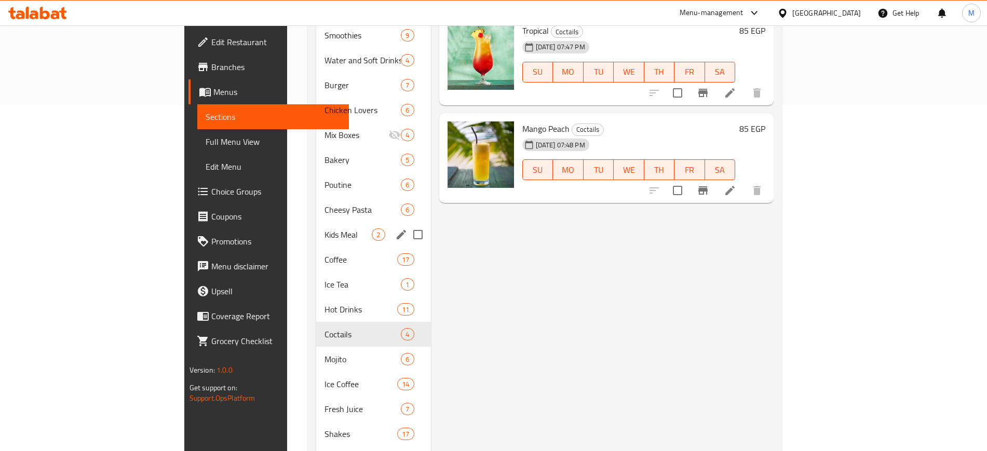
scroll to position [384, 0]
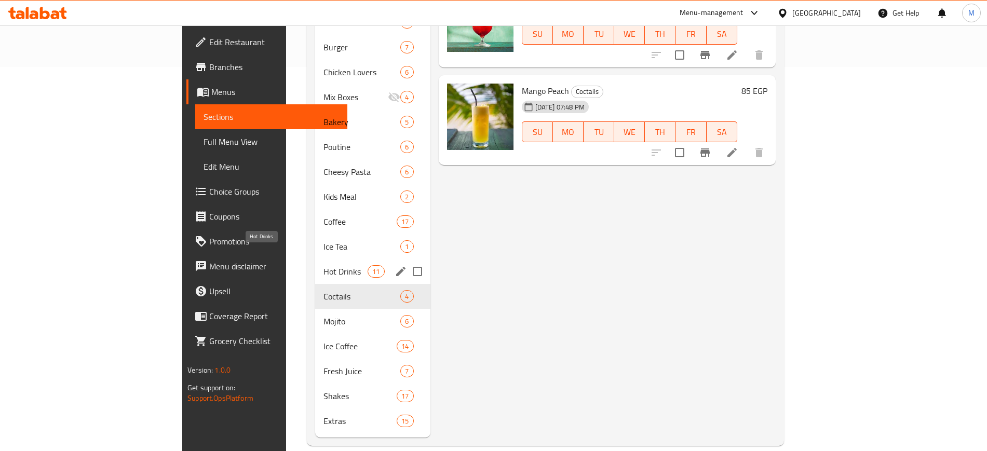
click at [323, 265] on span "Hot Drinks" at bounding box center [345, 271] width 44 height 12
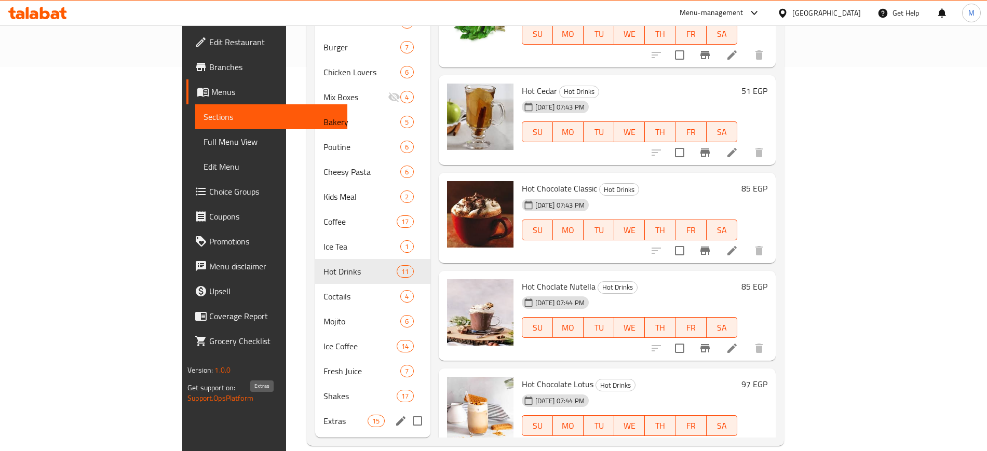
click at [323, 415] on span "Extras" at bounding box center [345, 421] width 44 height 12
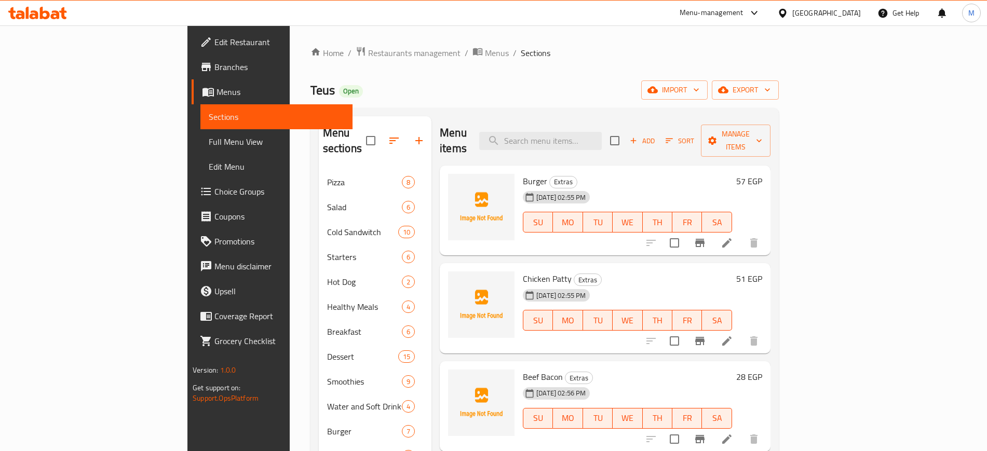
drag, startPoint x: 484, startPoint y: 167, endPoint x: 574, endPoint y: 172, distance: 89.9
click at [574, 172] on div "Burger Extras 11-09-2025 02:55 PM SU MO TU WE TH FR SA" at bounding box center [626, 211] width 217 height 82
click at [554, 170] on div "Burger Extras 11-09-2025 02:55 PM SU MO TU WE TH FR SA" at bounding box center [626, 211] width 217 height 82
click at [523, 173] on span "Burger" at bounding box center [535, 181] width 24 height 16
drag, startPoint x: 476, startPoint y: 165, endPoint x: 570, endPoint y: 165, distance: 93.9
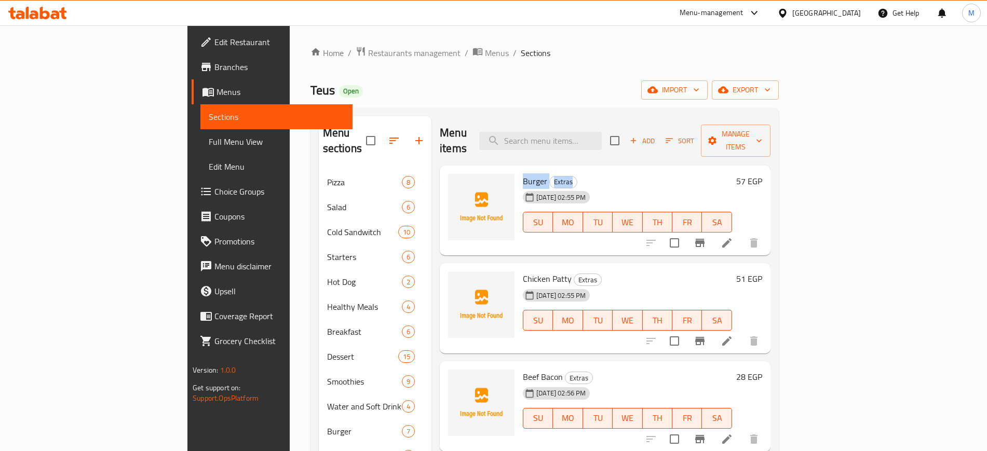
click at [570, 174] on h6 "Burger Extras" at bounding box center [627, 181] width 209 height 15
copy h6 "Burger Extras"
click at [452, 182] on span "upload picture" at bounding box center [462, 188] width 21 height 12
click at [594, 174] on h6 "Burger Extras" at bounding box center [627, 181] width 209 height 15
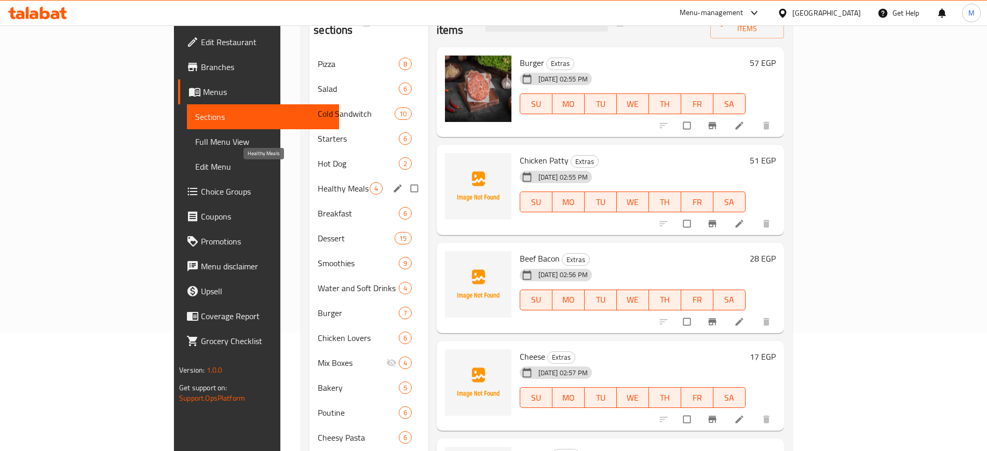
scroll to position [130, 0]
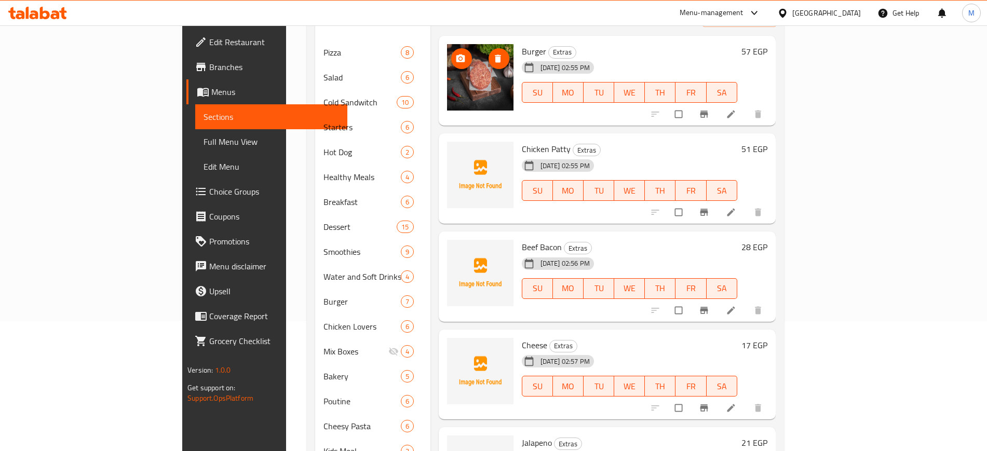
click at [451, 48] on button "upload picture" at bounding box center [461, 58] width 21 height 21
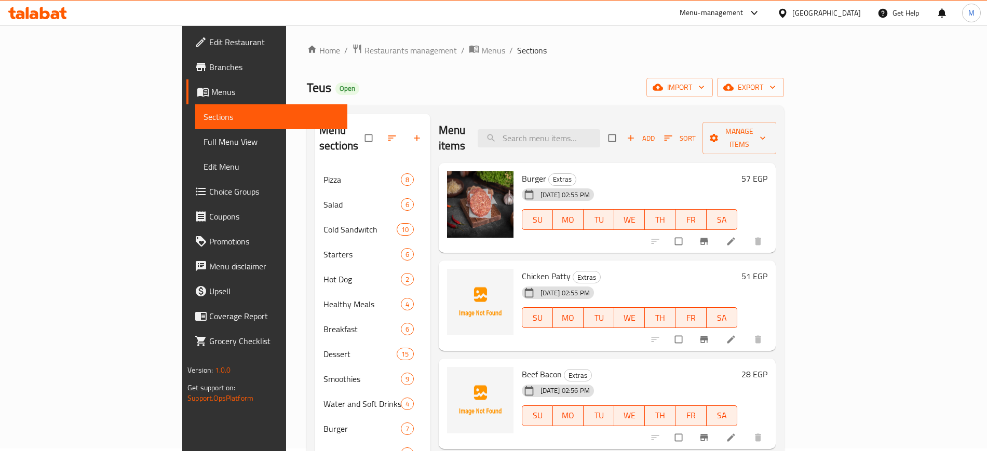
scroll to position [0, 0]
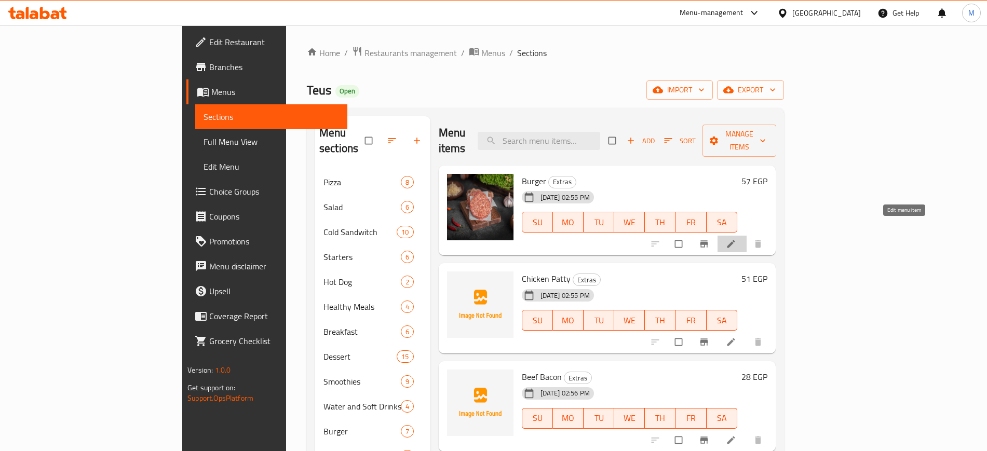
click at [736, 239] on icon at bounding box center [731, 244] width 10 height 10
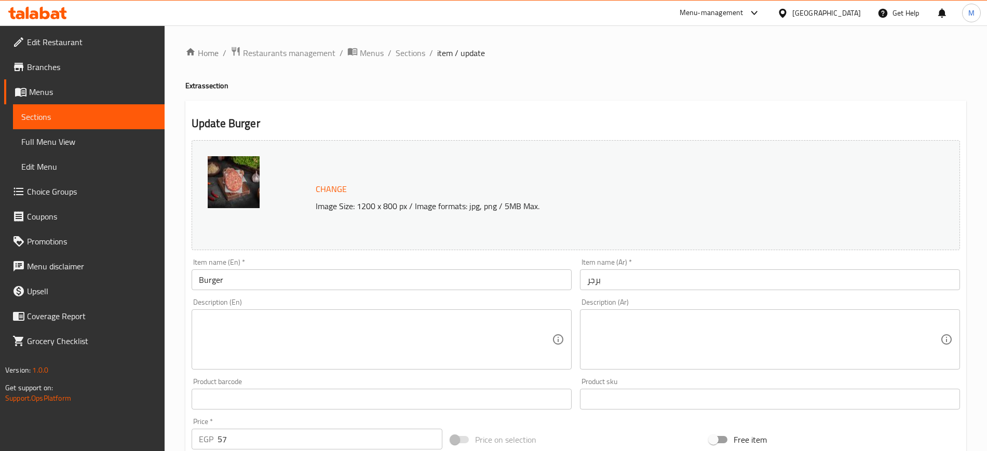
click at [337, 184] on span "Change" at bounding box center [331, 189] width 31 height 15
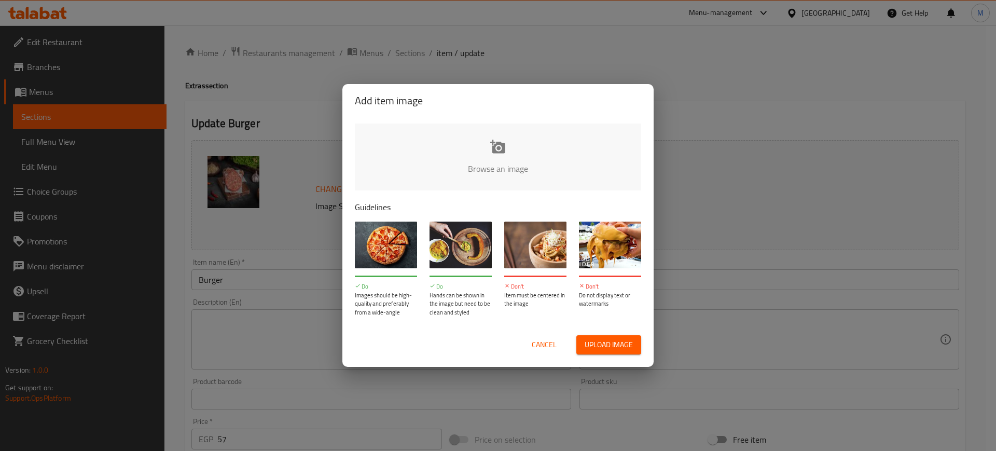
click at [615, 346] on span "Upload image" at bounding box center [609, 344] width 48 height 13
type input "C:\fakepath\Burger.jpg"
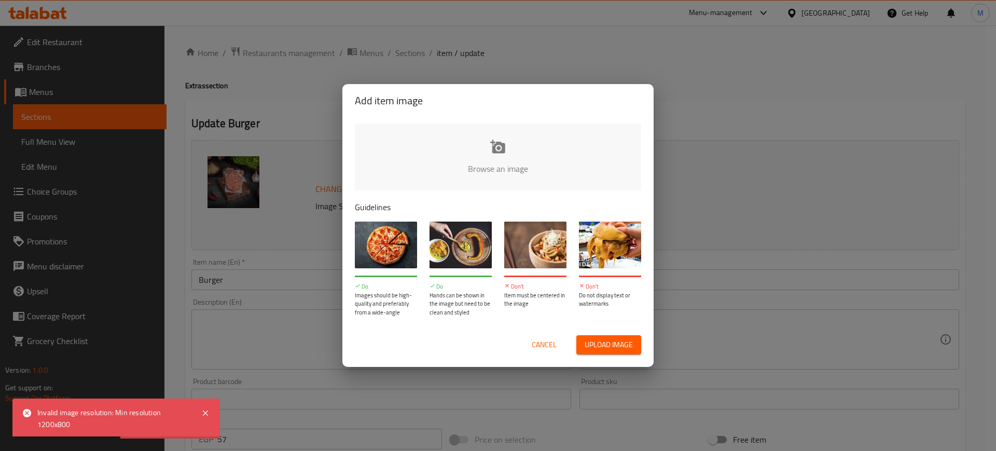
click at [541, 339] on span "Cancel" at bounding box center [544, 344] width 25 height 13
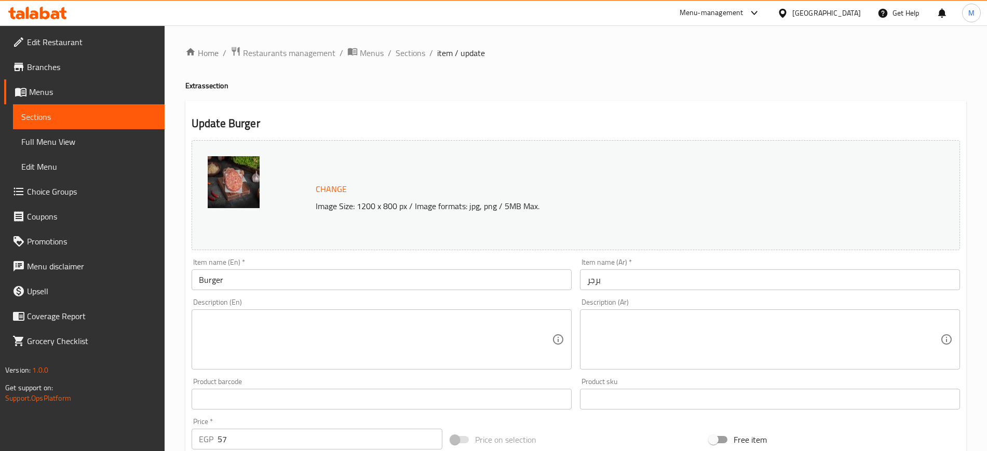
click at [335, 184] on span "Change" at bounding box center [331, 189] width 31 height 15
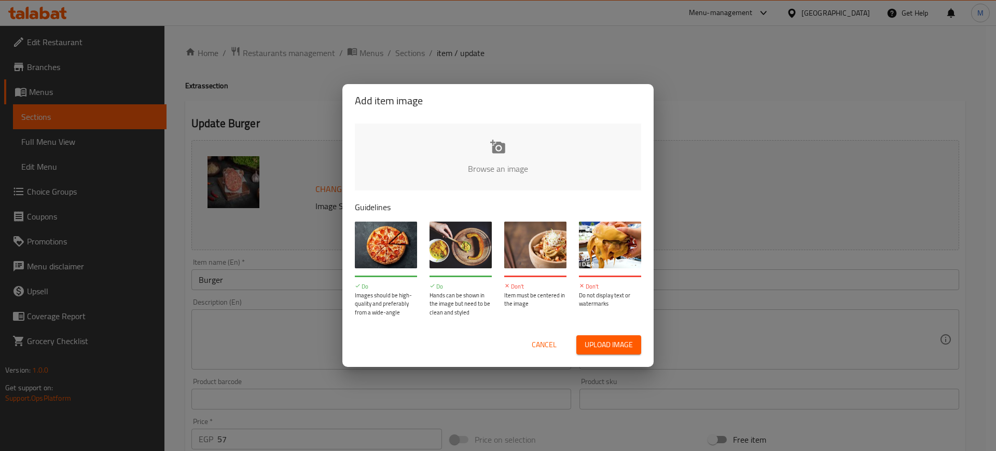
click at [488, 155] on input "file" at bounding box center [849, 172] width 988 height 97
type input "C:\fakepath\Burger.png"
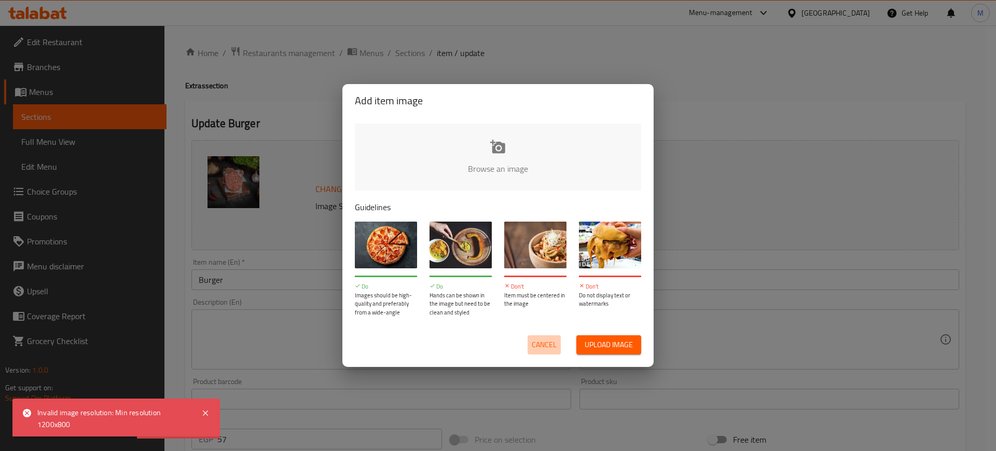
click at [548, 345] on span "Cancel" at bounding box center [544, 344] width 25 height 13
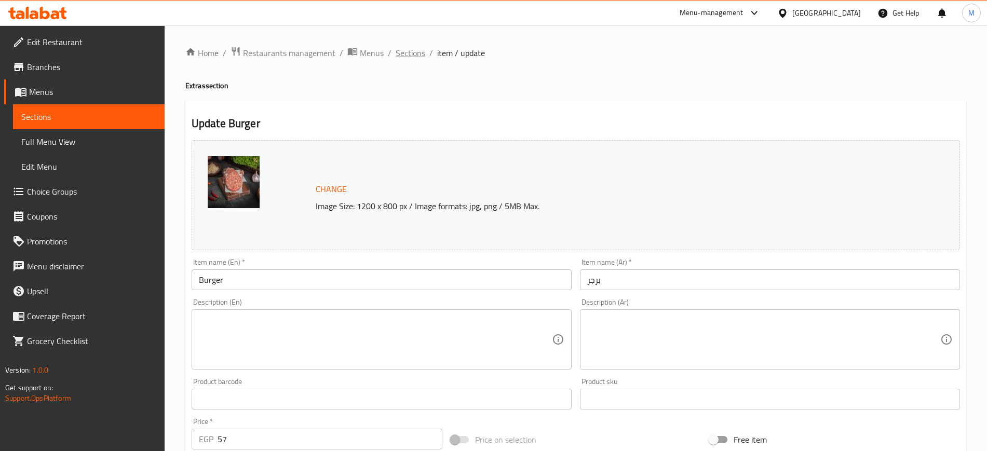
click at [419, 52] on span "Sections" at bounding box center [410, 53] width 30 height 12
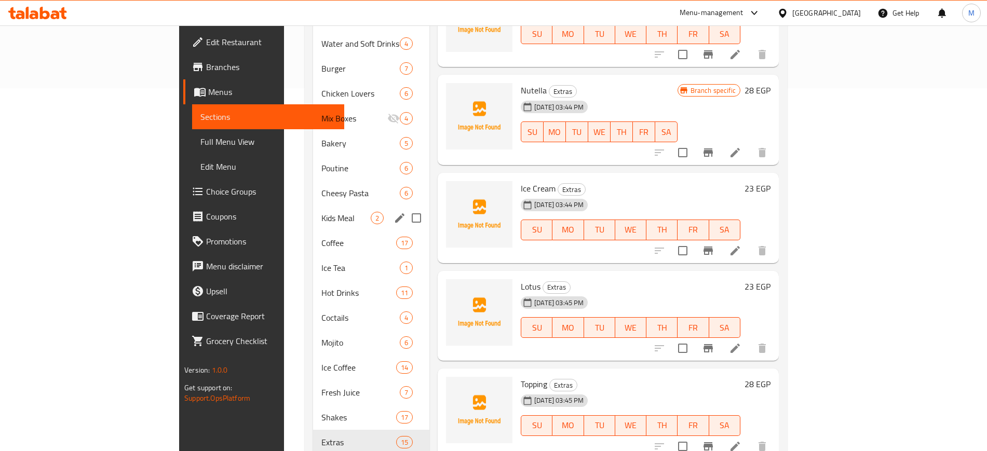
scroll to position [384, 0]
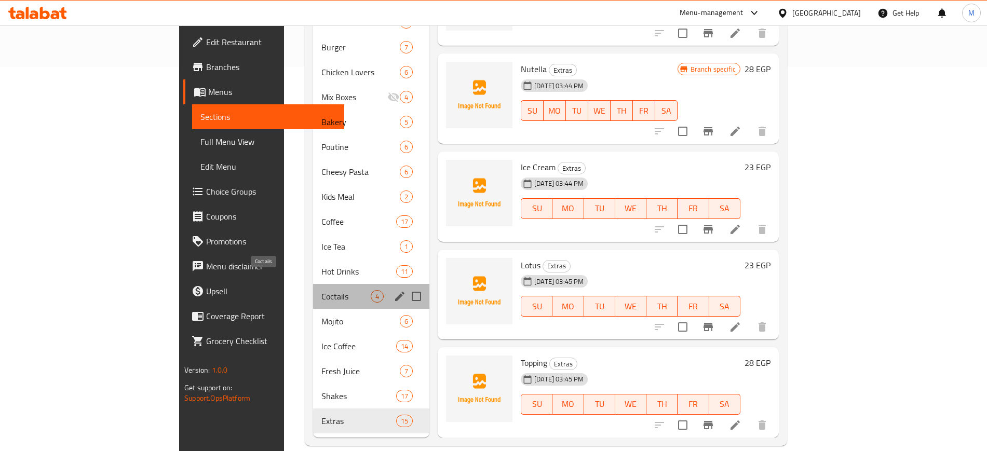
click at [321, 290] on span "Coctails" at bounding box center [345, 296] width 49 height 12
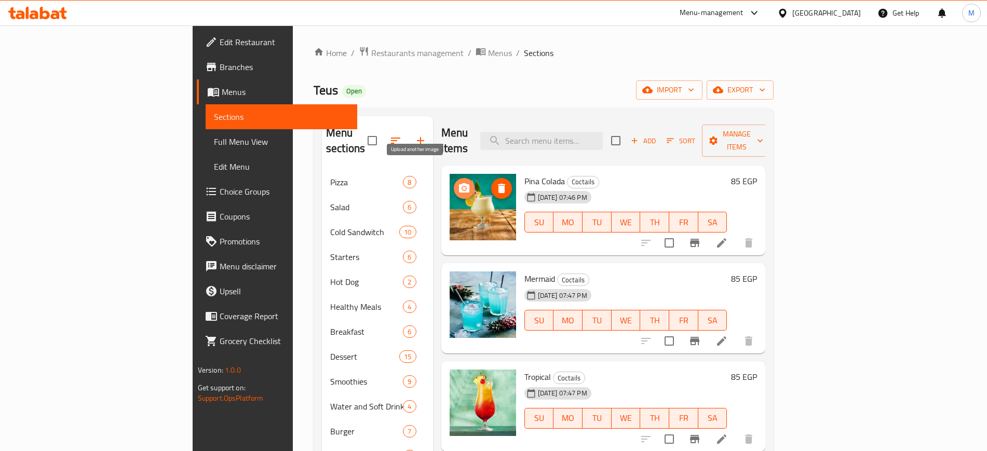
click at [459, 183] on icon "upload picture" at bounding box center [464, 187] width 10 height 9
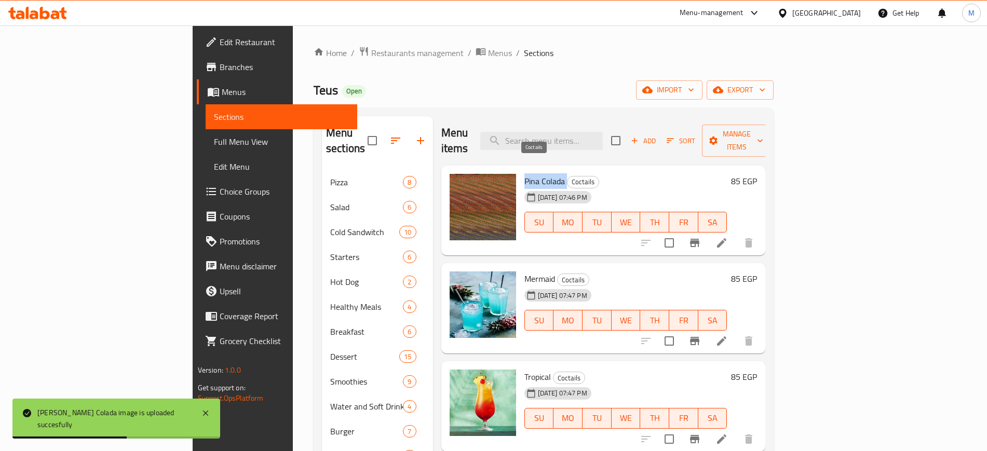
drag, startPoint x: 476, startPoint y: 162, endPoint x: 522, endPoint y: 162, distance: 45.7
click at [524, 174] on h6 "Pina Colada Coctails" at bounding box center [625, 181] width 203 height 15
copy h6 "Pina Colada"
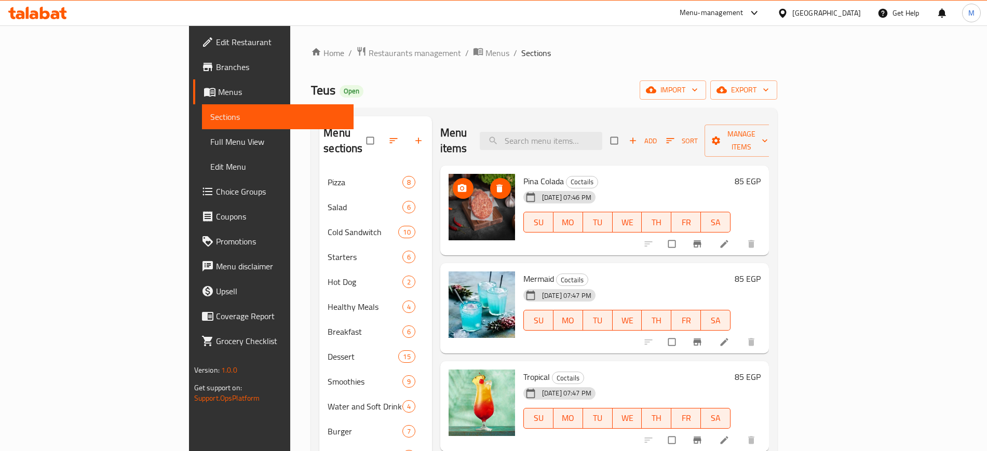
click at [457, 183] on icon "upload picture" at bounding box center [462, 188] width 10 height 10
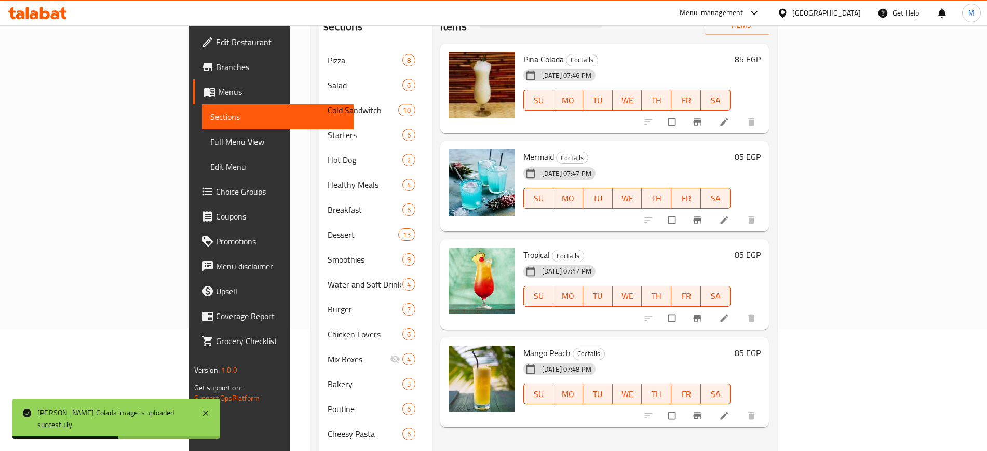
scroll to position [130, 0]
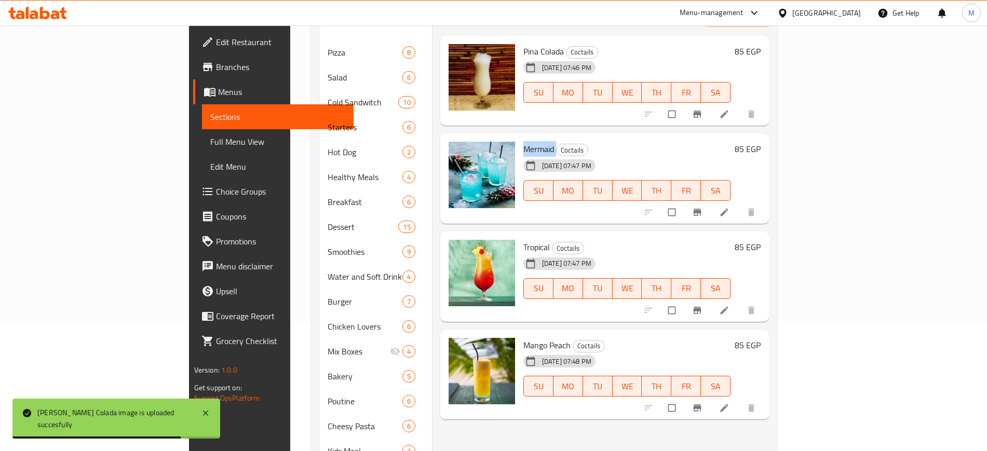
drag, startPoint x: 474, startPoint y: 132, endPoint x: 508, endPoint y: 132, distance: 33.7
click at [519, 138] on div "Mermaid Coctails 11-09-2025 07:47 PM SU MO TU WE TH FR SA" at bounding box center [627, 179] width 216 height 82
copy h6 "Mermaid"
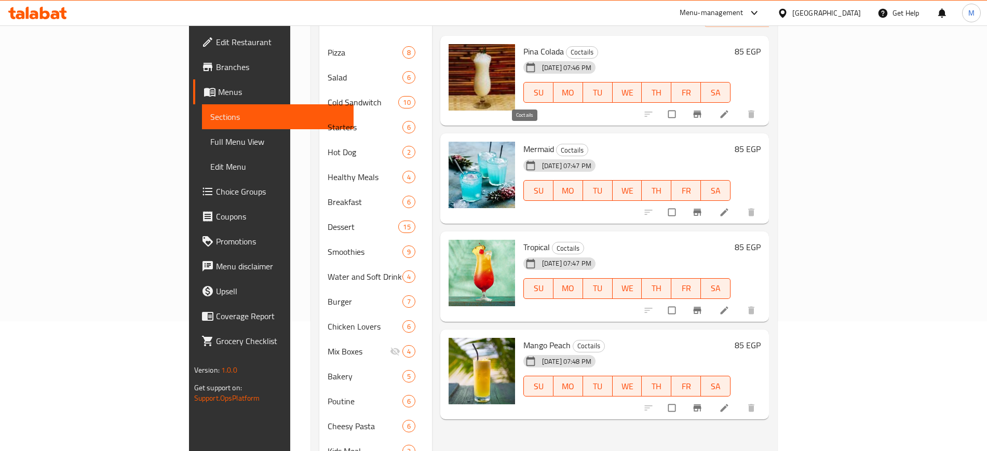
click at [556, 144] on div "Coctails" at bounding box center [572, 150] width 32 height 12
drag, startPoint x: 476, startPoint y: 132, endPoint x: 589, endPoint y: 132, distance: 112.6
click at [589, 142] on h6 "Mermaid Coctails" at bounding box center [627, 149] width 208 height 15
copy h6 "Mermaid Coctails"
click at [457, 152] on icon "upload picture" at bounding box center [461, 156] width 9 height 8
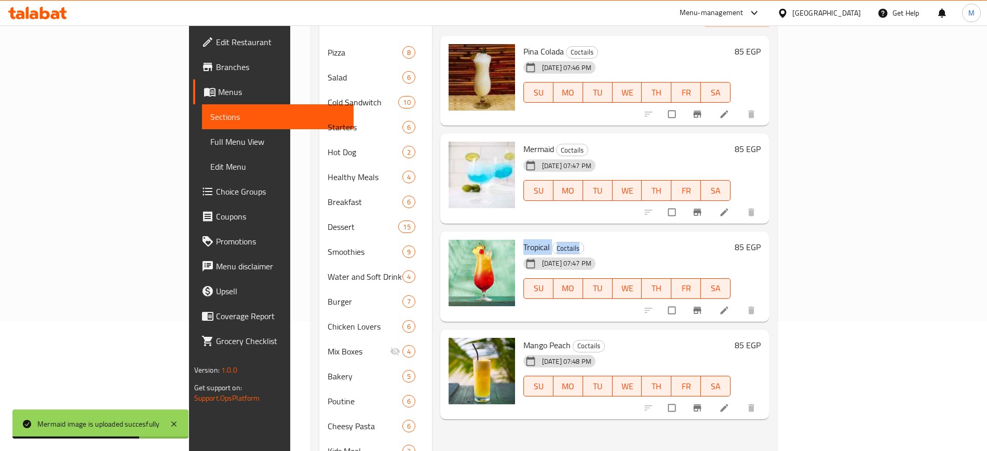
drag, startPoint x: 475, startPoint y: 231, endPoint x: 553, endPoint y: 241, distance: 78.4
click at [553, 241] on div "Tropical Coctails 11-09-2025 07:47 PM SU MO TU WE TH FR SA" at bounding box center [627, 277] width 216 height 82
copy div "Tropical Coctails"
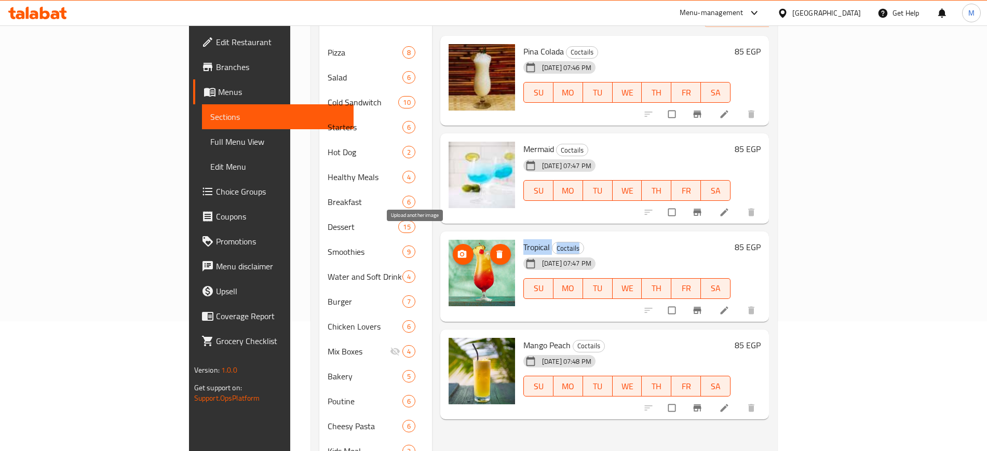
click at [453, 249] on span "upload picture" at bounding box center [463, 254] width 21 height 10
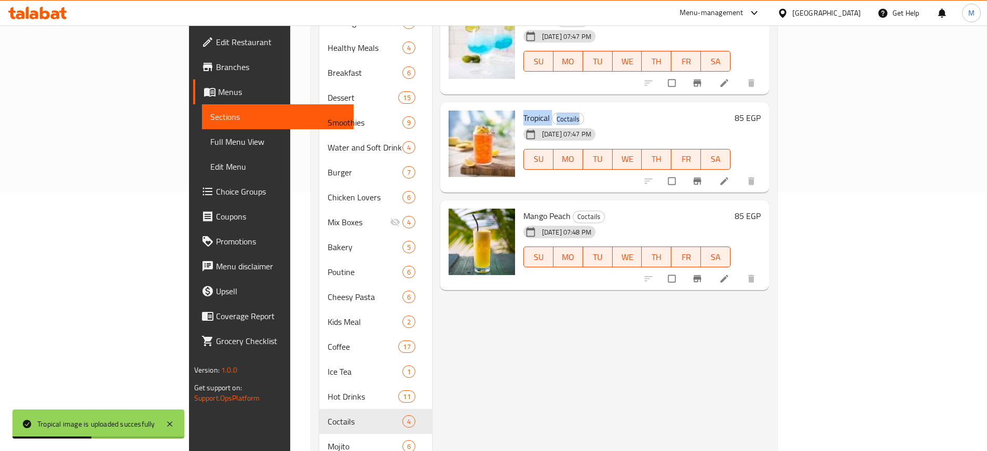
scroll to position [259, 0]
drag, startPoint x: 478, startPoint y: 200, endPoint x: 580, endPoint y: 199, distance: 101.7
click at [580, 208] on h6 "Mango Peach Coctails" at bounding box center [627, 215] width 208 height 15
copy h6 "Mango Peach Coctails"
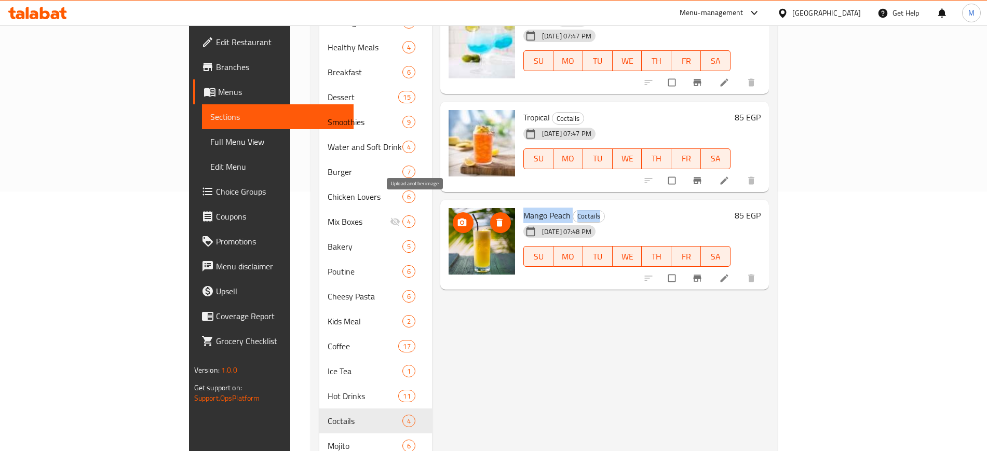
click at [457, 218] on icon "upload picture" at bounding box center [461, 222] width 9 height 8
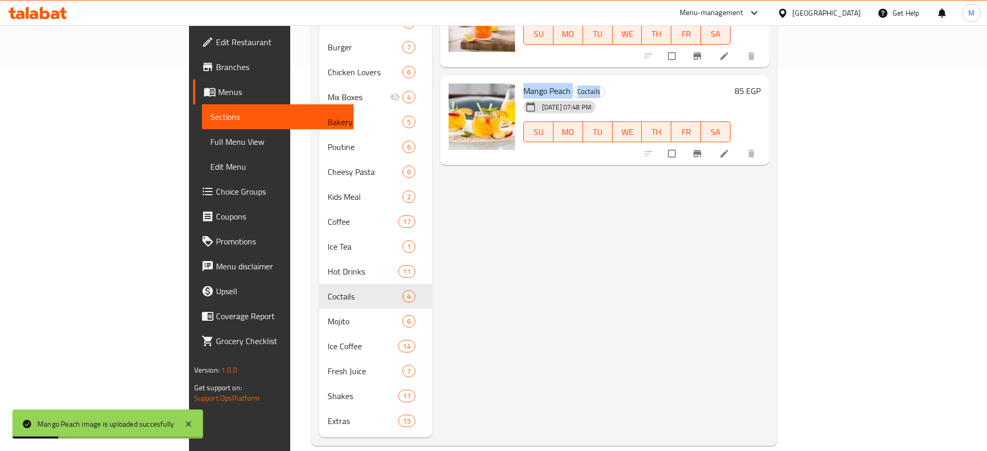
scroll to position [254, 0]
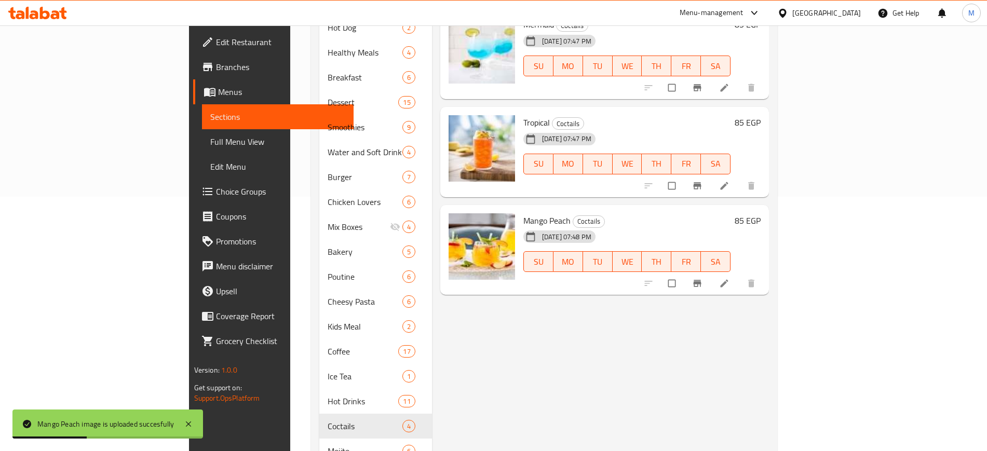
click at [589, 329] on div "Menu items Add Sort Manage items Pina Colada Coctails 11-09-2025 07:46 PM SU MO…" at bounding box center [600, 214] width 337 height 705
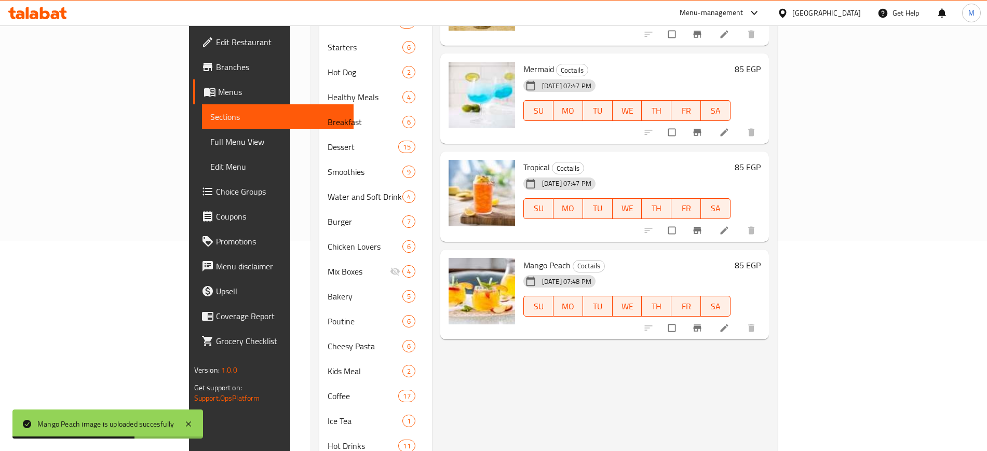
scroll to position [384, 0]
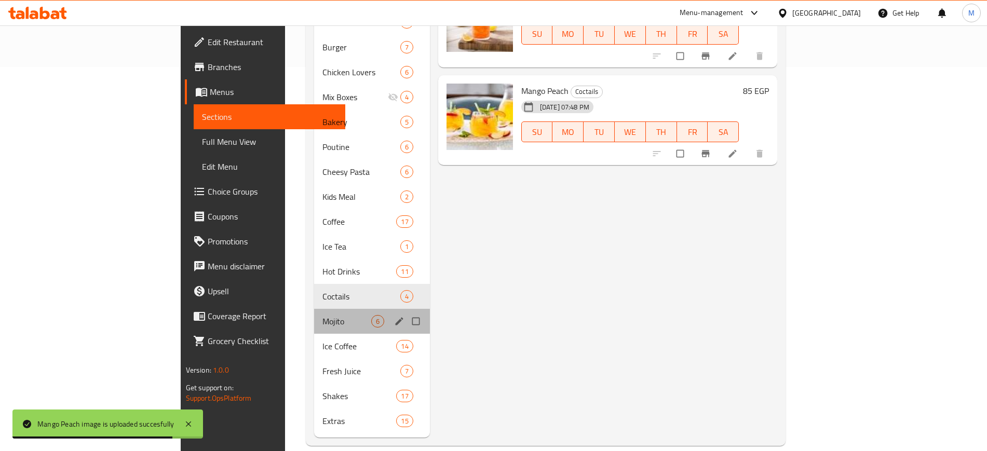
click at [314, 313] on div "Mojito 6" at bounding box center [372, 321] width 116 height 25
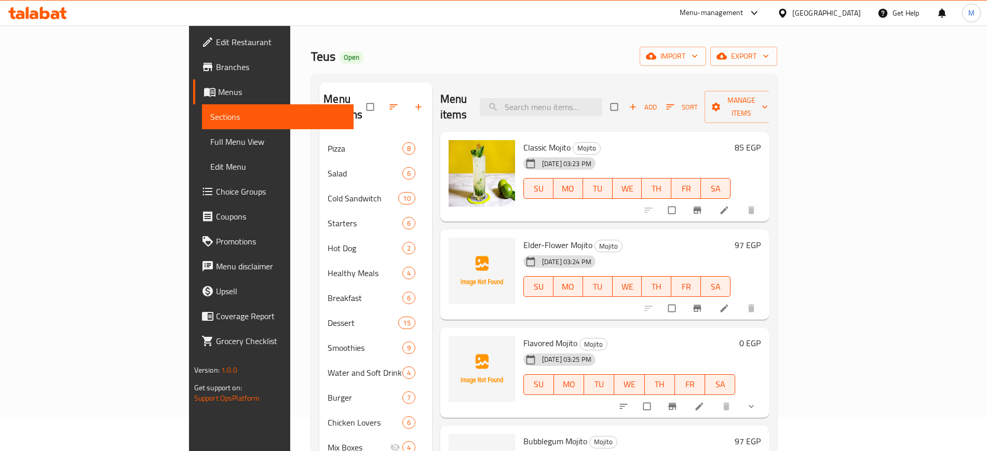
scroll to position [130, 0]
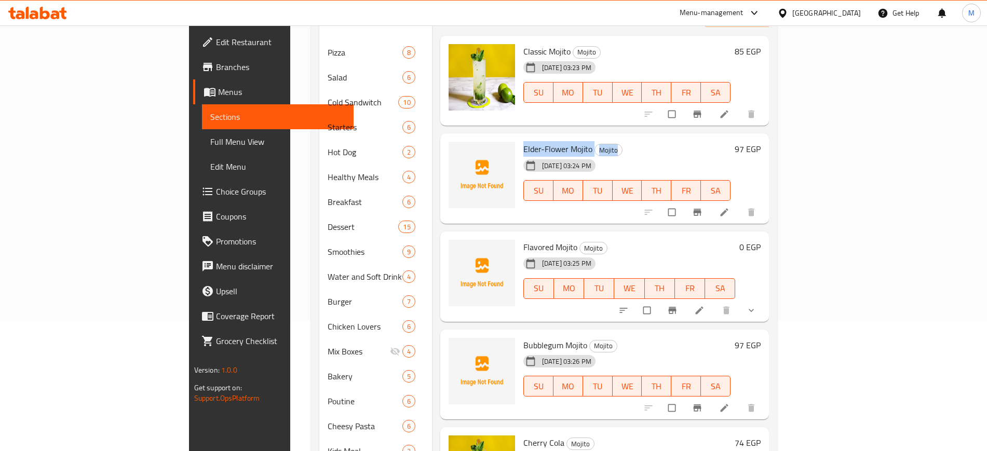
drag, startPoint x: 473, startPoint y: 135, endPoint x: 610, endPoint y: 135, distance: 136.5
click at [610, 138] on div "Elder-Flower Mojito Mojito 11-09-2025 03:24 PM SU MO TU WE TH FR SA" at bounding box center [627, 179] width 216 height 82
copy h6 "Elder-Flower Mojito Mojito"
click at [453, 151] on span "upload picture" at bounding box center [463, 156] width 21 height 10
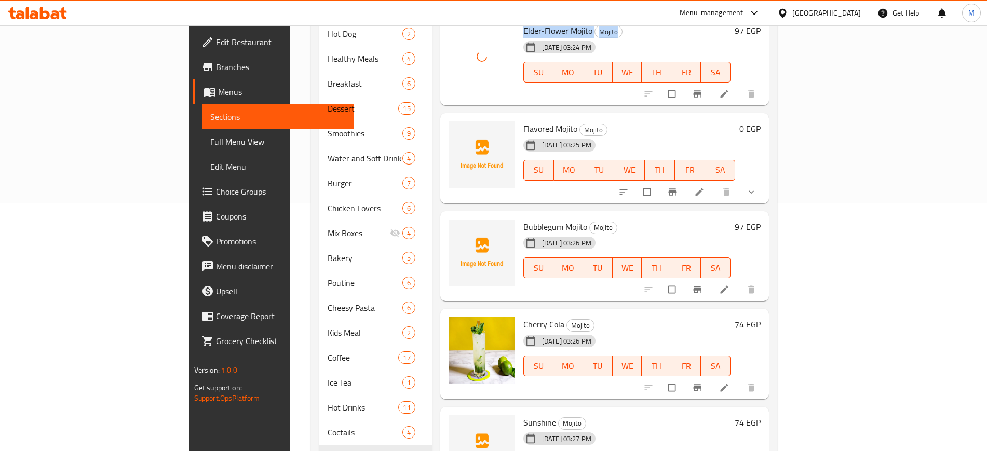
scroll to position [259, 0]
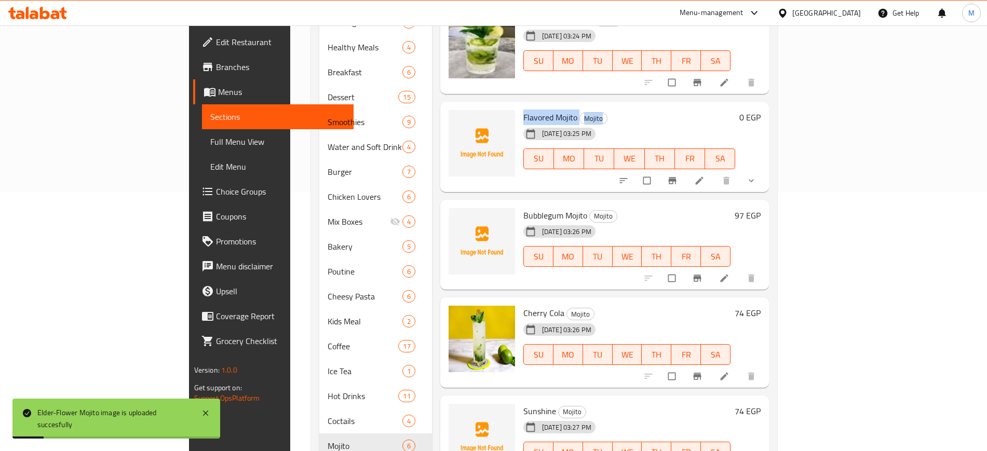
drag, startPoint x: 476, startPoint y: 102, endPoint x: 617, endPoint y: 102, distance: 140.6
click at [617, 110] on h6 "Flavored Mojito Mojito" at bounding box center [629, 117] width 212 height 15
copy h6 "Flavored Mojito Mojito"
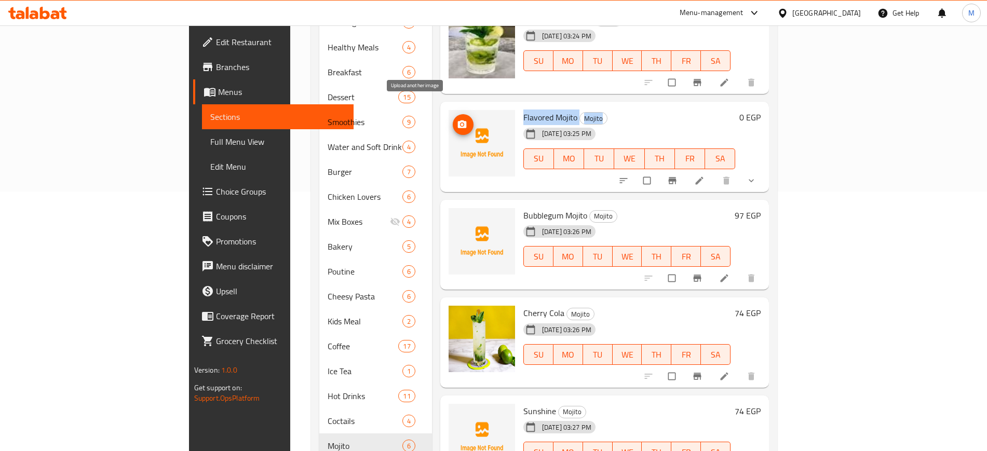
click at [453, 119] on span "upload picture" at bounding box center [463, 124] width 21 height 10
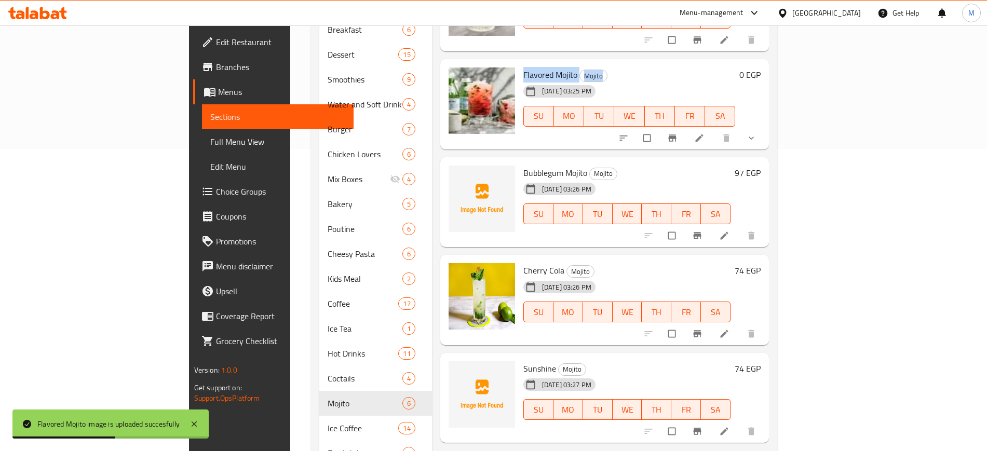
scroll to position [324, 0]
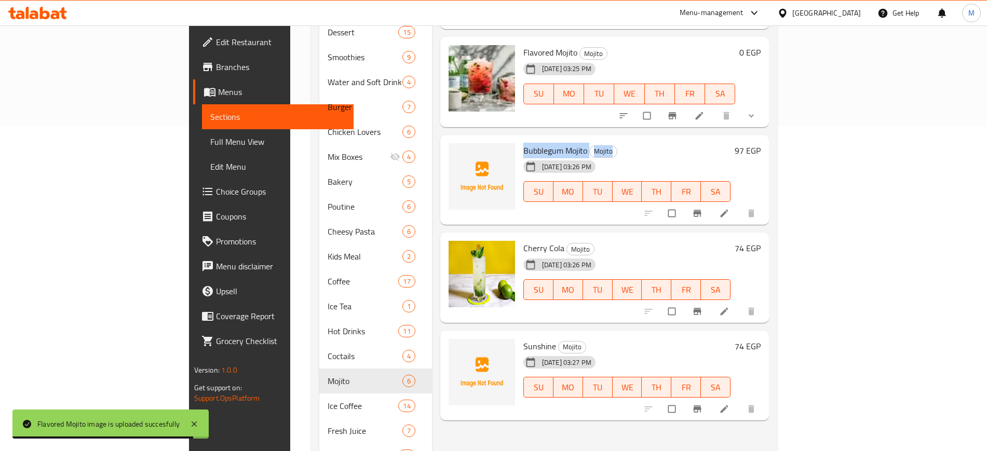
drag, startPoint x: 476, startPoint y: 133, endPoint x: 594, endPoint y: 132, distance: 117.8
click at [594, 143] on h6 "Bubblegum Mojito Mojito" at bounding box center [627, 150] width 208 height 15
copy h6 "Bubblegum Mojito Mojito"
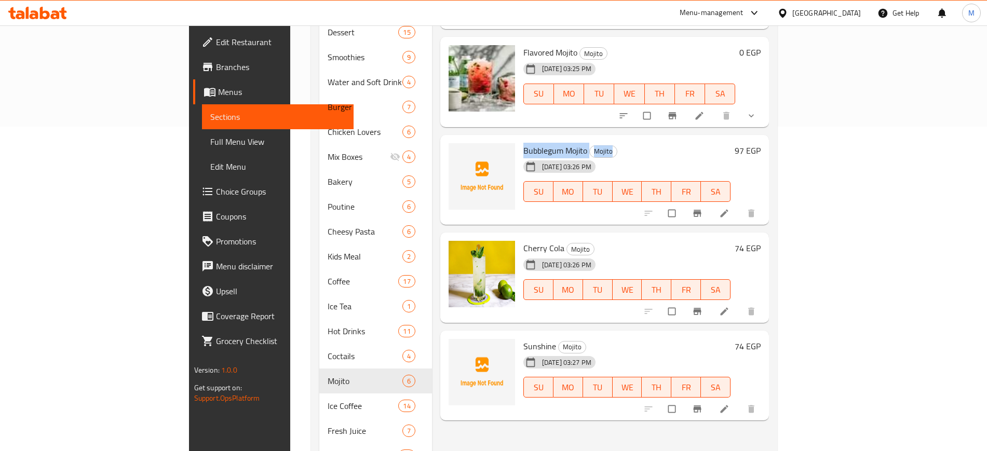
copy h6 "Bubblegum Mojito Mojito"
drag, startPoint x: 596, startPoint y: 128, endPoint x: 593, endPoint y: 136, distance: 9.1
click at [593, 143] on h6 "Bubblegum Mojito Mojito" at bounding box center [627, 150] width 208 height 15
drag, startPoint x: 477, startPoint y: 135, endPoint x: 589, endPoint y: 135, distance: 111.6
click at [589, 143] on h6 "Bubblegum Mojito Mojito" at bounding box center [627, 150] width 208 height 15
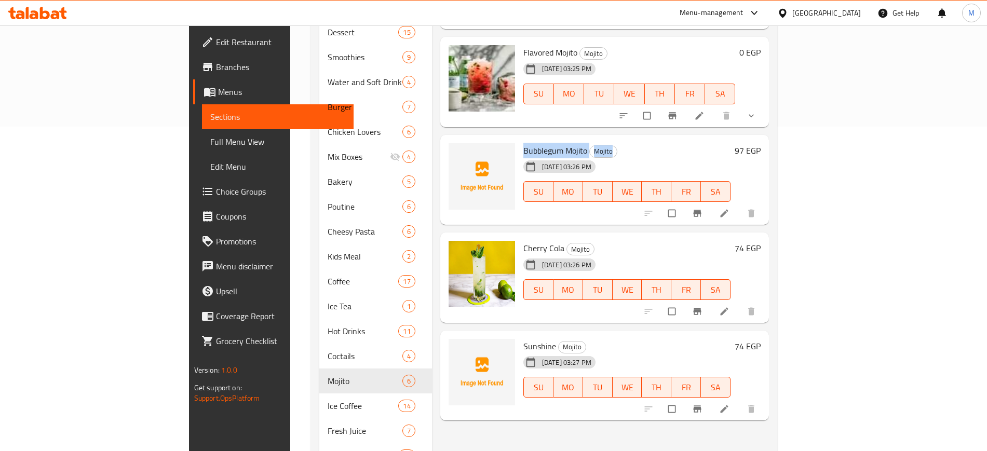
copy h6 "Bubblegum Mojito Mojito"
click at [457, 153] on icon "upload picture" at bounding box center [461, 157] width 9 height 8
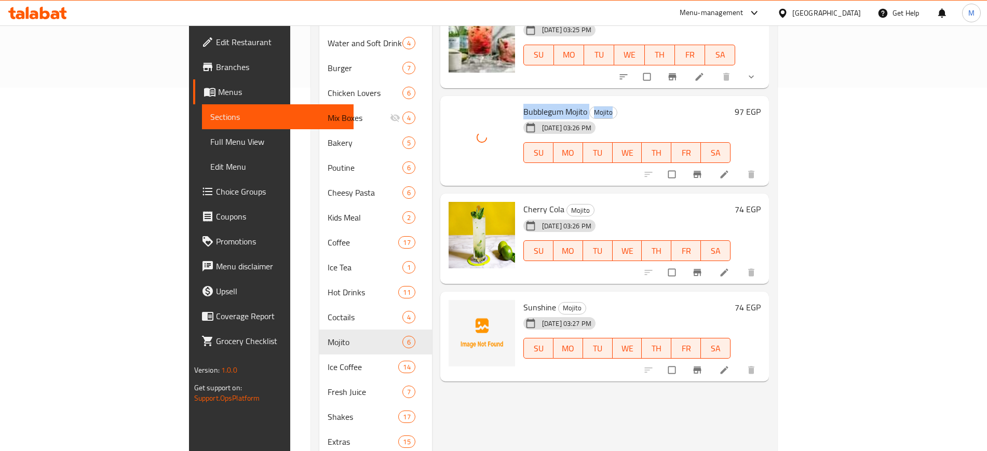
scroll to position [384, 0]
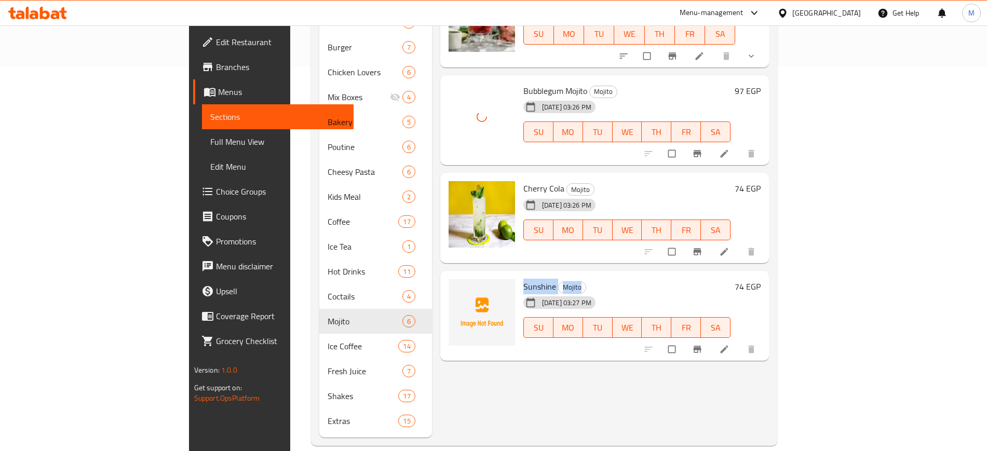
drag, startPoint x: 474, startPoint y: 270, endPoint x: 553, endPoint y: 270, distance: 78.9
click at [553, 275] on div "Sunshine Mojito 11-09-2025 03:27 PM SU MO TU WE TH FR SA" at bounding box center [627, 316] width 216 height 82
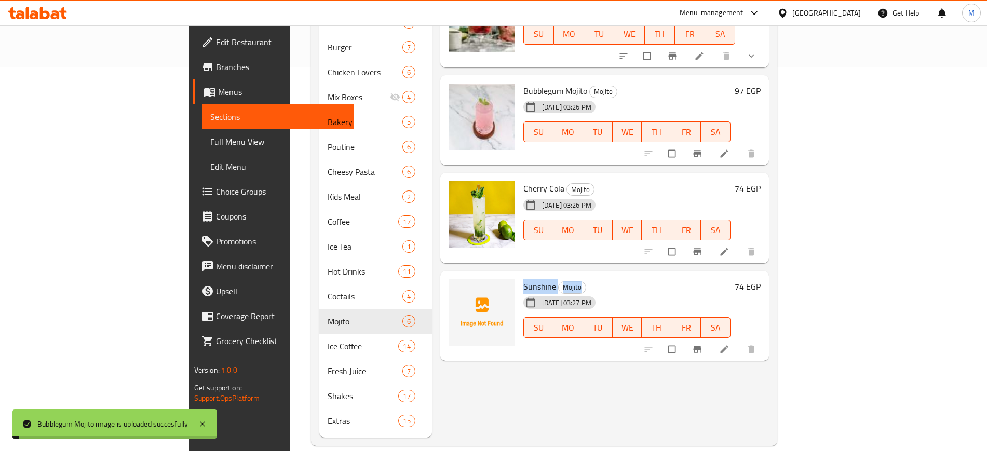
copy h6 "Sunshine Mojito"
click at [457, 289] on icon "upload picture" at bounding box center [461, 293] width 9 height 8
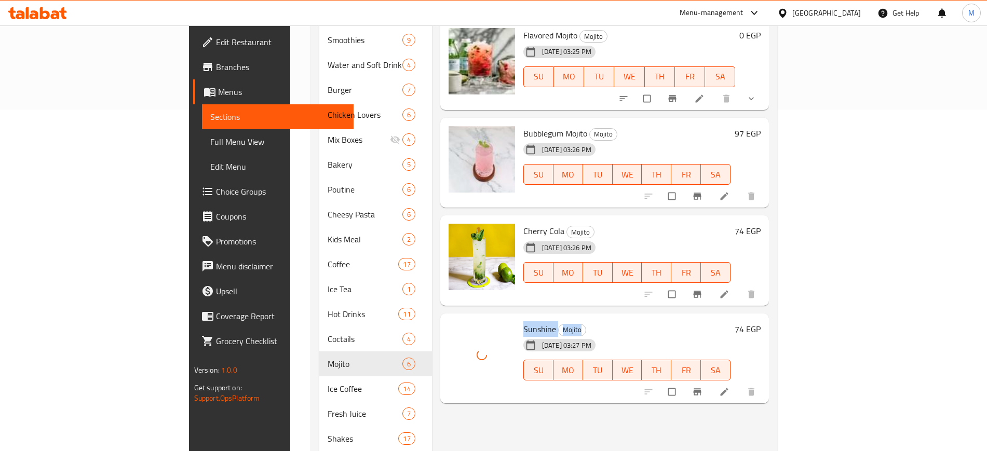
scroll to position [319, 0]
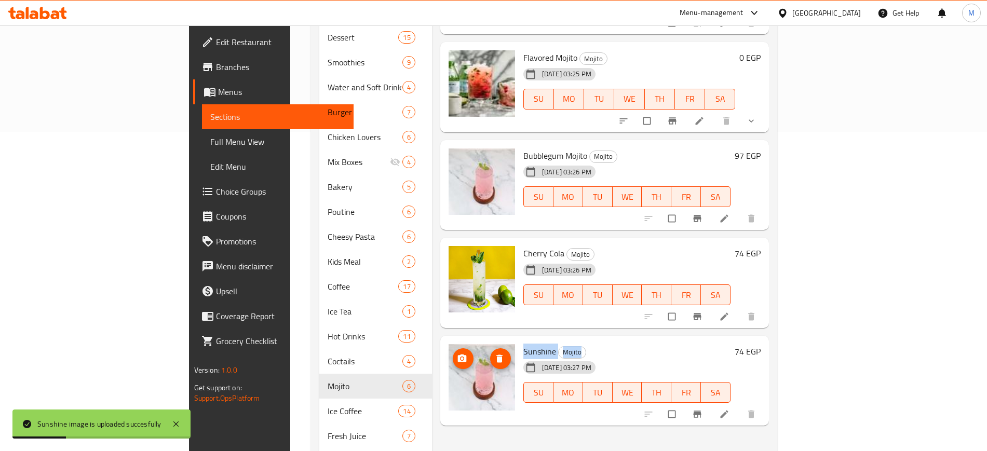
click at [460, 357] on circle "upload picture" at bounding box center [461, 358] width 3 height 3
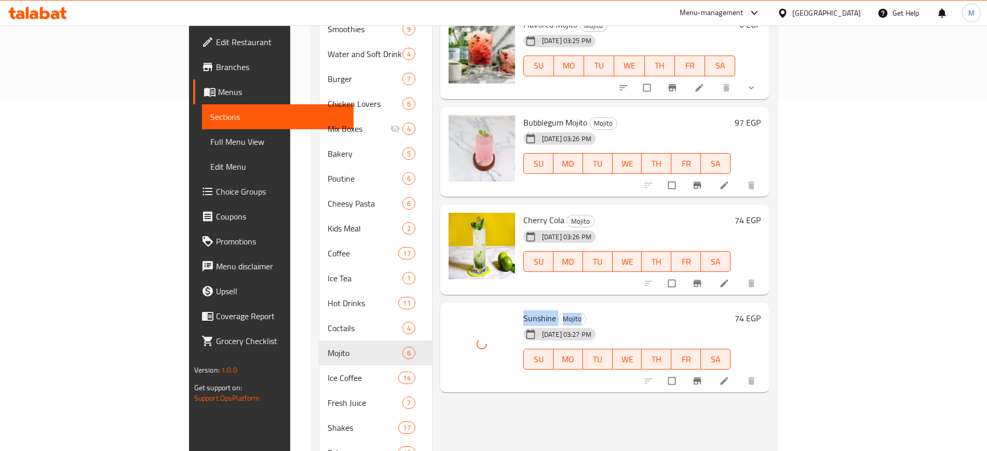
scroll to position [384, 0]
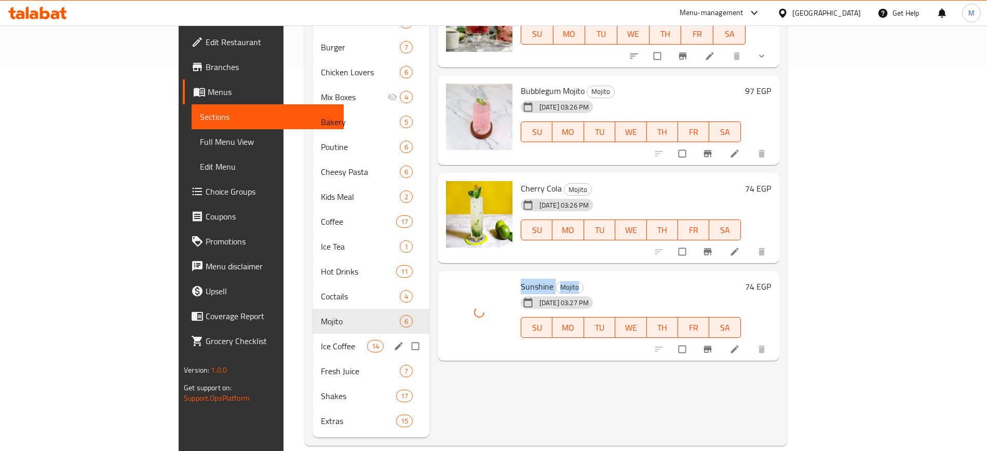
click at [321, 340] on span "Ice Coffee" at bounding box center [344, 346] width 46 height 12
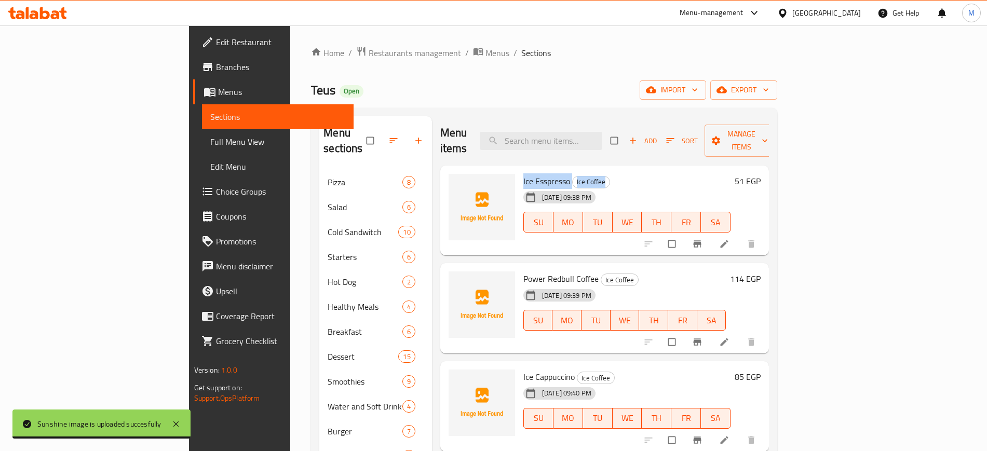
drag, startPoint x: 472, startPoint y: 168, endPoint x: 586, endPoint y: 168, distance: 113.7
click at [586, 170] on div "Ice Esspresso Ice Coffee 11-09-2025 09:38 PM SU MO TU WE TH FR SA" at bounding box center [627, 211] width 216 height 82
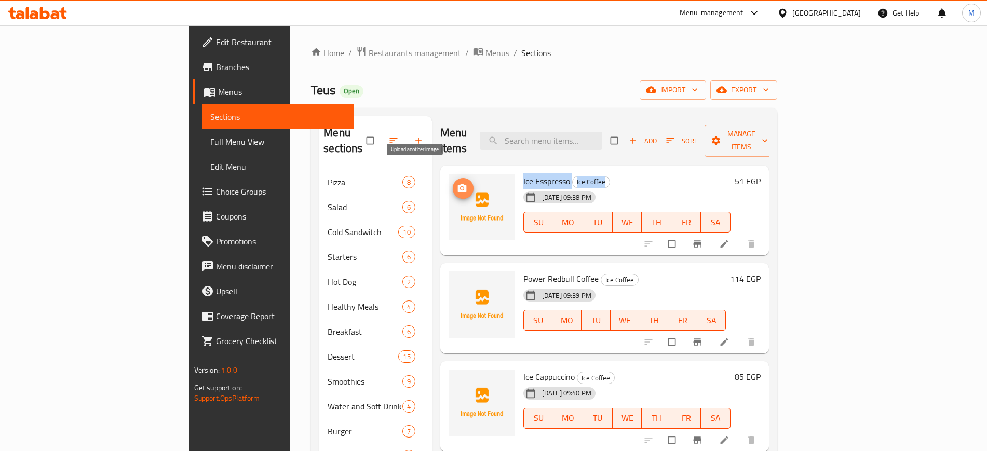
click at [453, 183] on span "upload picture" at bounding box center [463, 188] width 21 height 10
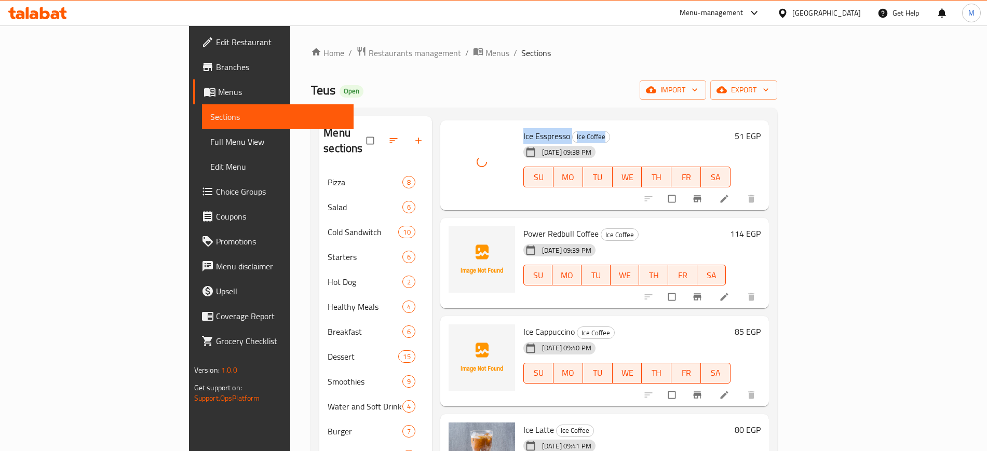
scroll to position [65, 0]
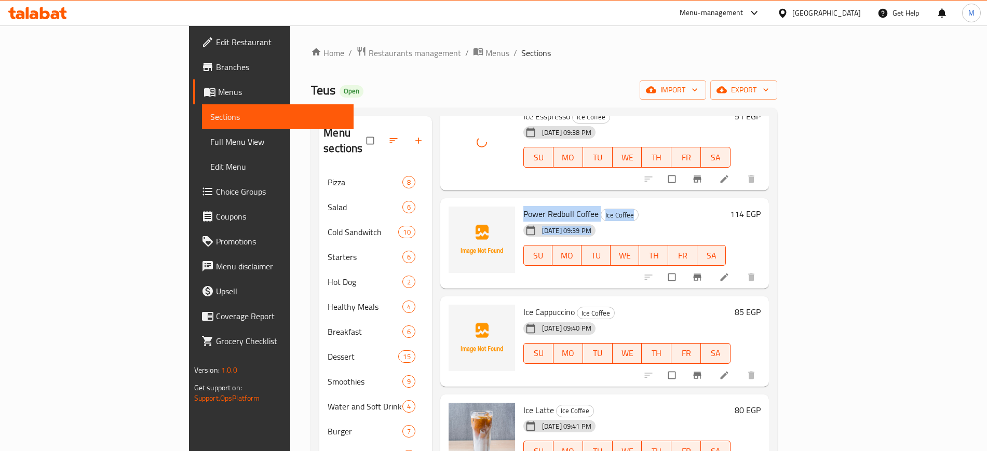
drag, startPoint x: 473, startPoint y: 200, endPoint x: 630, endPoint y: 206, distance: 156.8
click at [630, 206] on div "Power Redbull Coffee Ice Coffee 11-09-2025 09:39 PM SU MO TU WE TH FR SA" at bounding box center [624, 243] width 211 height 82
click at [637, 207] on h6 "Power Redbull Coffee Ice Coffee" at bounding box center [624, 214] width 203 height 15
drag, startPoint x: 475, startPoint y: 199, endPoint x: 608, endPoint y: 199, distance: 132.3
click at [608, 207] on h6 "Power Redbull Coffee Ice Coffee" at bounding box center [624, 214] width 203 height 15
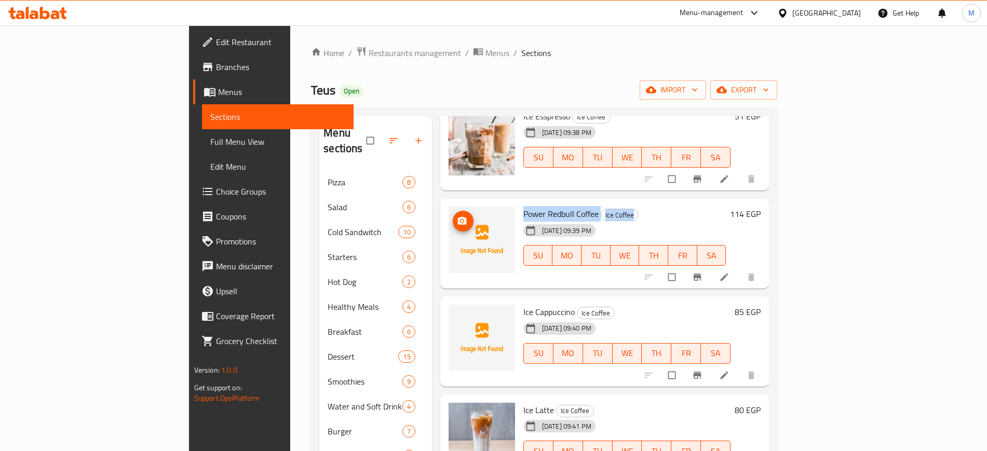
click at [457, 216] on icon "upload picture" at bounding box center [462, 221] width 10 height 10
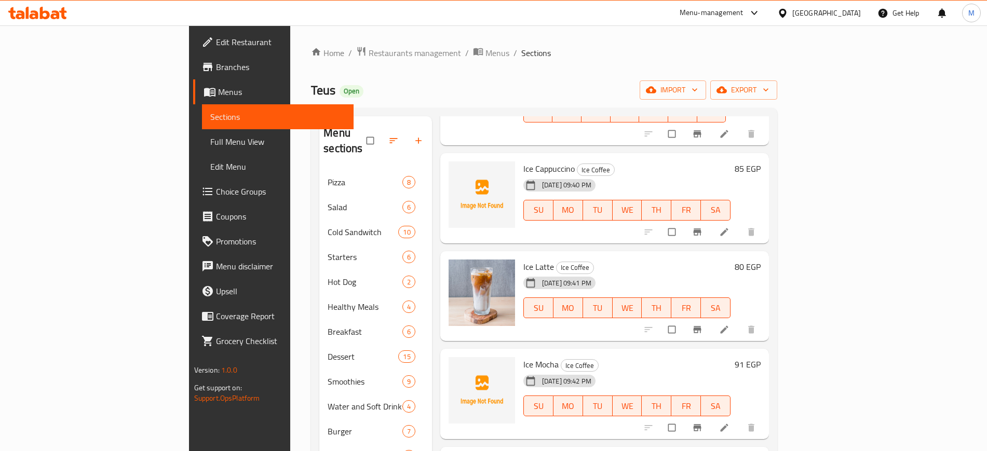
scroll to position [130, 0]
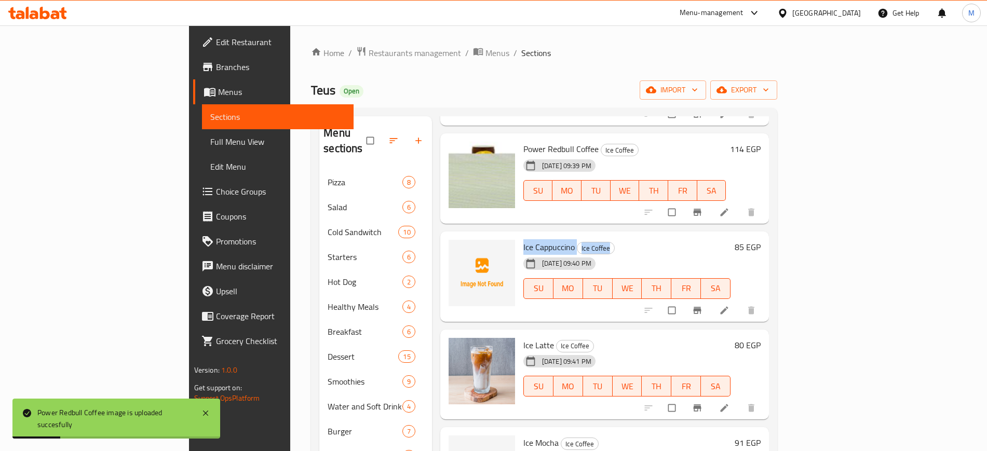
drag, startPoint x: 474, startPoint y: 231, endPoint x: 600, endPoint y: 232, distance: 125.6
click at [600, 236] on div "Ice Cappuccino Ice Coffee 11-09-2025 09:40 PM SU MO TU WE TH FR SA" at bounding box center [627, 277] width 216 height 82
click at [453, 249] on span "upload picture" at bounding box center [463, 254] width 21 height 10
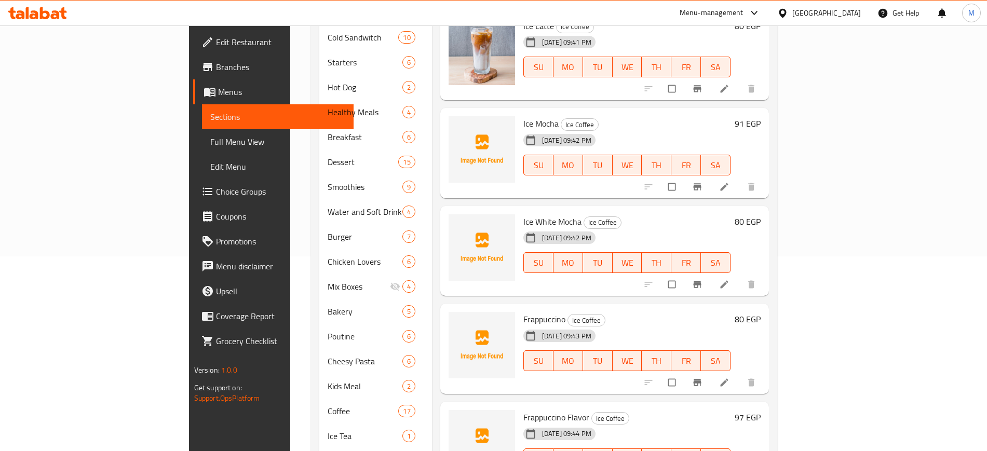
scroll to position [259, 0]
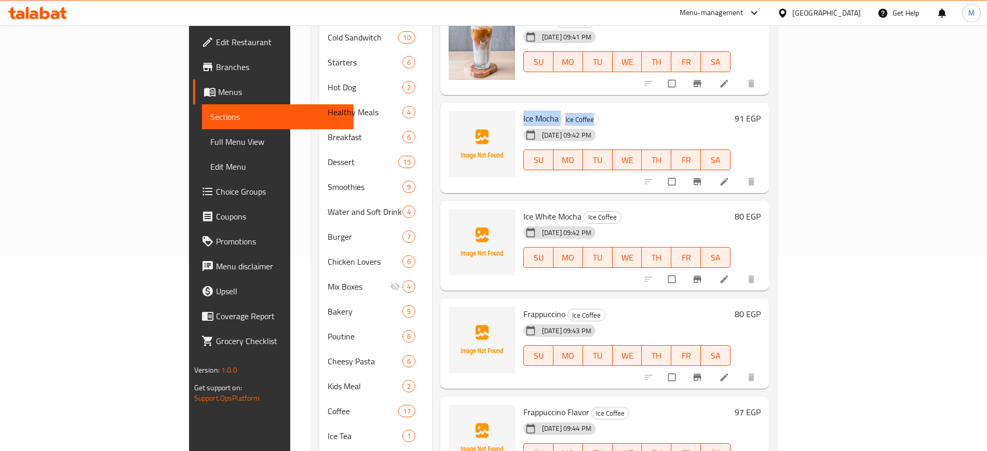
drag, startPoint x: 474, startPoint y: 103, endPoint x: 575, endPoint y: 103, distance: 101.2
click at [575, 107] on div "Ice Mocha Ice Coffee [DATE] 09:42 PM SU MO TU WE TH FR SA" at bounding box center [627, 148] width 216 height 82
copy h6 "Ice Mocha Ice Coffee"
click at [457, 121] on icon "upload picture" at bounding box center [461, 125] width 9 height 8
copy h6 "Ice Mocha Ice Coffee"
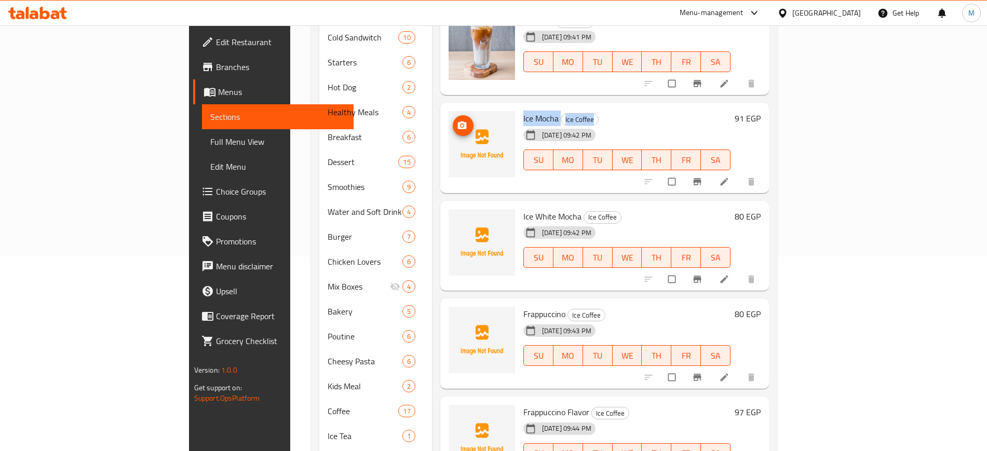
click at [453, 120] on span "upload picture" at bounding box center [463, 125] width 21 height 10
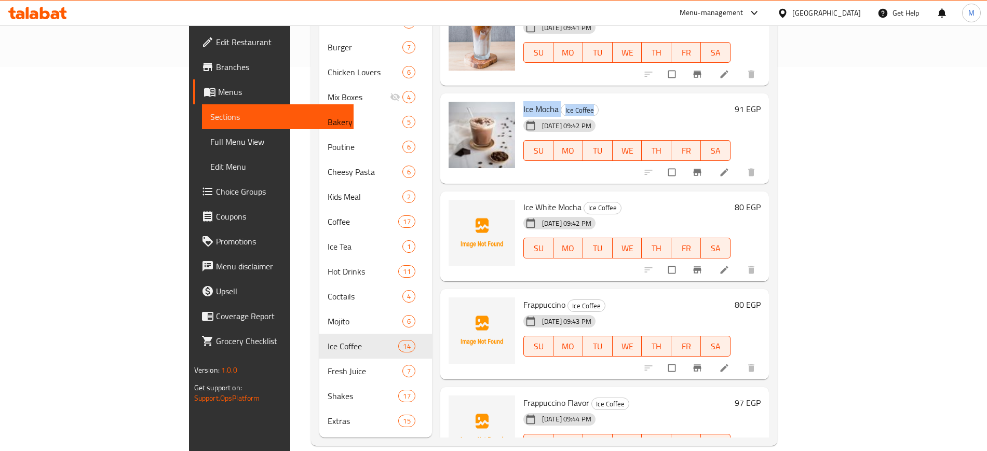
scroll to position [0, 0]
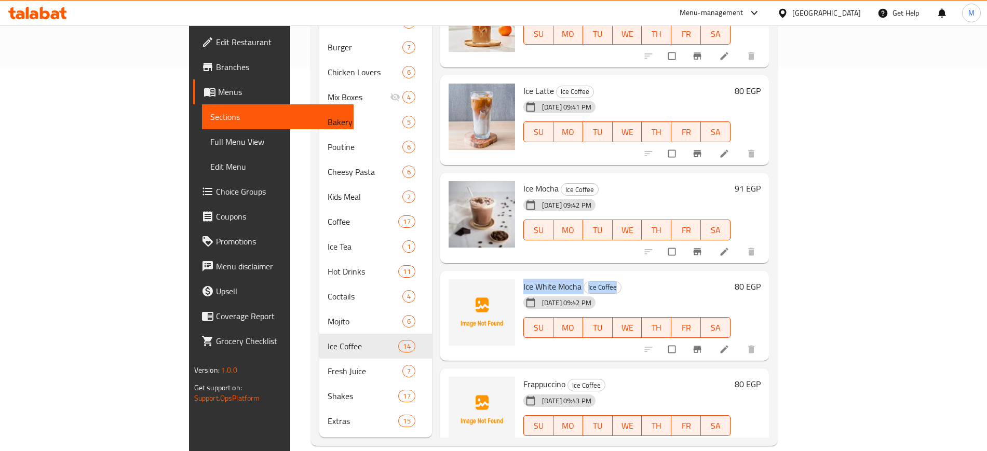
drag, startPoint x: 475, startPoint y: 275, endPoint x: 580, endPoint y: 272, distance: 105.4
click at [580, 275] on div "Ice White Mocha Ice Coffee 11-09-2025 09:42 PM SU MO TU WE TH FR SA" at bounding box center [627, 316] width 216 height 82
copy h6 "Ice White Mocha Ice Coffee"
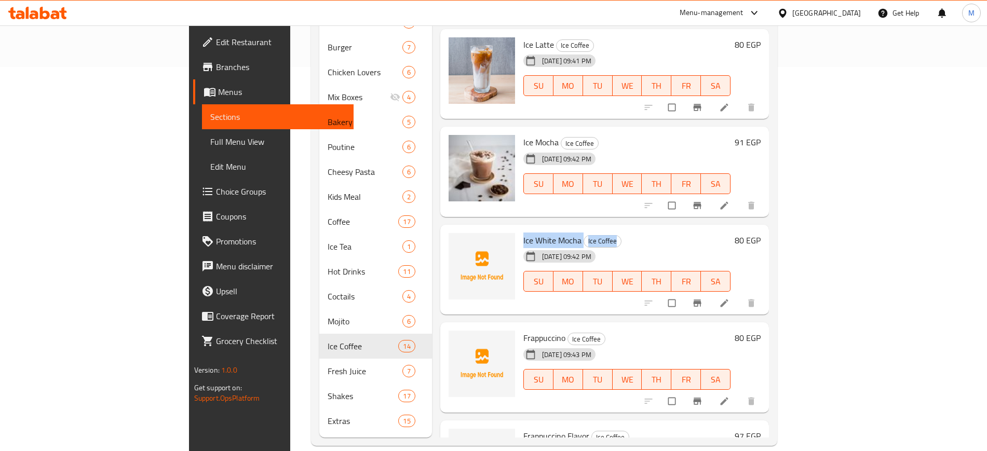
scroll to position [65, 0]
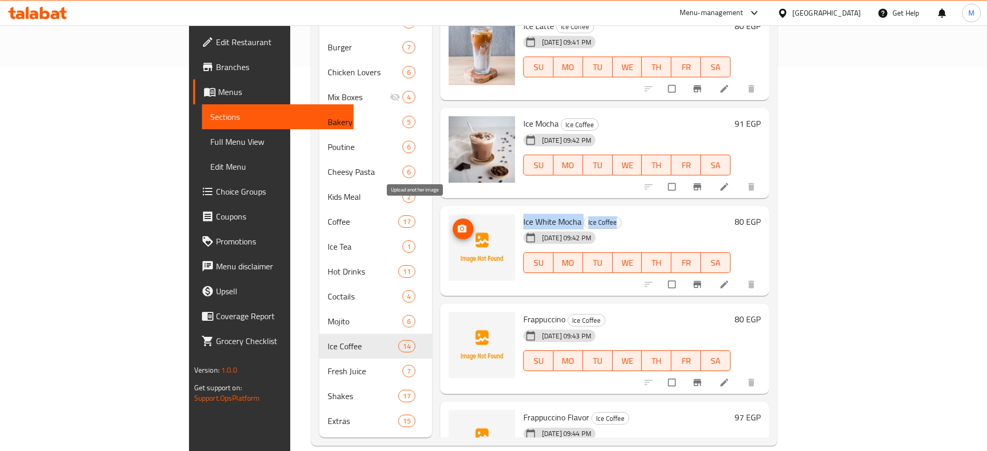
click at [457, 224] on icon "upload picture" at bounding box center [462, 229] width 10 height 10
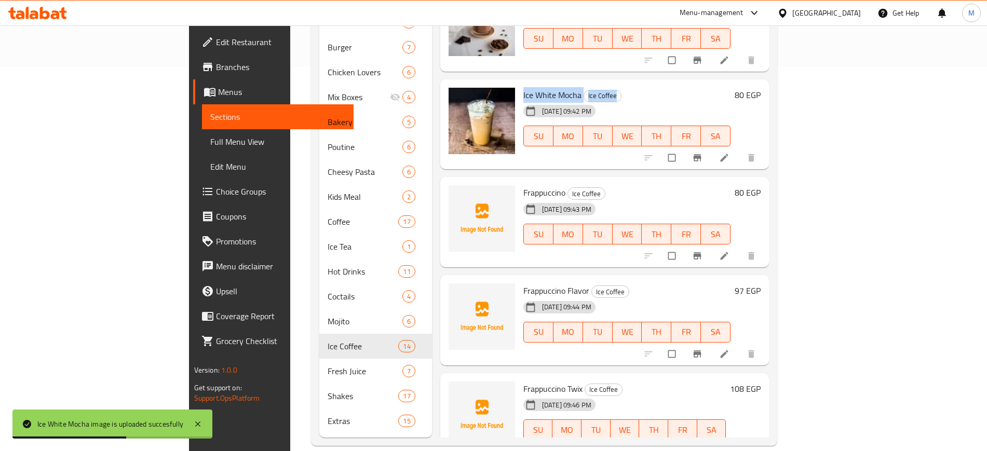
scroll to position [195, 0]
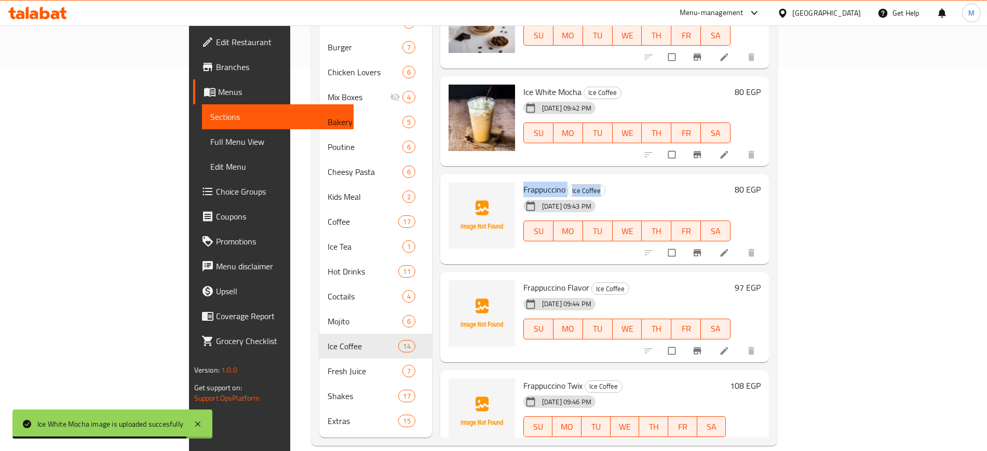
drag, startPoint x: 472, startPoint y: 173, endPoint x: 571, endPoint y: 173, distance: 99.1
click at [571, 178] on div "Frappuccino Ice Coffee 11-09-2025 09:43 PM SU MO TU WE TH FR SA" at bounding box center [627, 219] width 216 height 82
copy h6 "Frappuccino Ice Coffee"
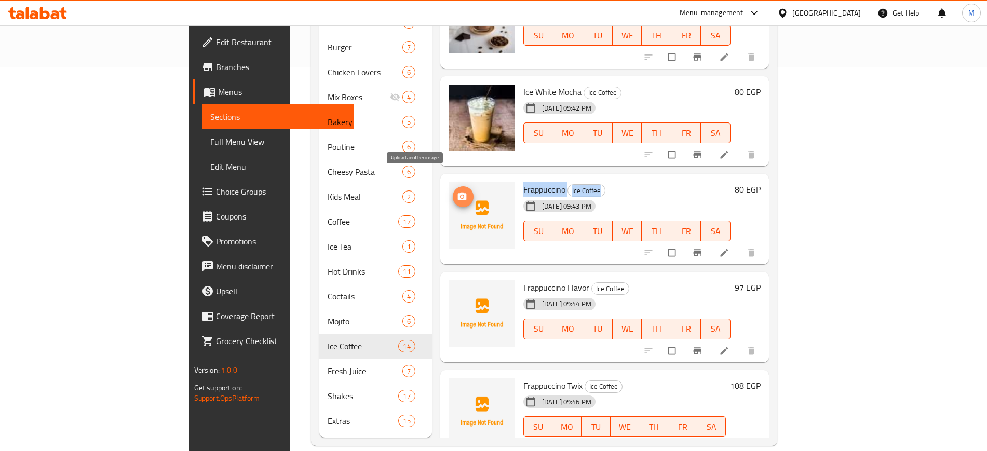
click at [453, 186] on button "upload picture" at bounding box center [463, 196] width 21 height 21
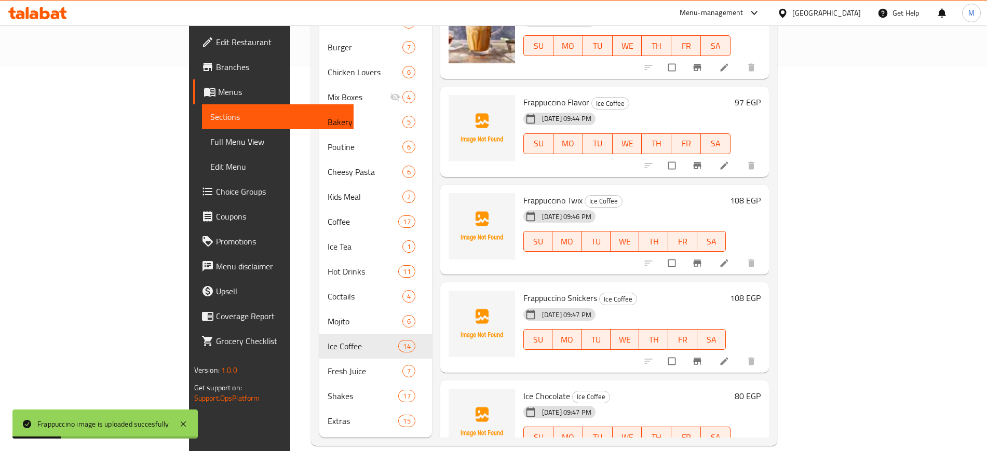
scroll to position [389, 0]
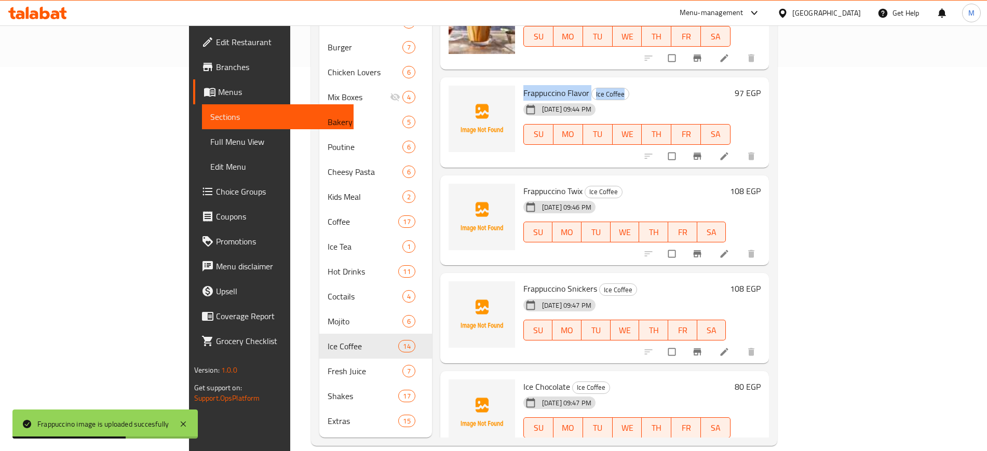
drag, startPoint x: 473, startPoint y: 78, endPoint x: 582, endPoint y: 79, distance: 109.5
click at [582, 81] on div "Frappuccino Flavor Ice Coffee 11-09-2025 09:44 PM SU MO TU WE TH FR SA" at bounding box center [627, 122] width 216 height 82
copy h6 "Frappuccino Flavor Ice Coffee"
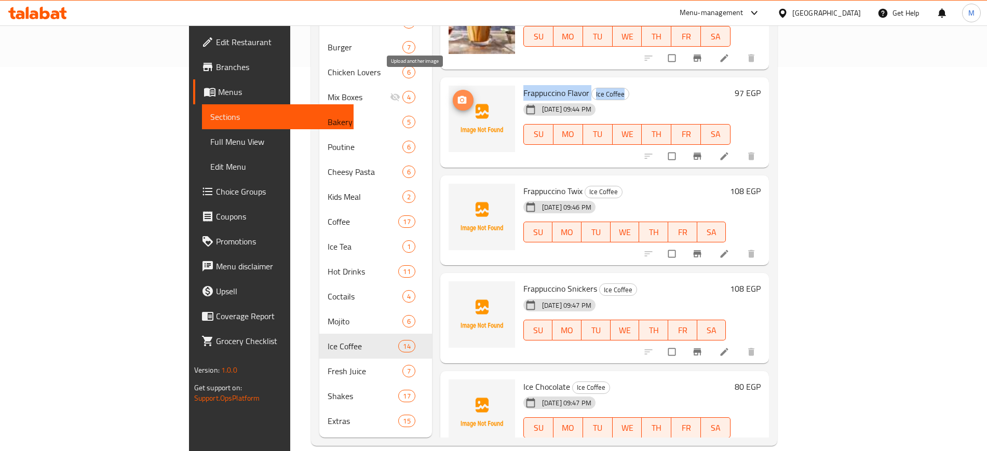
click at [457, 95] on icon "upload picture" at bounding box center [462, 100] width 10 height 10
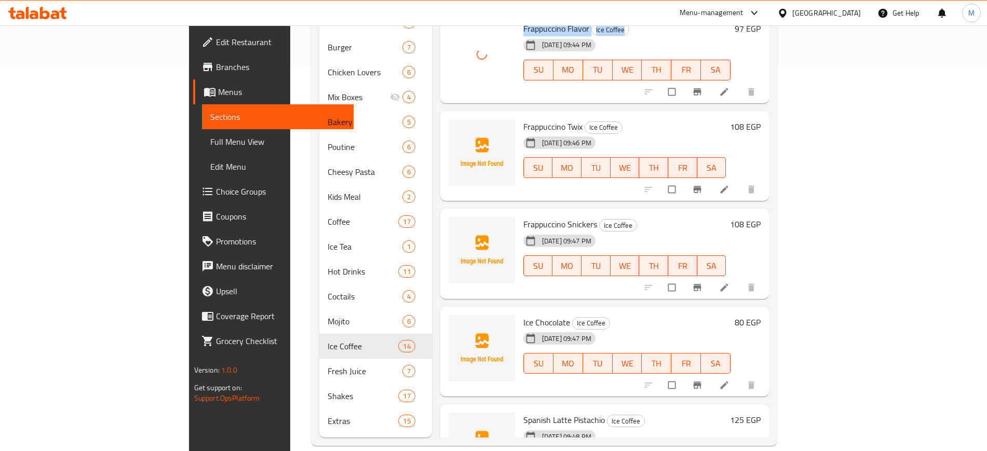
scroll to position [454, 0]
drag, startPoint x: 472, startPoint y: 108, endPoint x: 642, endPoint y: 109, distance: 170.7
click at [642, 115] on div "Frappuccino Twix Ice Coffee 11-09-2025 09:46 PM SU MO TU WE TH FR SA" at bounding box center [624, 156] width 211 height 82
copy h6 "Frappuccino Twix Ice Coffee"
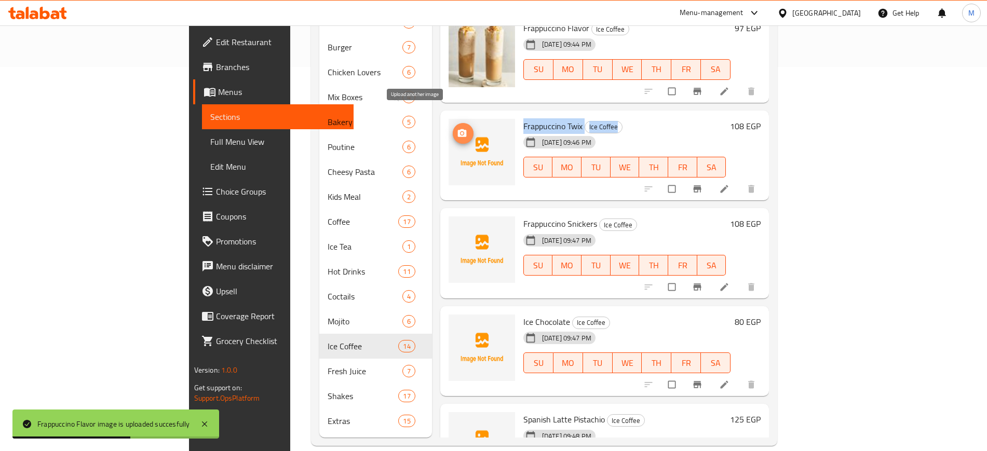
click at [460, 132] on circle "upload picture" at bounding box center [461, 133] width 3 height 3
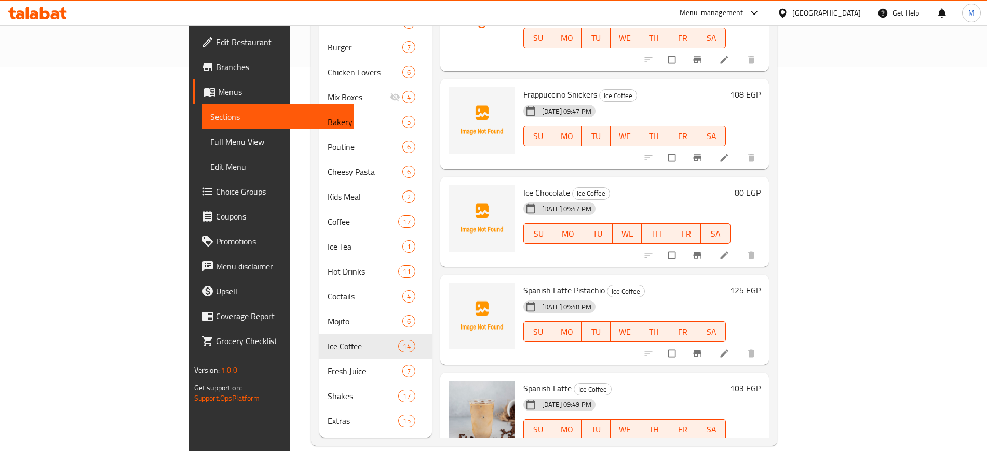
scroll to position [584, 0]
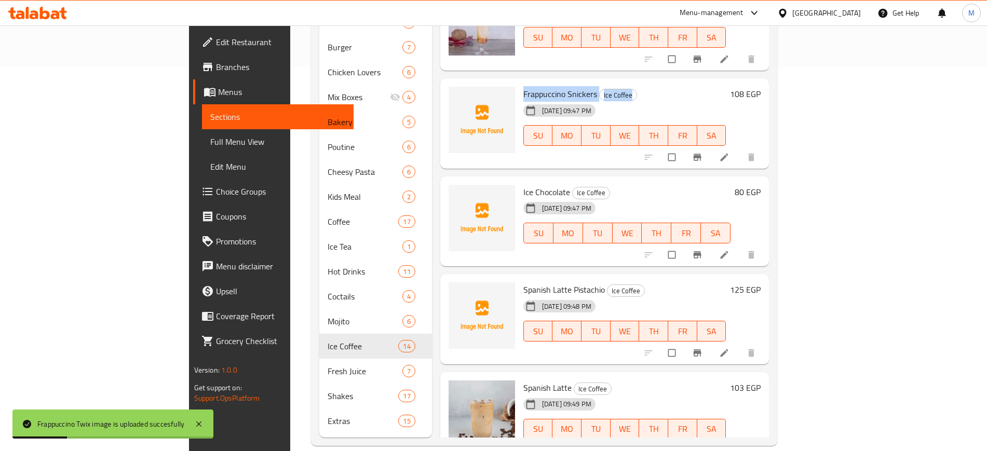
drag, startPoint x: 475, startPoint y: 78, endPoint x: 633, endPoint y: 78, distance: 157.8
click at [633, 87] on h6 "Frappuccino Snickers Ice Coffee" at bounding box center [624, 94] width 203 height 15
copy h6 "Frappuccino Snickers Ice Coffee"
click at [453, 96] on span "upload picture" at bounding box center [463, 101] width 21 height 10
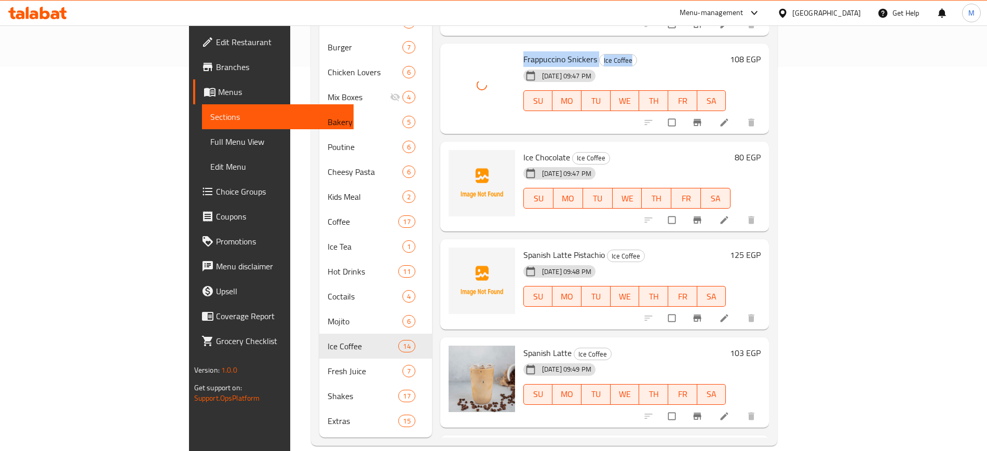
scroll to position [649, 0]
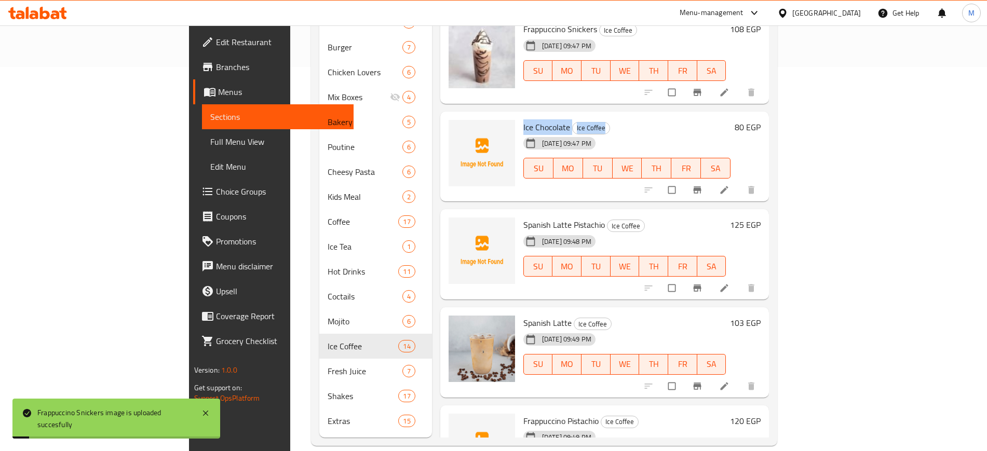
drag, startPoint x: 480, startPoint y: 110, endPoint x: 601, endPoint y: 110, distance: 122.0
click at [601, 116] on div "Ice Chocolate Ice Coffee 11-09-2025 09:47 PM SU MO TU WE TH FR SA" at bounding box center [627, 157] width 216 height 82
copy h6 "Ice Chocolate Ice Coffee"
click at [457, 130] on icon "upload picture" at bounding box center [461, 134] width 9 height 8
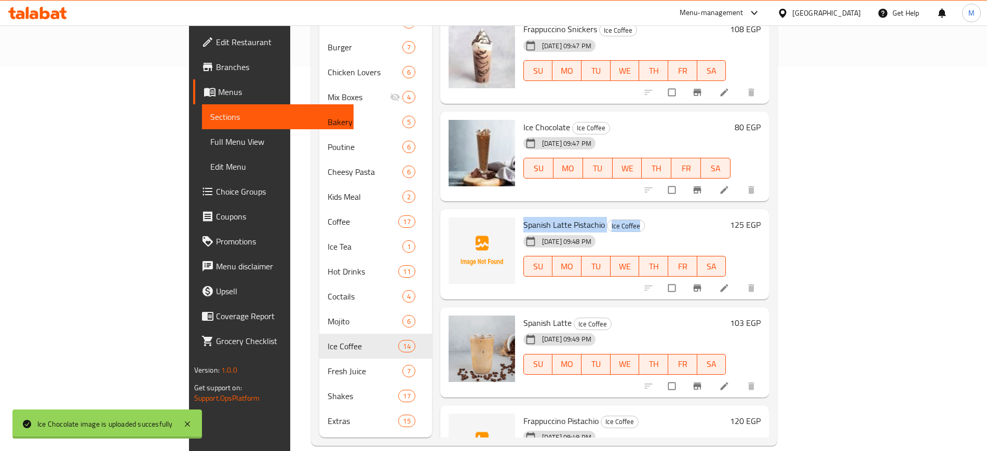
drag, startPoint x: 474, startPoint y: 209, endPoint x: 645, endPoint y: 209, distance: 171.3
click at [645, 213] on div "Spanish Latte Pistachio Ice Coffee 11-09-2025 09:48 PM SU MO TU WE TH FR SA" at bounding box center [624, 254] width 211 height 82
copy h6 "Spanish Latte Pistachio Ice Coffee"
click at [457, 228] on icon "upload picture" at bounding box center [461, 232] width 9 height 8
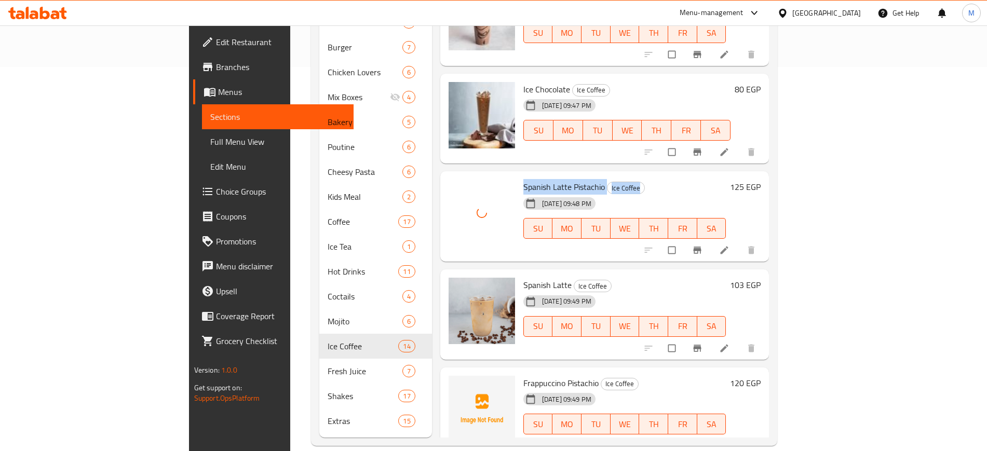
scroll to position [706, 0]
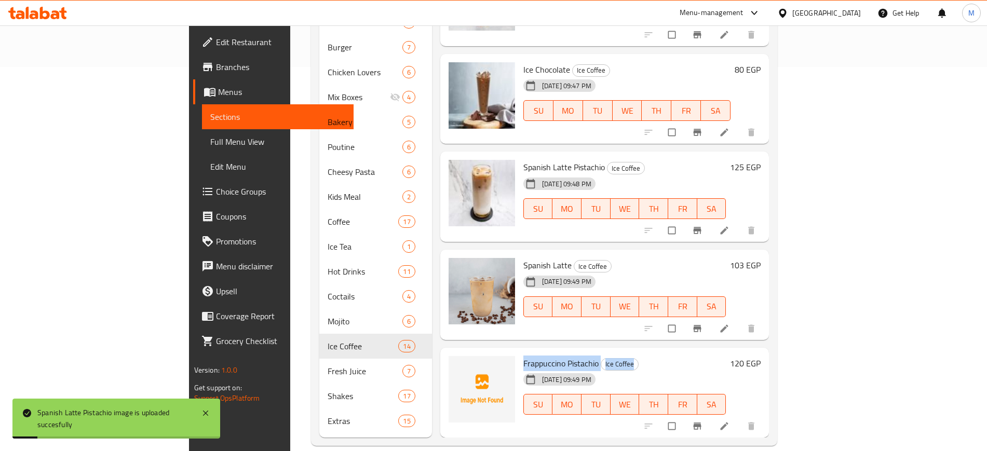
drag, startPoint x: 473, startPoint y: 352, endPoint x: 631, endPoint y: 351, distance: 157.8
click at [631, 352] on div "Frappuccino Pistachio Ice Coffee 11-09-2025 09:49 PM SU MO TU WE TH FR SA" at bounding box center [624, 393] width 211 height 82
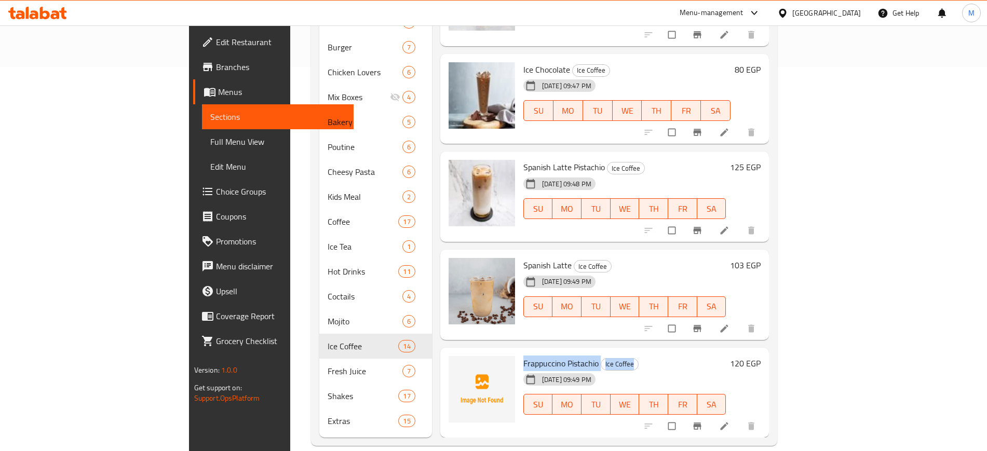
copy h6 "Frappuccino Pistachio Ice Coffee"
click at [457, 366] on icon "upload picture" at bounding box center [461, 370] width 9 height 8
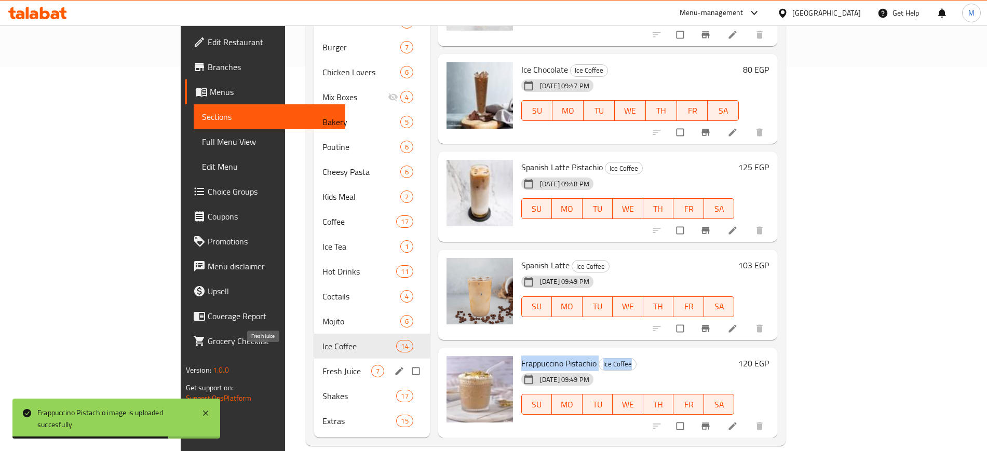
click at [322, 365] on span "Fresh Juice" at bounding box center [346, 371] width 49 height 12
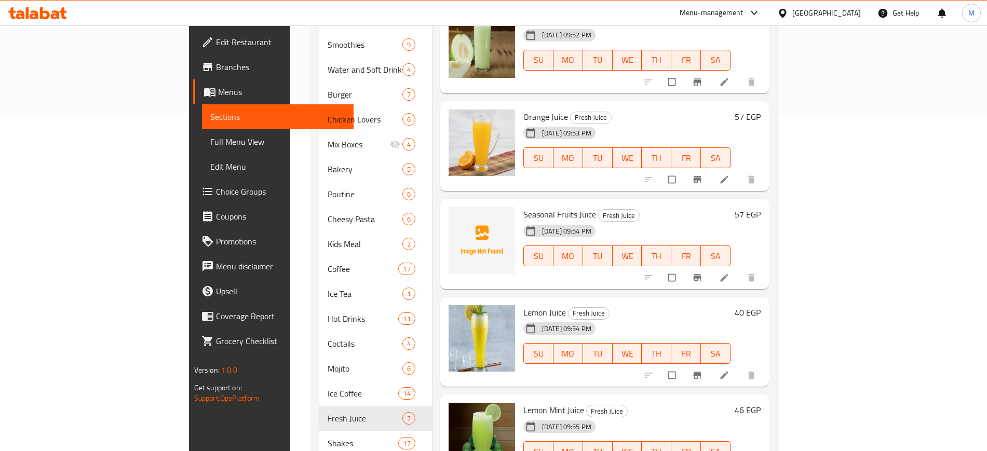
scroll to position [384, 0]
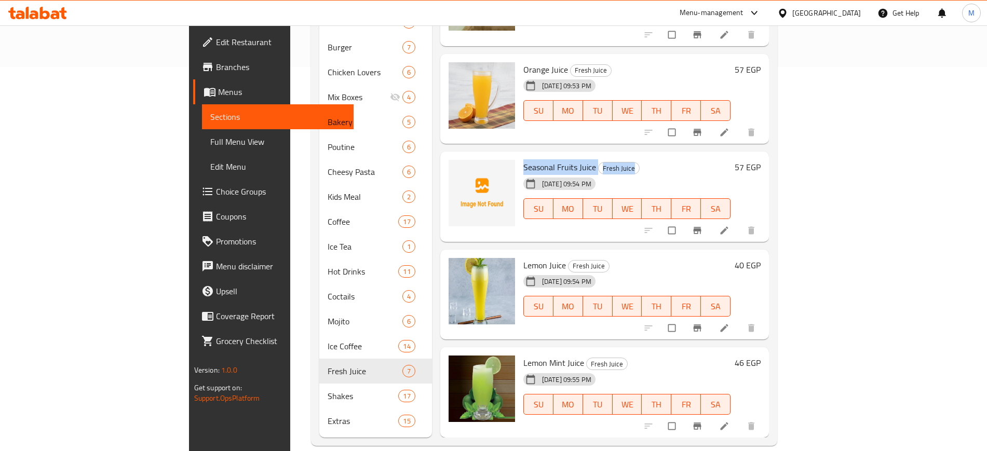
drag, startPoint x: 473, startPoint y: 150, endPoint x: 636, endPoint y: 149, distance: 163.5
click at [636, 156] on div "Seasonal Fruits Juice Fresh Juice 11-09-2025 09:54 PM SU MO TU WE TH FR SA" at bounding box center [627, 197] width 216 height 82
click at [453, 164] on button "upload picture" at bounding box center [463, 174] width 21 height 21
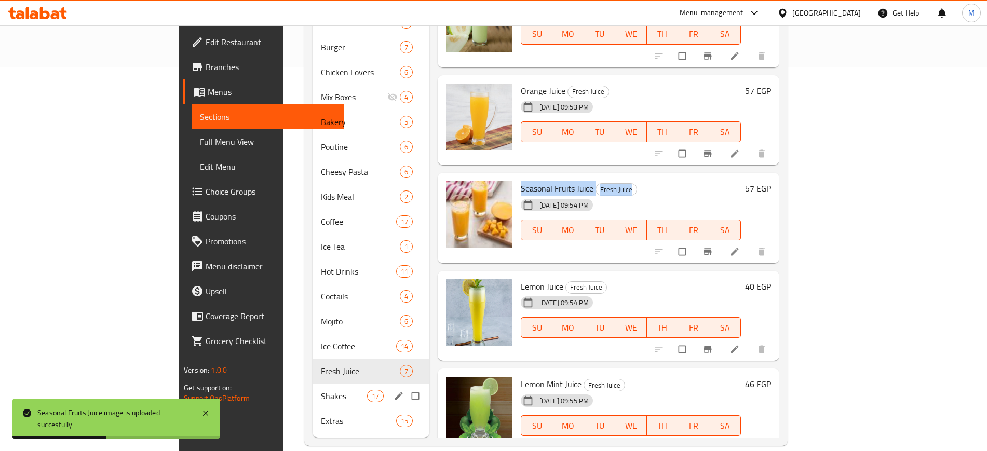
click at [321, 390] on span "Shakes" at bounding box center [344, 396] width 46 height 12
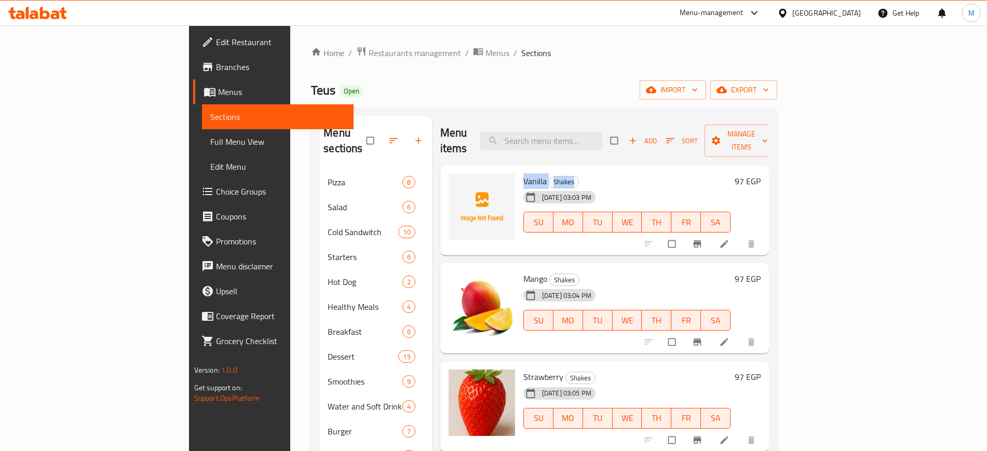
drag, startPoint x: 475, startPoint y: 163, endPoint x: 549, endPoint y: 165, distance: 73.7
click at [549, 174] on h6 "Vanilla Shakes" at bounding box center [627, 181] width 208 height 15
click at [457, 184] on icon "upload picture" at bounding box center [461, 188] width 9 height 8
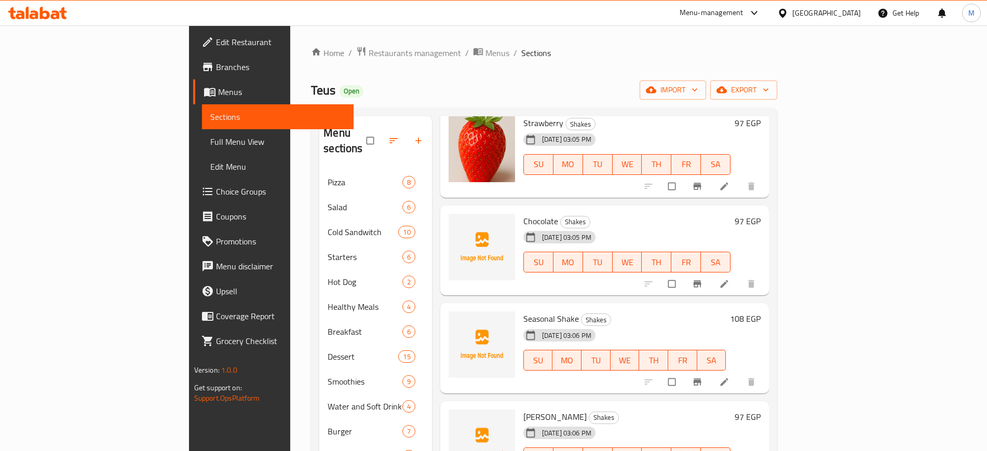
scroll to position [259, 0]
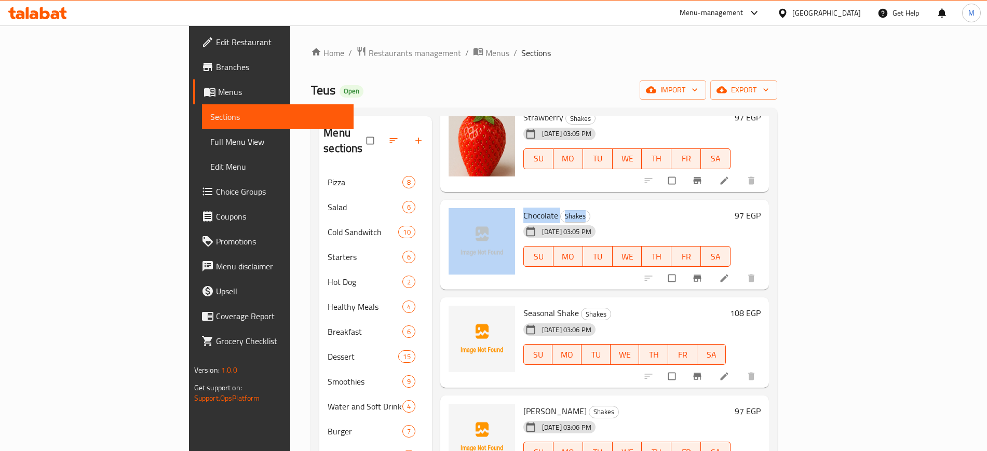
drag, startPoint x: 470, startPoint y: 197, endPoint x: 585, endPoint y: 196, distance: 114.7
click at [585, 204] on div "Chocolate Shakes 11-09-2025 03:05 PM SU MO TU WE TH FR SA 97 EGP" at bounding box center [604, 245] width 321 height 82
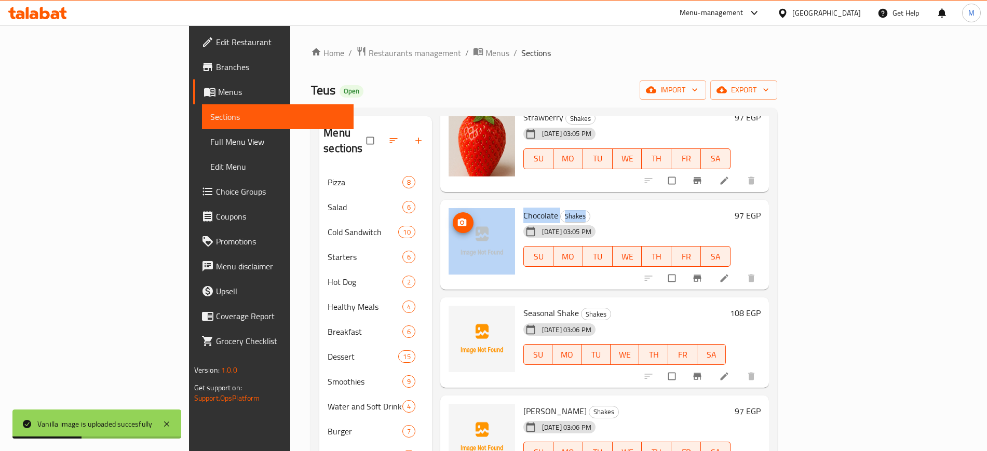
click at [457, 218] on icon "upload picture" at bounding box center [461, 222] width 9 height 8
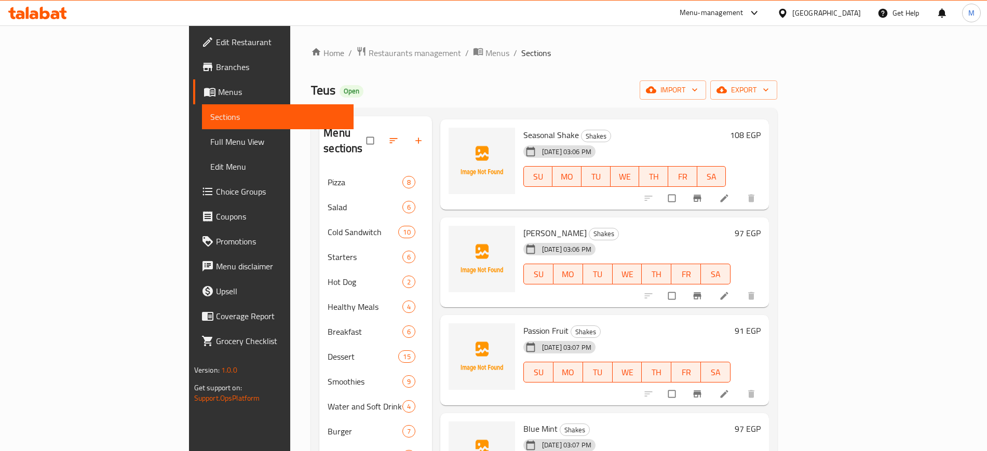
scroll to position [389, 0]
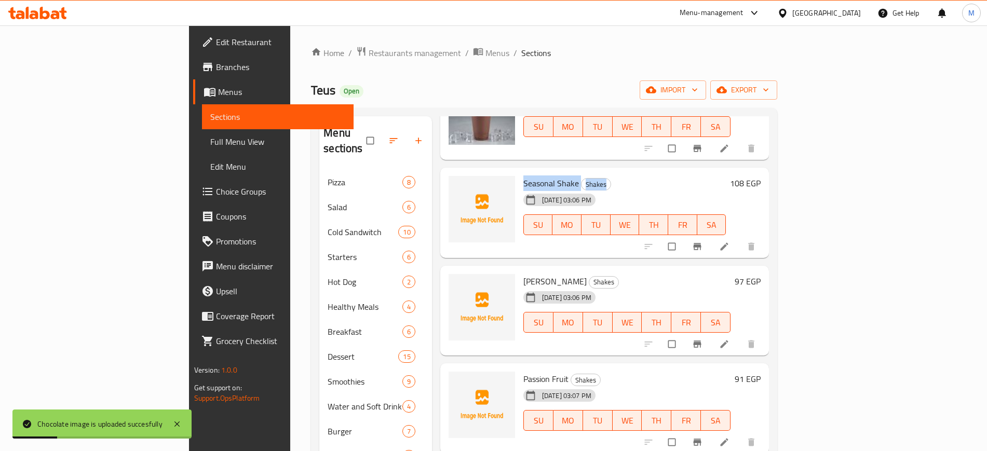
drag, startPoint x: 475, startPoint y: 163, endPoint x: 590, endPoint y: 163, distance: 114.7
click at [590, 172] on div "Seasonal Shake Shakes 11-09-2025 03:06 PM SU MO TU WE TH FR SA" at bounding box center [624, 213] width 211 height 82
click at [457, 186] on icon "upload picture" at bounding box center [461, 190] width 9 height 8
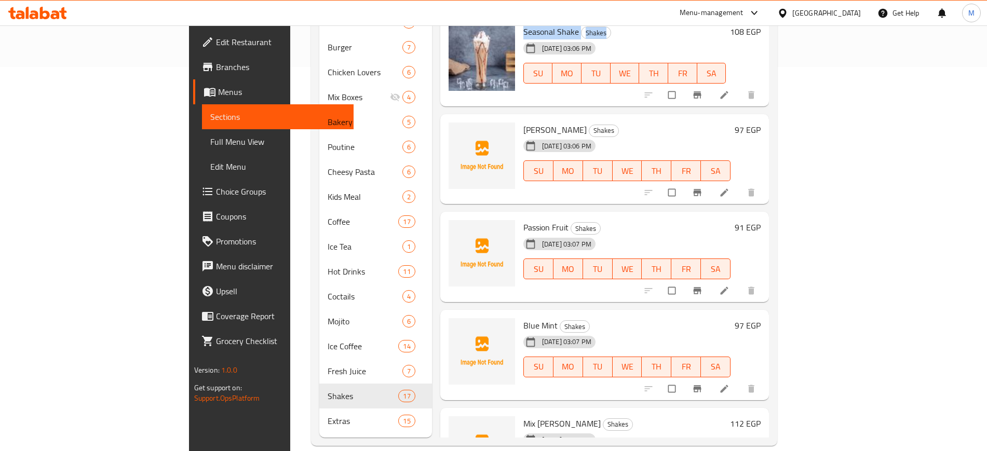
scroll to position [27, 0]
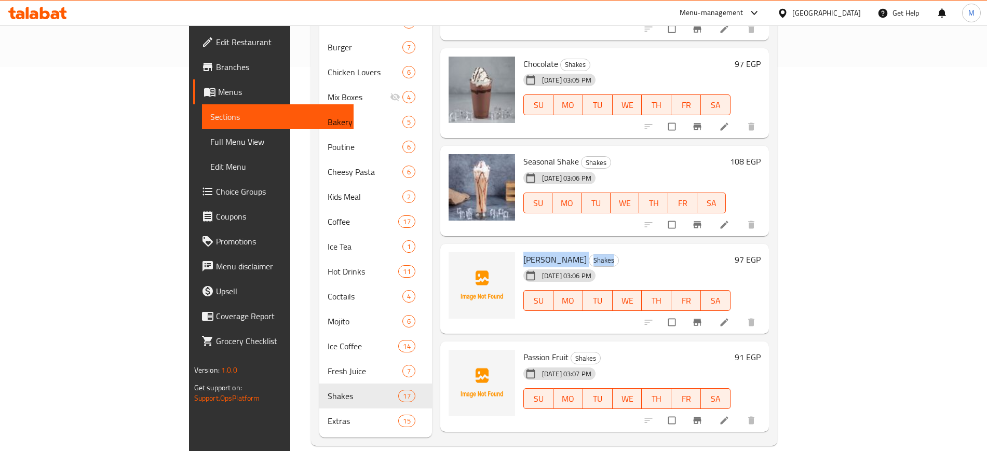
drag, startPoint x: 474, startPoint y: 241, endPoint x: 598, endPoint y: 241, distance: 123.5
click at [598, 248] on div "Vanilla Caramel Shakes 11-09-2025 03:06 PM SU MO TU WE TH FR SA" at bounding box center [627, 289] width 216 height 82
click at [457, 262] on icon "upload picture" at bounding box center [461, 266] width 9 height 8
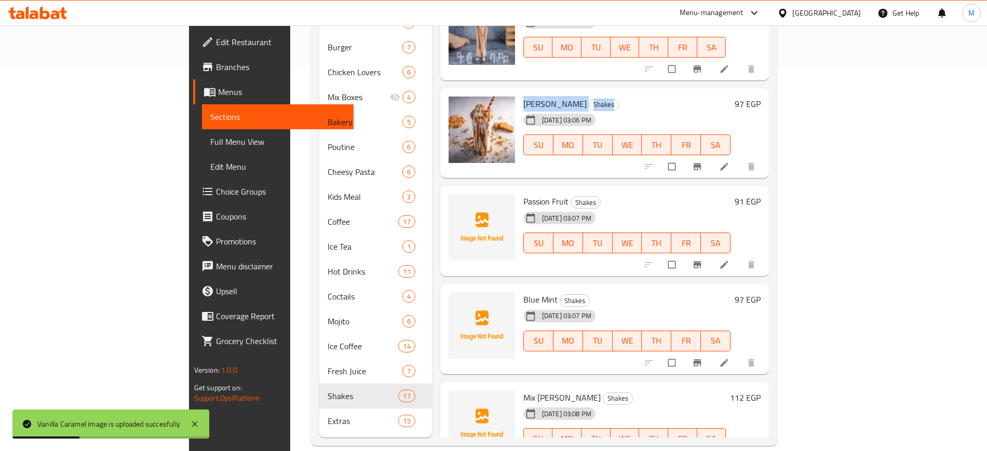
scroll to position [222, 0]
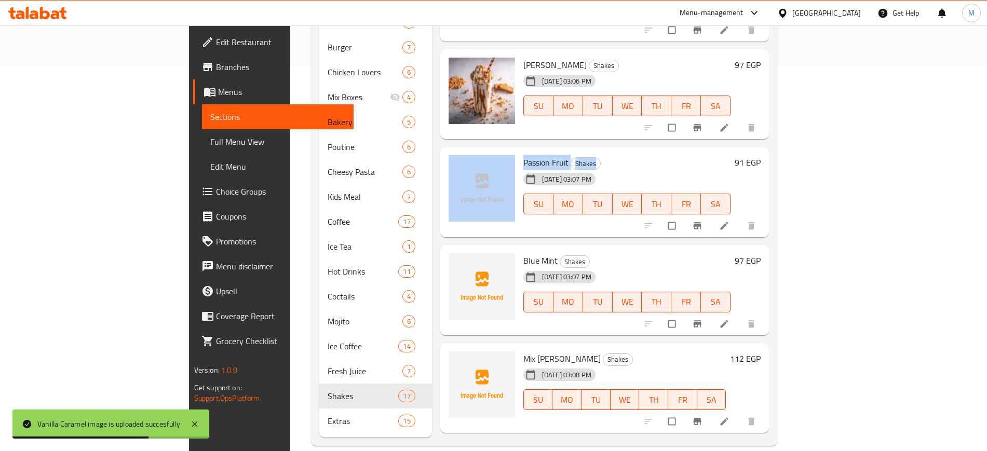
drag, startPoint x: 470, startPoint y: 143, endPoint x: 567, endPoint y: 144, distance: 97.1
click at [567, 151] on div "Passion Fruit Shakes 11-09-2025 03:07 PM SU MO TU WE TH FR SA 91 EGP" at bounding box center [604, 192] width 321 height 82
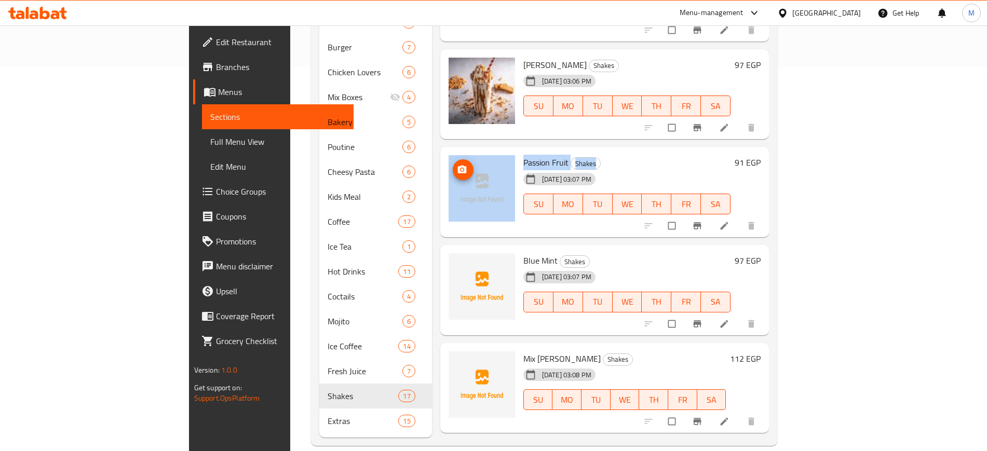
click at [457, 166] on icon "upload picture" at bounding box center [461, 170] width 9 height 8
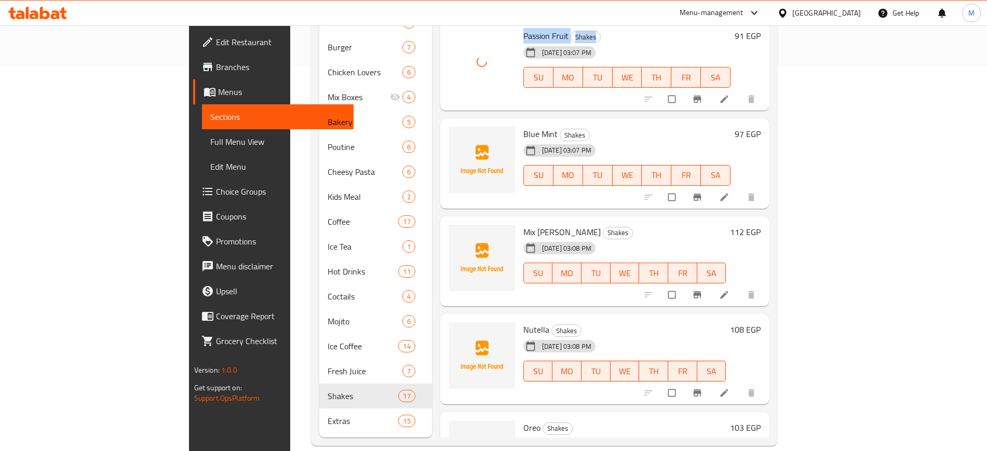
scroll to position [351, 0]
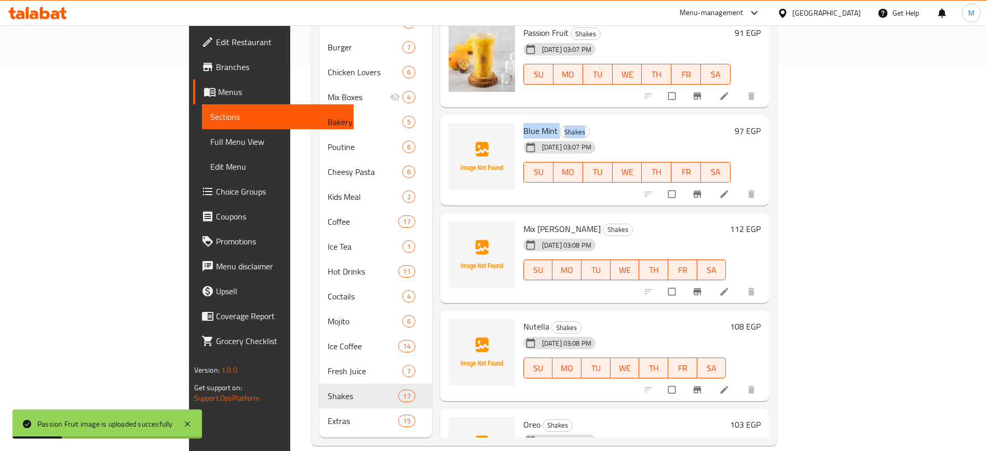
drag, startPoint x: 472, startPoint y: 116, endPoint x: 554, endPoint y: 116, distance: 82.5
click at [554, 119] on div "Blue Mint Shakes 11-09-2025 03:07 PM SU MO TU WE TH FR SA" at bounding box center [627, 160] width 216 height 82
click at [457, 134] on icon "upload picture" at bounding box center [461, 138] width 9 height 8
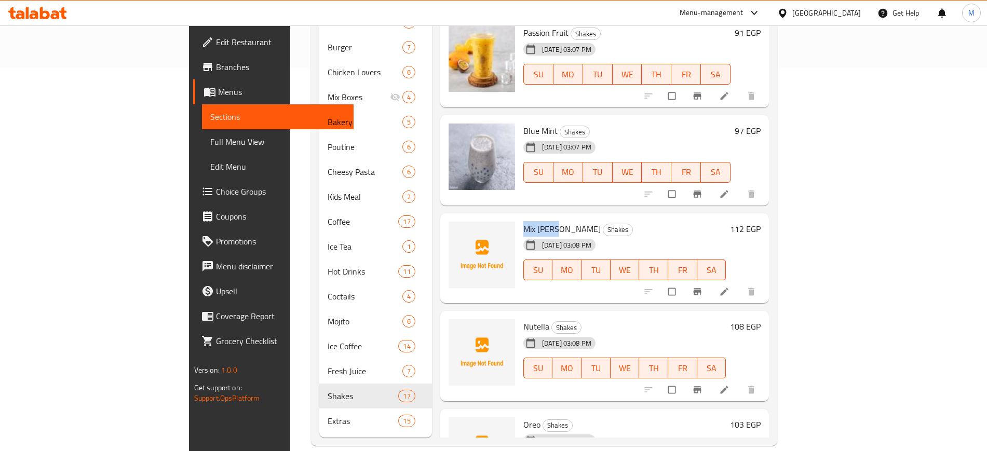
drag, startPoint x: 474, startPoint y: 213, endPoint x: 509, endPoint y: 213, distance: 34.8
click at [519, 217] on div "Mix Berry Shakes 11-09-2025 03:08 PM SU MO TU WE TH FR SA" at bounding box center [624, 258] width 211 height 82
drag, startPoint x: 514, startPoint y: 213, endPoint x: 547, endPoint y: 213, distance: 32.7
click at [547, 222] on h6 "Mix Berry Shakes" at bounding box center [624, 229] width 203 height 15
click at [457, 231] on icon "upload picture" at bounding box center [461, 235] width 9 height 8
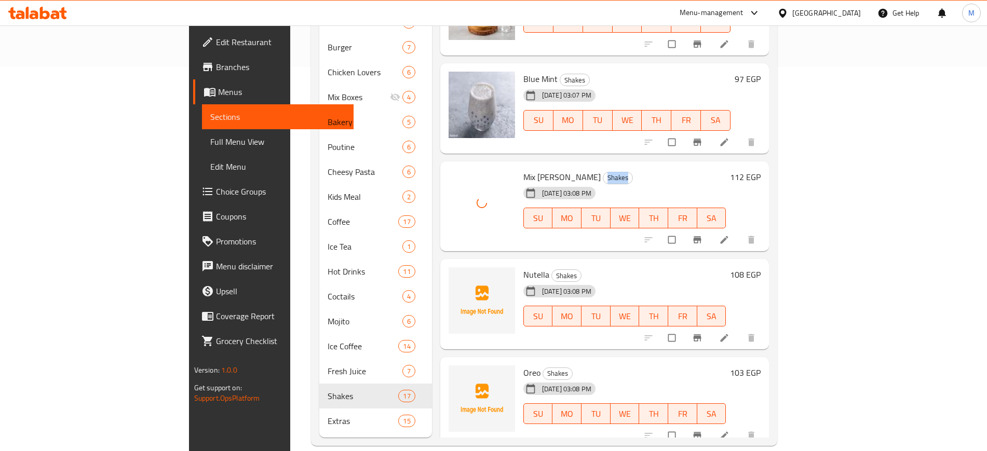
scroll to position [481, 0]
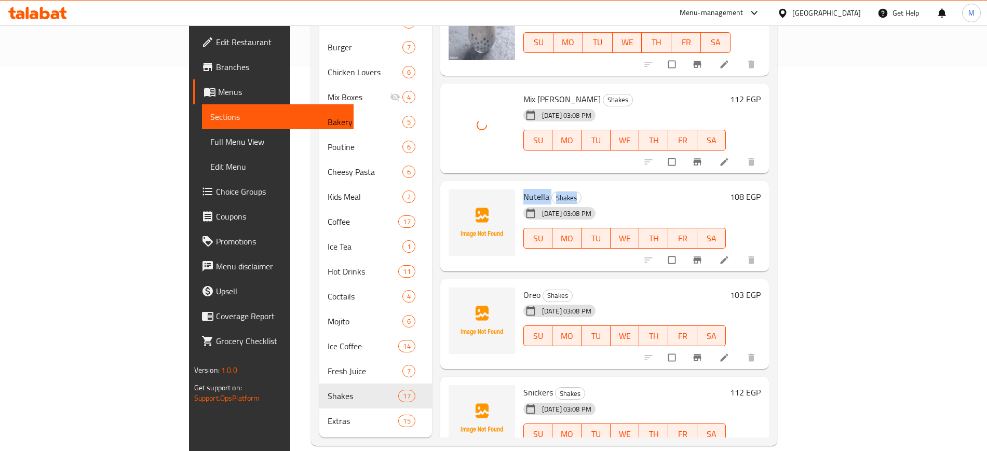
drag, startPoint x: 475, startPoint y: 181, endPoint x: 556, endPoint y: 181, distance: 81.0
click at [556, 185] on div "Nutella Shakes 11-09-2025 03:08 PM SU MO TU WE TH FR SA" at bounding box center [624, 226] width 211 height 82
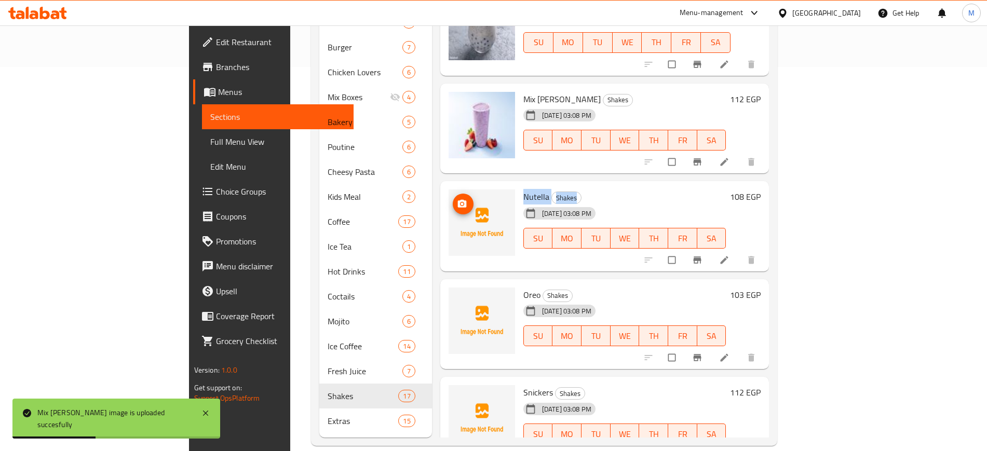
click at [457, 199] on icon "upload picture" at bounding box center [462, 204] width 10 height 10
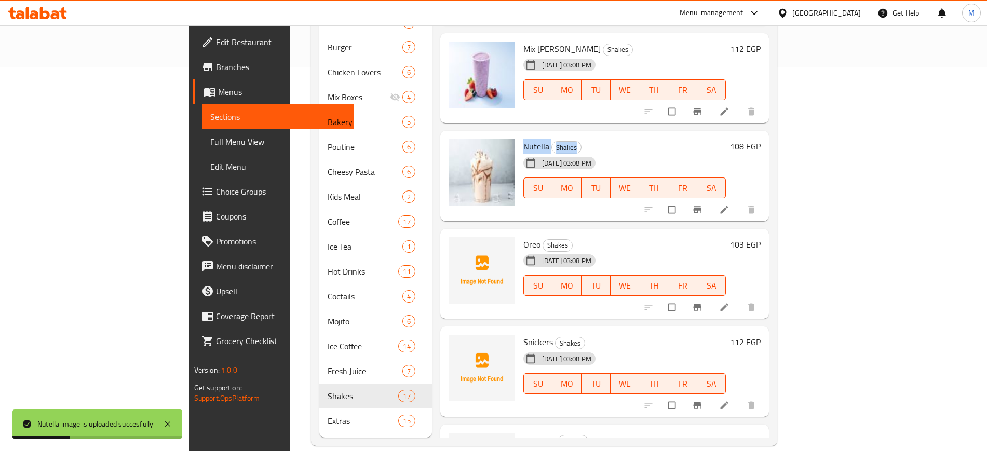
scroll to position [611, 0]
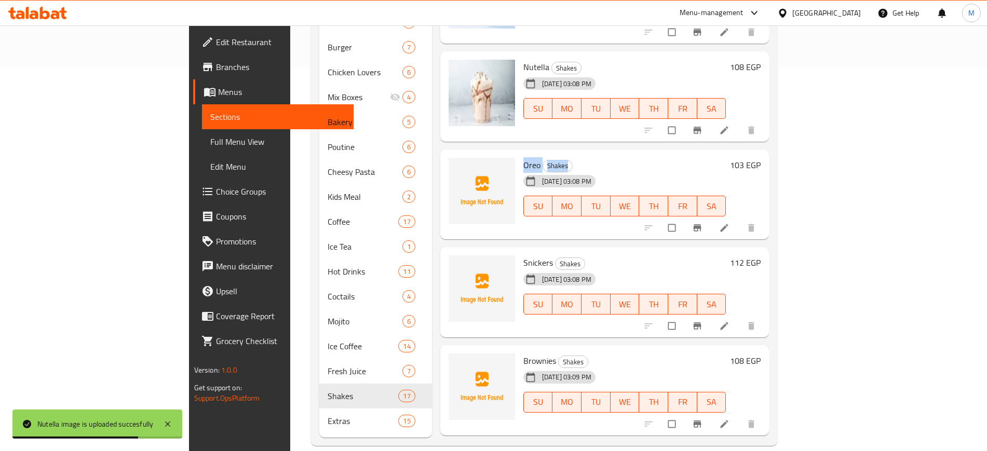
drag, startPoint x: 476, startPoint y: 151, endPoint x: 541, endPoint y: 150, distance: 65.4
click at [541, 158] on h6 "Oreo Shakes" at bounding box center [624, 165] width 203 height 15
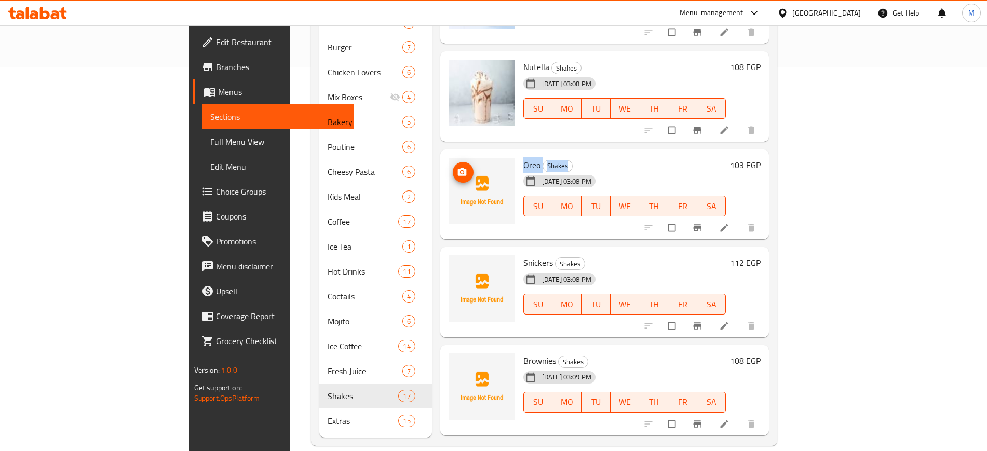
click at [453, 162] on button "upload picture" at bounding box center [463, 172] width 21 height 21
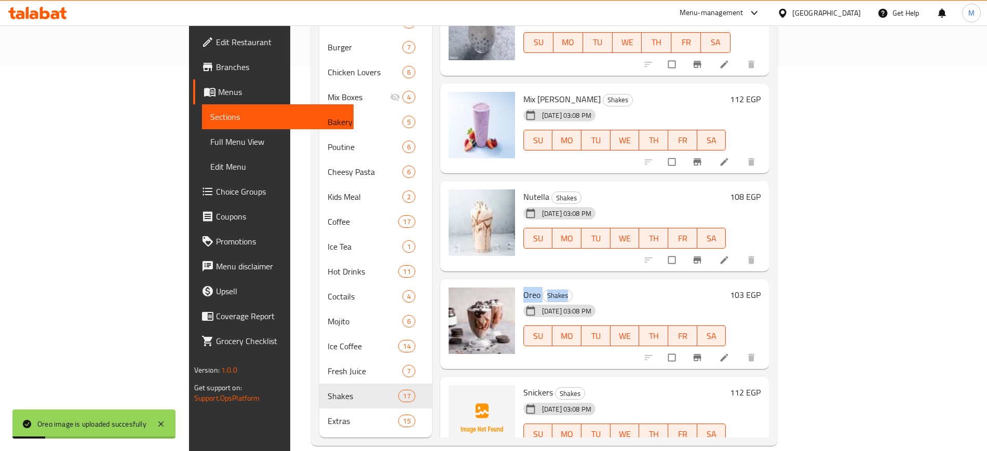
scroll to position [546, 0]
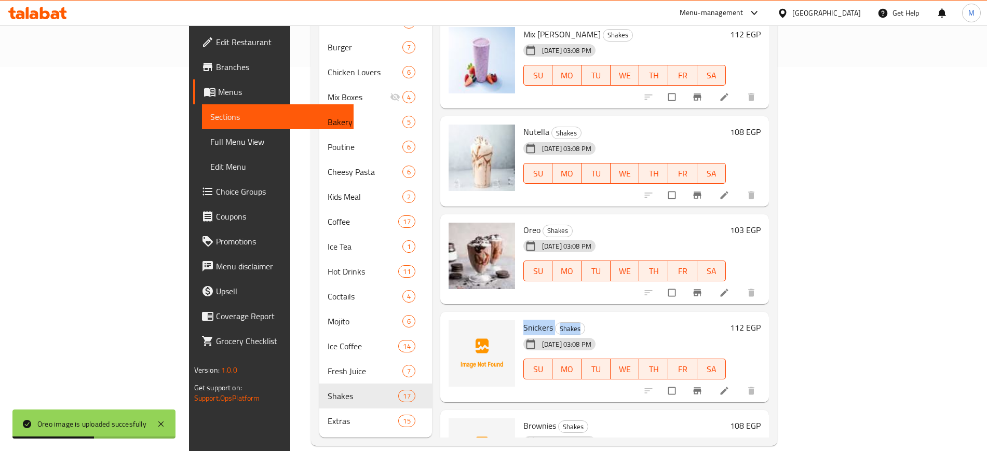
drag, startPoint x: 476, startPoint y: 309, endPoint x: 558, endPoint y: 309, distance: 82.5
click at [558, 320] on h6 "Snickers Shakes" at bounding box center [624, 327] width 203 height 15
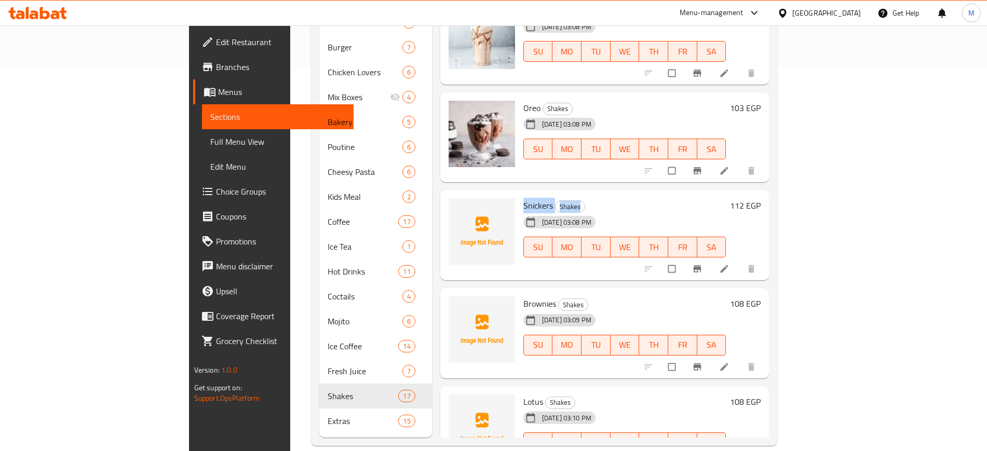
scroll to position [676, 0]
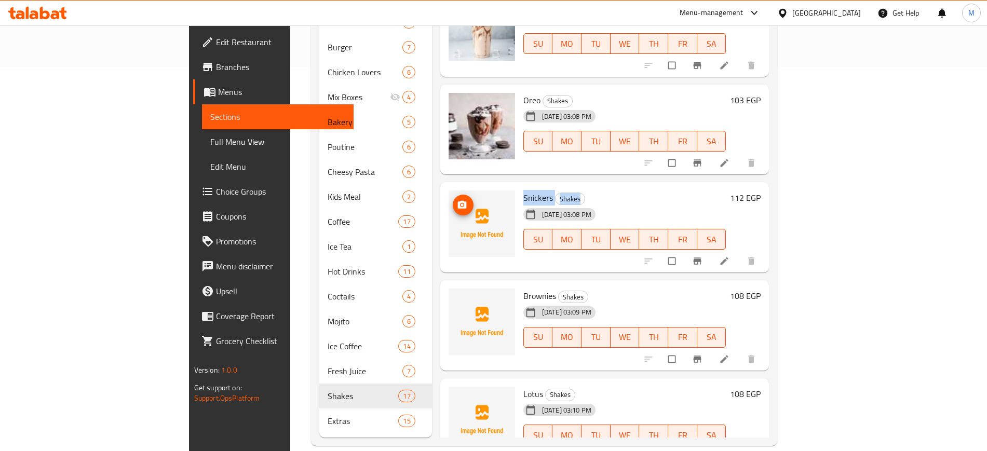
click at [457, 201] on icon "upload picture" at bounding box center [461, 205] width 9 height 8
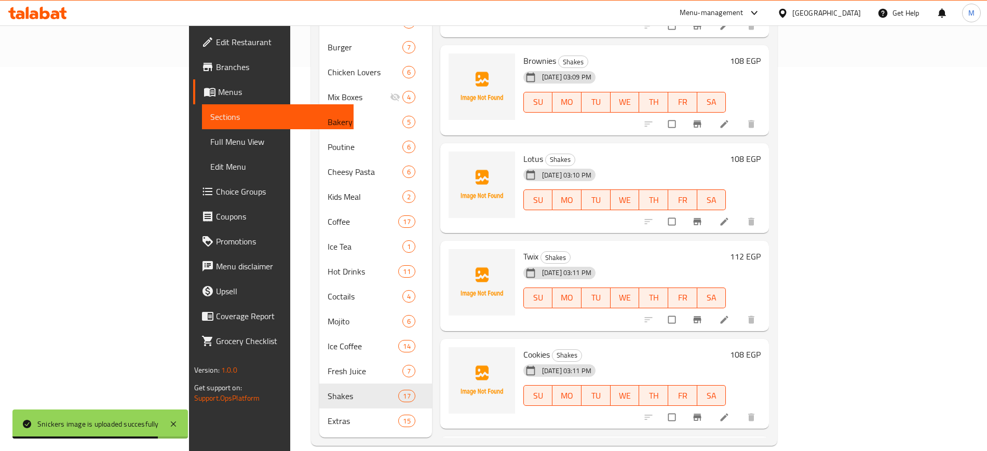
scroll to position [805, 0]
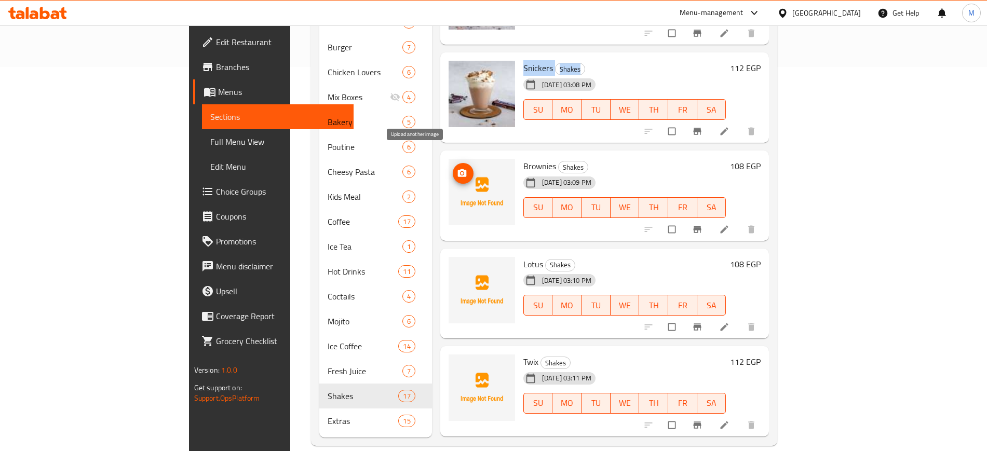
click at [460, 172] on circle "upload picture" at bounding box center [461, 173] width 3 height 3
drag, startPoint x: 476, startPoint y: 152, endPoint x: 599, endPoint y: 152, distance: 123.0
click at [599, 159] on h6 "Brownies Shakes" at bounding box center [624, 166] width 203 height 15
click at [457, 169] on icon "upload picture" at bounding box center [461, 173] width 9 height 8
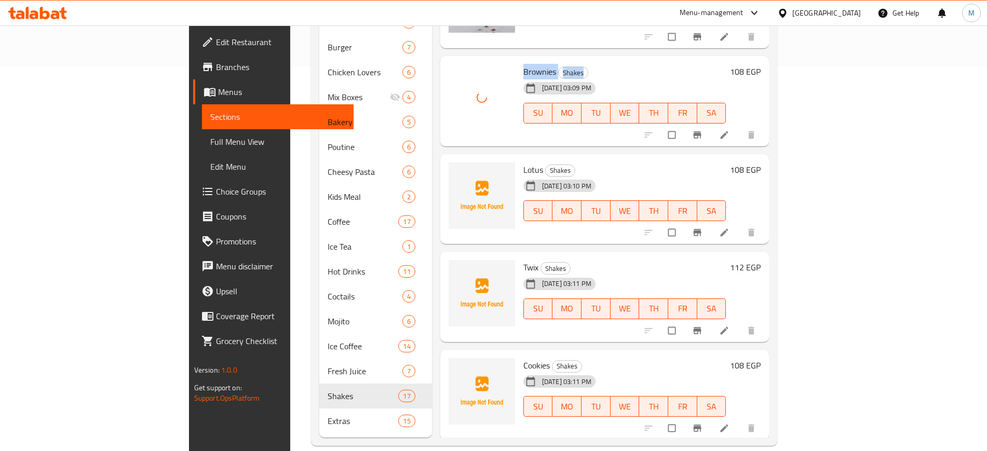
scroll to position [935, 0]
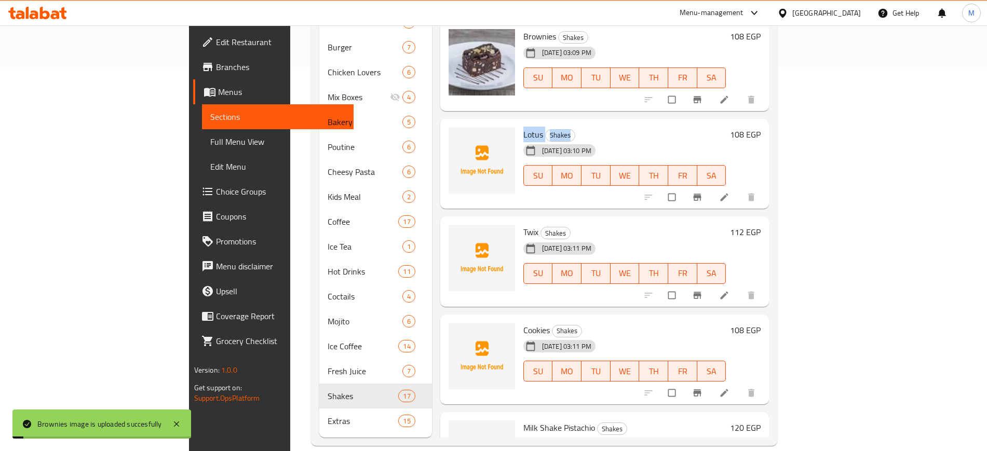
drag, startPoint x: 492, startPoint y: 118, endPoint x: 571, endPoint y: 118, distance: 78.9
click at [571, 123] on div "Lotus Shakes 11-09-2025 03:10 PM SU MO TU WE TH FR SA" at bounding box center [624, 164] width 211 height 82
click at [457, 137] on icon "upload picture" at bounding box center [461, 141] width 9 height 8
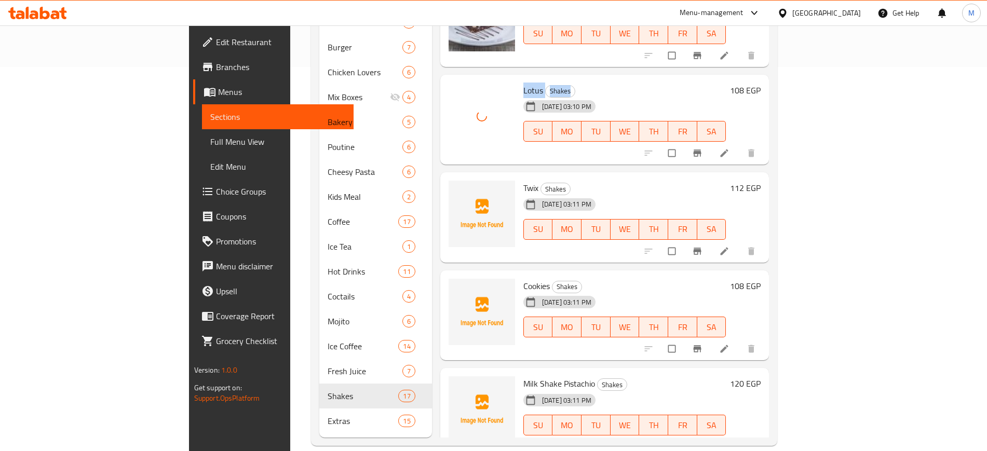
scroll to position [1000, 0]
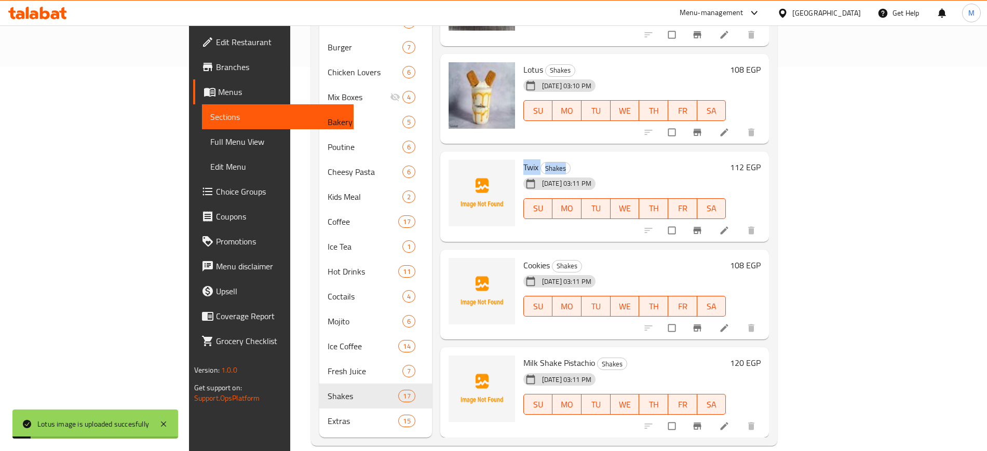
drag, startPoint x: 474, startPoint y: 146, endPoint x: 549, endPoint y: 146, distance: 74.7
click at [549, 156] on div "Twix Shakes 11-09-2025 03:11 PM SU MO TU WE TH FR SA" at bounding box center [624, 197] width 211 height 82
click at [457, 169] on icon "upload picture" at bounding box center [462, 174] width 10 height 10
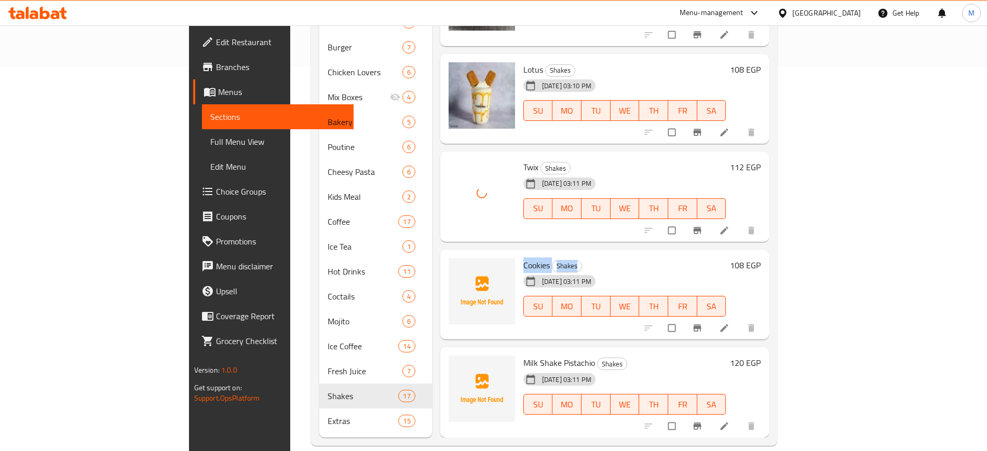
drag, startPoint x: 474, startPoint y: 250, endPoint x: 562, endPoint y: 244, distance: 88.4
click at [562, 254] on div "Cookies Shakes 11-09-2025 03:11 PM SU MO TU WE TH FR SA" at bounding box center [624, 295] width 211 height 82
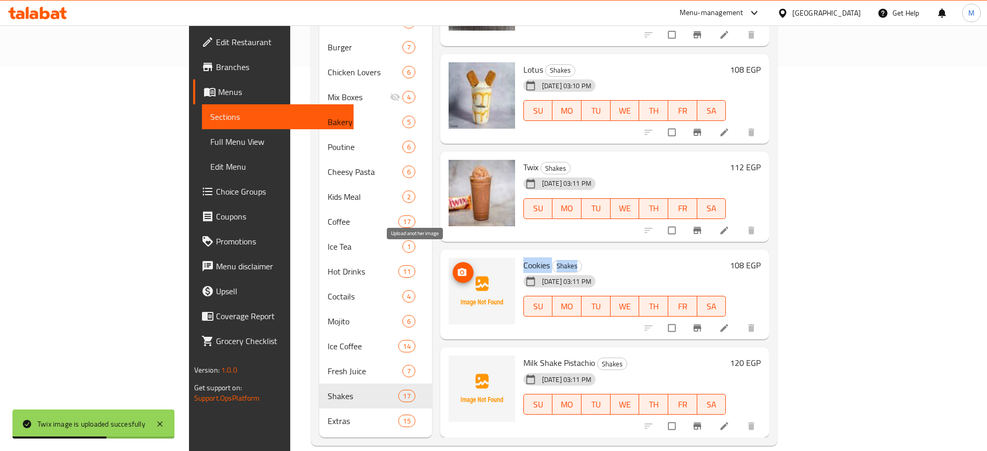
click at [457, 268] on icon "upload picture" at bounding box center [461, 272] width 9 height 8
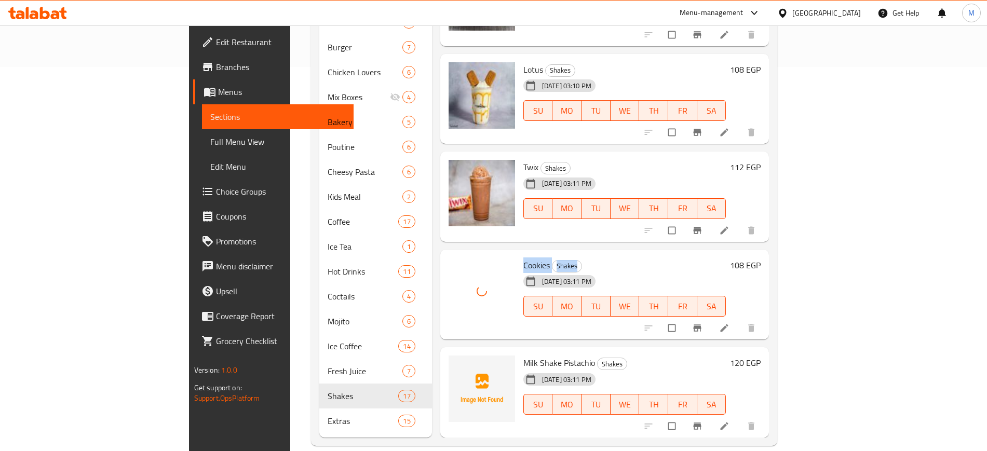
drag, startPoint x: 475, startPoint y: 348, endPoint x: 590, endPoint y: 354, distance: 115.4
click at [590, 354] on div "Milk Shake Pistachio Shakes 11-09-2025 03:11 PM SU MO TU WE TH FR SA" at bounding box center [624, 392] width 211 height 82
click at [658, 355] on h6 "Milk Shake Pistachio Shakes" at bounding box center [624, 362] width 203 height 15
drag, startPoint x: 476, startPoint y: 347, endPoint x: 599, endPoint y: 347, distance: 123.5
click at [599, 355] on h6 "Milk Shake Pistachio Shakes" at bounding box center [624, 362] width 203 height 15
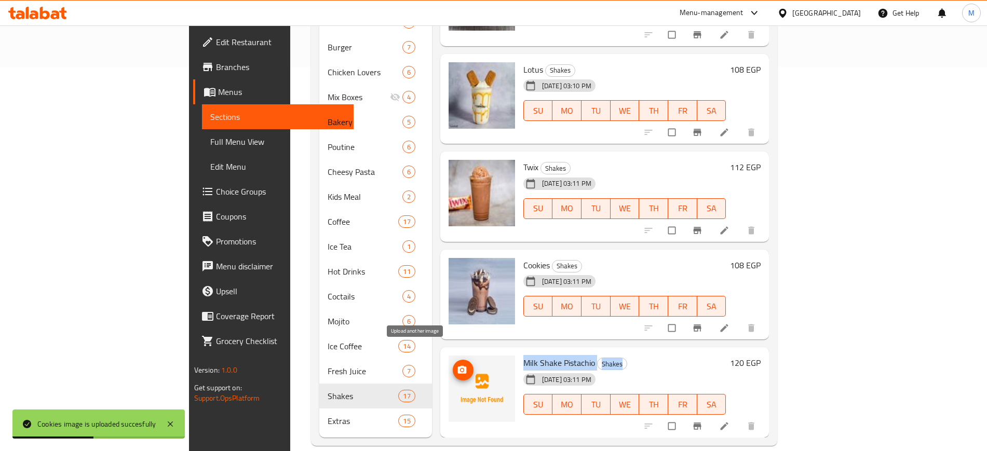
click at [457, 365] on icon "upload picture" at bounding box center [462, 370] width 10 height 10
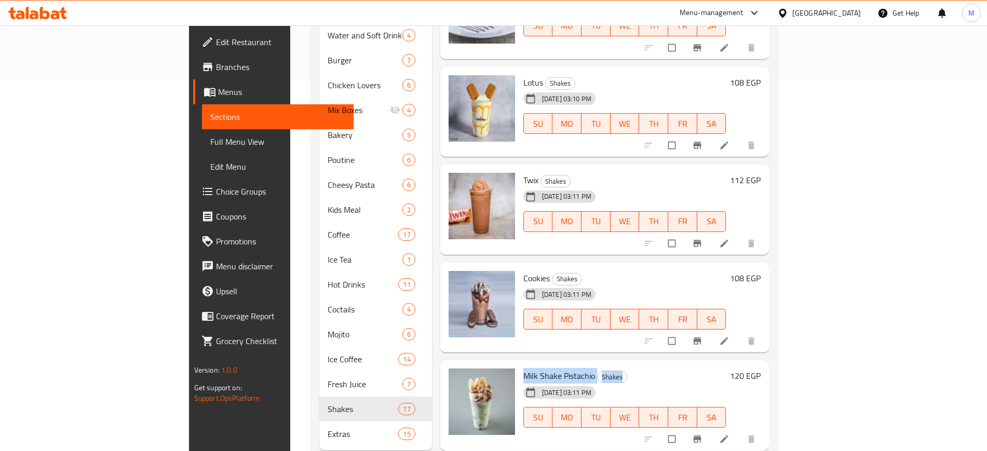
scroll to position [384, 0]
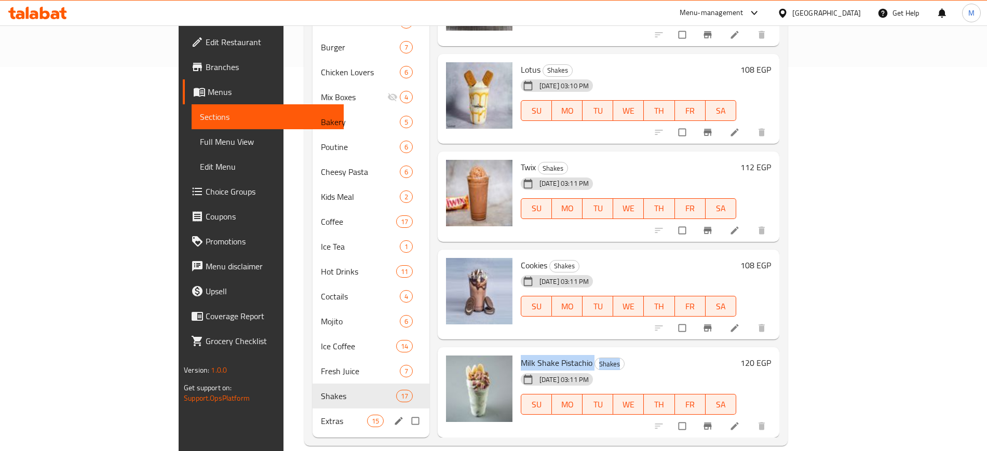
click at [312, 408] on div "Extras 15" at bounding box center [370, 420] width 117 height 25
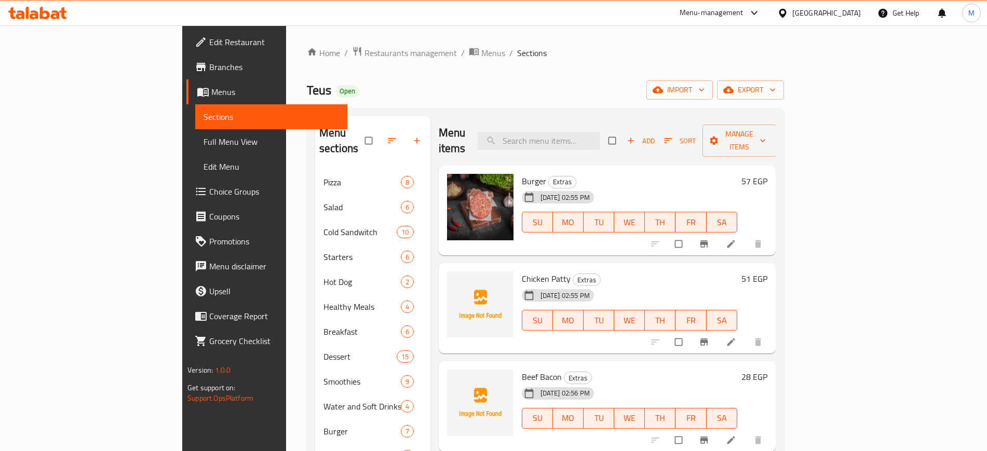
scroll to position [65, 0]
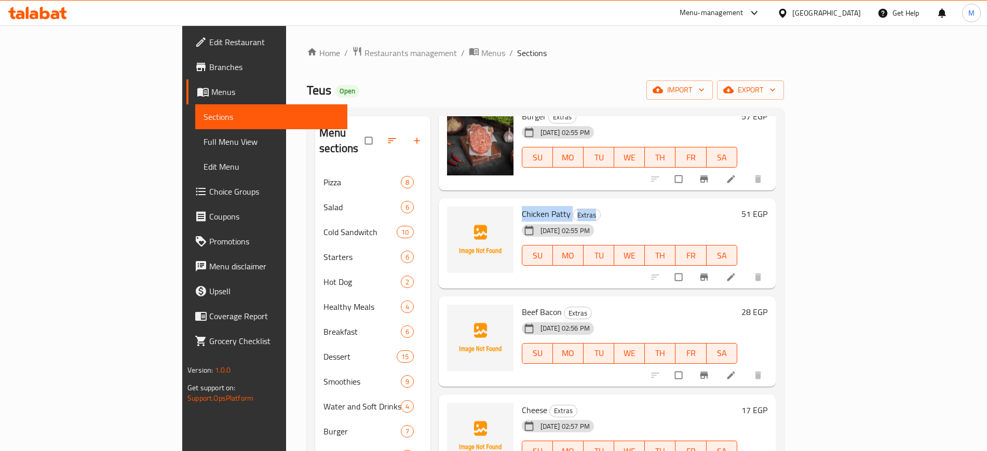
drag, startPoint x: 475, startPoint y: 198, endPoint x: 573, endPoint y: 198, distance: 98.1
click at [573, 207] on h6 "Chicken Patty Extras" at bounding box center [629, 214] width 215 height 15
click at [736, 272] on icon at bounding box center [731, 277] width 10 height 10
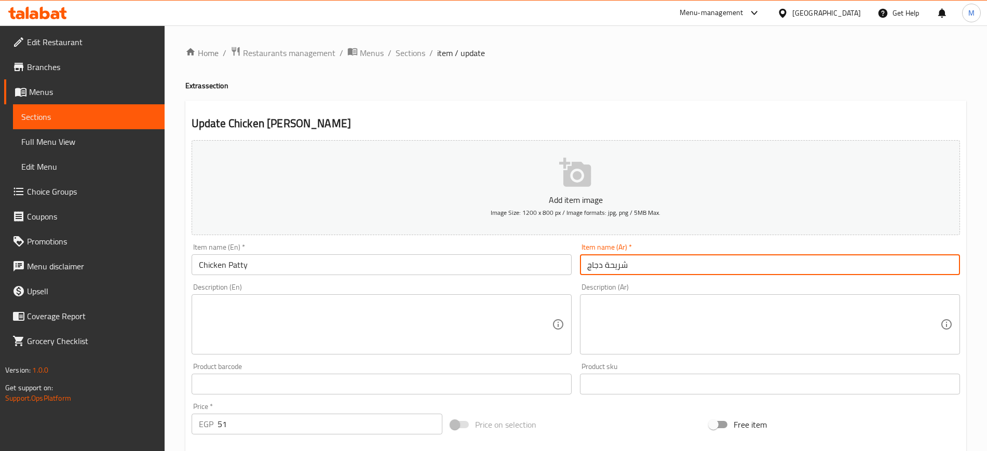
drag, startPoint x: 639, startPoint y: 265, endPoint x: 585, endPoint y: 264, distance: 54.5
click at [585, 264] on input "شريحة دجاج" at bounding box center [770, 264] width 380 height 21
click at [561, 175] on icon "button" at bounding box center [575, 172] width 33 height 33
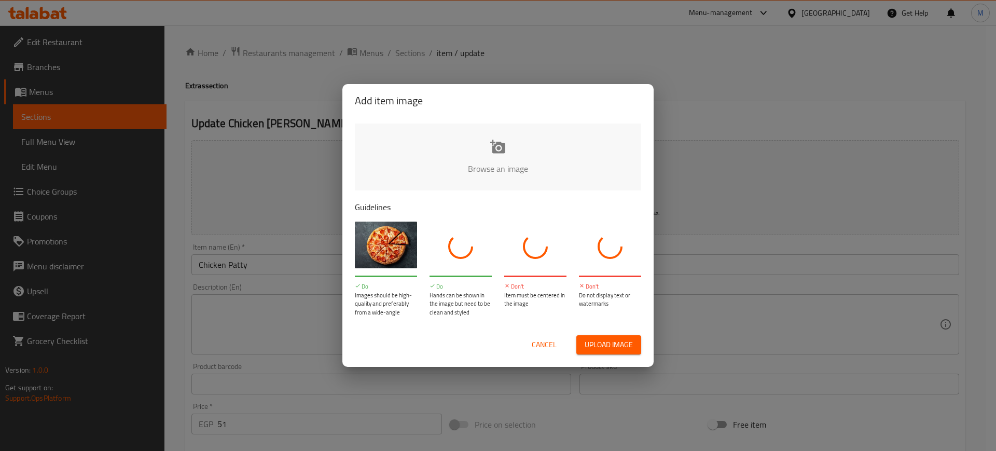
click at [623, 345] on span "Upload image" at bounding box center [609, 344] width 48 height 13
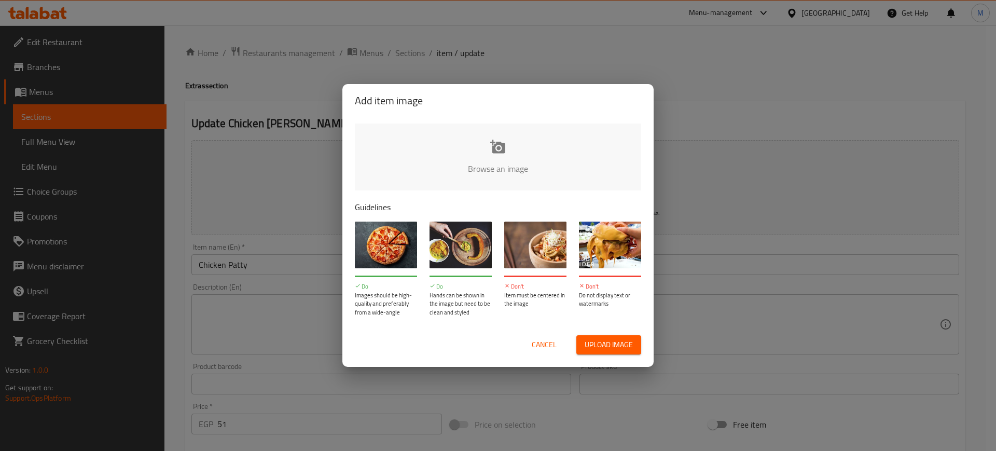
type input "C:\fakepath\شريحة دجاج.jpeg"
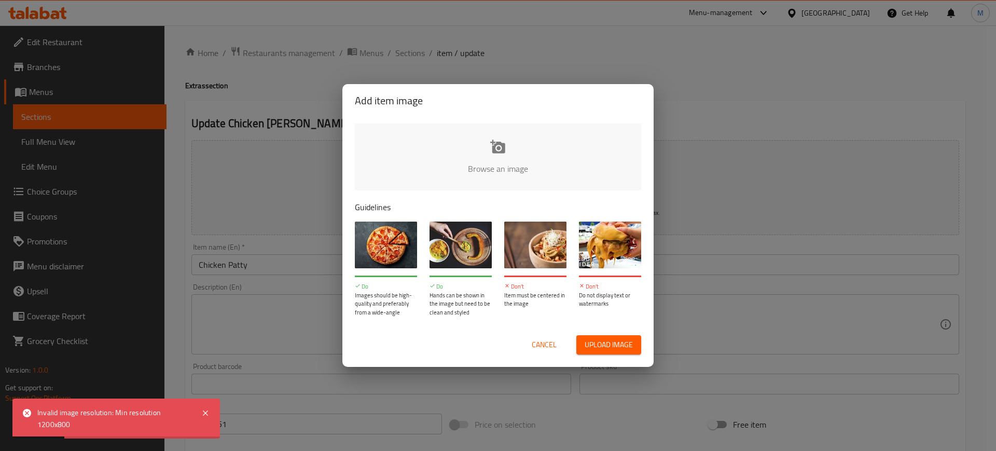
click at [543, 341] on span "Cancel" at bounding box center [544, 344] width 25 height 13
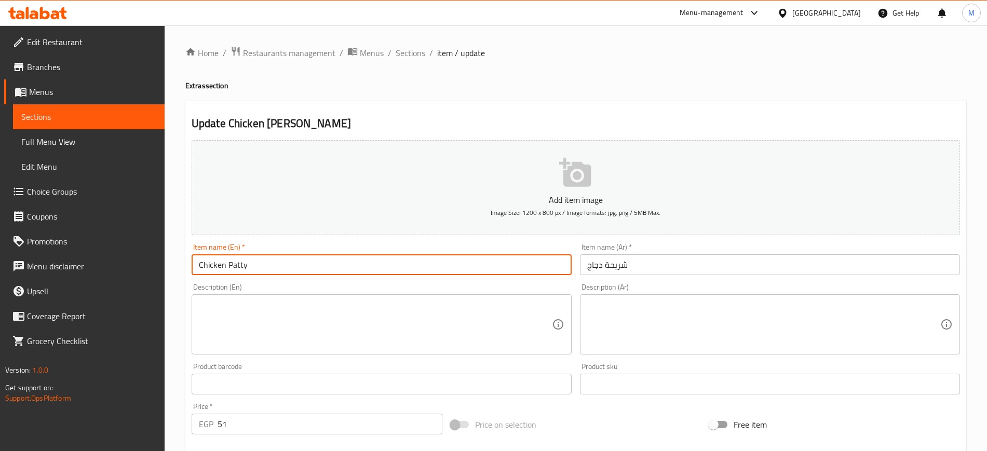
drag, startPoint x: 281, startPoint y: 264, endPoint x: 192, endPoint y: 259, distance: 89.4
click at [192, 259] on input "Chicken Patty" at bounding box center [381, 264] width 380 height 21
click at [414, 54] on span "Sections" at bounding box center [410, 53] width 30 height 12
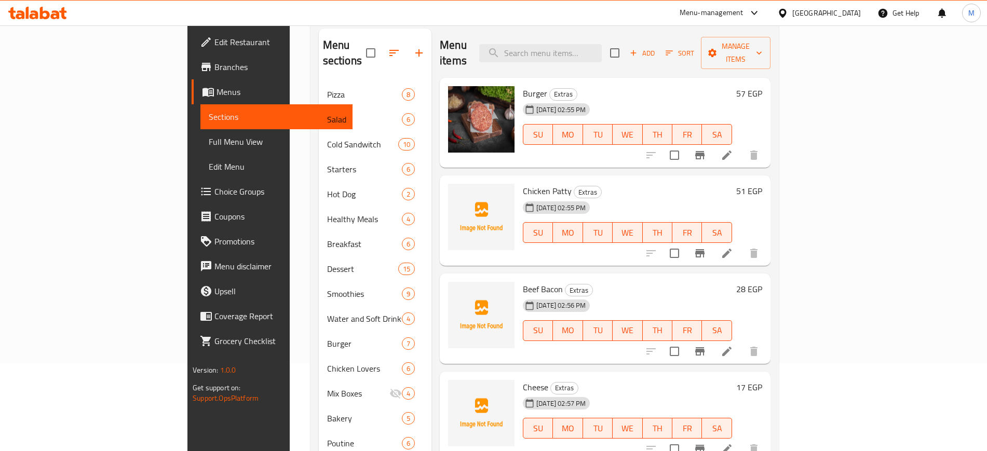
scroll to position [60, 0]
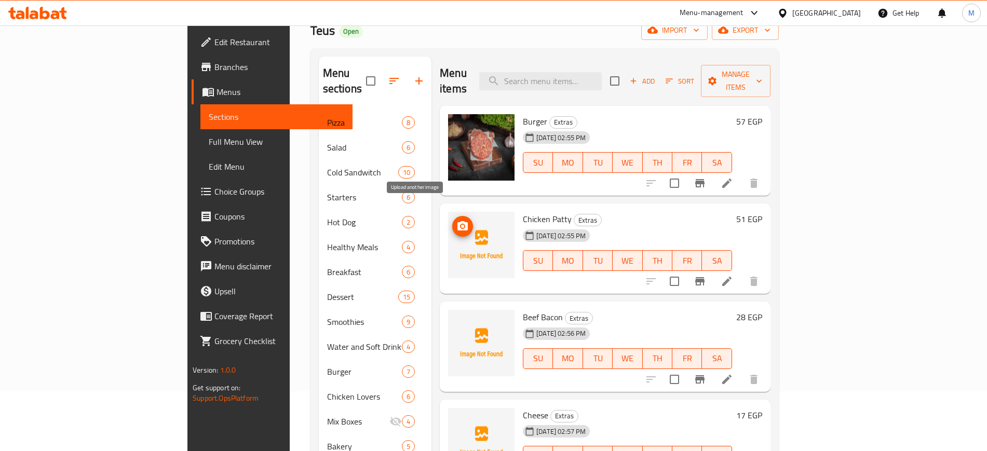
click at [452, 220] on span "upload picture" at bounding box center [462, 226] width 21 height 12
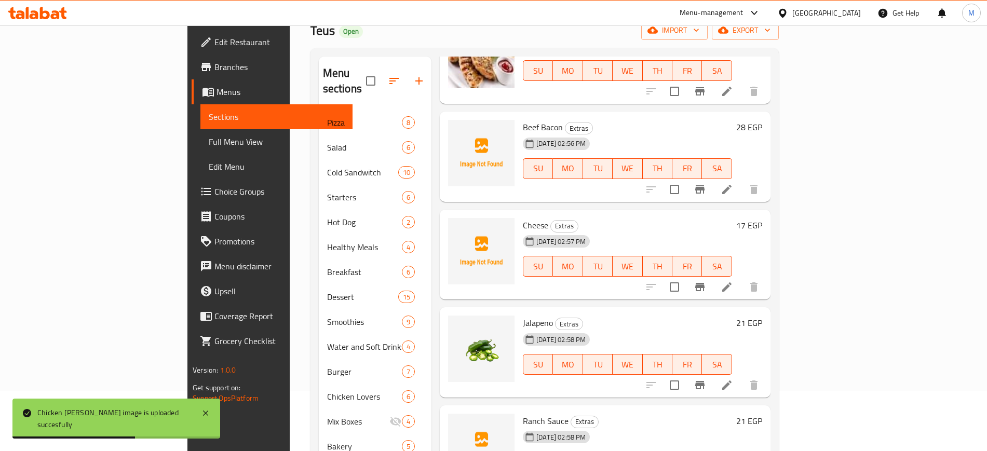
scroll to position [195, 0]
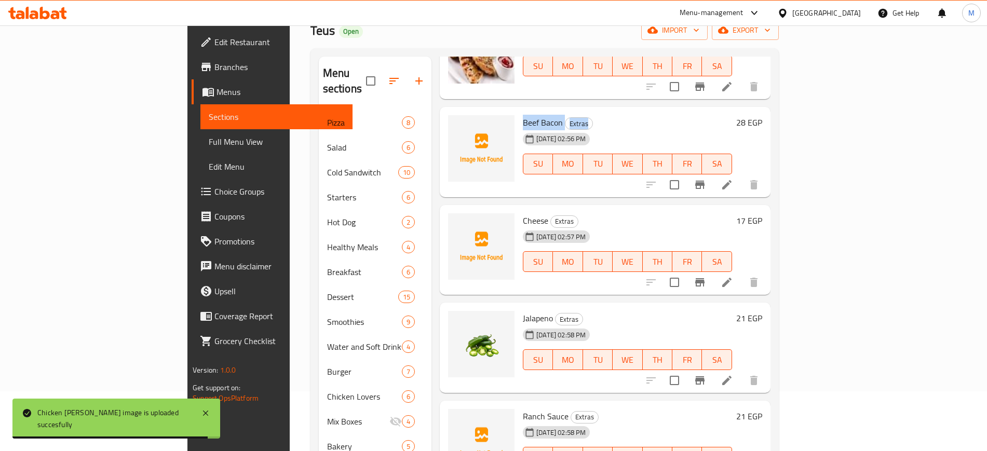
drag, startPoint x: 473, startPoint y: 101, endPoint x: 557, endPoint y: 102, distance: 84.6
click at [557, 111] on div "Beef Bacon Extras 11-09-2025 02:56 PM SU MO TU WE TH FR SA" at bounding box center [626, 152] width 217 height 82
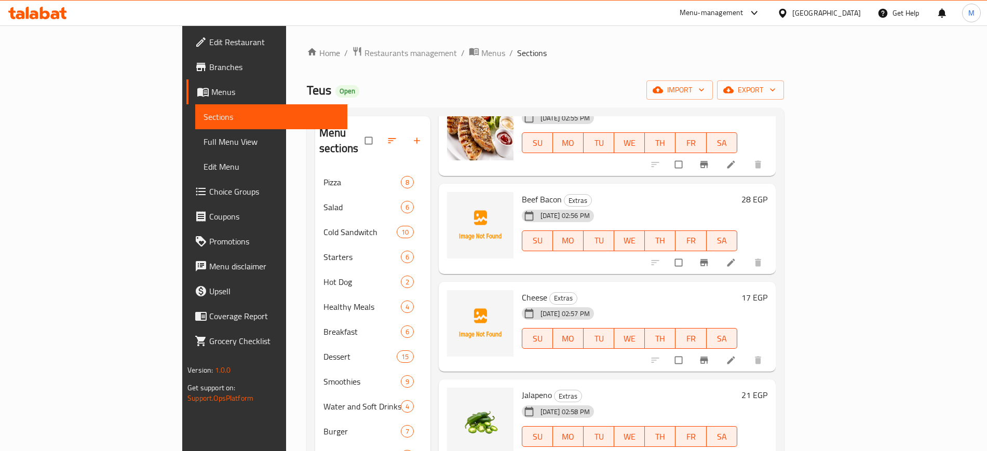
scroll to position [195, 0]
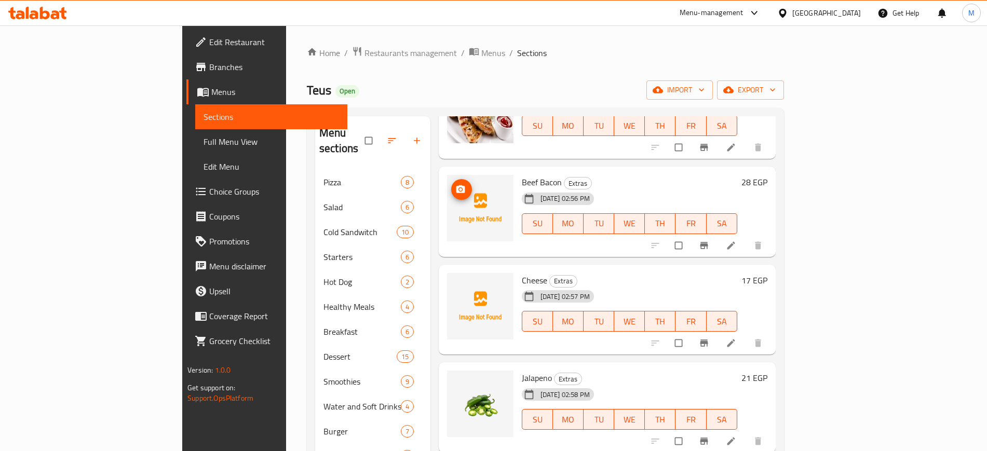
click at [459, 188] on circle "upload picture" at bounding box center [460, 189] width 3 height 3
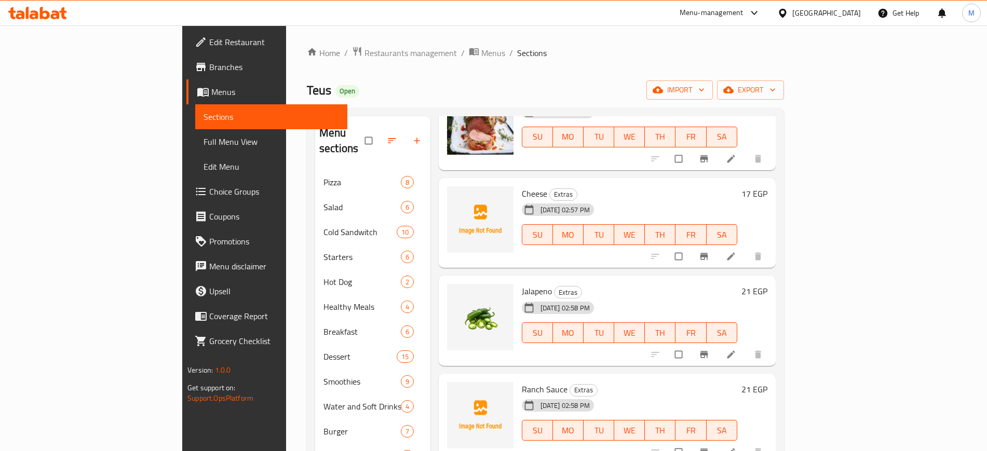
scroll to position [259, 0]
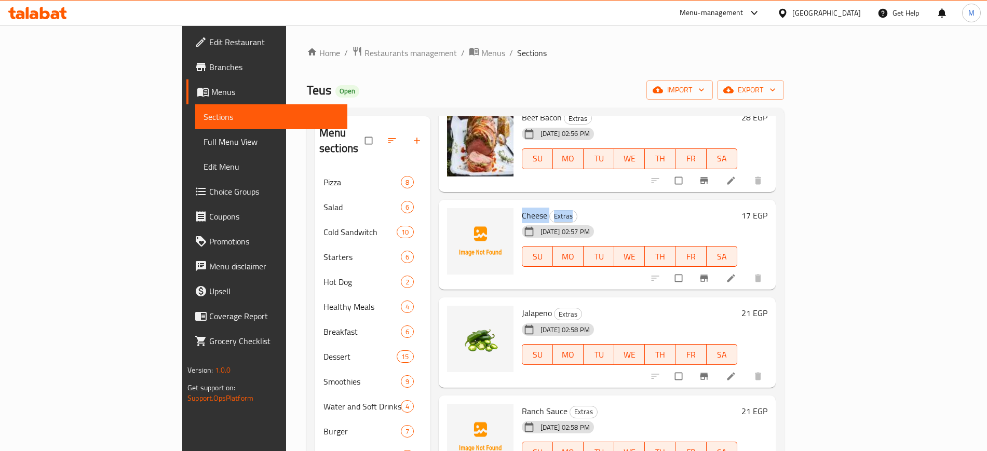
drag, startPoint x: 474, startPoint y: 202, endPoint x: 542, endPoint y: 201, distance: 67.5
click at [542, 204] on div "Cheese Extras [DATE] 02:57 PM SU MO TU WE TH FR SA" at bounding box center [629, 245] width 224 height 82
copy h6 "Cheese Extras"
click at [451, 217] on span "upload picture" at bounding box center [461, 222] width 21 height 10
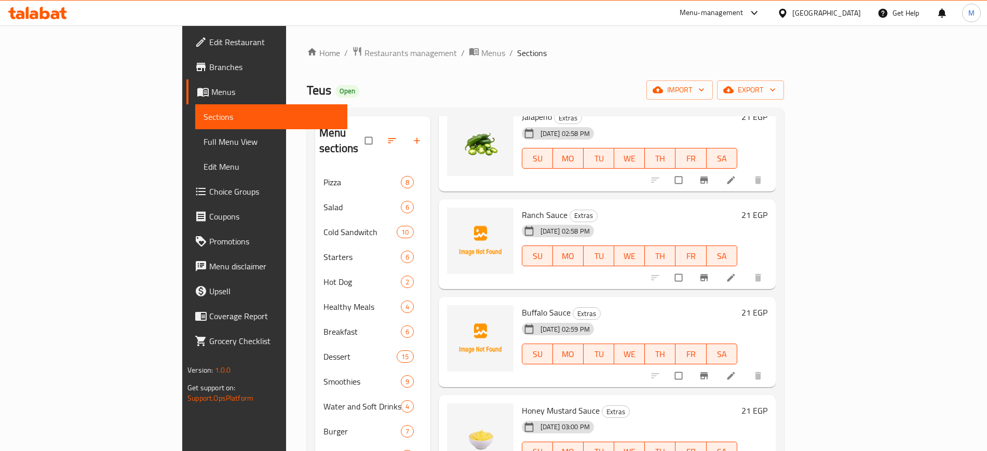
scroll to position [454, 0]
drag, startPoint x: 473, startPoint y: 200, endPoint x: 519, endPoint y: 200, distance: 46.2
click at [519, 205] on div "Ranch Sauce Extras [DATE] 02:58 PM SU MO TU WE TH FR SA" at bounding box center [629, 246] width 224 height 82
copy span "Ranch Sauce"
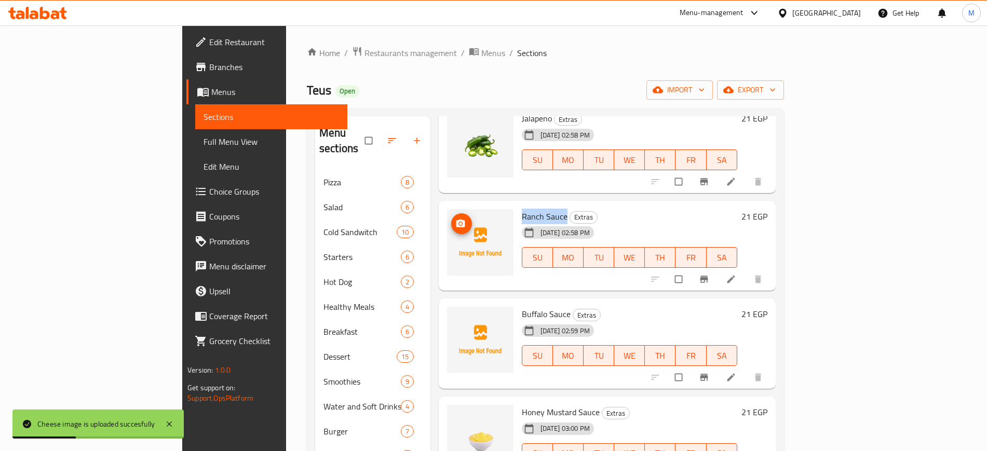
click at [459, 222] on circle "upload picture" at bounding box center [460, 223] width 3 height 3
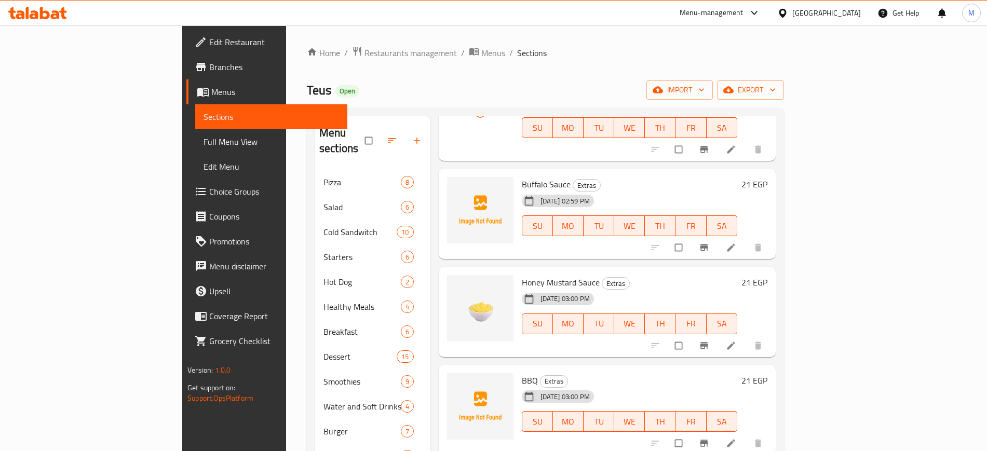
scroll to position [519, 0]
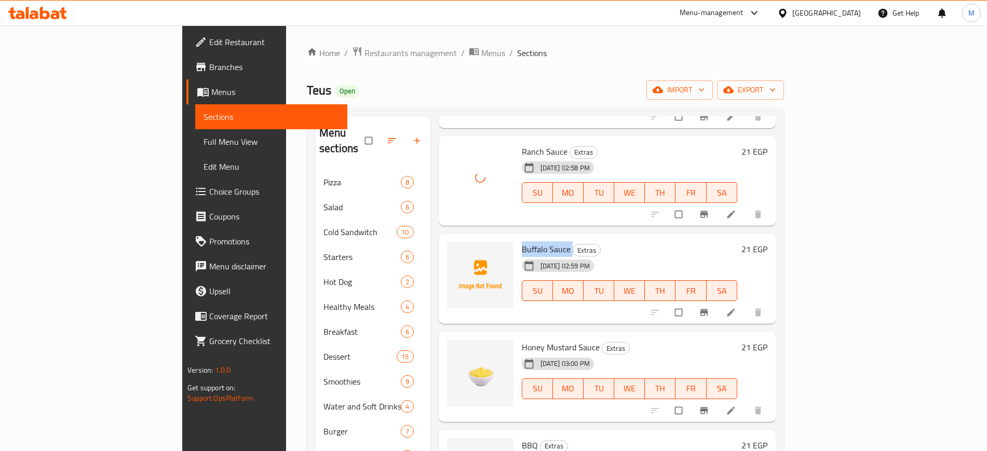
drag, startPoint x: 475, startPoint y: 235, endPoint x: 527, endPoint y: 233, distance: 51.9
click at [527, 238] on div "Buffalo Sauce Extras [DATE] 02:59 PM SU MO TU WE TH FR SA" at bounding box center [629, 279] width 224 height 82
copy h6 "Buffalo Sauce"
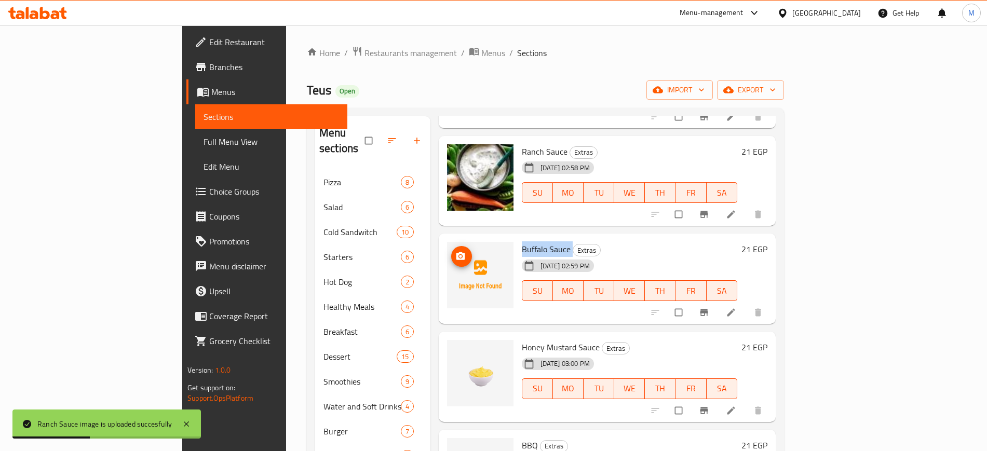
click at [456, 252] on icon "upload picture" at bounding box center [460, 256] width 9 height 8
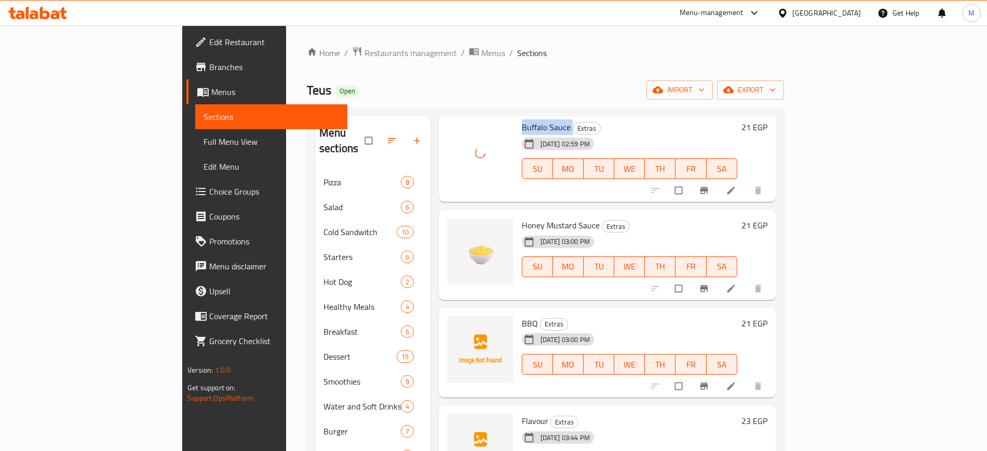
scroll to position [649, 0]
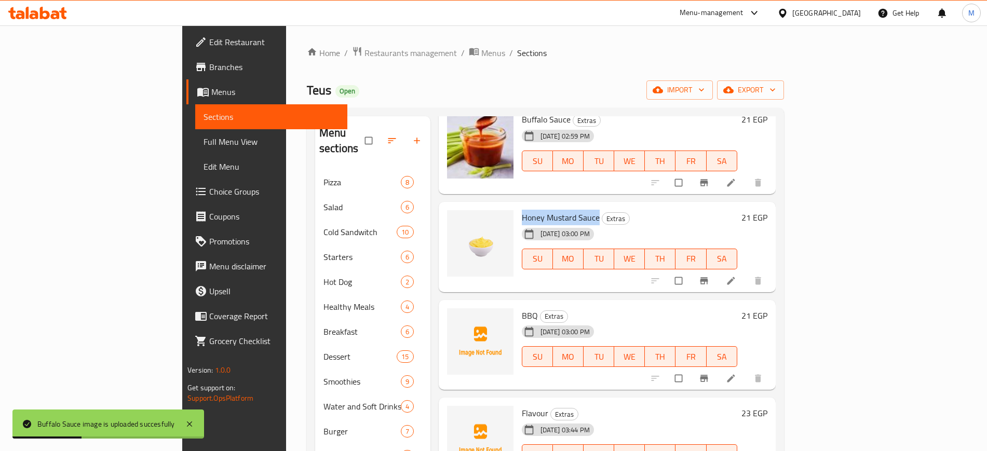
drag, startPoint x: 476, startPoint y: 202, endPoint x: 551, endPoint y: 201, distance: 75.3
click at [551, 210] on span "Honey Mustard Sauce" at bounding box center [561, 218] width 78 height 16
copy span "Honey Mustard Sauce"
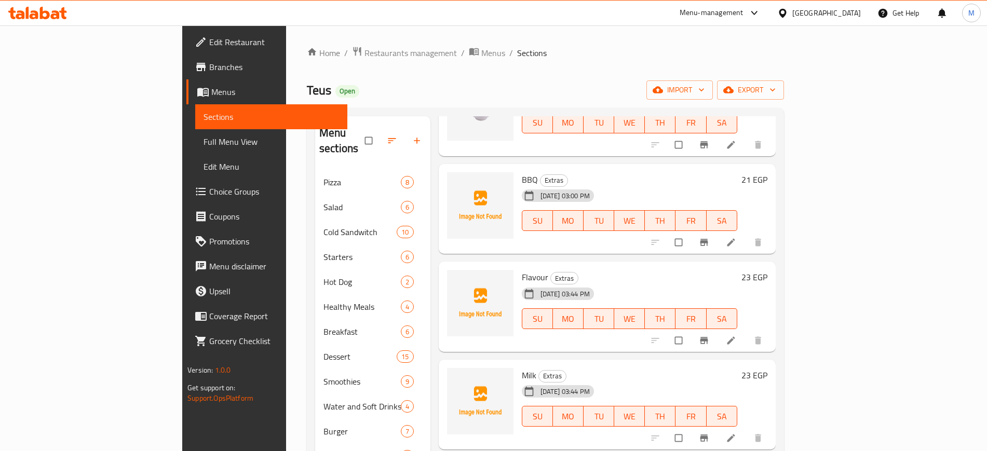
scroll to position [804, 0]
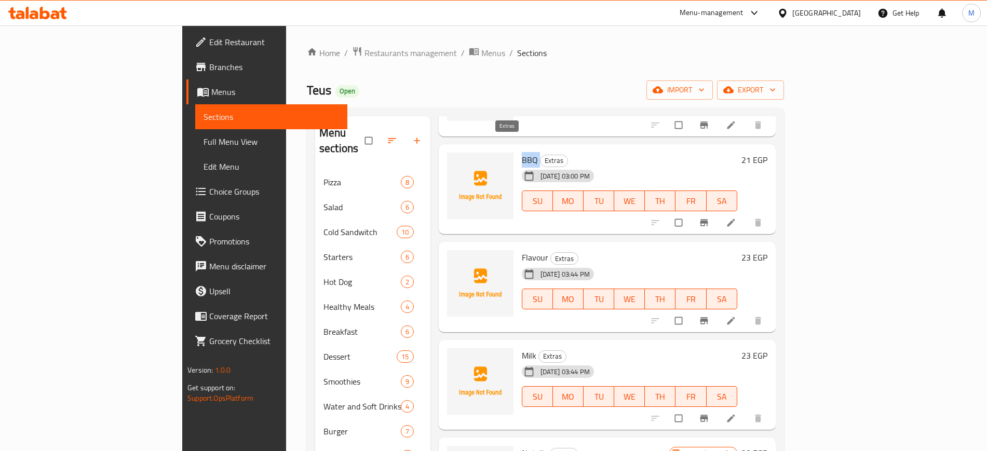
drag, startPoint x: 474, startPoint y: 147, endPoint x: 498, endPoint y: 147, distance: 23.9
click at [517, 148] on div "BBQ Extras [DATE] 03:00 PM SU MO TU WE TH FR SA" at bounding box center [629, 189] width 224 height 82
copy h6 "BBQ"
click at [456, 162] on icon "upload picture" at bounding box center [460, 166] width 9 height 8
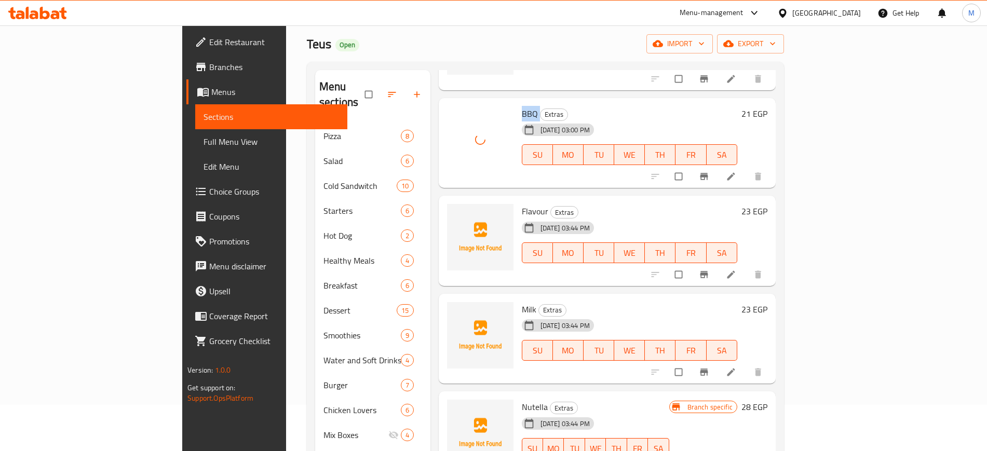
scroll to position [65, 0]
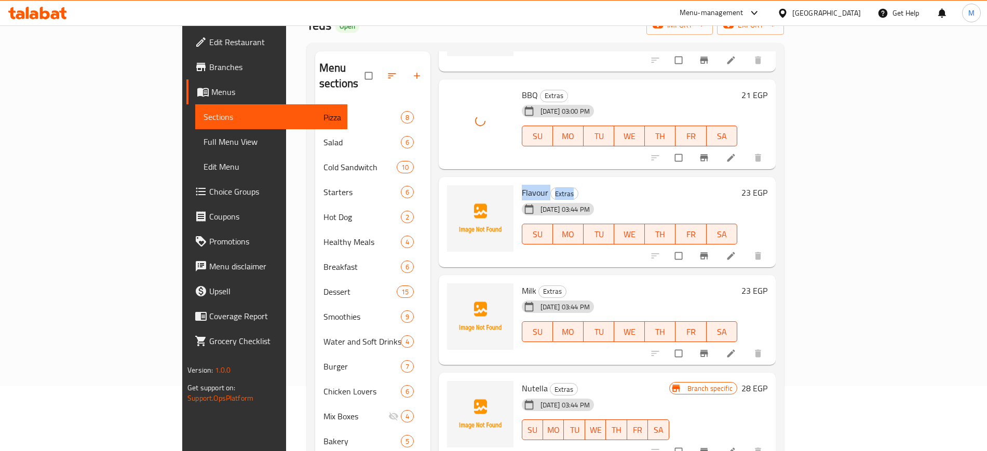
drag, startPoint x: 472, startPoint y: 176, endPoint x: 550, endPoint y: 176, distance: 77.8
click at [550, 181] on div "Flavour Extras [DATE] 03:44 PM SU MO TU WE TH FR SA" at bounding box center [629, 222] width 224 height 82
copy h6 "Flavour Extras"
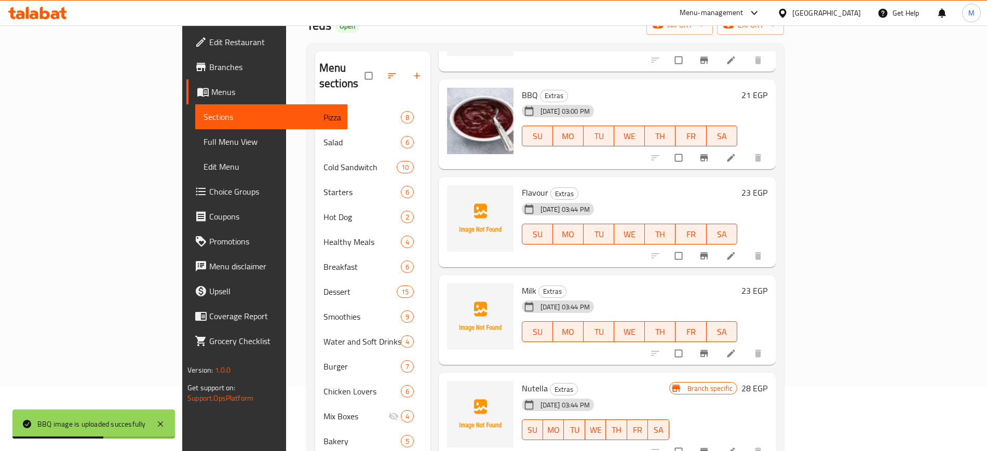
click at [592, 177] on div "Flavour Extras [DATE] 03:44 PM SU MO TU WE TH FR SA 23 EGP" at bounding box center [607, 222] width 337 height 90
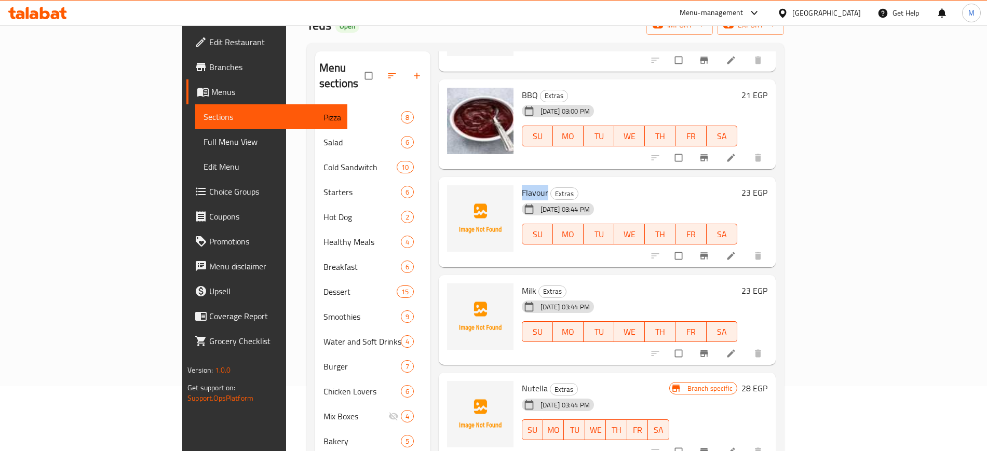
drag, startPoint x: 477, startPoint y: 174, endPoint x: 502, endPoint y: 174, distance: 24.9
click at [522, 185] on h6 "Flavour Extras" at bounding box center [629, 192] width 215 height 15
copy span "Flavour"
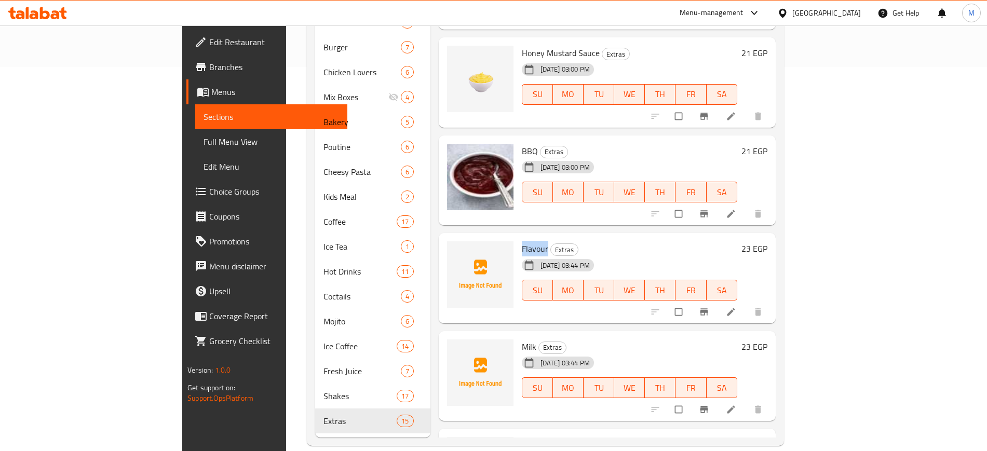
scroll to position [415, 0]
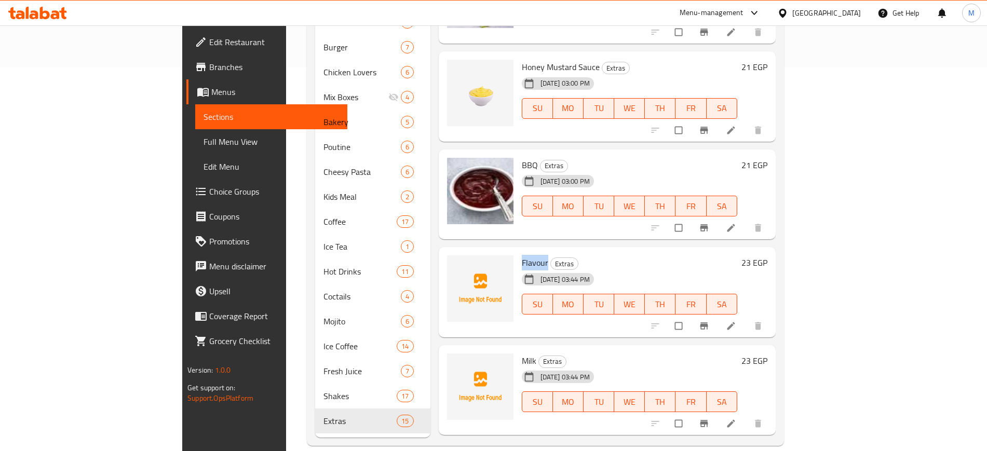
copy span "Flavour"
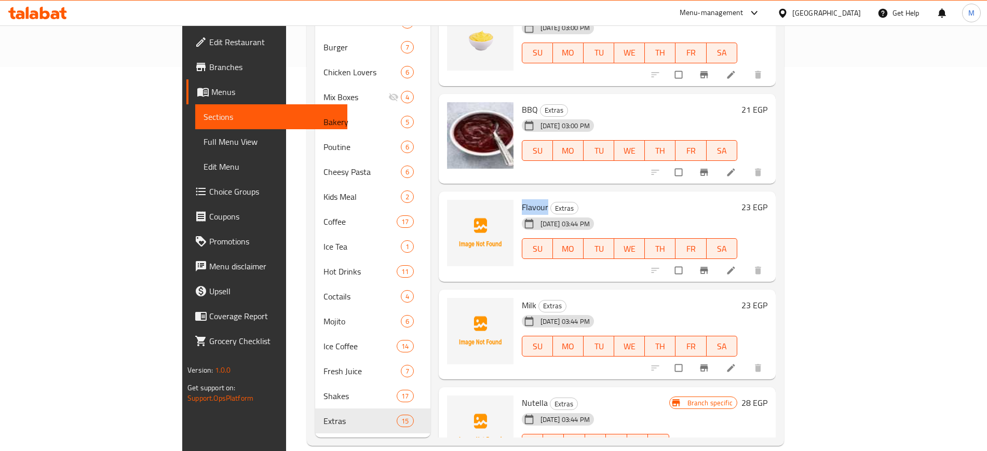
scroll to position [545, 0]
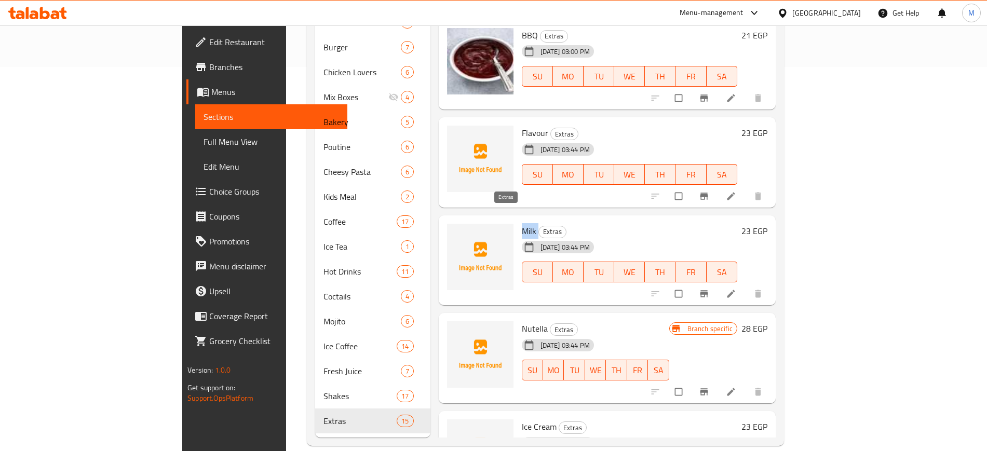
drag, startPoint x: 476, startPoint y: 213, endPoint x: 496, endPoint y: 214, distance: 19.7
click at [522, 224] on h6 "Milk Extras" at bounding box center [629, 231] width 215 height 15
copy h6 "Milk"
click at [459, 237] on circle "upload picture" at bounding box center [460, 238] width 3 height 3
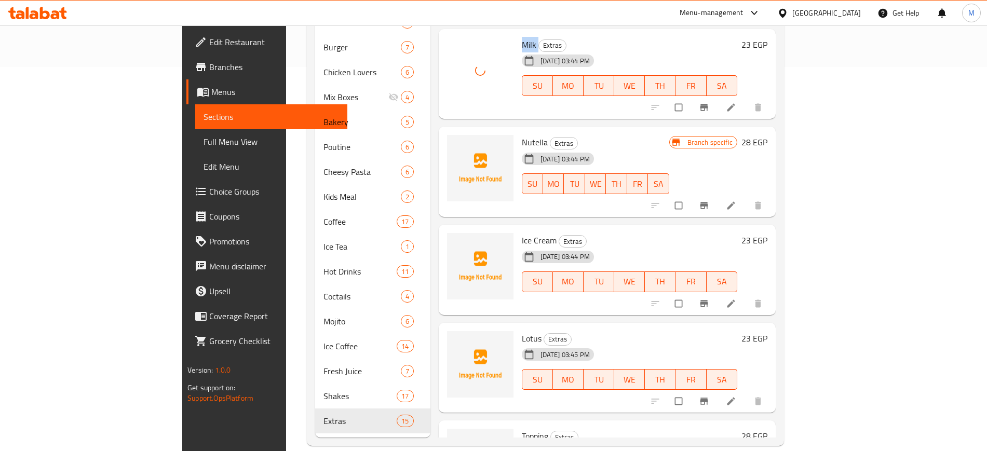
scroll to position [740, 0]
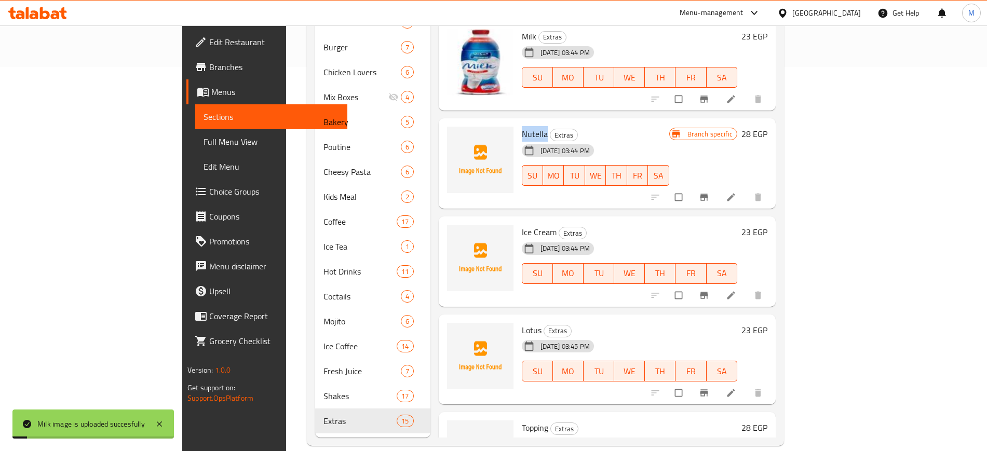
drag, startPoint x: 475, startPoint y: 120, endPoint x: 500, endPoint y: 119, distance: 24.9
click at [522, 126] on span "Nutella" at bounding box center [535, 134] width 26 height 16
copy span "Nutella"
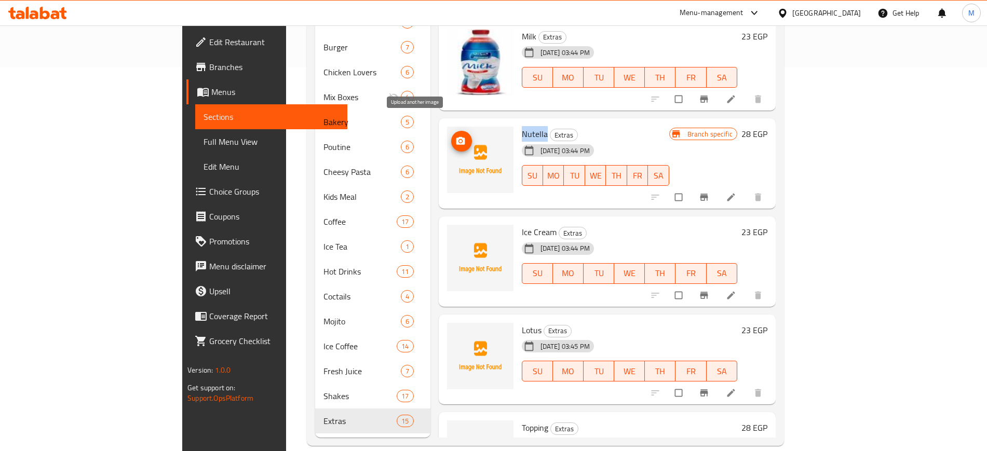
click at [451, 136] on span "upload picture" at bounding box center [461, 141] width 21 height 10
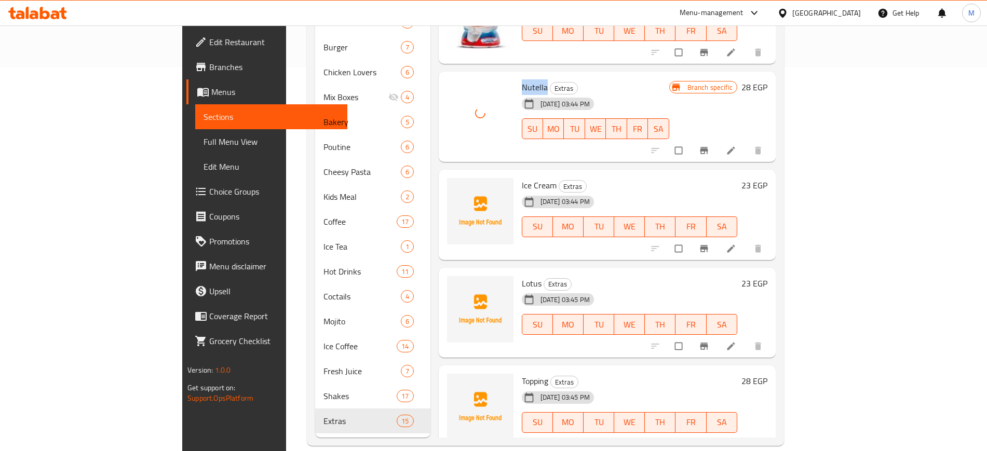
scroll to position [804, 0]
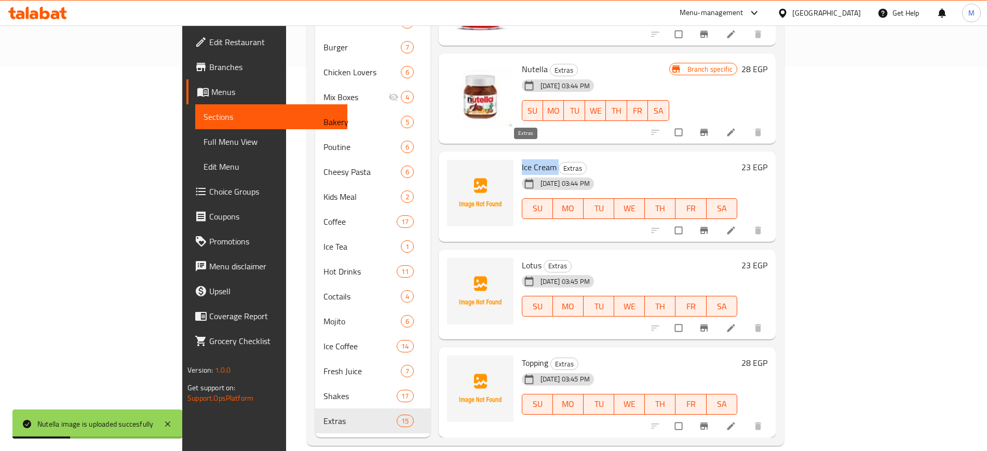
drag, startPoint x: 473, startPoint y: 153, endPoint x: 512, endPoint y: 150, distance: 39.0
click at [517, 156] on div "Ice Cream Extras [DATE] 03:44 PM SU MO TU WE TH FR SA" at bounding box center [629, 197] width 224 height 82
click at [451, 169] on span "upload picture" at bounding box center [461, 174] width 21 height 10
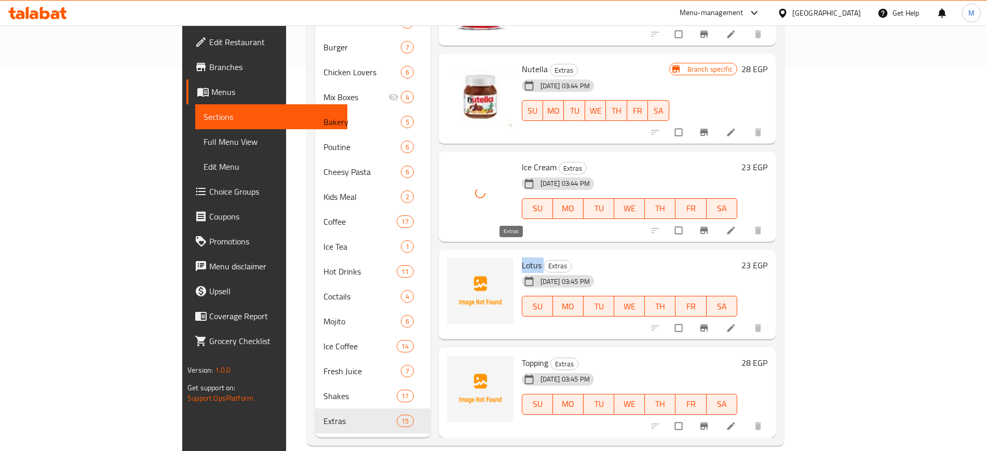
drag, startPoint x: 475, startPoint y: 250, endPoint x: 498, endPoint y: 253, distance: 22.5
click at [522, 258] on h6 "Lotus Extras" at bounding box center [629, 265] width 215 height 15
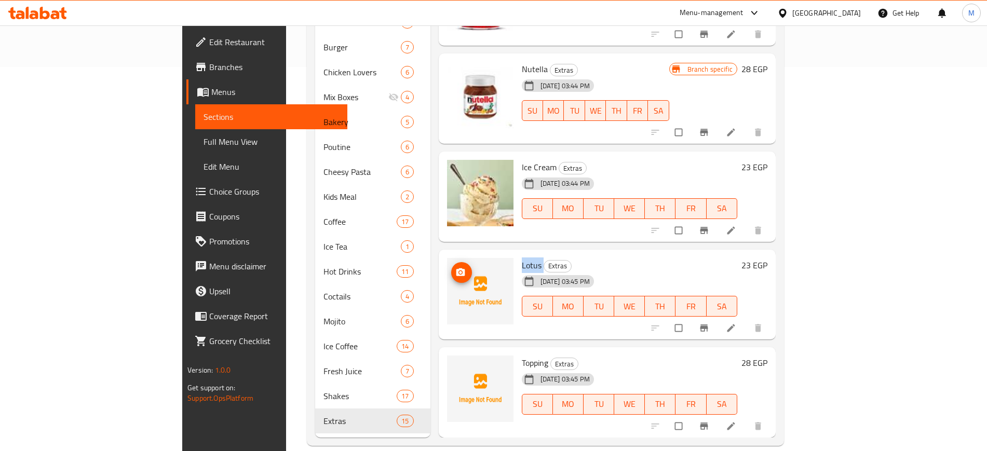
click at [459, 271] on circle "upload picture" at bounding box center [460, 272] width 3 height 3
drag, startPoint x: 474, startPoint y: 347, endPoint x: 521, endPoint y: 347, distance: 46.7
click at [521, 351] on div "Topping Extras [DATE] 03:45 PM SU MO TU WE TH FR SA" at bounding box center [629, 392] width 224 height 82
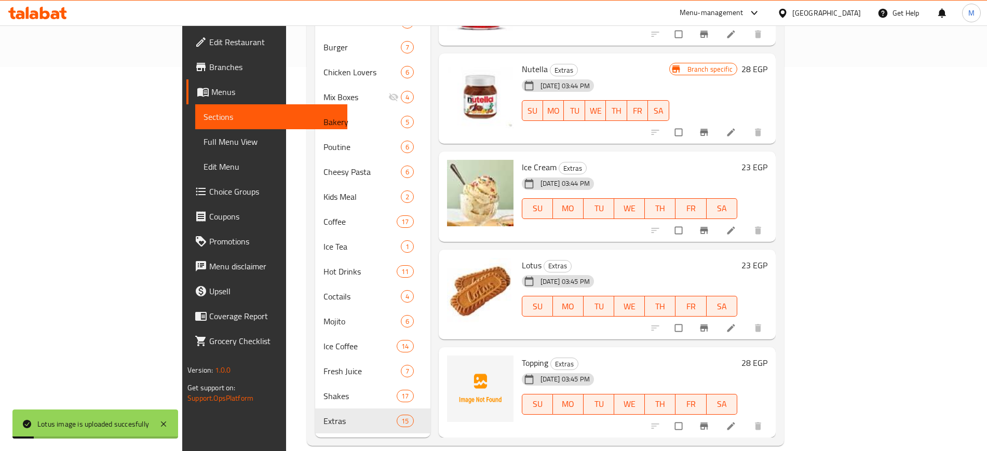
drag, startPoint x: 571, startPoint y: 341, endPoint x: 528, endPoint y: 346, distance: 43.3
click at [572, 355] on h6 "Topping Extras" at bounding box center [629, 362] width 215 height 15
drag, startPoint x: 474, startPoint y: 349, endPoint x: 535, endPoint y: 348, distance: 60.7
click at [535, 351] on div "Topping Extras [DATE] 03:45 PM SU MO TU WE TH FR SA" at bounding box center [629, 392] width 224 height 82
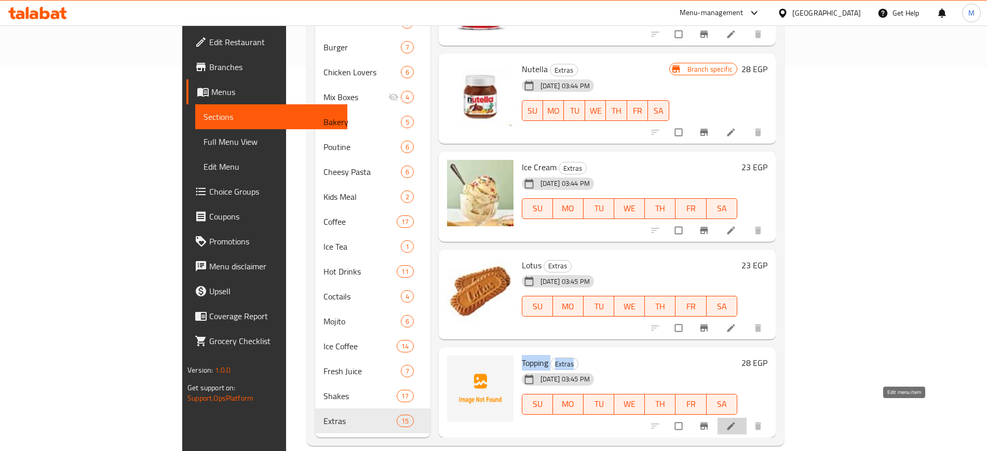
click at [736, 421] on icon at bounding box center [731, 426] width 10 height 10
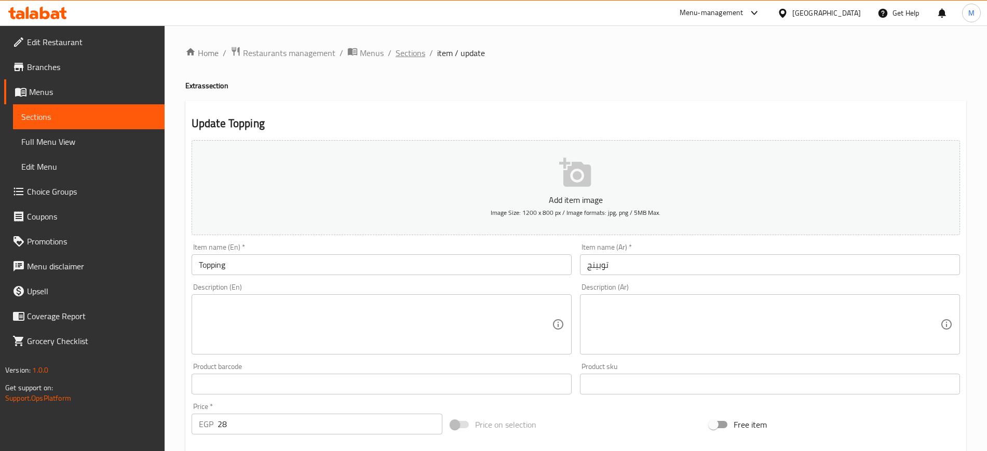
click at [409, 51] on span "Sections" at bounding box center [410, 53] width 30 height 12
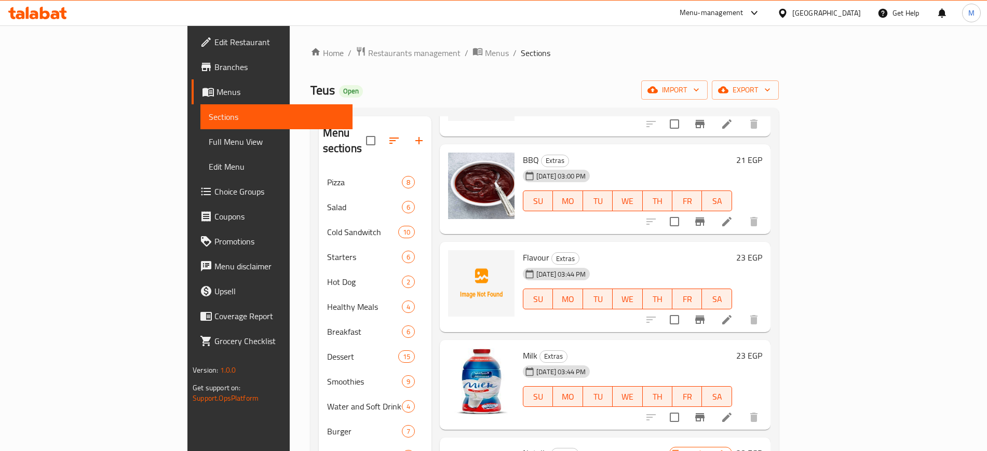
scroll to position [545, 0]
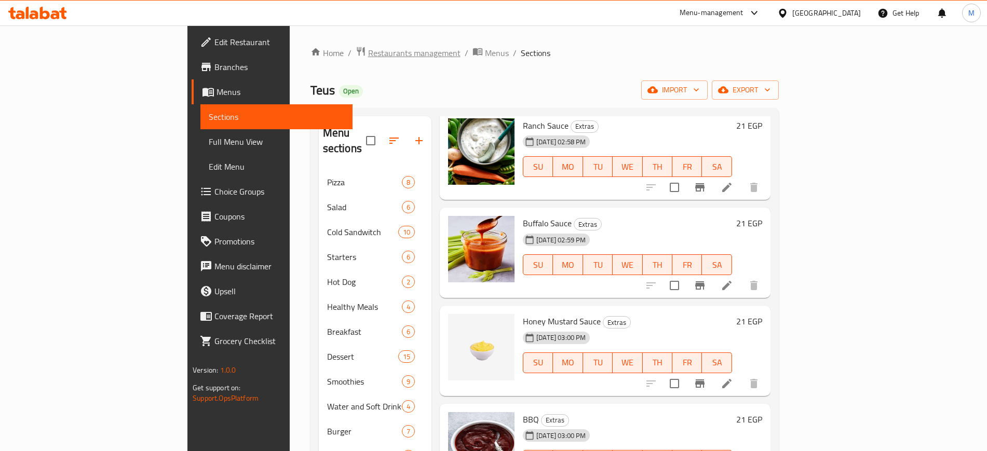
click at [368, 53] on span "Restaurants management" at bounding box center [414, 53] width 92 height 12
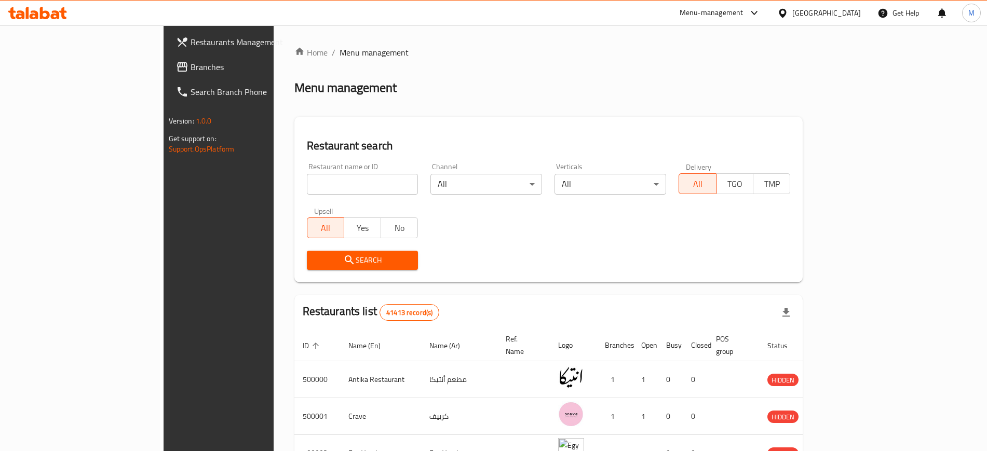
click at [300, 195] on div "Restaurant name or ID Restaurant name or ID" at bounding box center [362, 179] width 124 height 44
click at [307, 182] on input "search" at bounding box center [363, 184] width 112 height 21
paste input "639724"
type input "639724"
click button "Search" at bounding box center [363, 260] width 112 height 19
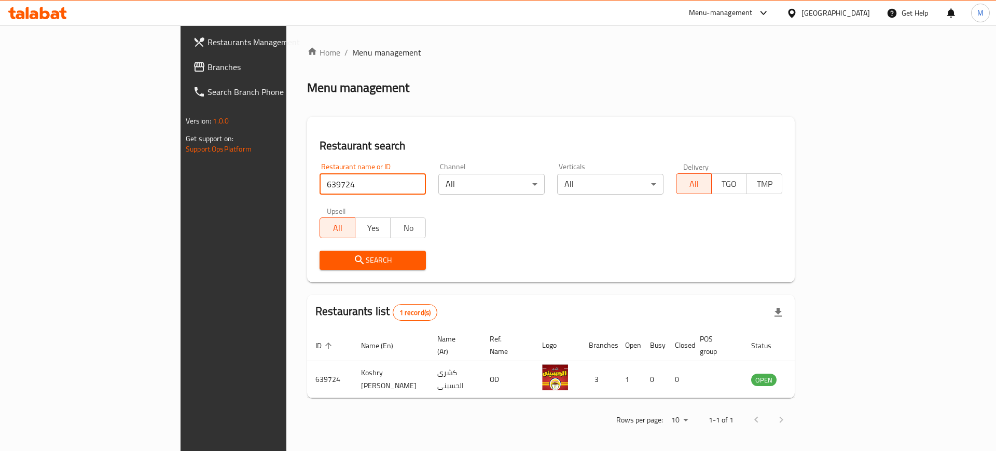
click at [328, 258] on span "Search" at bounding box center [373, 260] width 90 height 13
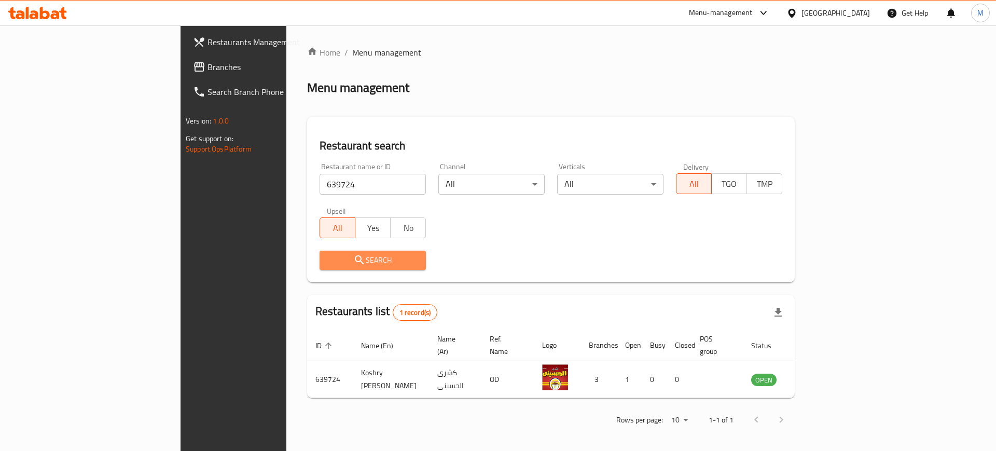
click at [328, 258] on span "Search" at bounding box center [373, 260] width 90 height 13
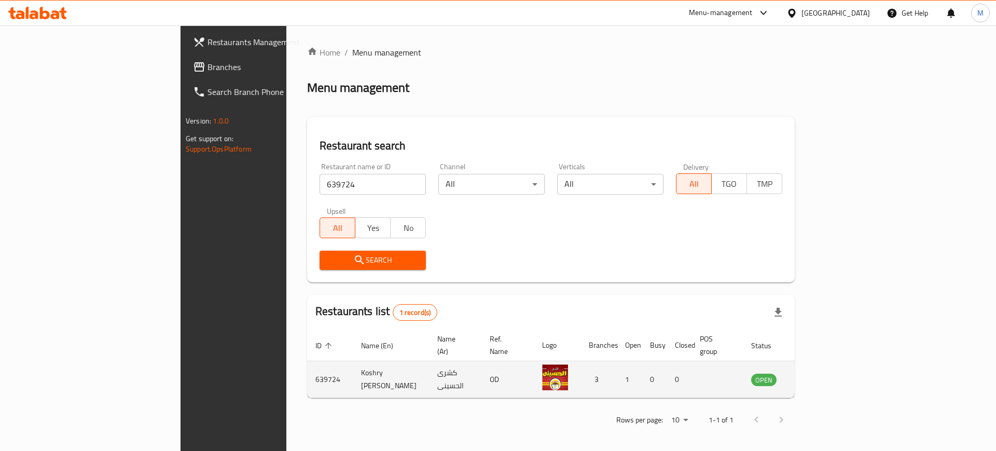
click at [353, 371] on td "Koshry [PERSON_NAME]" at bounding box center [391, 379] width 76 height 37
click at [818, 373] on icon "enhanced table" at bounding box center [812, 379] width 12 height 12
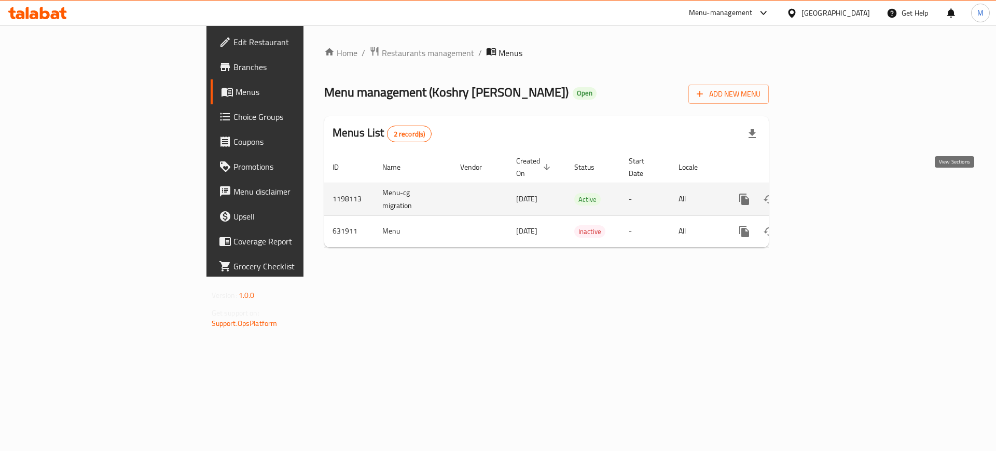
click at [826, 193] on icon "enhanced table" at bounding box center [819, 199] width 12 height 12
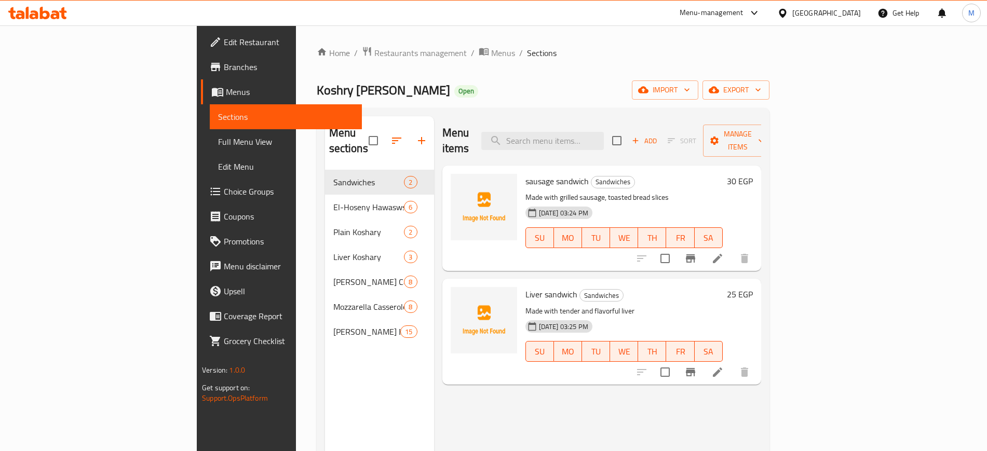
click at [226, 90] on span "Menus" at bounding box center [289, 92] width 127 height 12
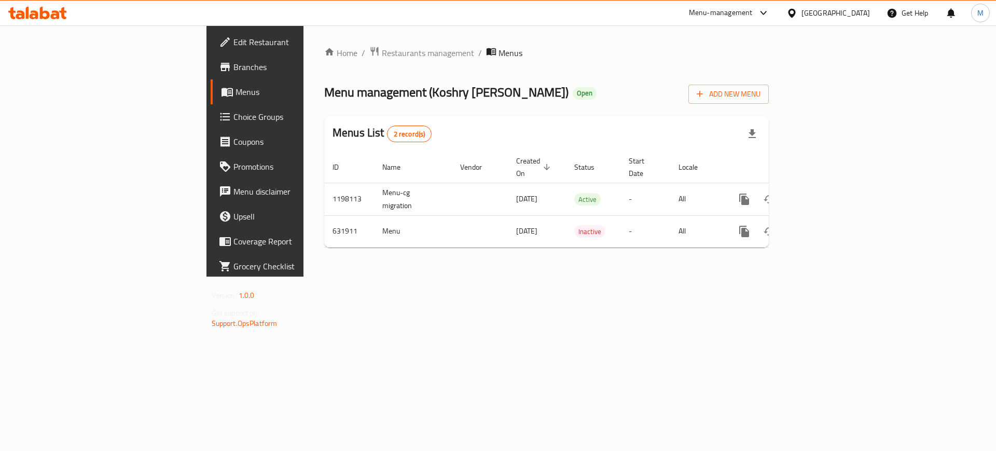
click at [236, 87] on span "Menus" at bounding box center [300, 92] width 129 height 12
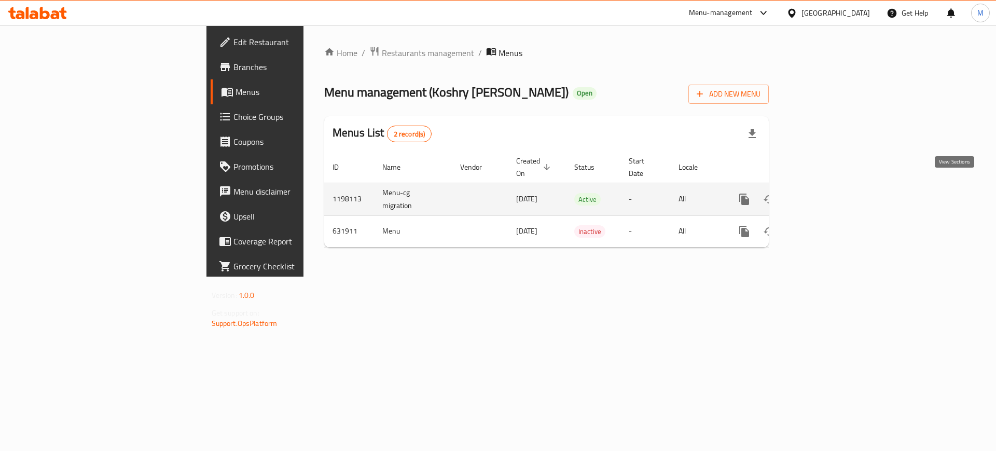
click at [826, 193] on icon "enhanced table" at bounding box center [819, 199] width 12 height 12
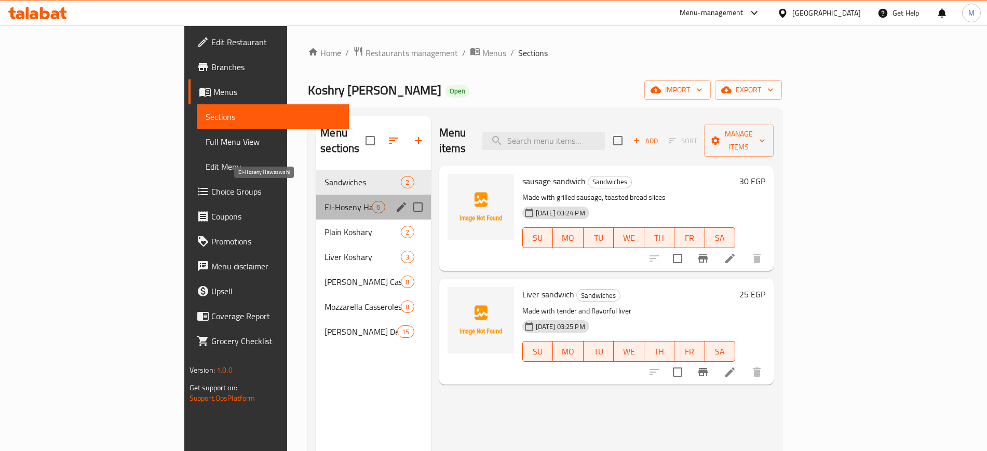
click at [324, 201] on span "El-Hoseny Hawaswshi" at bounding box center [347, 207] width 47 height 12
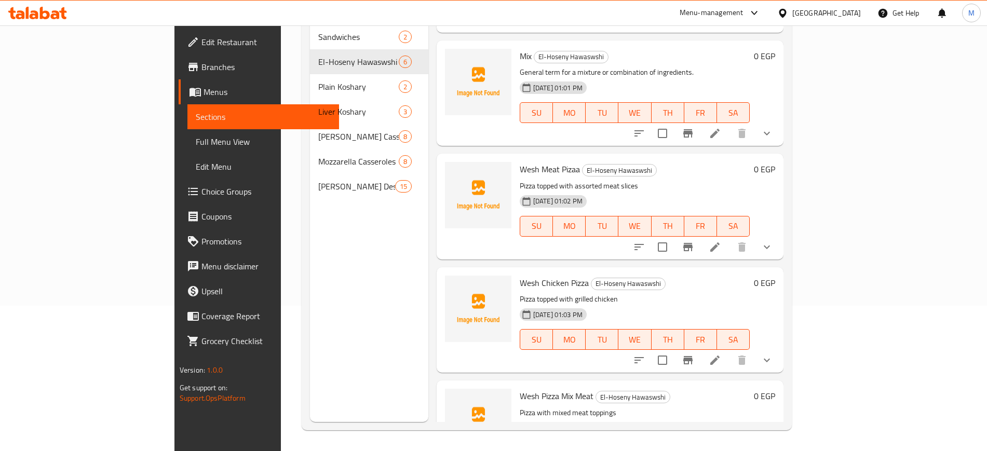
scroll to position [190, 0]
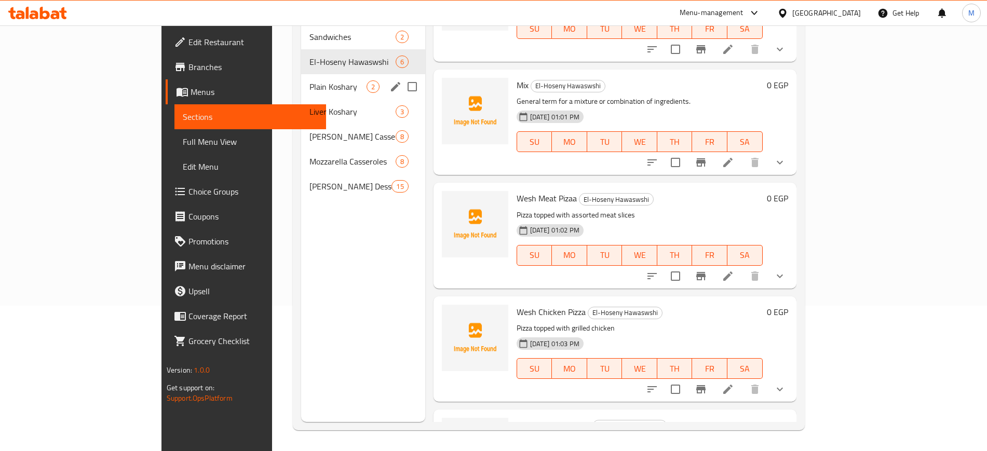
click at [309, 80] on span "Plain Koshary" at bounding box center [337, 86] width 57 height 12
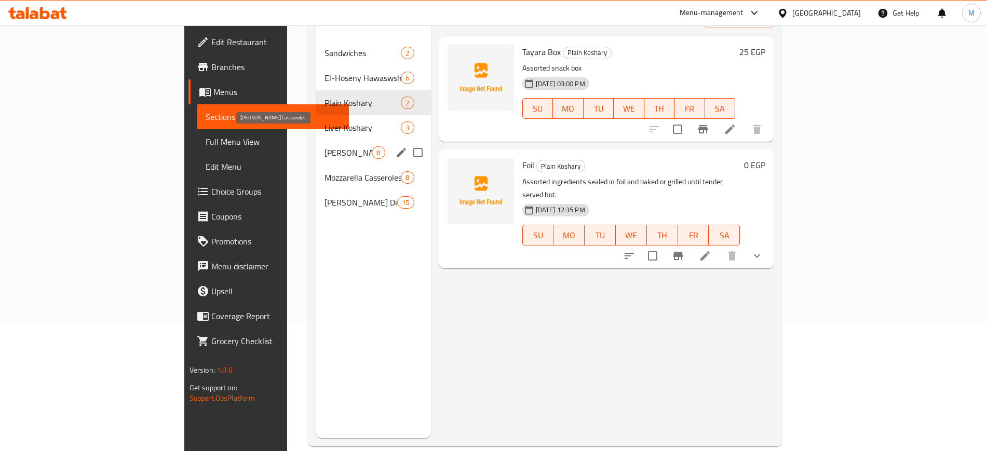
scroll to position [130, 0]
click at [324, 121] on span "Liver Koshary" at bounding box center [347, 127] width 47 height 12
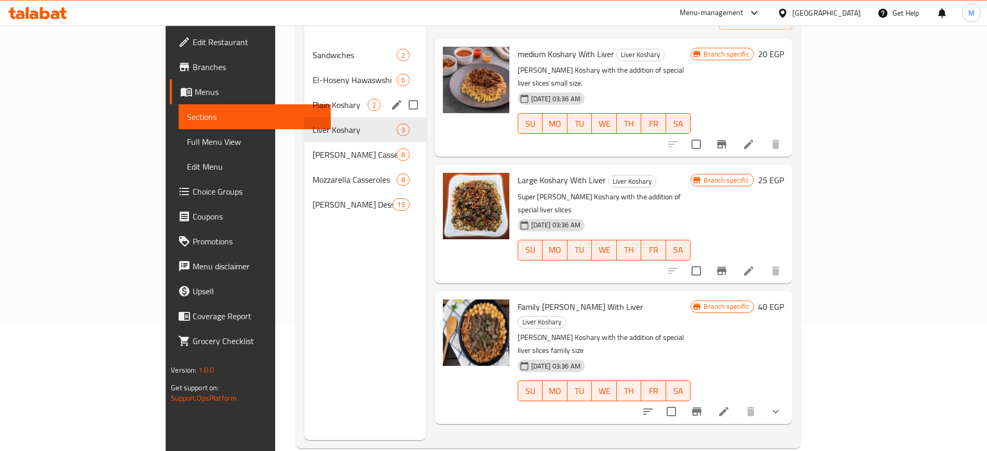
scroll to position [130, 0]
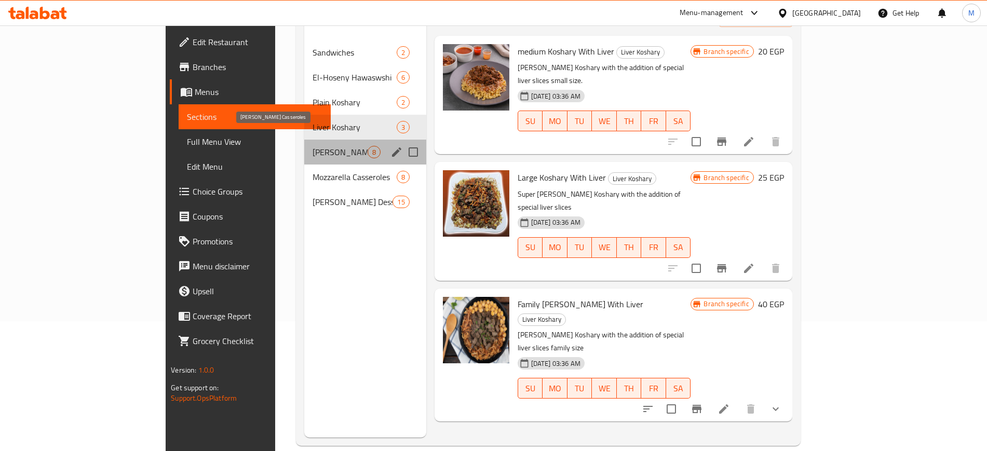
click at [312, 146] on span "[PERSON_NAME] Casseroles" at bounding box center [339, 152] width 55 height 12
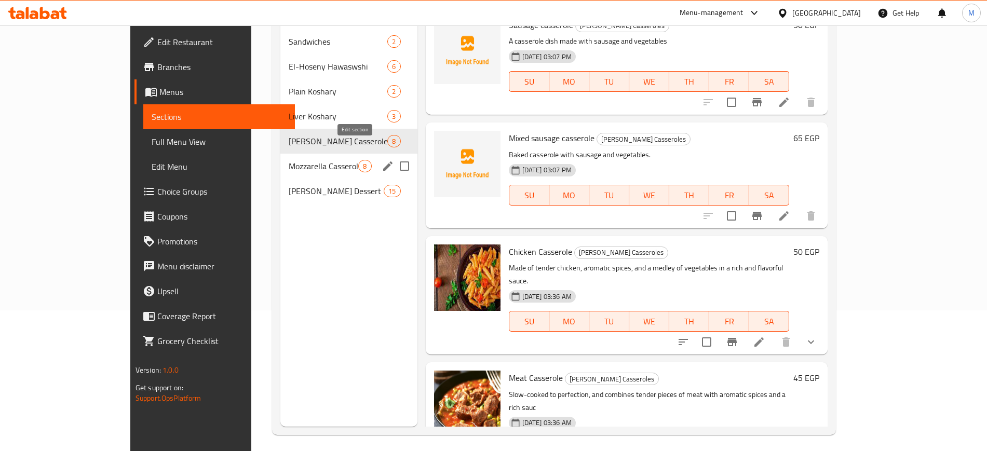
scroll to position [145, 0]
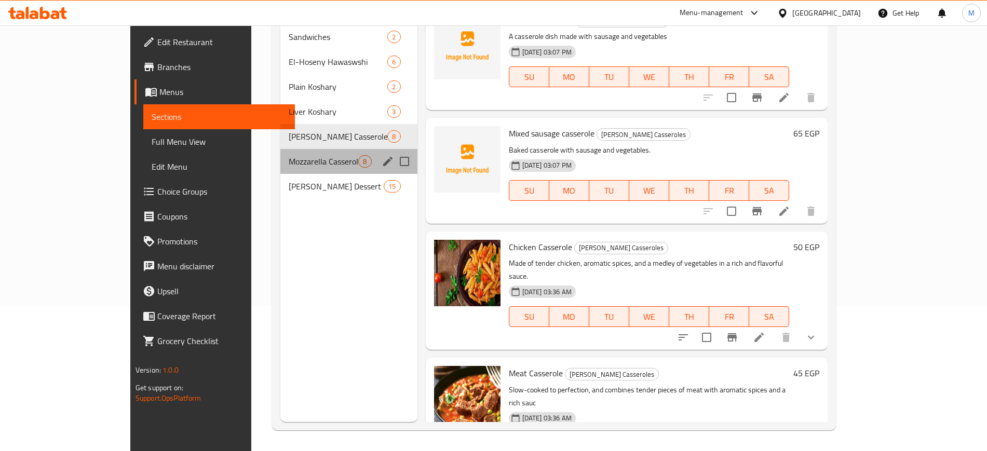
click at [280, 154] on div "Mozzarella Casseroles 8" at bounding box center [348, 161] width 137 height 25
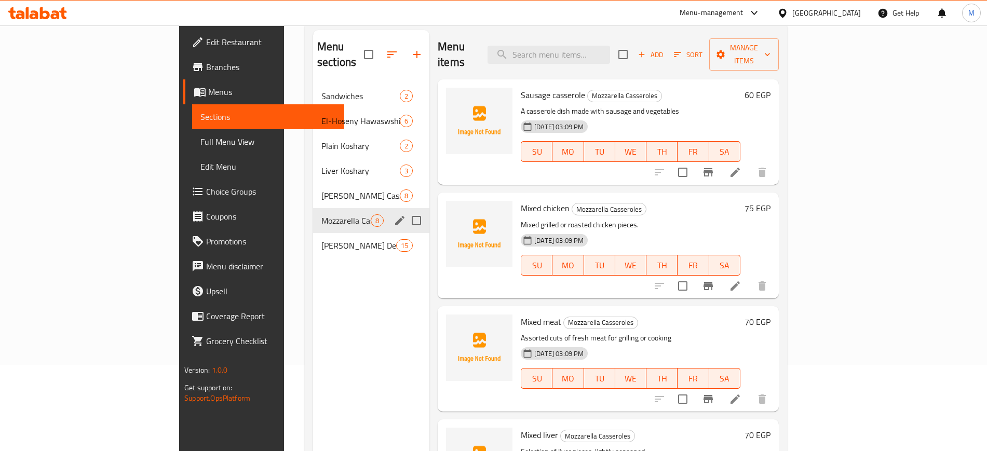
scroll to position [145, 0]
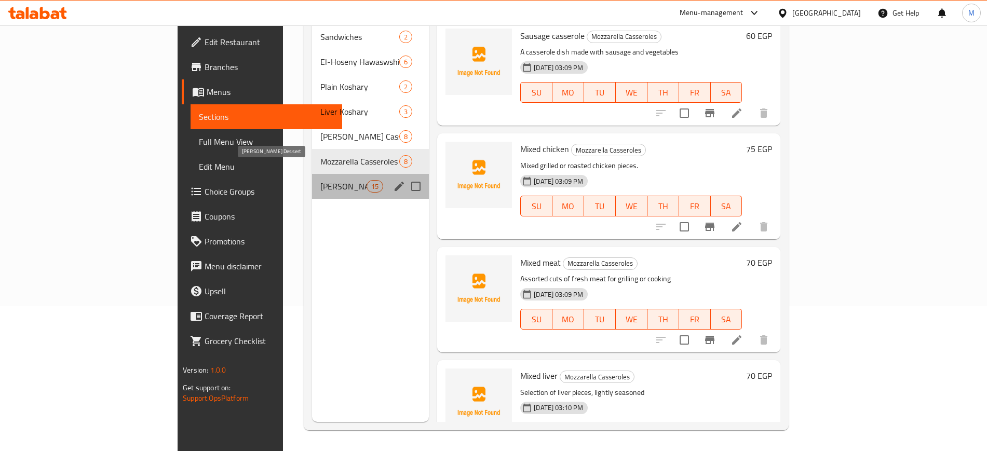
click at [320, 180] on span "[PERSON_NAME] Dessert" at bounding box center [343, 186] width 46 height 12
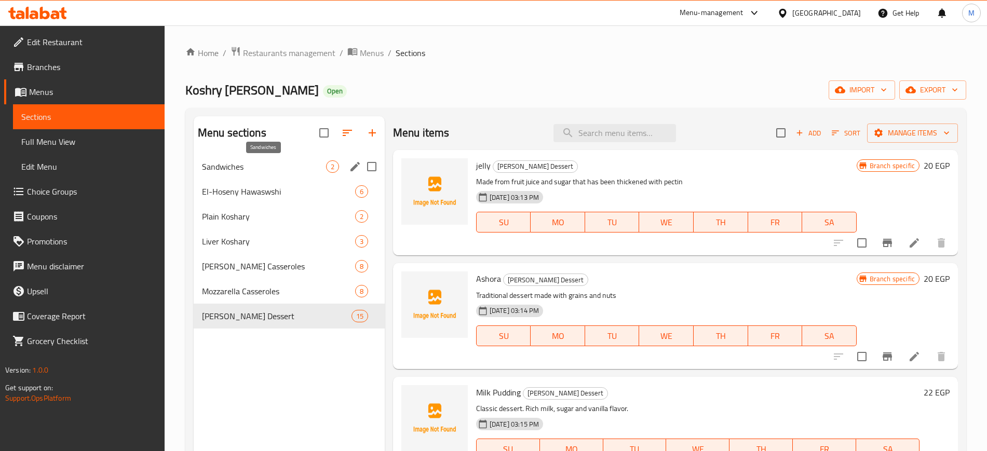
click at [268, 164] on span "Sandwiches" at bounding box center [264, 166] width 124 height 12
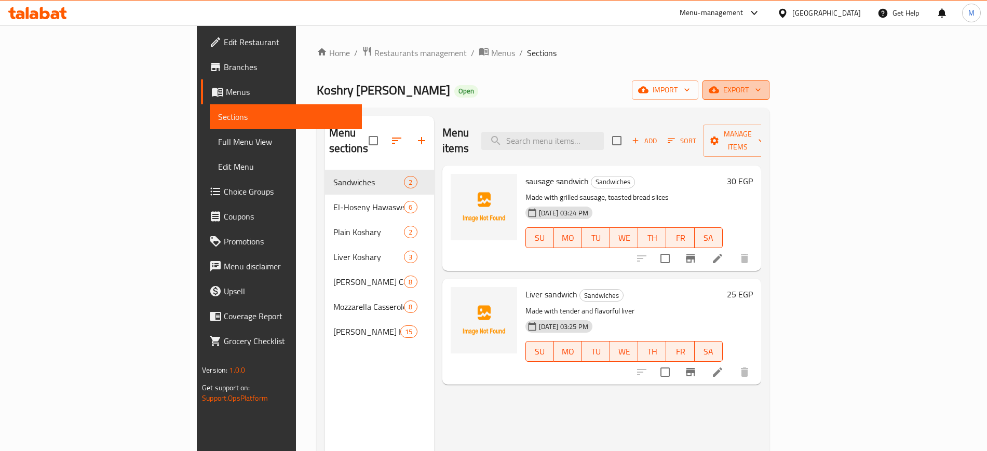
click at [761, 86] on span "export" at bounding box center [735, 90] width 50 height 13
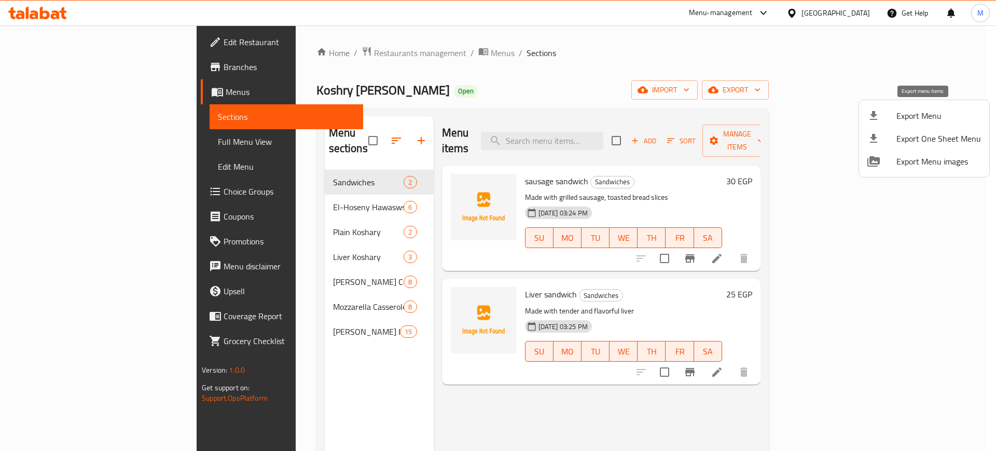
click at [890, 115] on div at bounding box center [882, 116] width 29 height 12
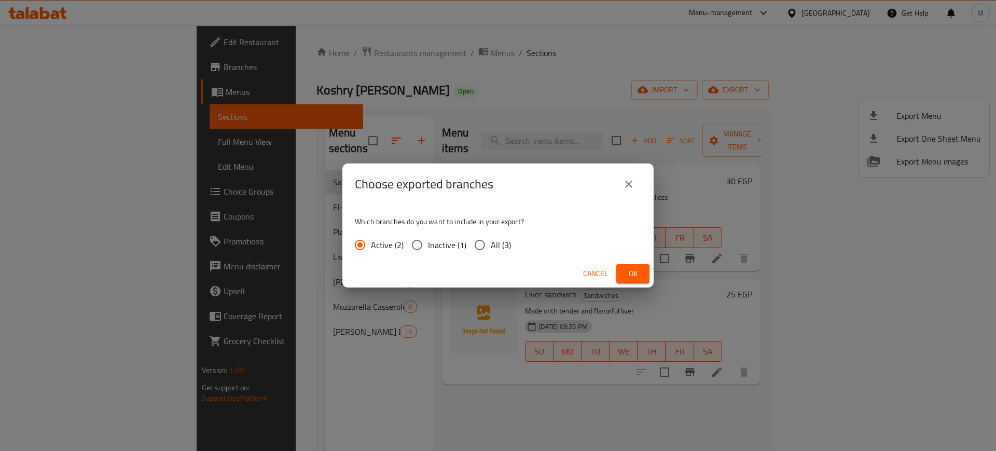
click at [504, 245] on span "All (3)" at bounding box center [501, 245] width 20 height 12
click at [491, 245] on input "All (3)" at bounding box center [480, 245] width 22 height 22
radio input "true"
click at [627, 276] on span "Ok" at bounding box center [633, 273] width 17 height 13
